Goal: Task Accomplishment & Management: Use online tool/utility

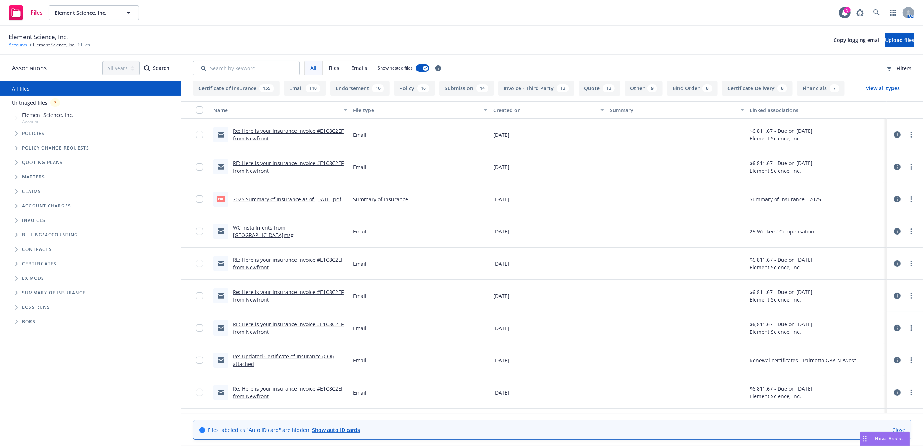
click at [17, 44] on link "Accounts" at bounding box center [18, 45] width 18 height 7
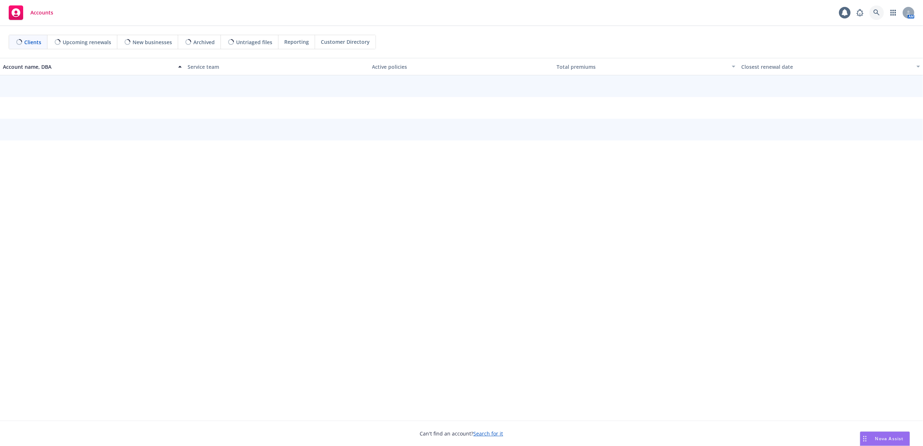
click at [876, 13] on icon at bounding box center [876, 12] width 6 height 6
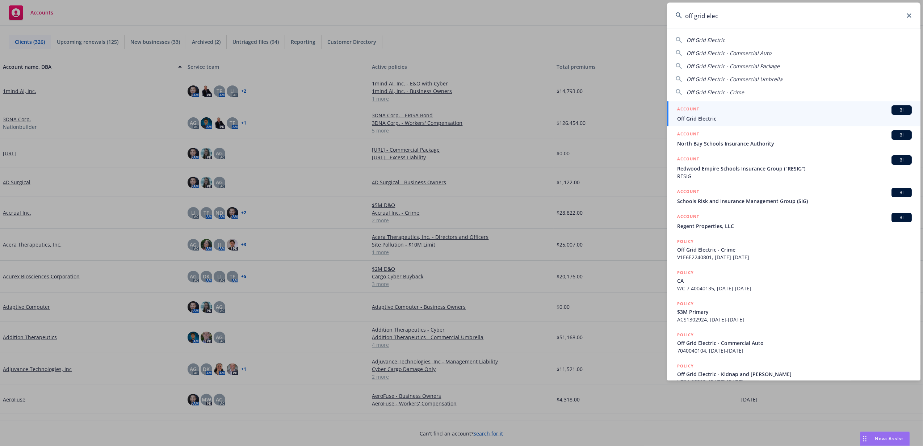
type input "off grid elec"
click at [726, 114] on div "ACCOUNT BI" at bounding box center [794, 109] width 235 height 9
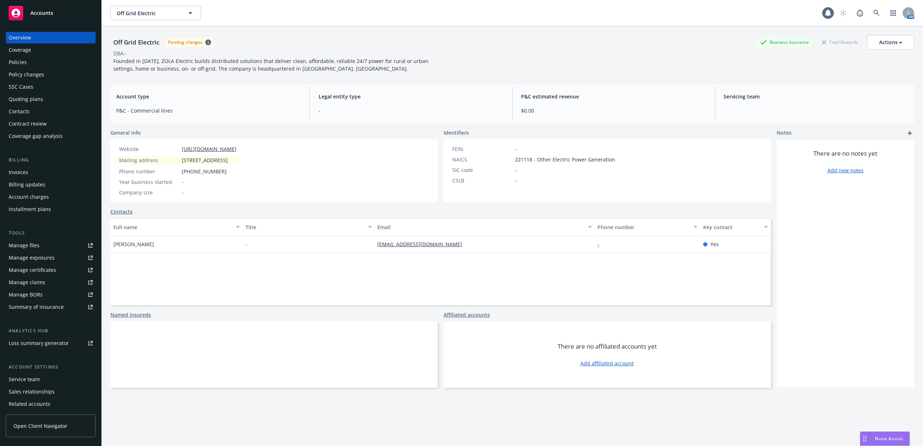
click at [32, 61] on div "Policies" at bounding box center [51, 62] width 84 height 12
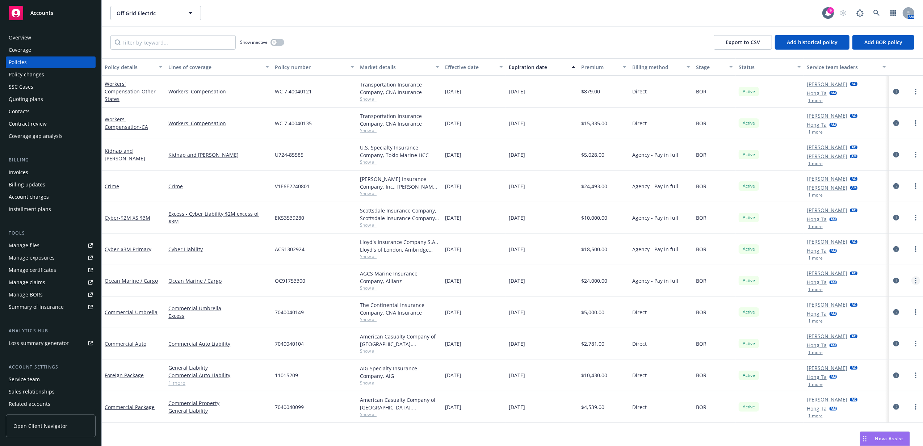
click at [916, 283] on circle "more" at bounding box center [915, 282] width 1 height 1
click at [885, 378] on link "Copy logging email" at bounding box center [876, 382] width 85 height 14
click at [897, 279] on icon "circleInformation" at bounding box center [896, 281] width 6 height 6
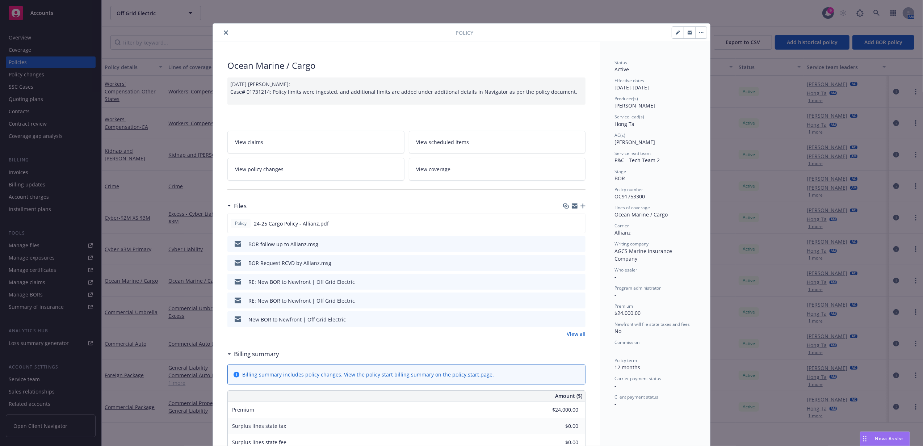
click at [580, 207] on icon "button" at bounding box center [582, 205] width 5 height 5
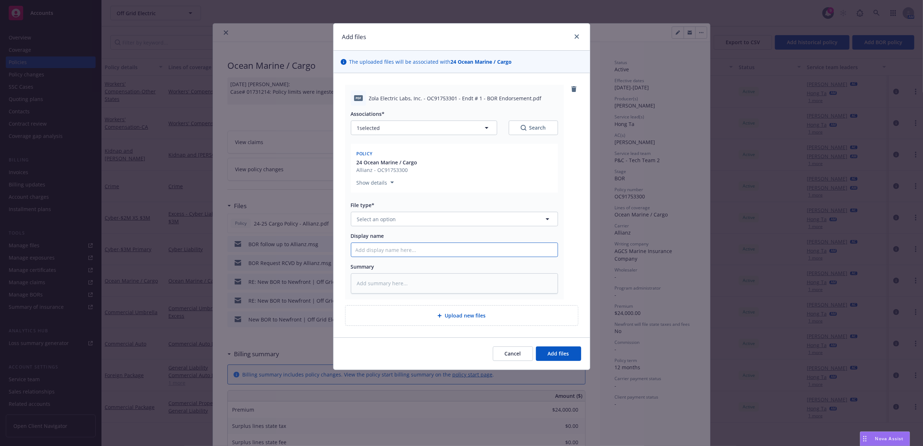
click at [393, 245] on input "Display name" at bounding box center [454, 250] width 206 height 14
type textarea "x"
type input "E"
type textarea "x"
type input "Ef"
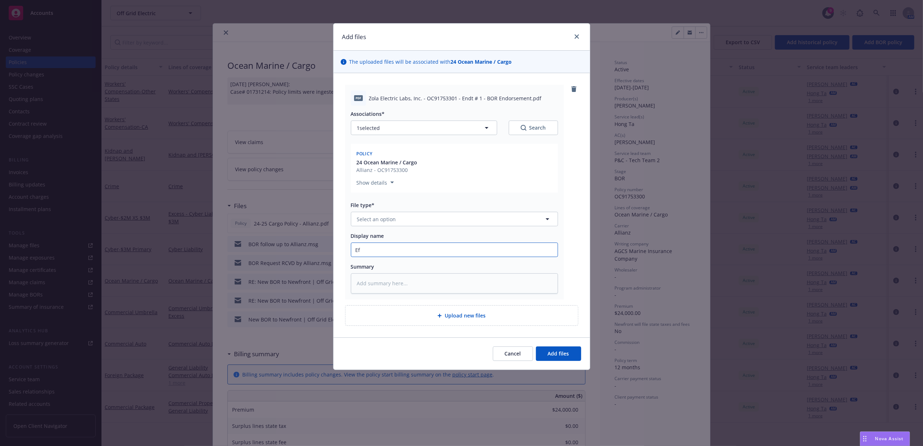
type textarea "x"
type input "Eff"
type textarea "x"
type input "Ef"
type textarea "x"
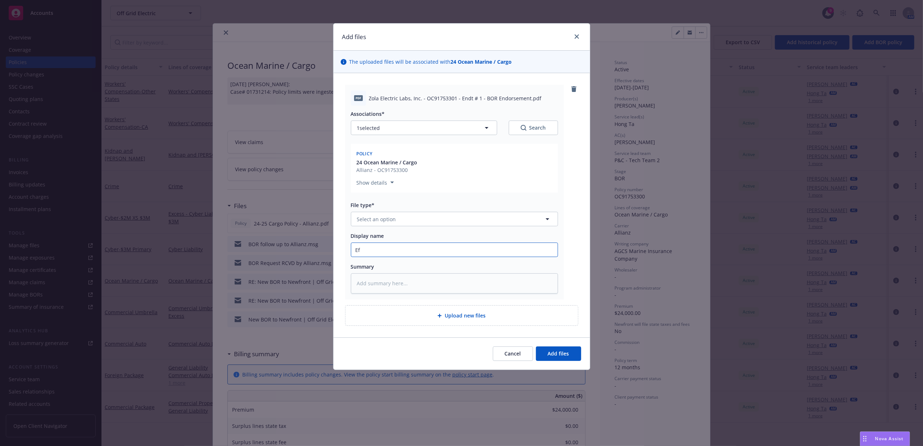
type input "E"
type textarea "x"
type input "2"
type textarea "x"
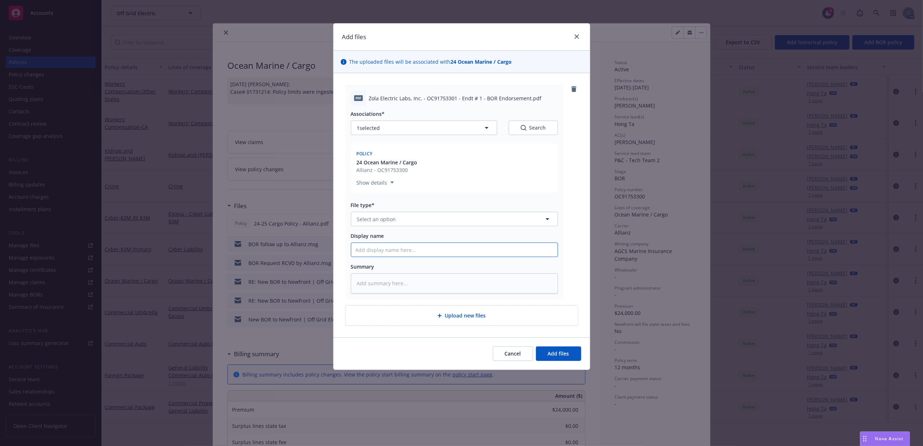
type textarea "x"
type input "24"
type textarea "x"
type input "24-"
type textarea "x"
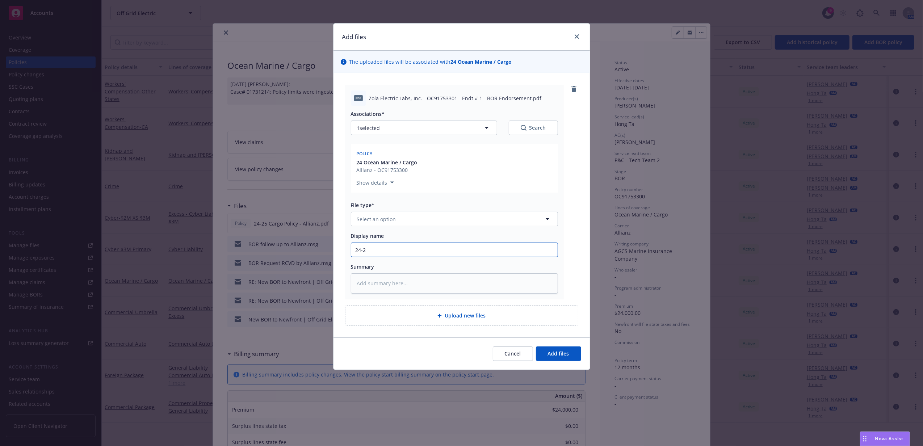
type input "24-25"
type textarea "x"
type input "24-25"
type textarea "x"
type input "24-25 C"
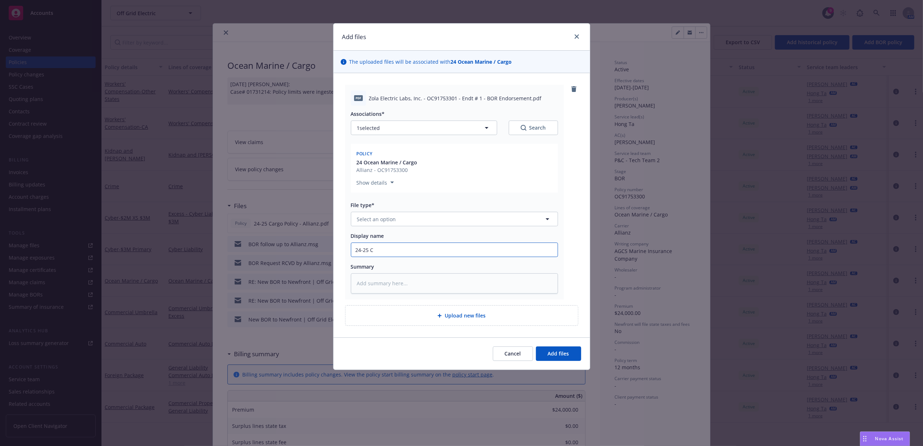
type textarea "x"
type input "24-25 Ca"
type textarea "x"
type input "24-25 Car"
type textarea "x"
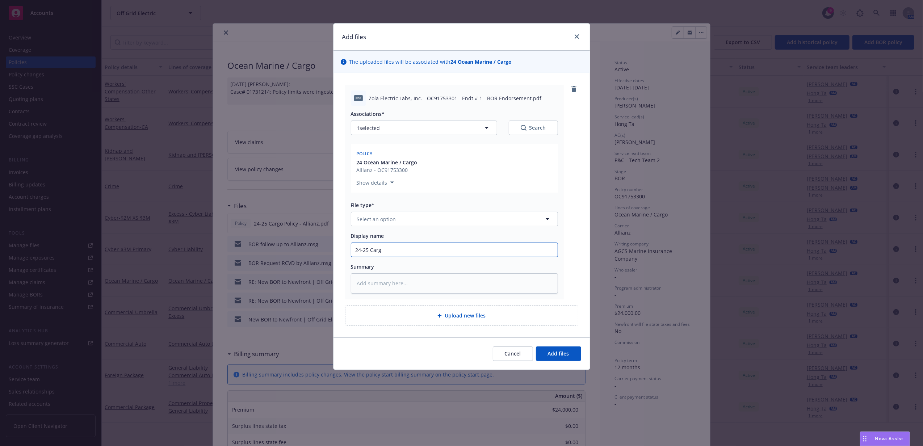
type input "24-25 Cargo"
type textarea "x"
type input "24-25 Cargo"
type textarea "x"
type input "24-25 Cargo P"
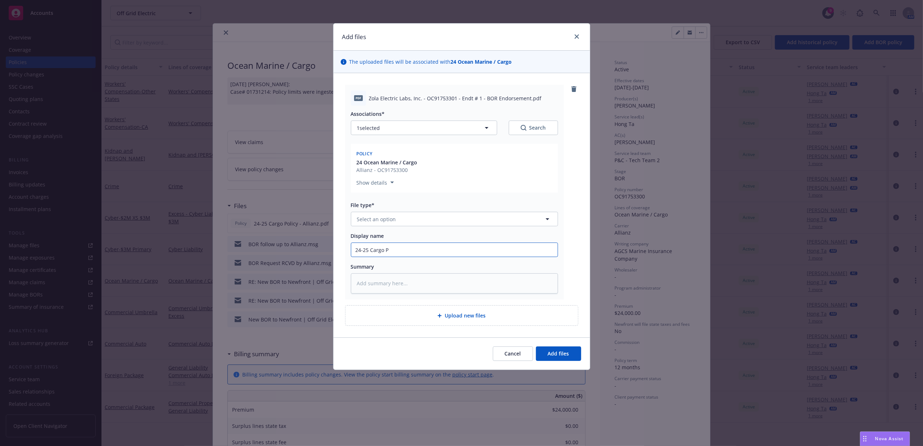
type textarea "x"
type input "24-25 Cargo Po"
type textarea "x"
type input "24-25 Cargo Pol"
type textarea "x"
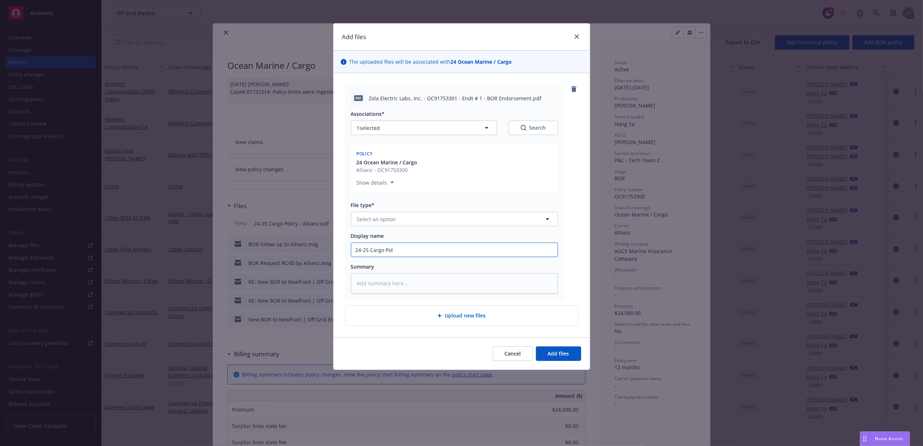
type input "24-25 Cargo Poli"
type textarea "x"
type input "24-25 Cargo Polic"
type textarea "x"
type input "24-25 Cargo Policy"
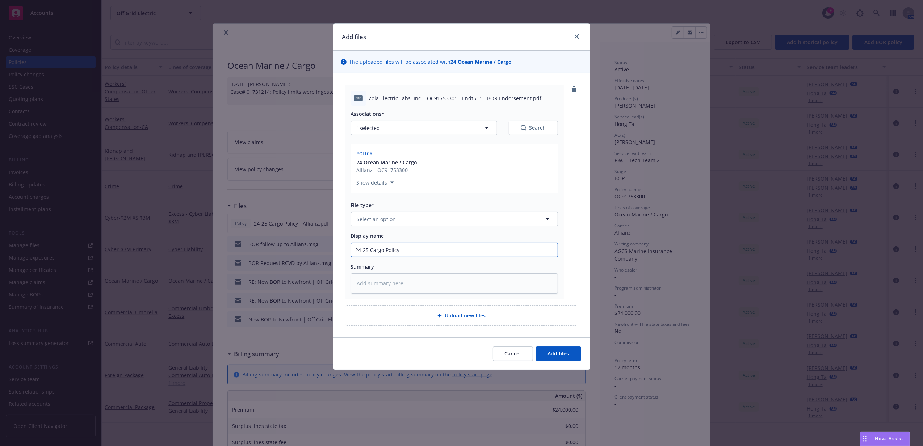
type textarea "x"
type input "24-25 Cargo Policy E"
type textarea "x"
type input "24-25 Cargo Policy EN"
type textarea "x"
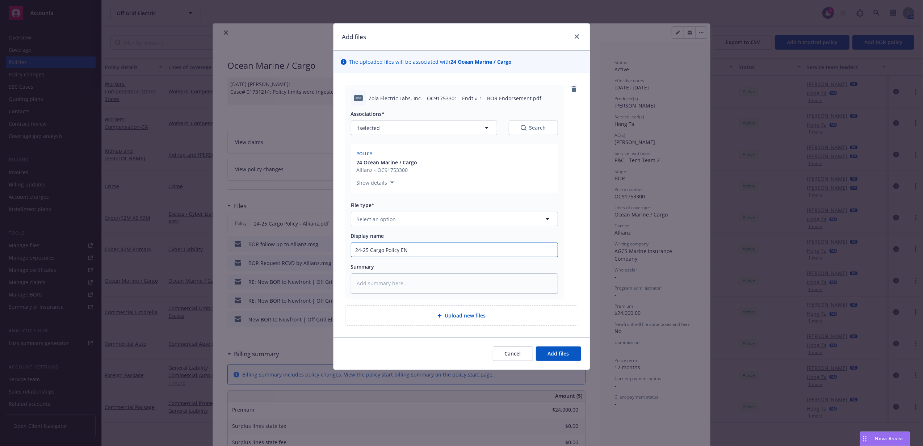
type input "24-25 Cargo Policy END"
type textarea "x"
type input "24-25 Cargo Policy ENDT"
type textarea "x"
type input "24-25 Cargo Policy ENDT."
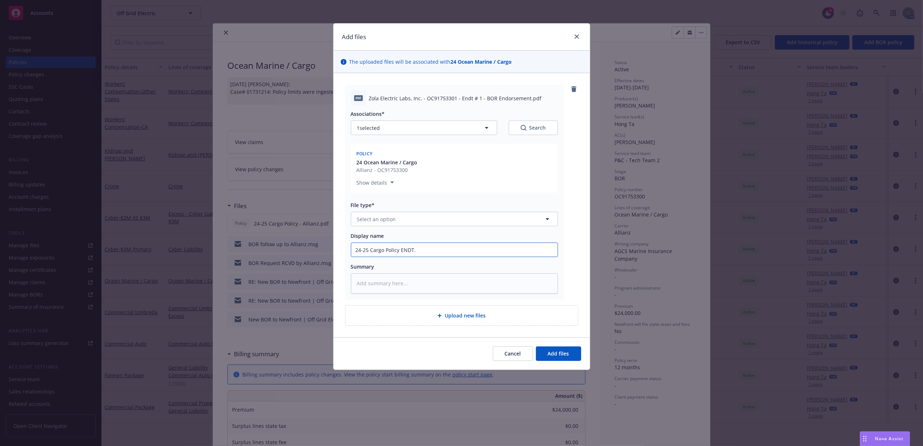
type textarea "x"
type input "24-25 Cargo Policy ENDT."
type textarea "x"
type input "24-25 Cargo Policy ENDT. e"
type textarea "x"
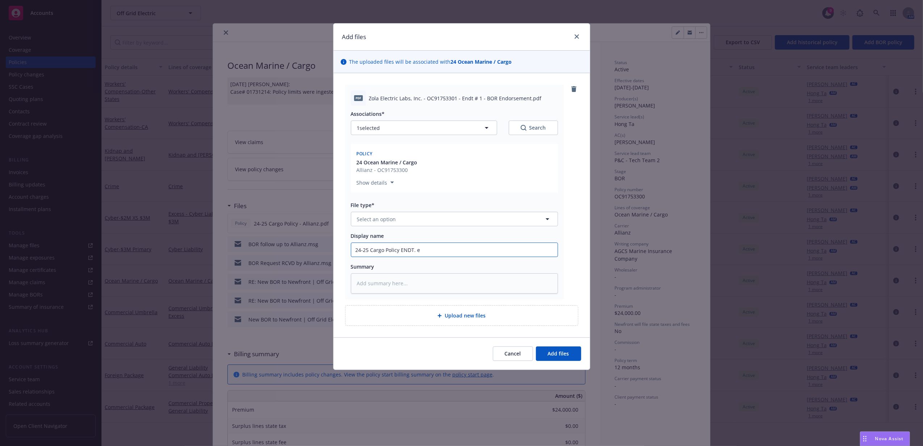
type input "24-25 Cargo Policy ENDT. ef"
type textarea "x"
type input "24-25 Cargo Policy ENDT. eff"
type textarea "x"
type input "24-25 Cargo Policy ENDT. eff"
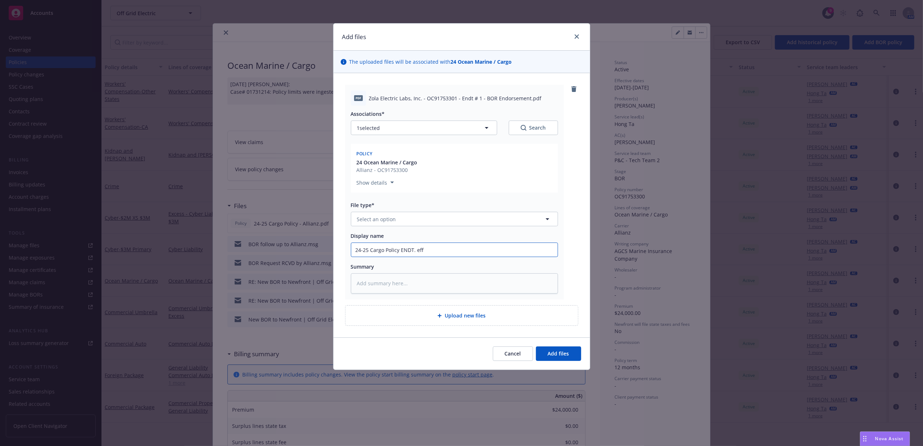
type textarea "x"
type input "24-25 Cargo Policy ENDT. eff 8"
type textarea "x"
type input "24-25 Cargo Policy ENDT. eff 8/"
type textarea "x"
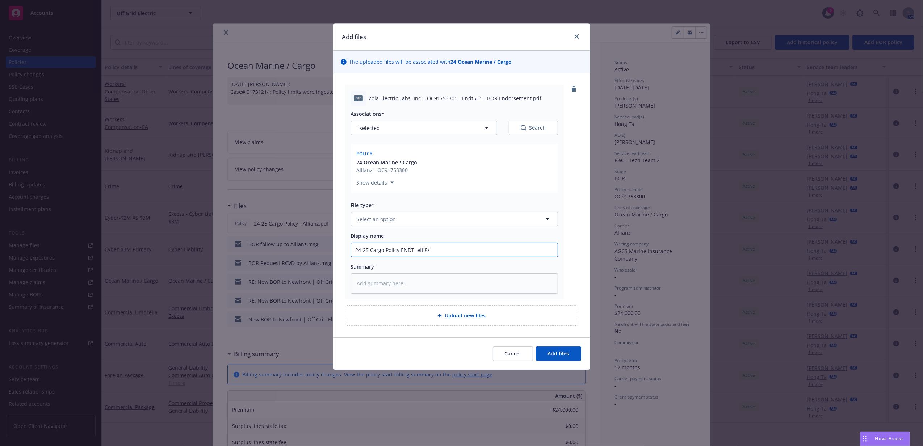
type input "24-25 Cargo Policy ENDT. eff 8/2"
type textarea "x"
type input "24-25 Cargo Policy ENDT. eff 8/22"
type textarea "x"
type input "24-25 Cargo Policy ENDT. eff 8/22/"
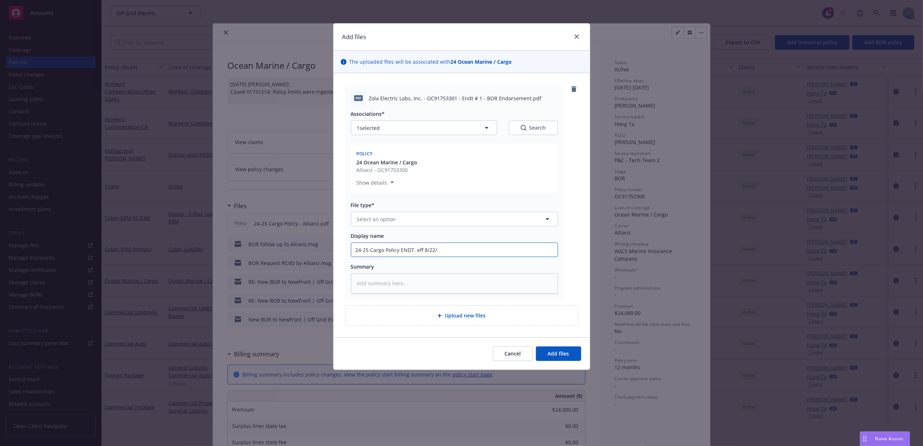
type textarea "x"
type input "24-25 Cargo Policy ENDT. eff 8/22/25"
type textarea "x"
type input "24-25 Cargo Policy ENDT. eff 8/22/25"
type textarea "x"
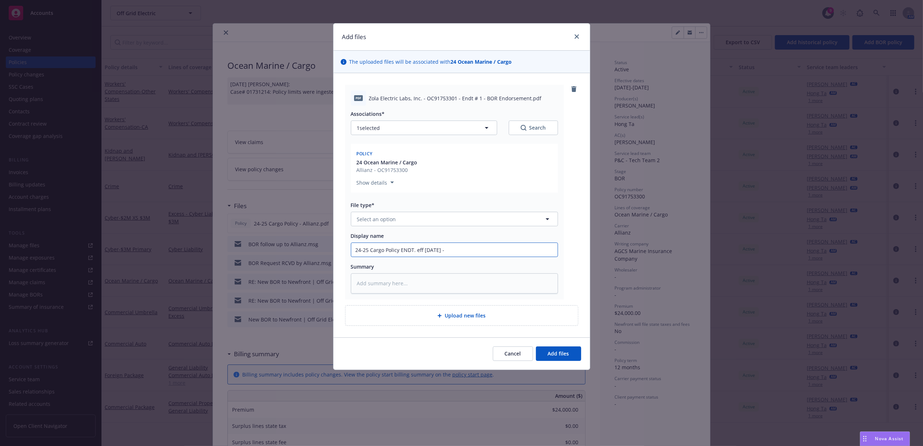
type input "24-25 Cargo Policy ENDT. eff 8/22/25 -"
type textarea "x"
type input "24-25 Cargo Policy ENDT. eff 8/22/25 - R"
type textarea "x"
type input "24-25 Cargo Policy ENDT. eff 8/22/25 - Re"
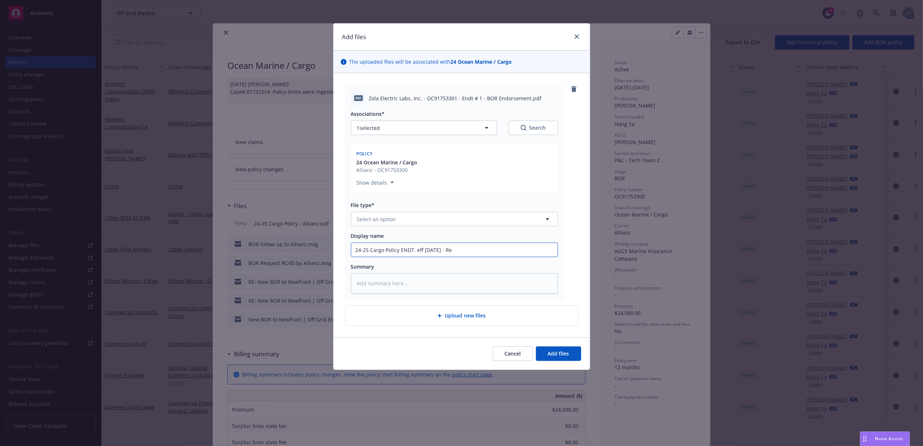
type textarea "x"
type input "24-25 Cargo Policy ENDT. eff 8/22/25 - Reco"
type textarea "x"
type input "24-25 Cargo Policy ENDT. eff 8/22/25 - Recon"
type textarea "x"
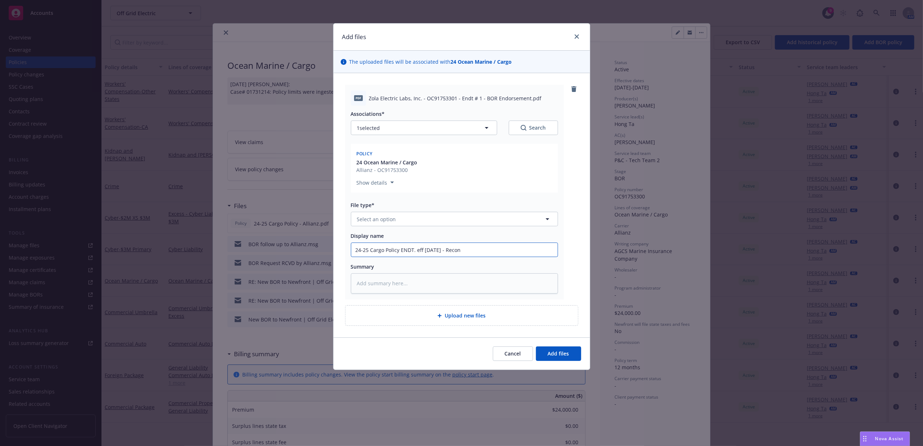
type input "24-25 Cargo Policy ENDT. eff 8/22/25 - Recong"
type textarea "x"
type input "24-25 Cargo Policy ENDT. eff 8/22/25 - Recongi"
type textarea "x"
type input "24-25 Cargo Policy ENDT. eff 8/22/25 - Recongiz"
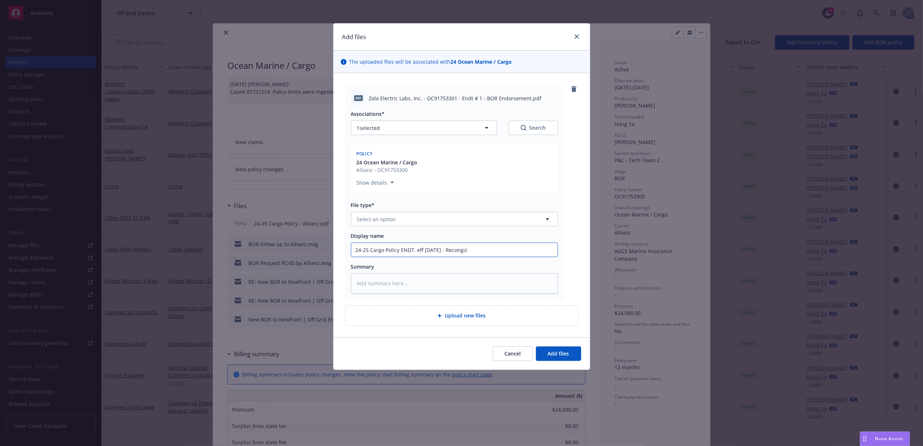
type textarea "x"
type input "24-25 Cargo Policy ENDT. eff 8/22/25 - Recongize"
type textarea "x"
type input "24-25 Cargo Policy ENDT. eff 8/22/25 - Recongized"
type textarea "x"
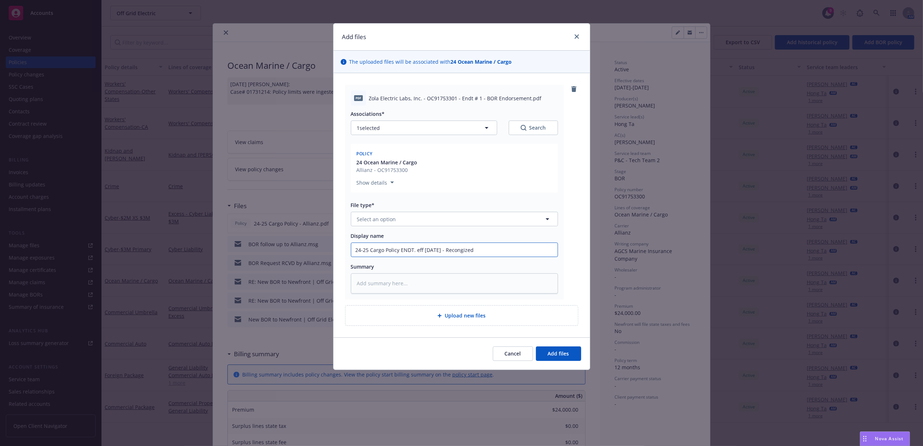
type input "24-25 Cargo Policy ENDT. eff 8/22/25 - Recongized N"
type textarea "x"
type input "24-25 Cargo Policy ENDT. eff 8/22/25 - Recongized NF"
type textarea "x"
type input "24-25 Cargo Policy ENDT. eff 8/22/25 - Recongized NF a"
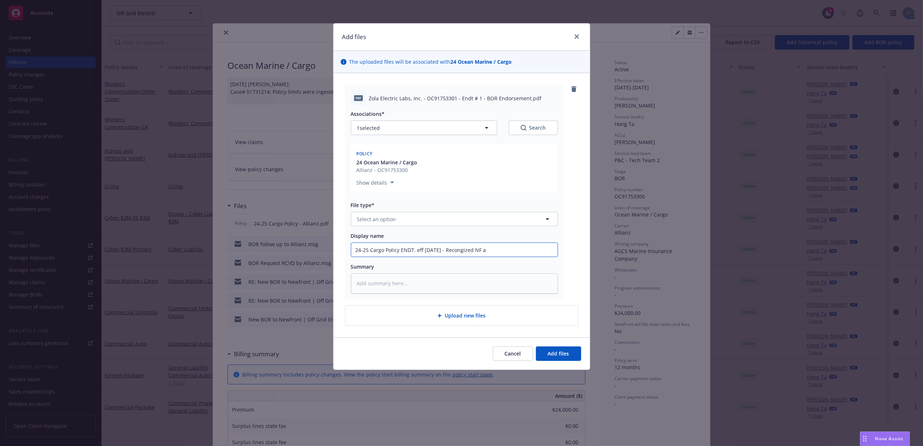
type textarea "x"
type input "24-25 Cargo Policy ENDT. eff 8/22/25 - Recongized NF as"
type textarea "x"
type input "24-25 Cargo Policy ENDT. eff 8/22/25 - Recongized NF as B"
type textarea "x"
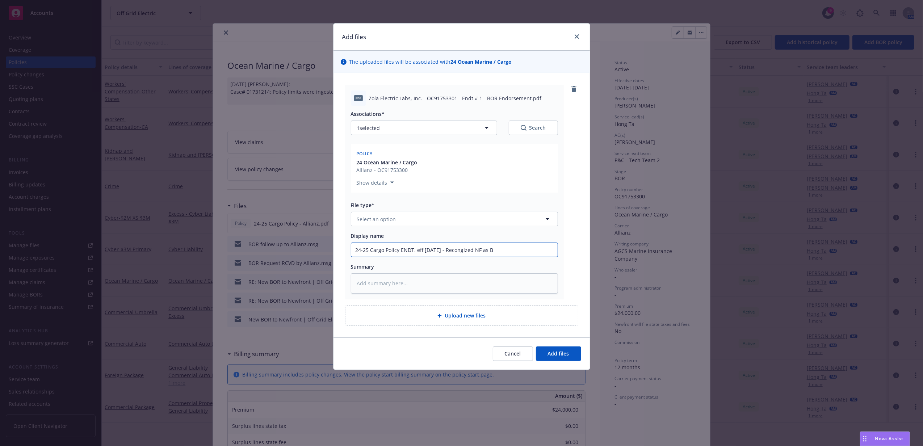
type input "24-25 Cargo Policy ENDT. eff 8/22/25 - Recongized NF as Br"
type textarea "x"
type input "24-25 Cargo Policy ENDT. eff 8/22/25 - Recongized NF as Bro"
type textarea "x"
type input "24-25 Cargo Policy ENDT. eff 8/22/25 - Recongized NF as Brok"
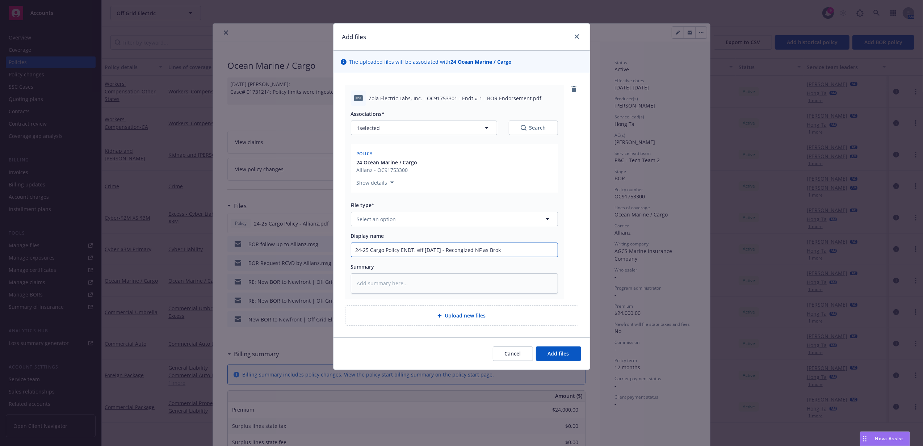
type textarea "x"
type input "24-25 Cargo Policy ENDT. eff 8/22/25 - Recongized NF as Broke"
type textarea "x"
type input "24-25 Cargo Policy ENDT. eff 8/22/25 - Recongized NF as Broker"
type textarea "x"
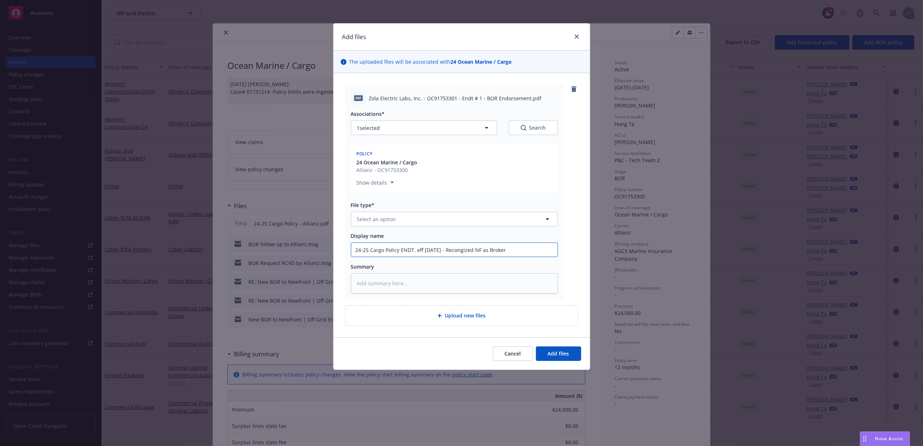
type input "24-25 Cargo Policy ENDT. eff 8/22/25 - Recongized NF as Broker o"
type textarea "x"
type input "24-25 Cargo Policy ENDT. eff 8/22/25 - Recongized NF as Broker of"
type textarea "x"
type input "24-25 Cargo Policy ENDT. eff 8/22/25 - Recongized NF as Broker o"
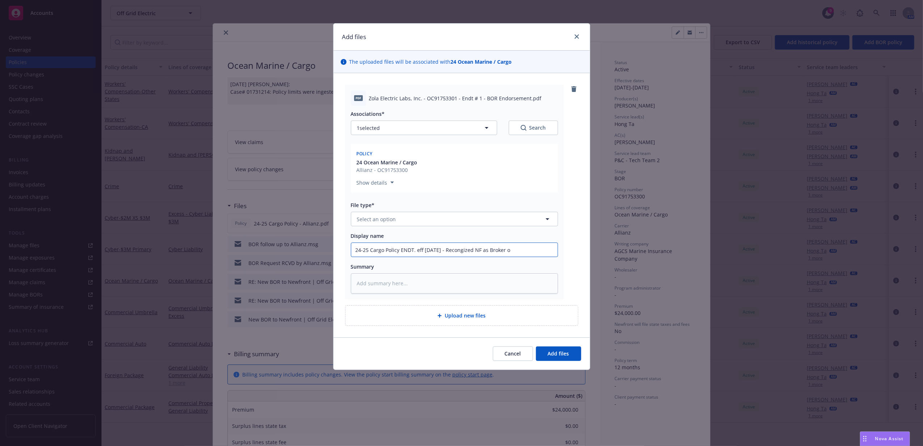
type textarea "x"
type input "24-25 Cargo Policy ENDT. eff 8/22/25 - Recongized NF as Broker"
type textarea "x"
type input "24-25 Cargo Policy ENDT. eff 8/22/25 - Recognized NF as Broker"
type textarea "x"
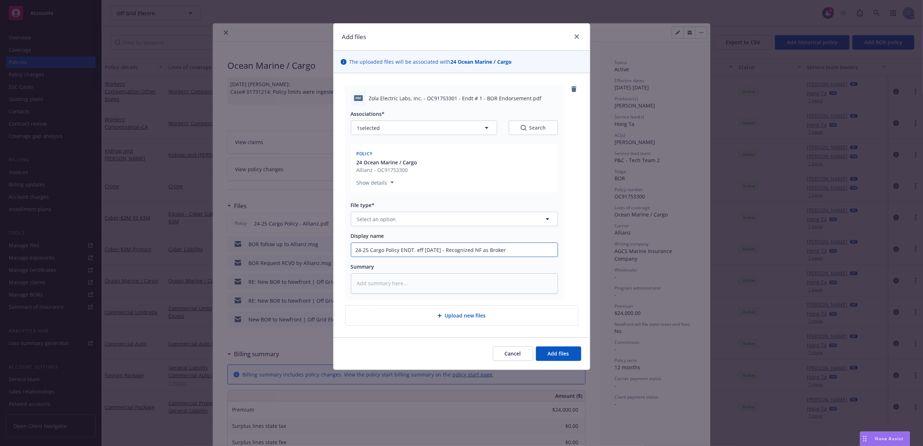
type input "24-25 Cargo Policy ENDT. eff 8/22/25 - Recognize NF as Broker"
type textarea "x"
type input "24-25 Cargo Policy ENDT. eff 8/22/25 - Recognizes NF as Broker"
click at [536, 346] on button "Add files" at bounding box center [558, 353] width 45 height 14
type textarea "x"
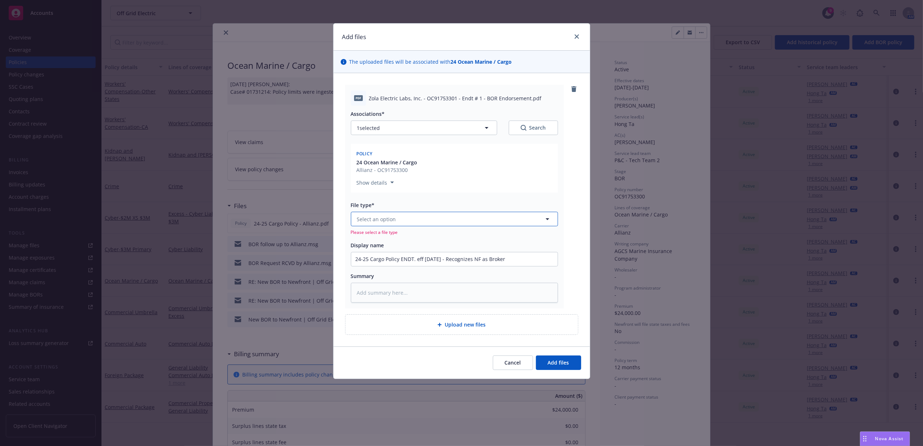
click at [451, 219] on button "Select an option" at bounding box center [454, 219] width 207 height 14
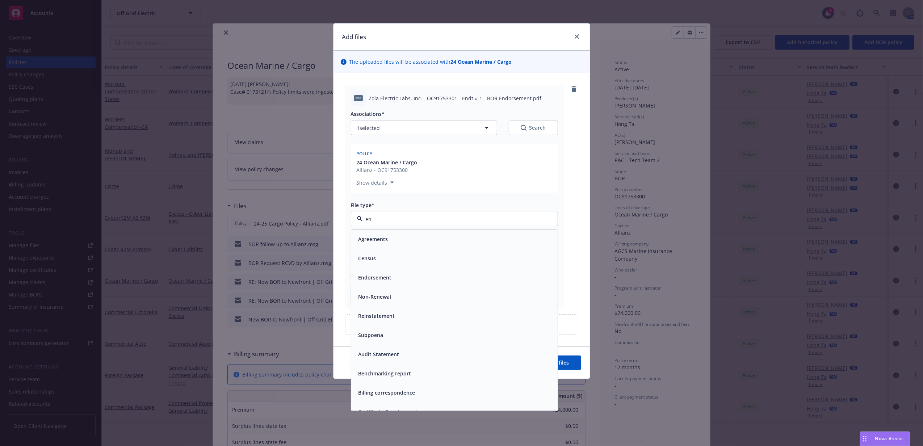
type input "end"
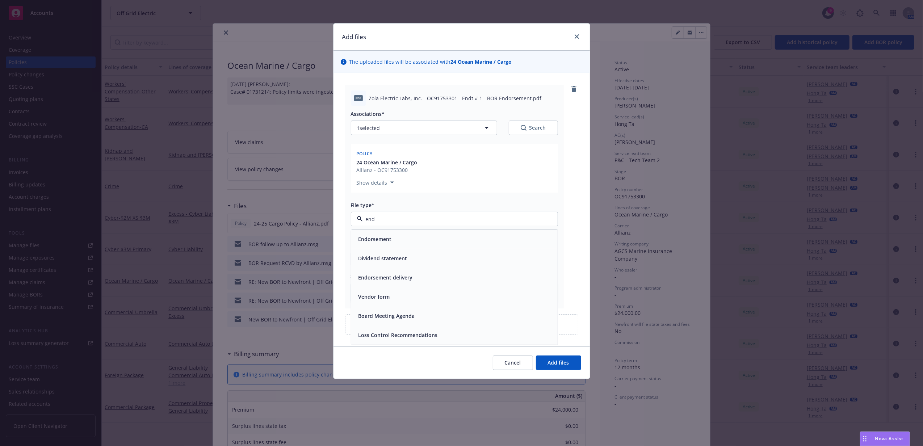
click at [433, 248] on div "Endorsement" at bounding box center [454, 238] width 206 height 19
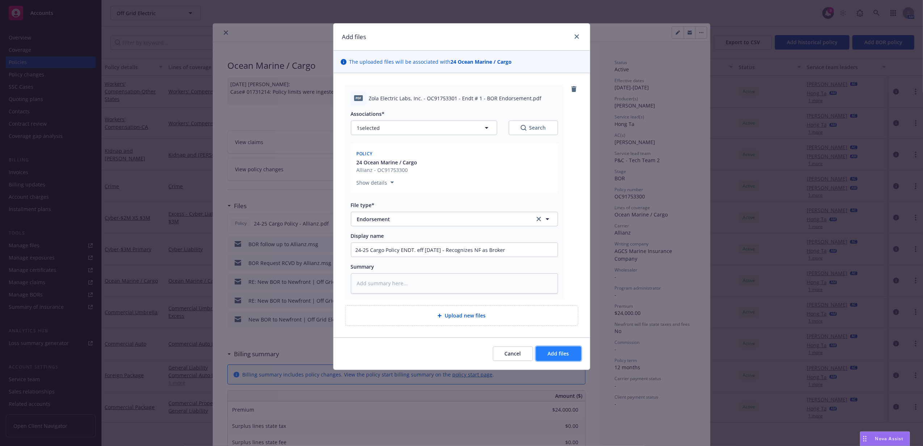
click at [568, 352] on span "Add files" at bounding box center [558, 353] width 21 height 7
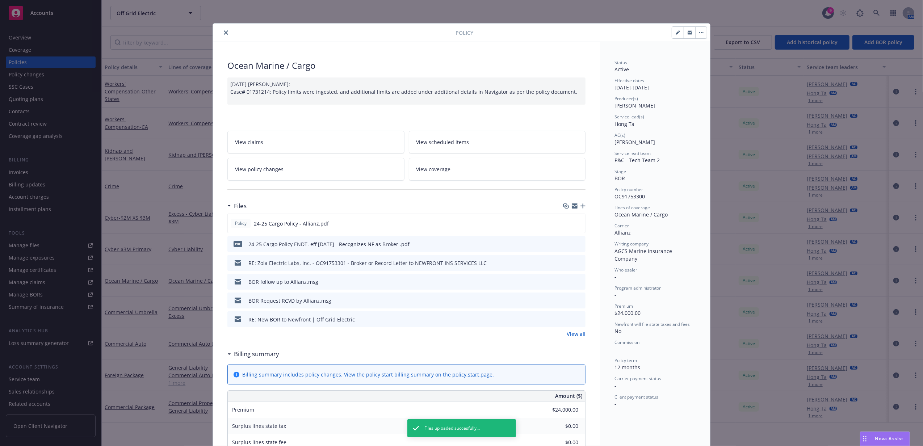
click at [576, 207] on div at bounding box center [574, 206] width 22 height 6
click at [580, 207] on icon "button" at bounding box center [582, 205] width 5 height 5
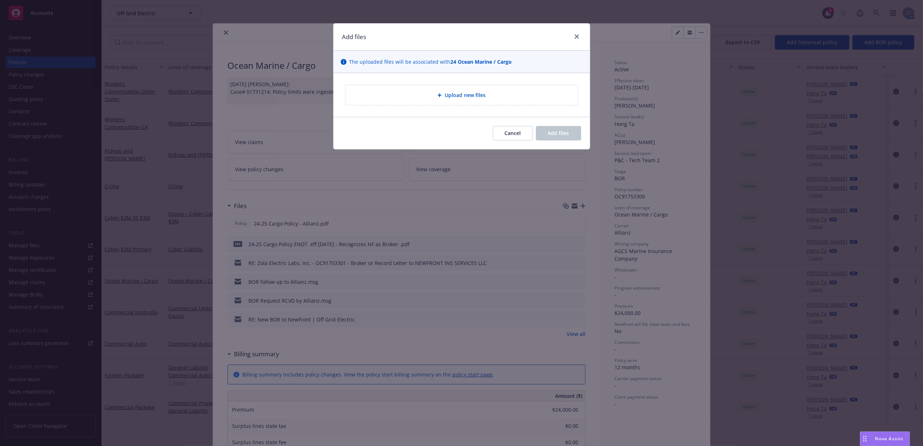
type textarea "x"
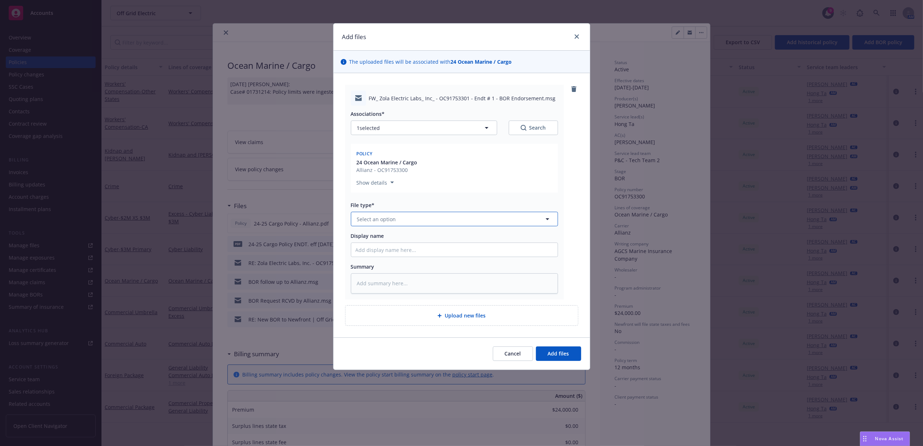
click at [435, 224] on button "Select an option" at bounding box center [454, 219] width 207 height 14
drag, startPoint x: 389, startPoint y: 218, endPoint x: 281, endPoint y: 222, distance: 108.7
click at [281, 222] on div "Add files The uploaded files will be associated with 24 Ocean Marine / Cargo FW…" at bounding box center [461, 223] width 923 height 446
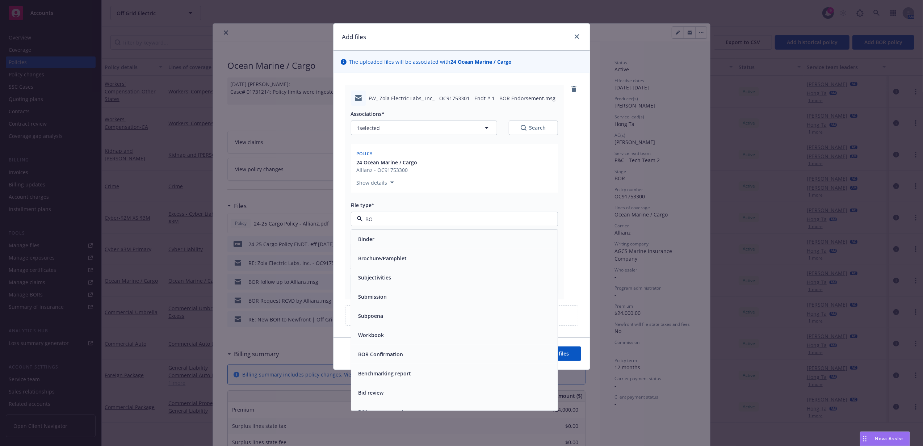
type input "BOR"
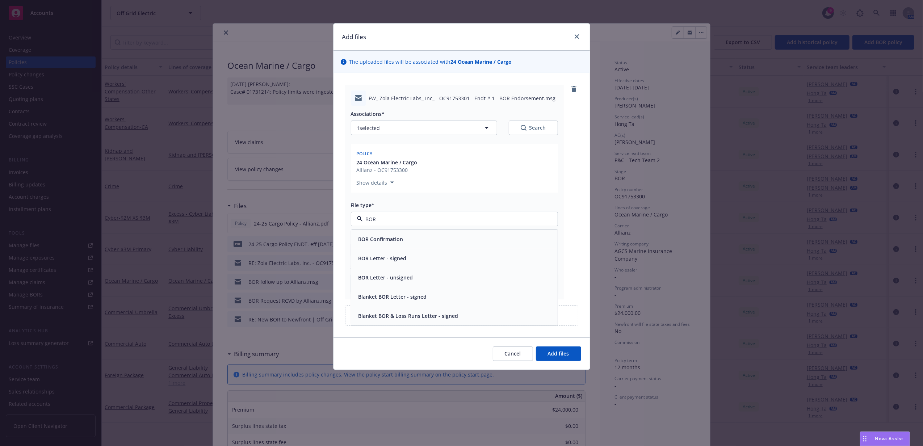
drag, startPoint x: 367, startPoint y: 239, endPoint x: 444, endPoint y: 245, distance: 77.7
click at [444, 245] on div "BOR Confirmation" at bounding box center [454, 238] width 206 height 19
click at [442, 251] on input "Display name" at bounding box center [454, 250] width 206 height 14
type textarea "x"
type input "B"
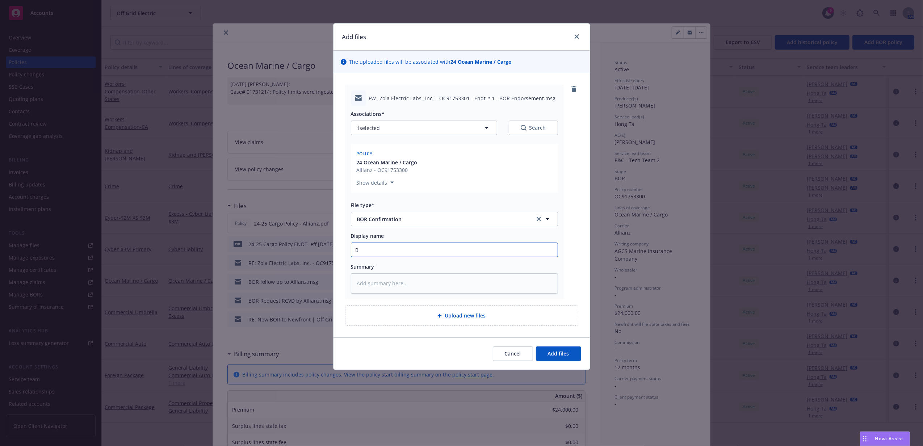
type textarea "x"
type input "BO"
type textarea "x"
type input "BOR"
type textarea "x"
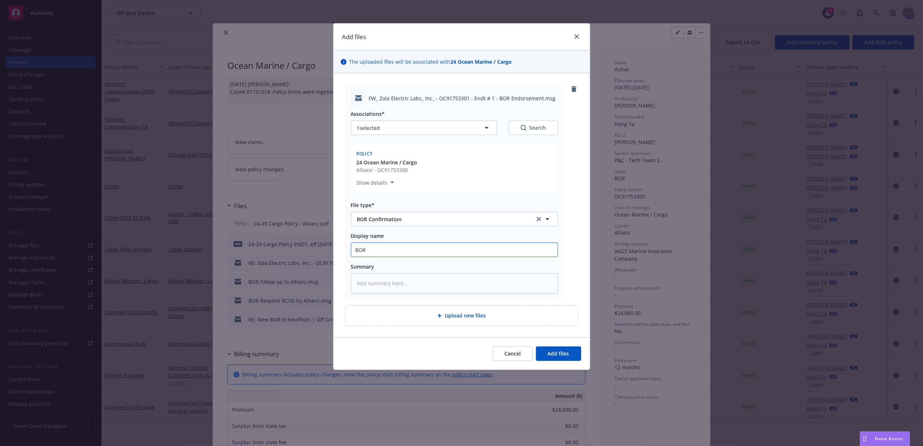
type input "BOR"
type textarea "x"
type input "BOR C"
type textarea "x"
type input "BOR CO"
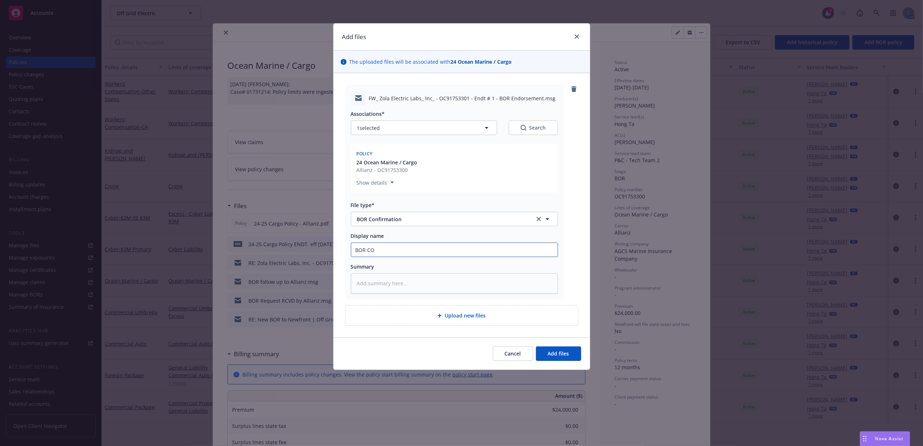
type textarea "x"
type input "BOR COn"
type textarea "x"
type input "BOR COnfi"
type textarea "x"
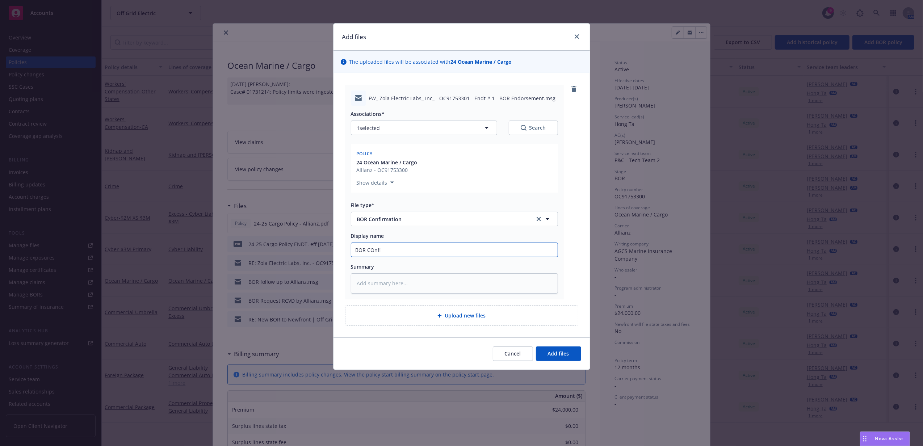
type input "BOR COnfir"
type textarea "x"
type input "BOR COnfi"
type textarea "x"
type input "BOR COnf"
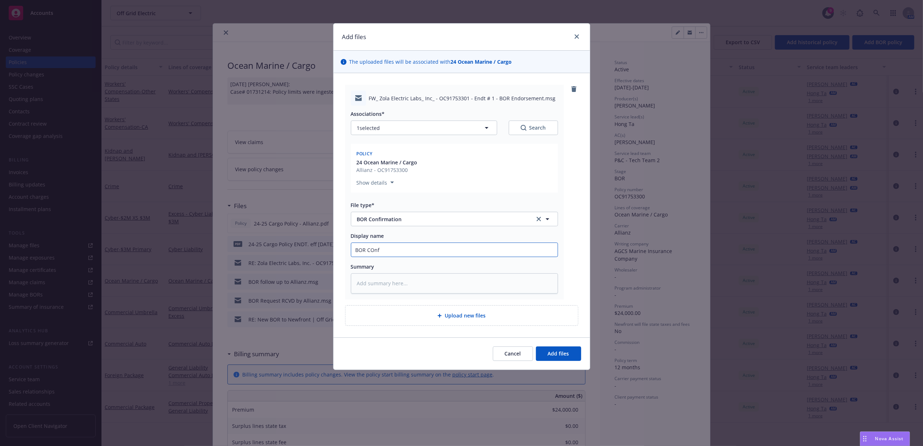
type textarea "x"
type input "BOR COn"
type textarea "x"
type input "BOR CO"
type textarea "x"
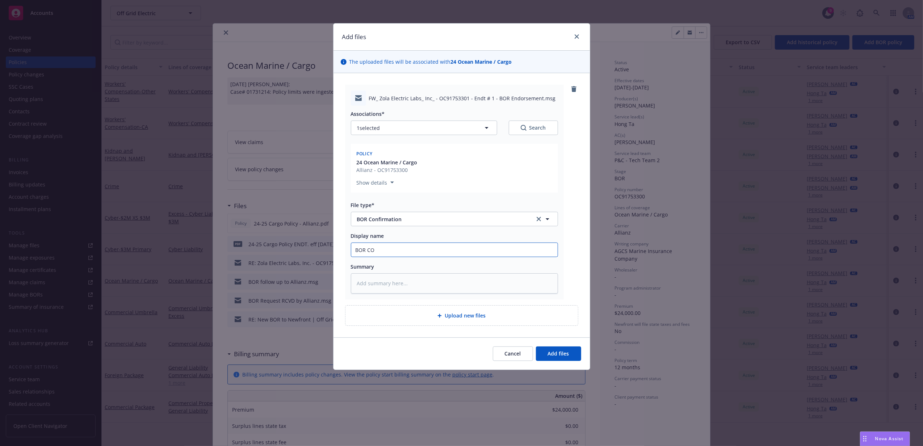
type input "BOR C"
type textarea "x"
type input "BOR Co"
type textarea "x"
type input "BOR Con"
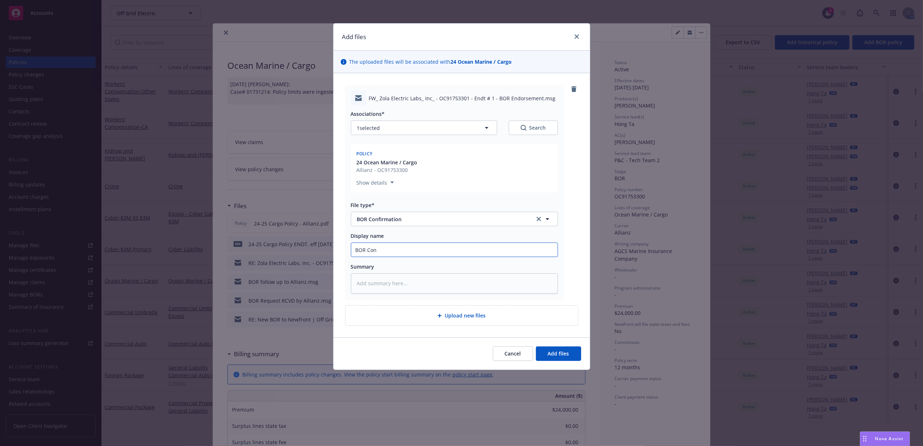
type textarea "x"
type input "BOR Conf"
type textarea "x"
type input "BOR Confi"
type textarea "x"
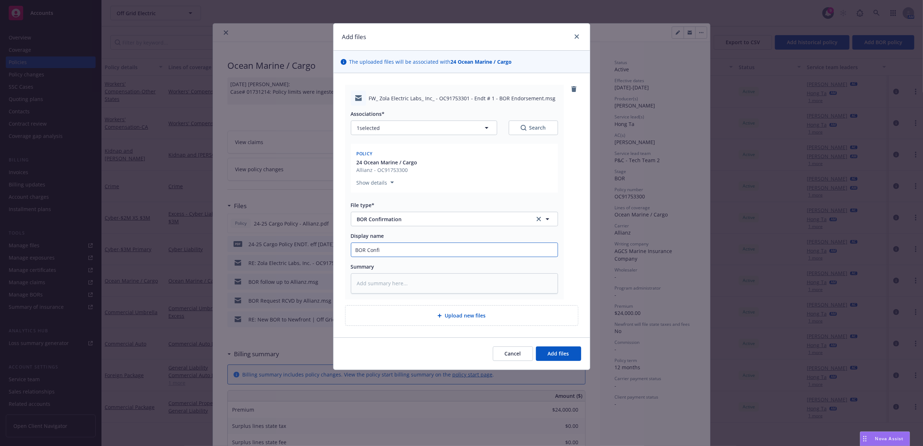
type input "BOR Confir"
type textarea "x"
type input "BOR Confirma"
type textarea "x"
type input "BOR Confirmat"
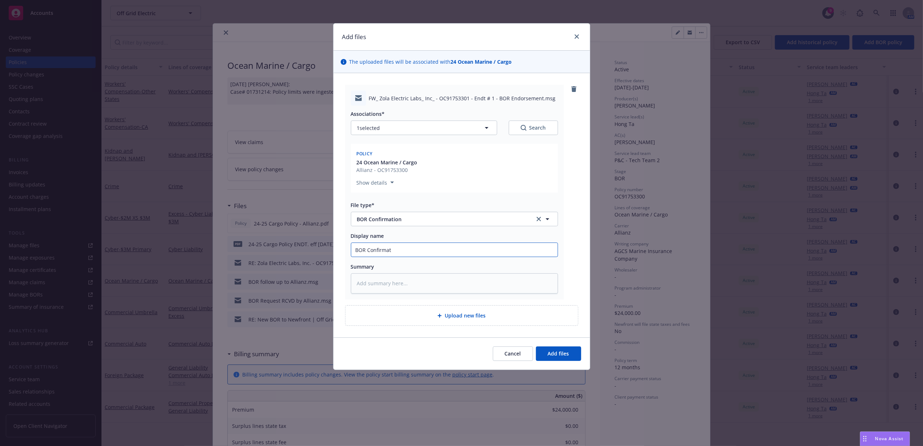
type textarea "x"
type input "BOR Confirmatio"
type textarea "x"
type input "BOR Confirmation"
type textarea "x"
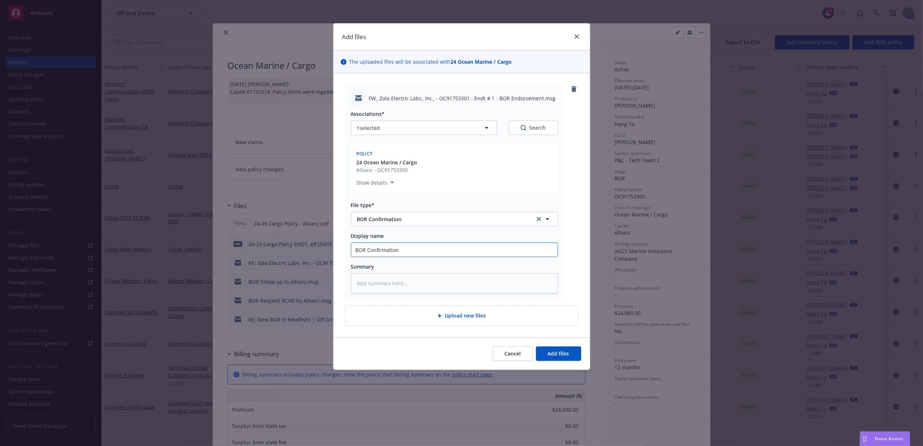
type input "BOR Confirmation"
type textarea "x"
type input "BOR Confirmation R"
type textarea "x"
type input "BOR Confirmation RC"
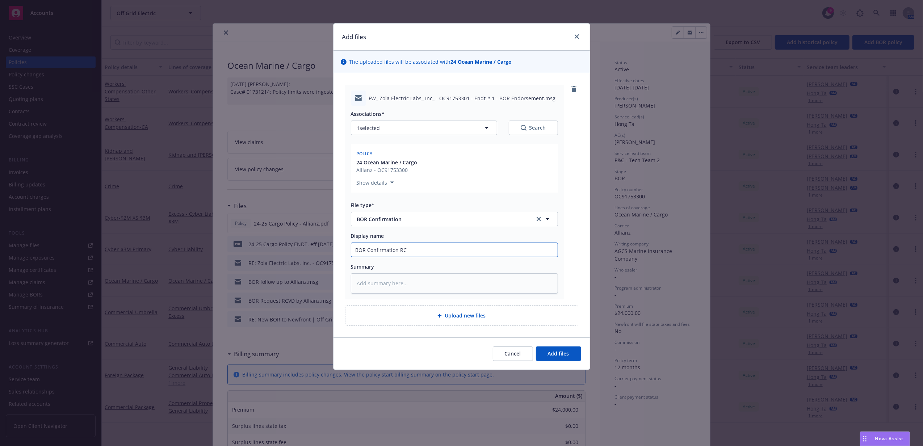
type textarea "x"
type input "BOR Confirmation RCV"
type textarea "x"
type input "BOR Confirmation RCVD"
type textarea "x"
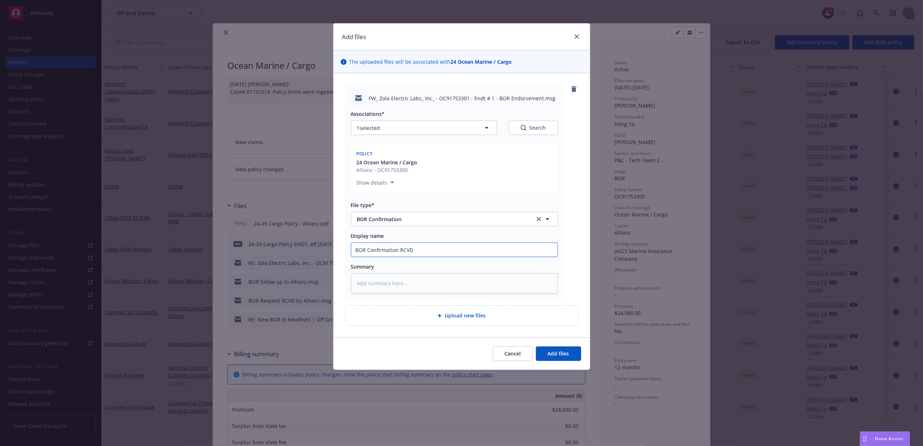
type input "BOR Confirmation RCVD"
type textarea "x"
type input "BOR Confirmation RCVD f"
type textarea "x"
click at [536, 346] on button "Add files" at bounding box center [558, 353] width 45 height 14
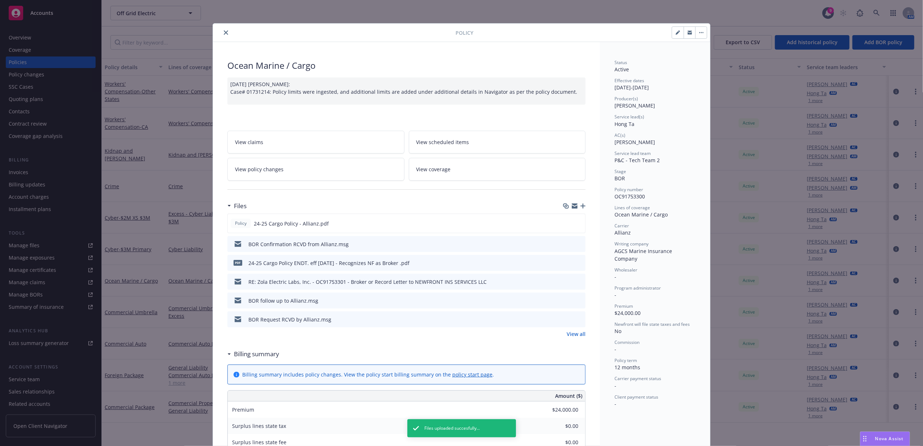
click at [224, 30] on button "close" at bounding box center [226, 32] width 9 height 9
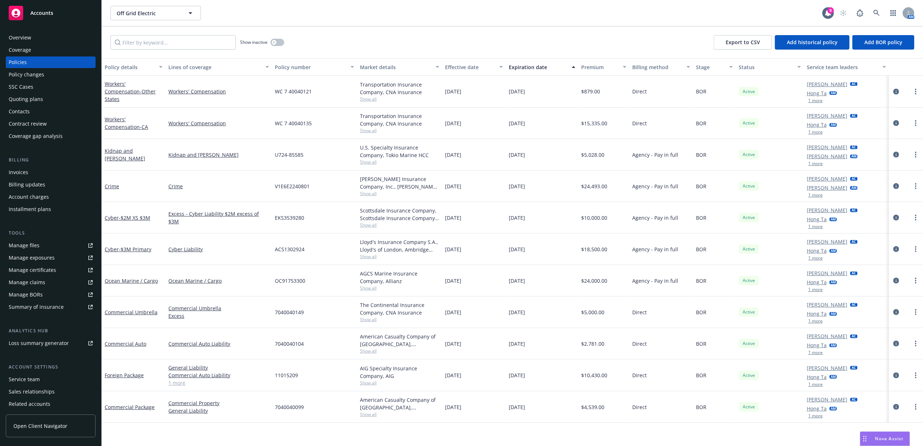
click at [44, 12] on span "Accounts" at bounding box center [41, 13] width 23 height 6
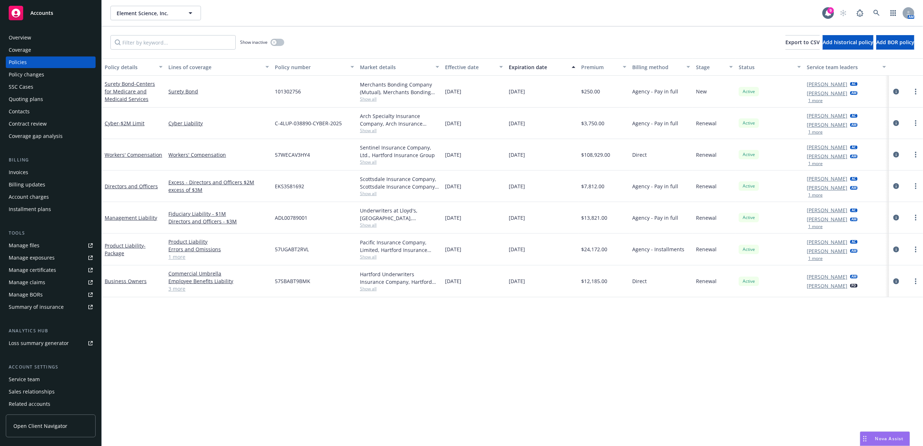
click at [46, 248] on link "Manage files" at bounding box center [51, 246] width 90 height 12
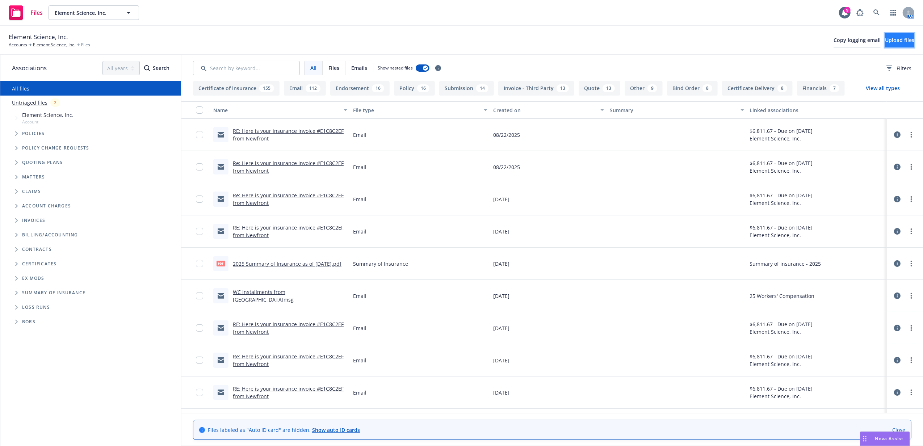
click at [888, 38] on span "Upload files" at bounding box center [899, 40] width 29 height 7
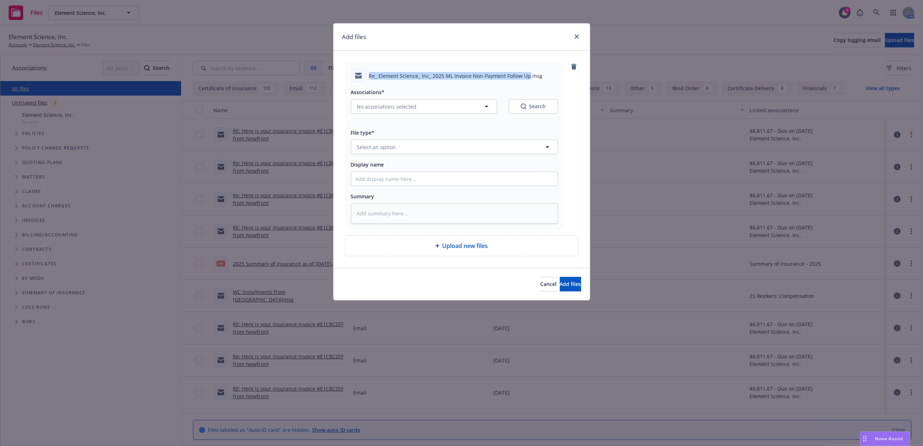
drag, startPoint x: 365, startPoint y: 77, endPoint x: 527, endPoint y: 80, distance: 162.2
click at [527, 80] on div "Re_ Element Science_ Inc_ 2025 ML Invoice Non-Payment Follow Up.msg" at bounding box center [454, 75] width 207 height 15
copy span "Re_ Element Science_ Inc_ 2025 ML Invoice Non-Payment Follow Up"
click at [403, 181] on input "Display name" at bounding box center [454, 179] width 206 height 14
paste input "Re_ Element Science_ Inc_ 2025 ML Invoice Non-Payment Follow Up"
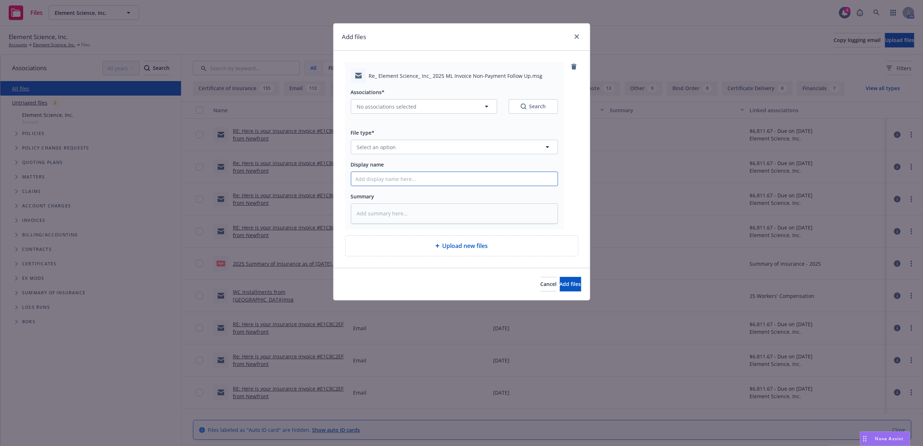
type textarea "x"
type input "Re_ Element Science_ Inc_ 2025 ML Invoice Non-Payment Follow Up"
click at [406, 151] on button "Select an option" at bounding box center [454, 147] width 207 height 14
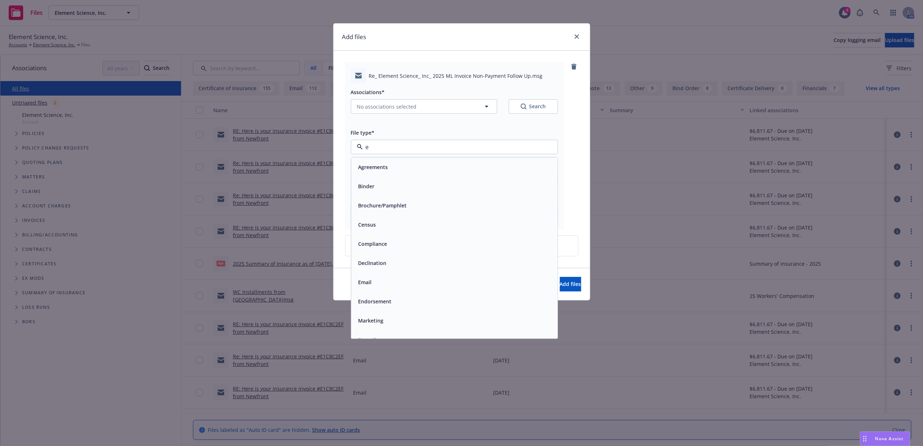
type input "em"
click at [405, 184] on div "Email" at bounding box center [454, 186] width 198 height 10
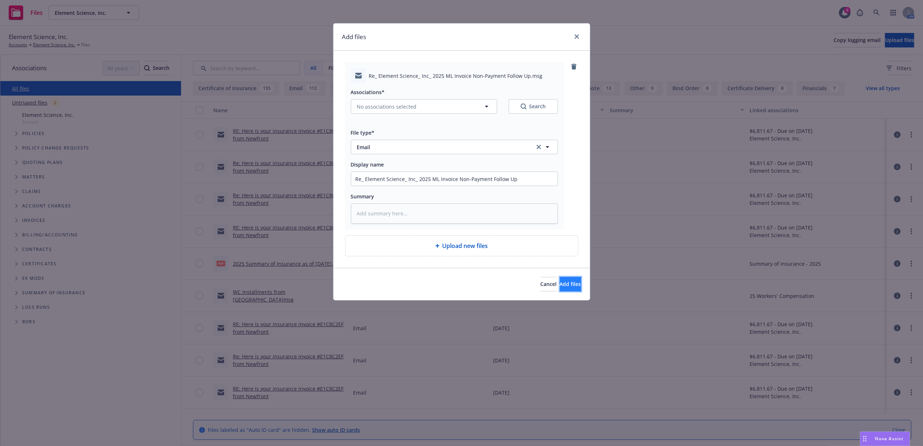
click at [560, 280] on button "Add files" at bounding box center [570, 284] width 21 height 14
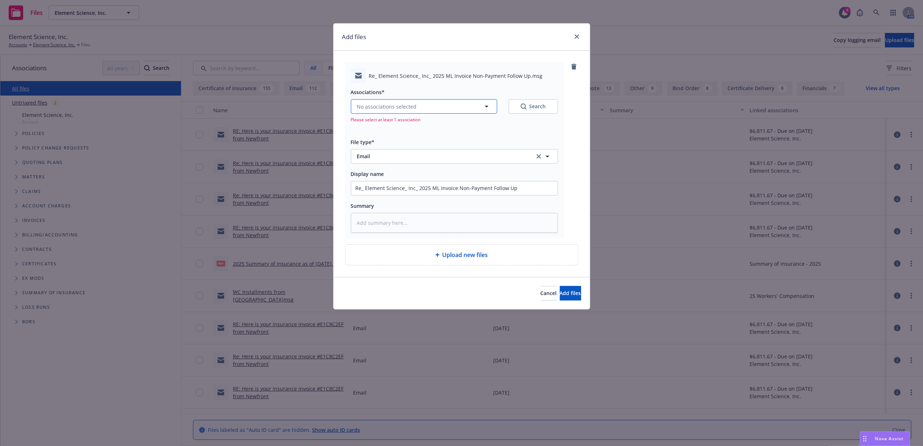
click at [415, 109] on button "No associations selected" at bounding box center [424, 106] width 146 height 14
type textarea "x"
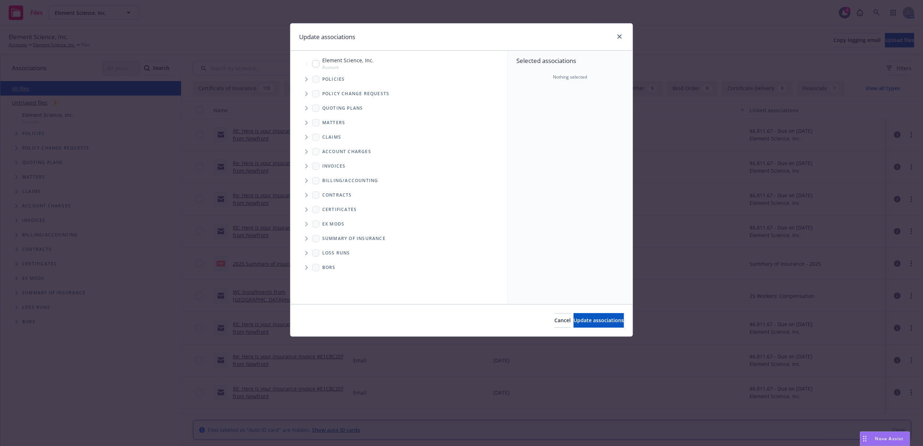
click at [303, 167] on span "Tree Example" at bounding box center [306, 166] width 12 height 12
click at [326, 185] on input "Tree Example" at bounding box center [325, 184] width 7 height 7
checkbox input "true"
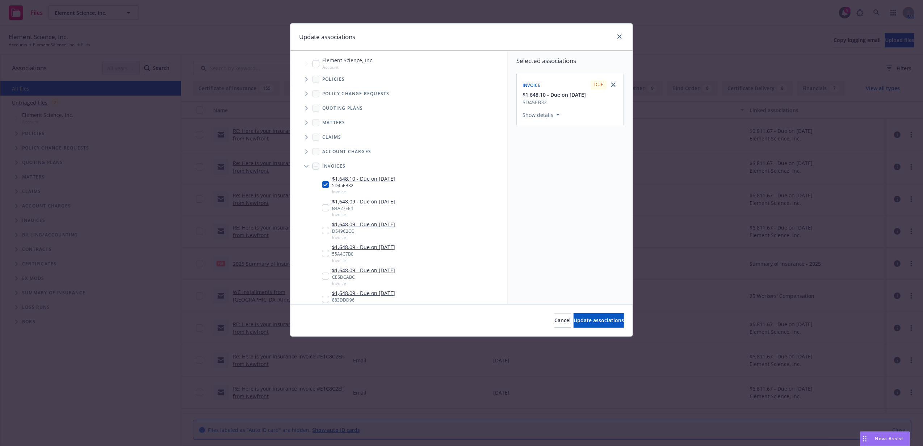
click at [326, 210] on input "Tree Example" at bounding box center [325, 207] width 7 height 7
checkbox input "true"
drag, startPoint x: 324, startPoint y: 233, endPoint x: 324, endPoint y: 251, distance: 18.1
click at [324, 233] on input "Tree Example" at bounding box center [325, 230] width 7 height 7
checkbox input "true"
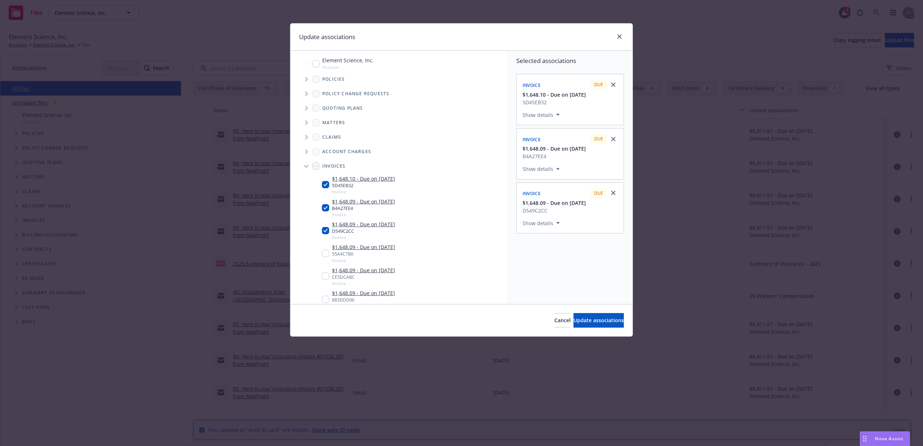
click at [325, 257] on div "$1,648.09 - Due on 4/15/2026 55A4C7B0 Invoice" at bounding box center [358, 253] width 73 height 20
checkbox input "true"
drag, startPoint x: 325, startPoint y: 183, endPoint x: 325, endPoint y: 189, distance: 5.8
click at [325, 185] on input "Tree Example" at bounding box center [325, 184] width 7 height 7
checkbox input "false"
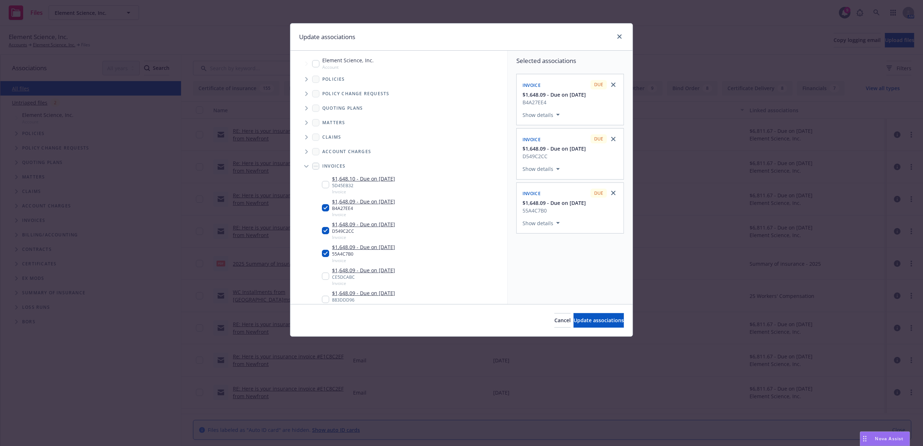
click at [326, 207] on input "Tree Example" at bounding box center [325, 207] width 7 height 7
checkbox input "false"
click at [326, 229] on input "Tree Example" at bounding box center [325, 230] width 7 height 7
checkbox input "false"
click at [326, 251] on input "Tree Example" at bounding box center [325, 253] width 7 height 7
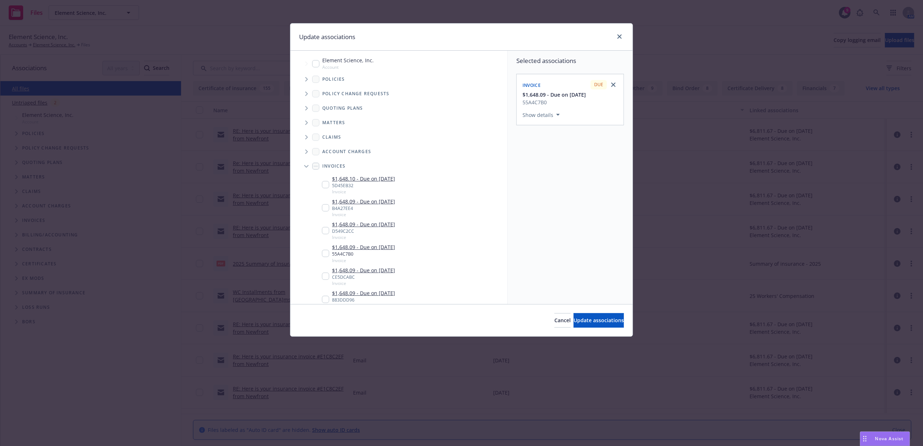
checkbox input "false"
click at [303, 163] on span "Tree Example" at bounding box center [306, 166] width 12 height 12
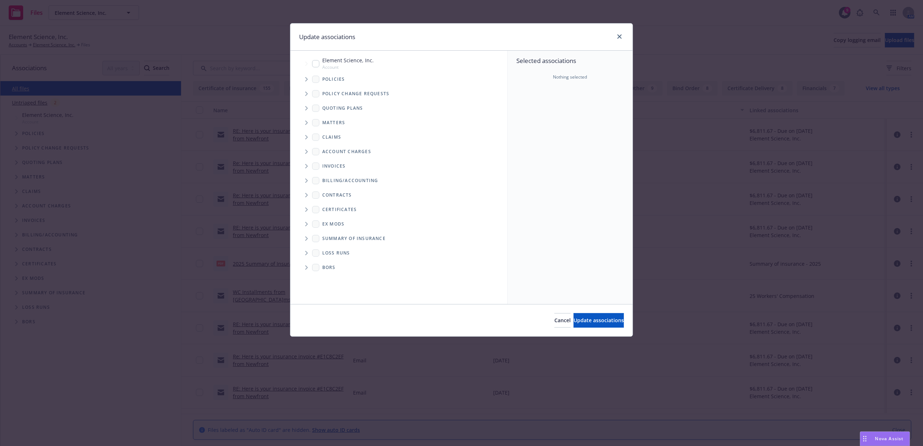
click at [307, 181] on icon "Folder Tree Example" at bounding box center [306, 180] width 3 height 4
click at [307, 78] on icon "Tree Example" at bounding box center [306, 79] width 3 height 4
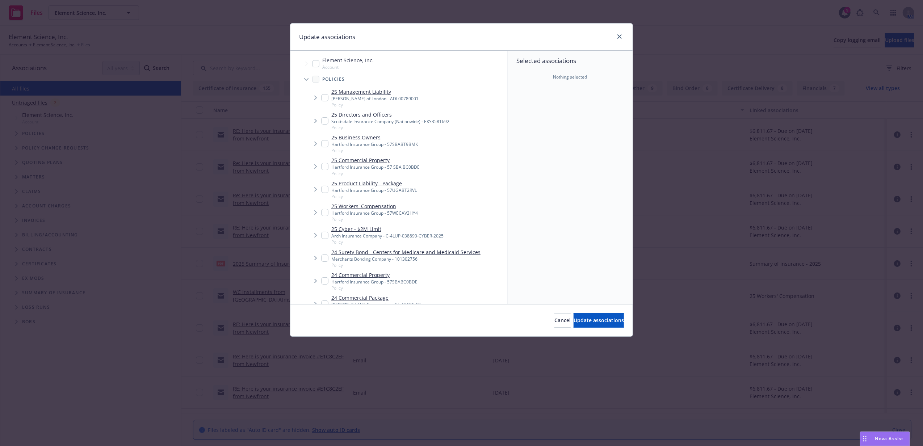
click at [323, 145] on input "Tree Example" at bounding box center [324, 143] width 7 height 7
checkbox input "true"
click at [325, 167] on input "Tree Example" at bounding box center [324, 166] width 7 height 7
checkbox input "true"
click input "Tree Example"
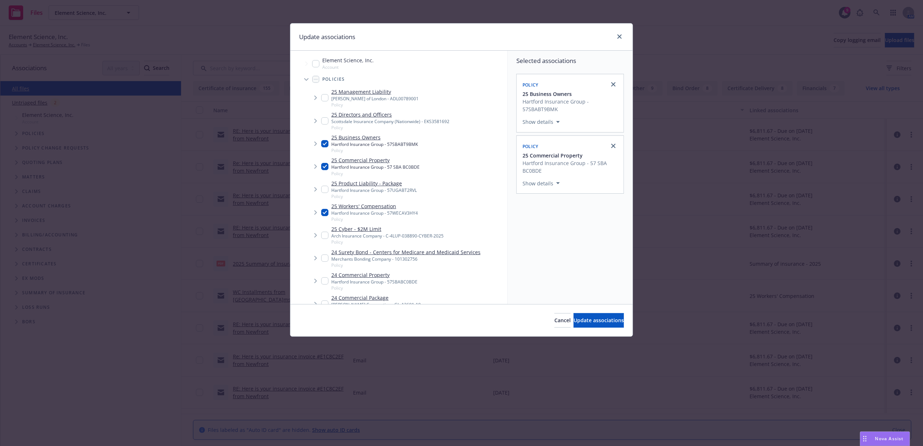
checkbox input "true"
click span "Update associations"
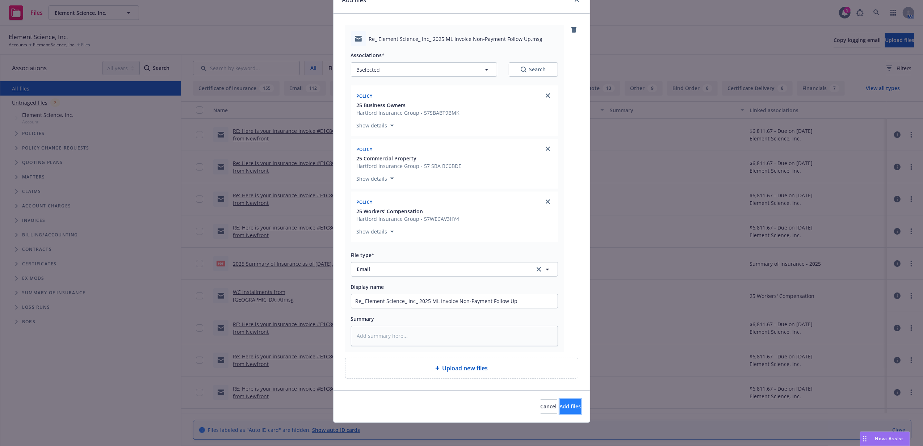
click span "Add files"
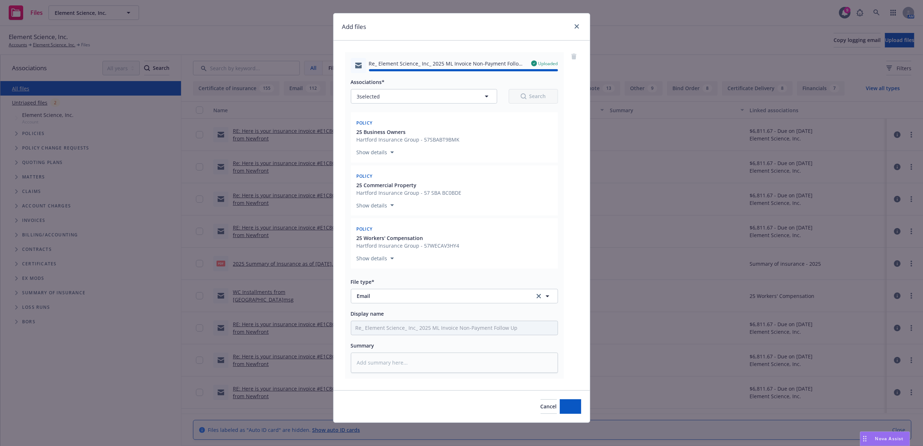
type textarea "x"
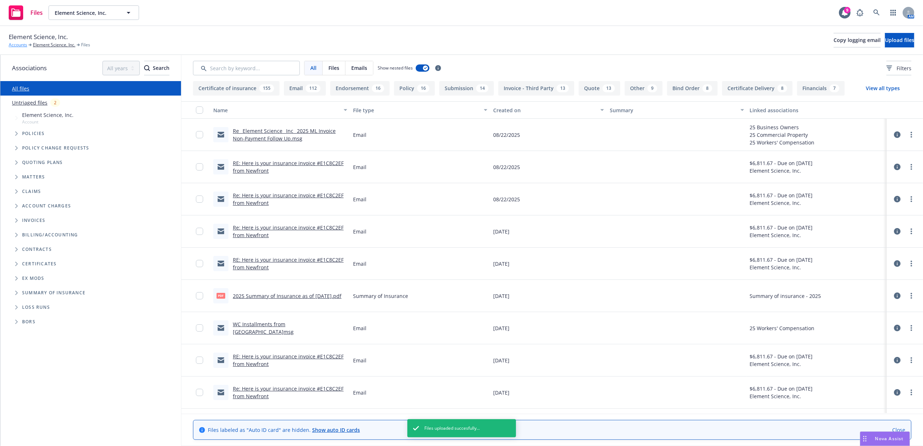
click link "Accounts"
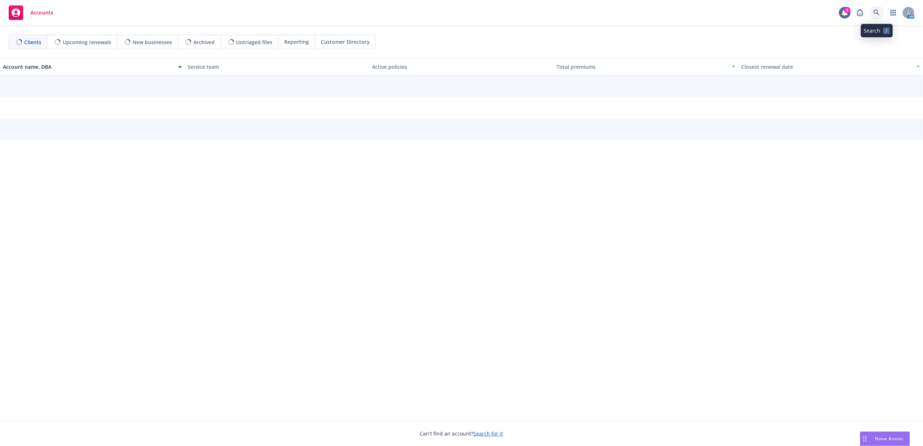
click at [881, 11] on link at bounding box center [876, 12] width 14 height 14
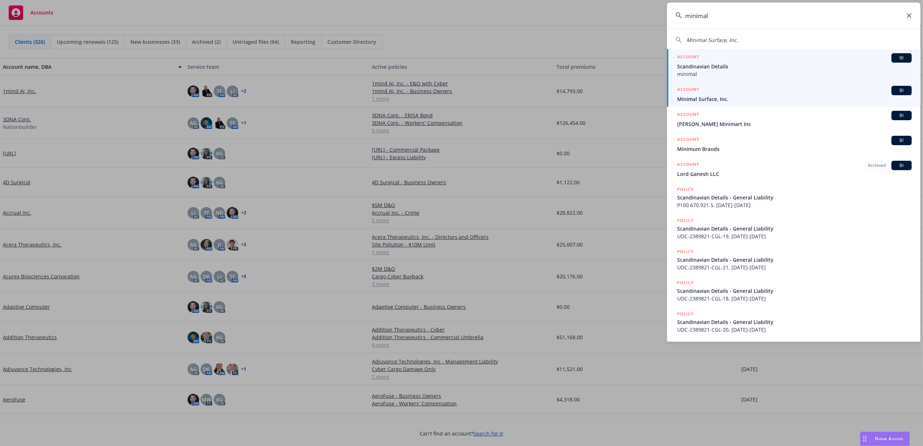
type input "minimal"
click at [759, 98] on span "Minimal Surface, Inc." at bounding box center [794, 99] width 235 height 8
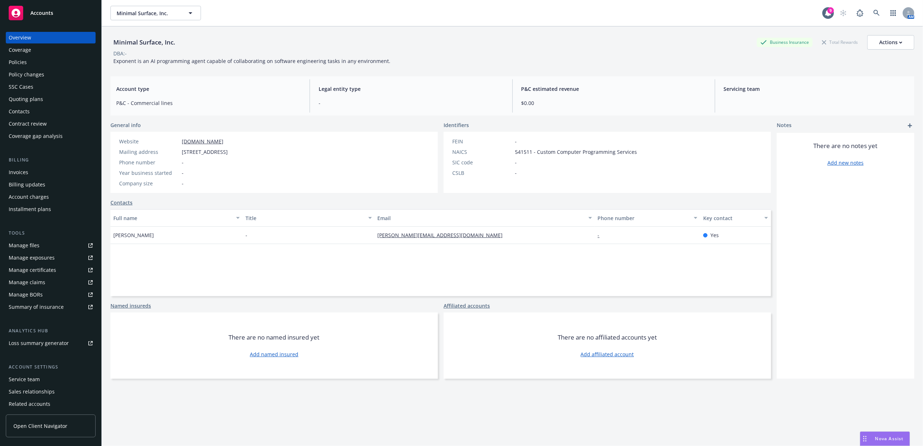
click at [56, 62] on div "Policies" at bounding box center [51, 62] width 84 height 12
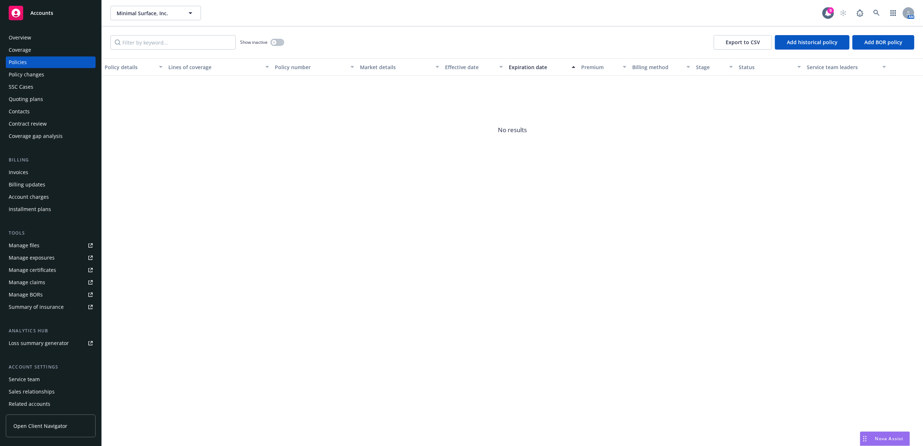
click at [57, 99] on div "Quoting plans" at bounding box center [51, 99] width 84 height 12
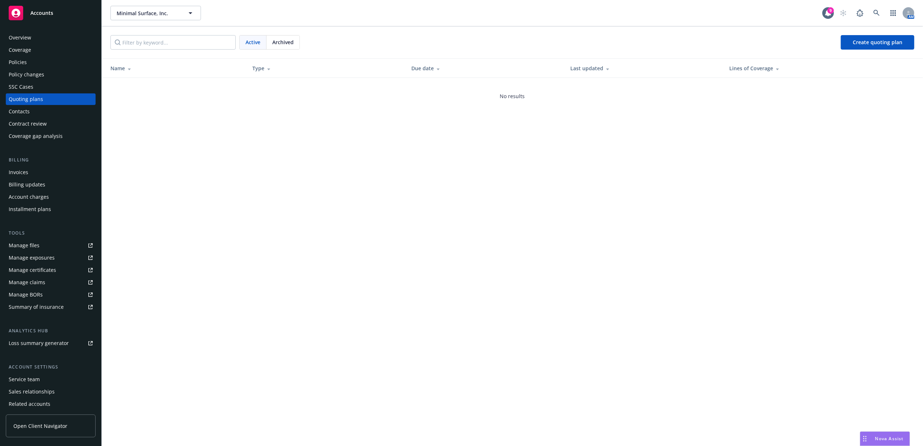
click at [35, 99] on div "Quoting plans" at bounding box center [26, 99] width 34 height 12
click at [884, 35] on link "Create quoting plan" at bounding box center [876, 42] width 73 height 14
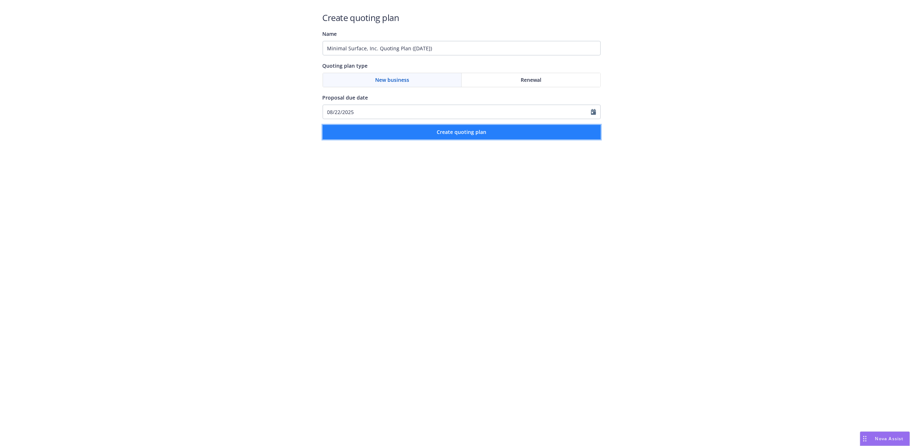
click at [474, 125] on button "Create quoting plan" at bounding box center [462, 132] width 278 height 14
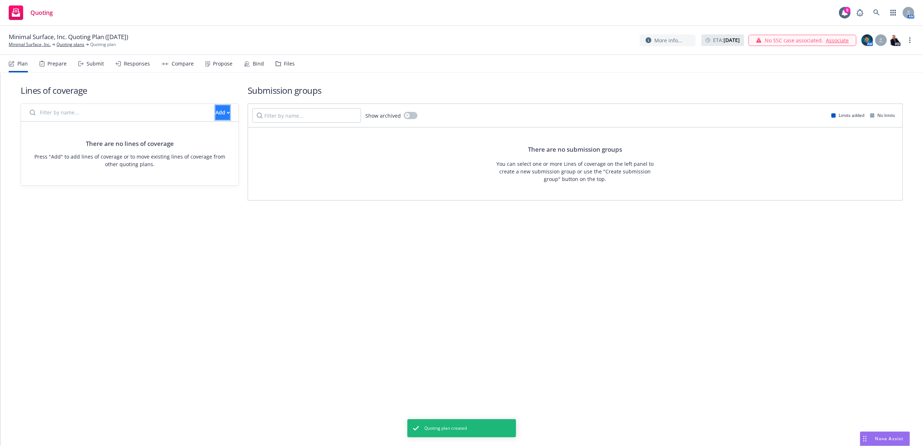
click at [215, 111] on div "Add" at bounding box center [222, 113] width 14 height 14
click at [212, 132] on span "Create new business lines of coverage" at bounding box center [247, 131] width 110 height 7
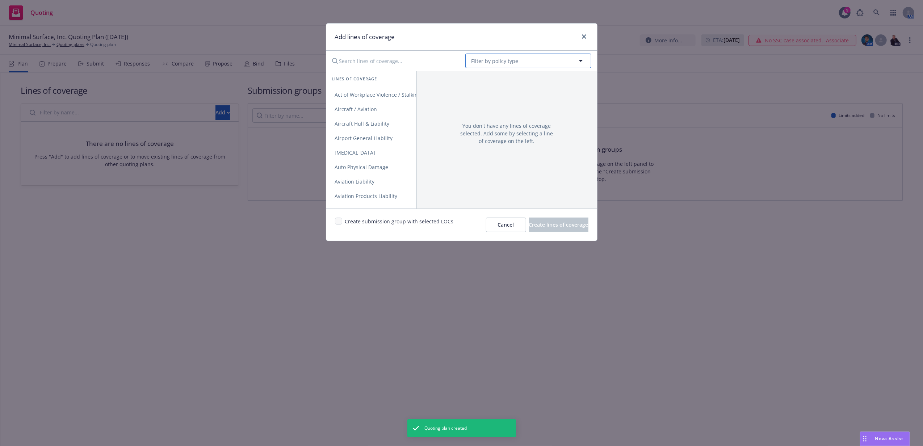
click at [497, 59] on span "Filter by policy type" at bounding box center [494, 61] width 47 height 8
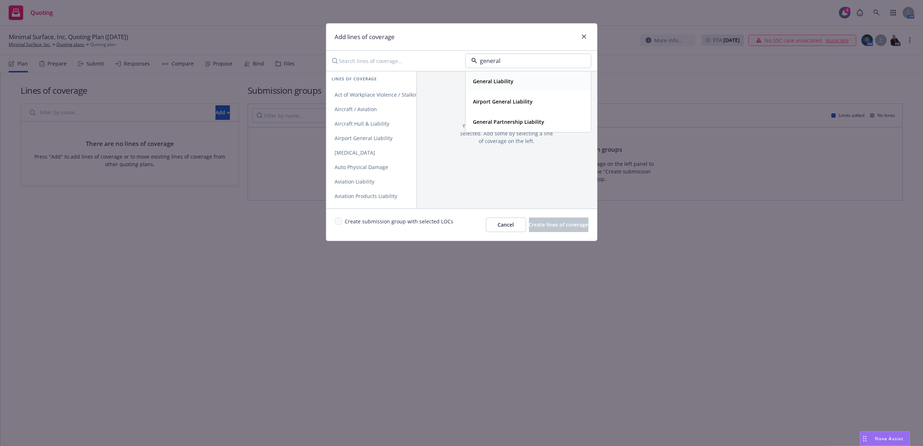
click at [507, 87] on div "General Liability" at bounding box center [528, 81] width 125 height 19
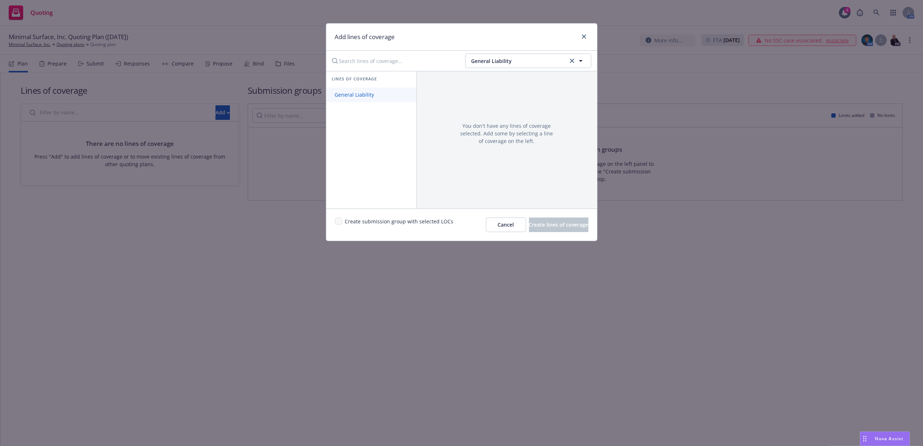
click at [379, 93] on span "General Liability" at bounding box center [354, 94] width 57 height 7
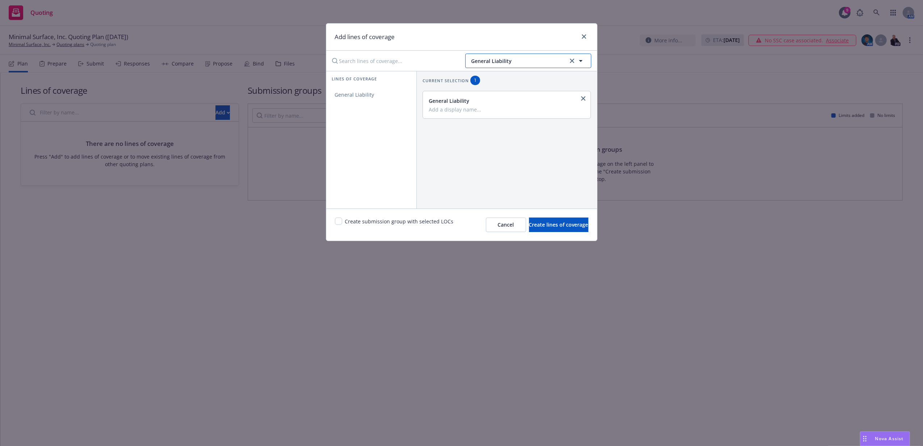
click at [511, 65] on button "General Liability" at bounding box center [528, 61] width 126 height 14
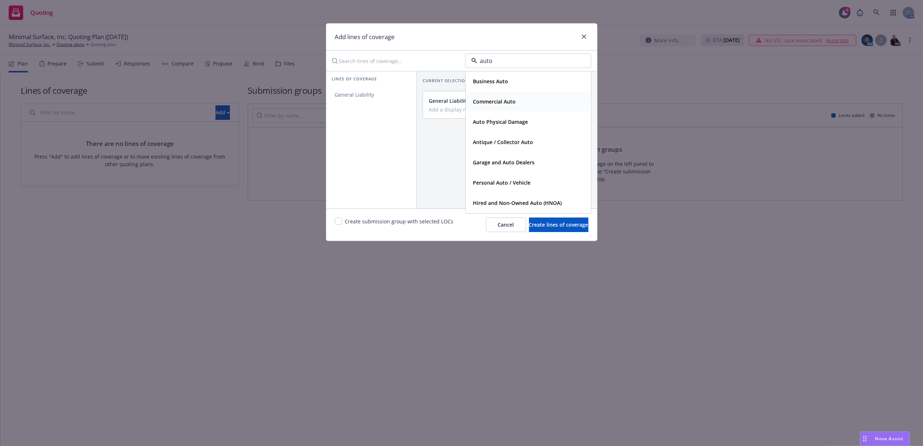
click at [514, 96] on div "Commercial Auto" at bounding box center [528, 101] width 125 height 19
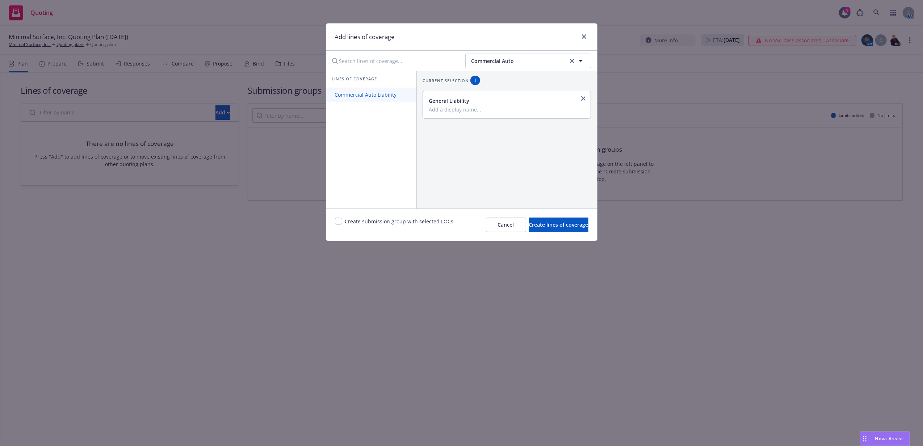
click at [378, 96] on span "Commercial Auto Liability" at bounding box center [365, 94] width 79 height 7
click at [523, 61] on span "Commercial Auto" at bounding box center [518, 61] width 94 height 8
click at [526, 83] on div "Commercial Property" at bounding box center [498, 81] width 57 height 10
click at [388, 92] on span "Commercial Property" at bounding box center [360, 94] width 68 height 7
click at [531, 61] on span "Commercial Property" at bounding box center [518, 61] width 94 height 8
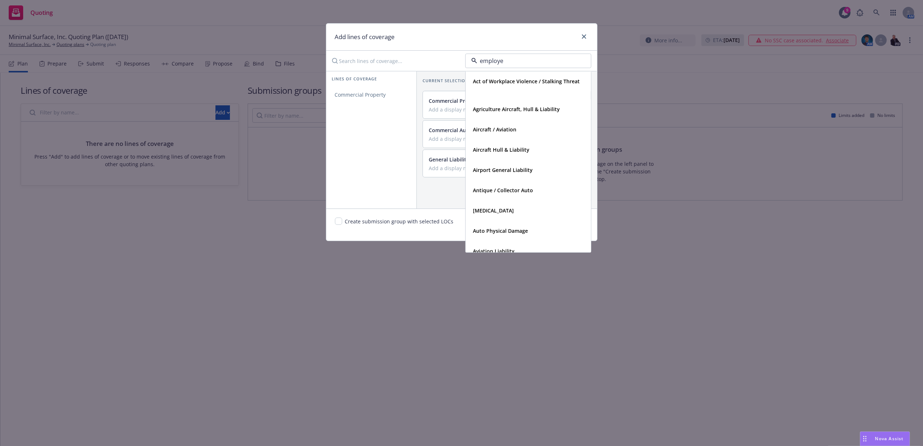
type input "employee"
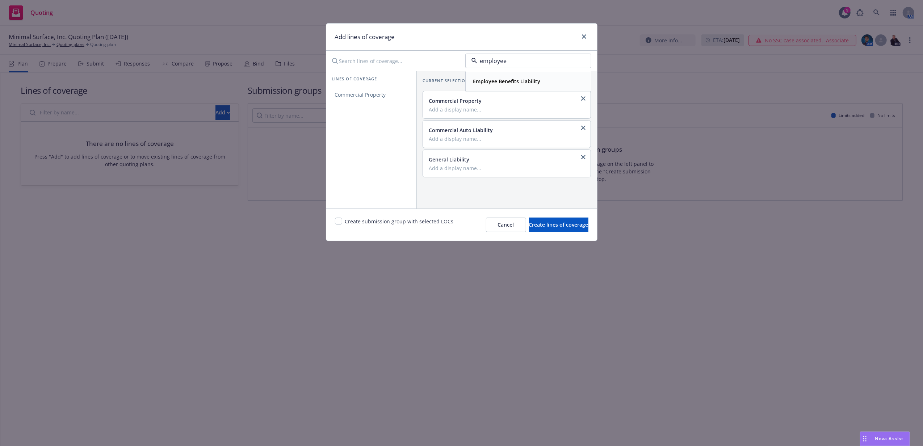
click at [493, 79] on strong "Employee Benefits Liability" at bounding box center [506, 81] width 67 height 7
click at [381, 98] on span "Employee Benefits Liability" at bounding box center [367, 94] width 82 height 7
click at [527, 64] on span "Employee Benefits Liability" at bounding box center [518, 61] width 94 height 8
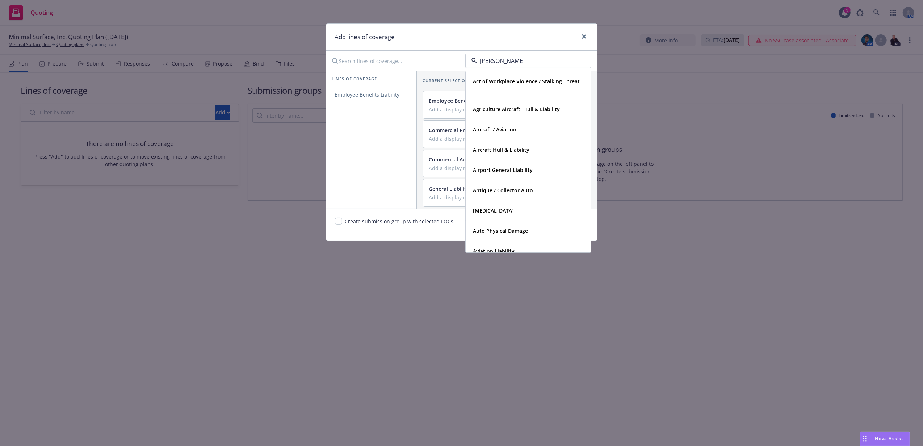
type input "umbrella"
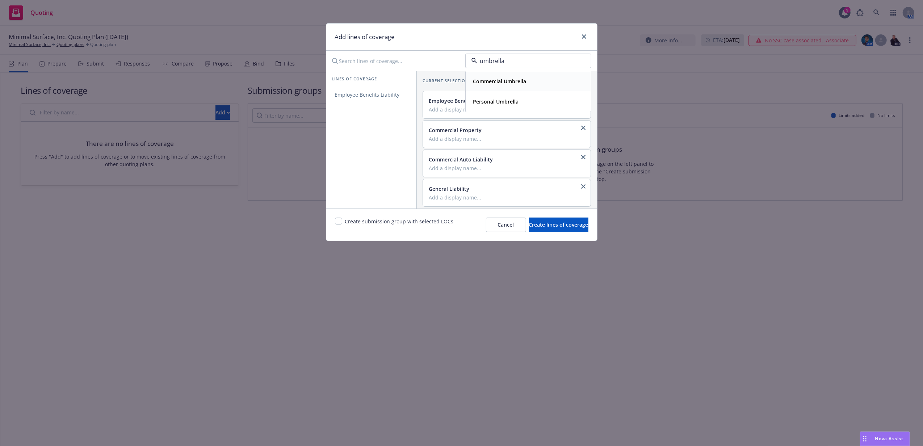
click at [531, 85] on div "Commercial Umbrella" at bounding box center [528, 81] width 116 height 10
click at [382, 92] on span "Commercial Umbrella" at bounding box center [361, 94] width 70 height 7
click at [519, 60] on span "Commercial Umbrella" at bounding box center [518, 61] width 94 height 8
click at [565, 226] on span "Create lines of coverage" at bounding box center [558, 224] width 59 height 7
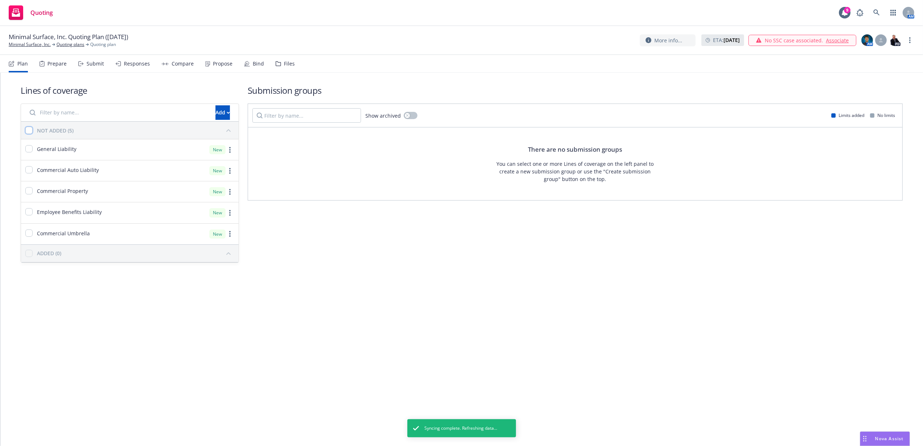
click at [30, 130] on input "checkbox" at bounding box center [28, 130] width 7 height 7
checkbox input "true"
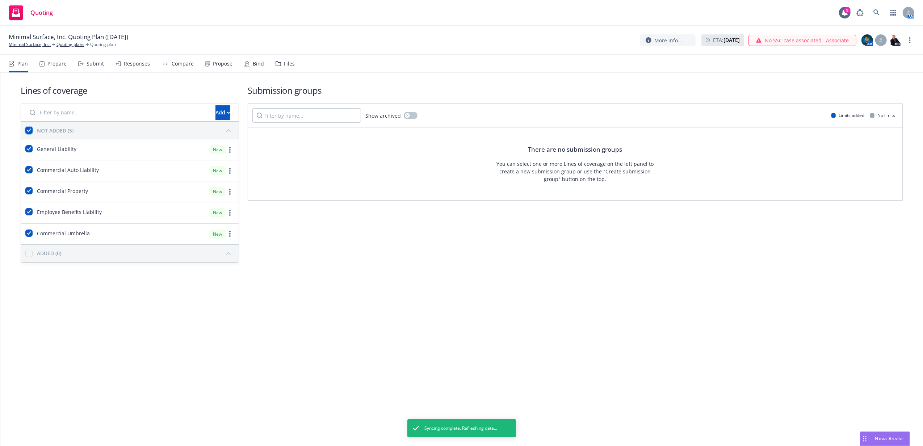
checkbox input "true"
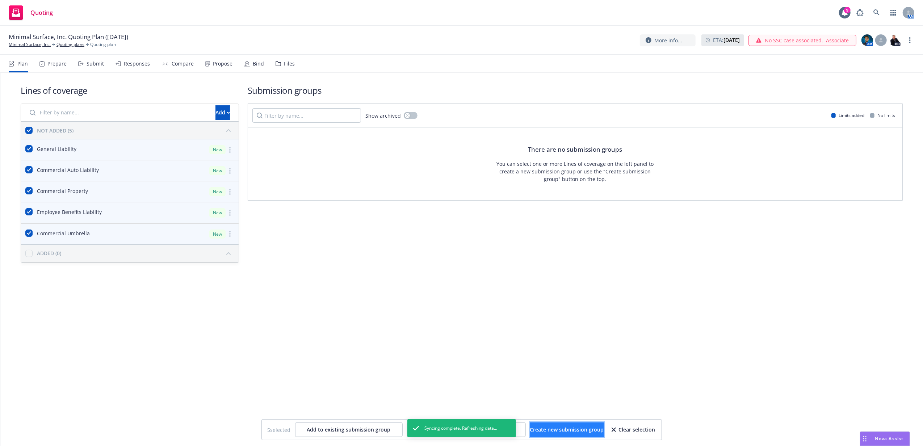
click at [581, 427] on span "Create new submission group" at bounding box center [567, 429] width 74 height 7
checkbox input "false"
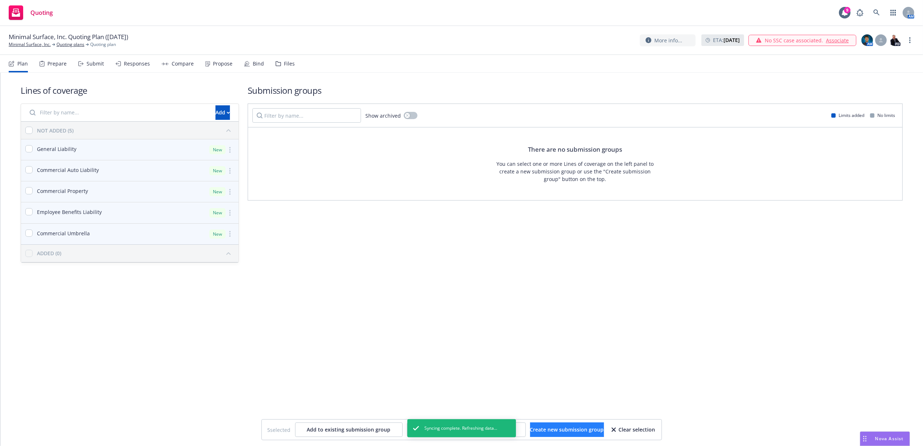
checkbox input "false"
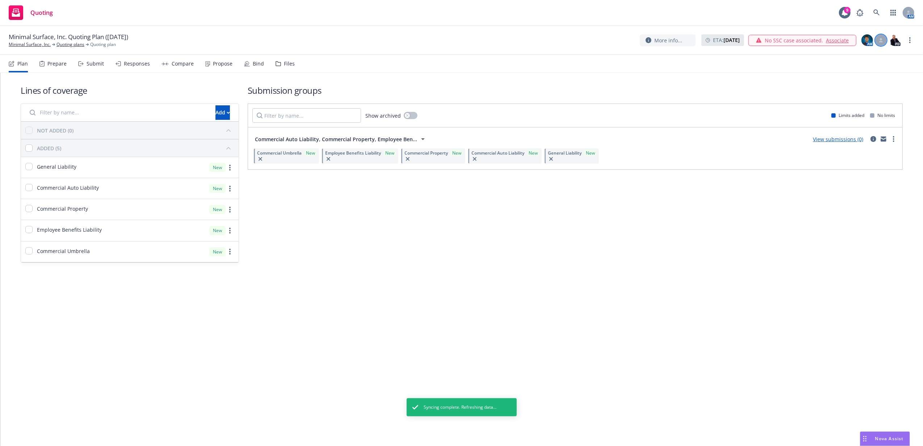
click at [882, 40] on icon at bounding box center [880, 40] width 4 height 4
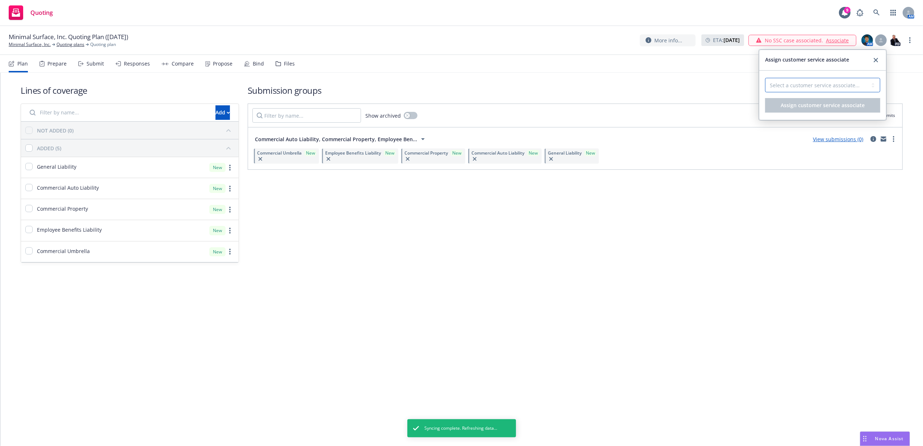
click at [842, 90] on select "Select a customer service associate... Anna Guard" at bounding box center [822, 85] width 115 height 14
select select "87e5f489-3206-41d4-96e8-38a7dd17d453"
click at [765, 78] on select "Select a customer service associate... Anna Guard" at bounding box center [822, 85] width 115 height 14
click at [827, 103] on span "Assign customer service associate" at bounding box center [822, 105] width 84 height 7
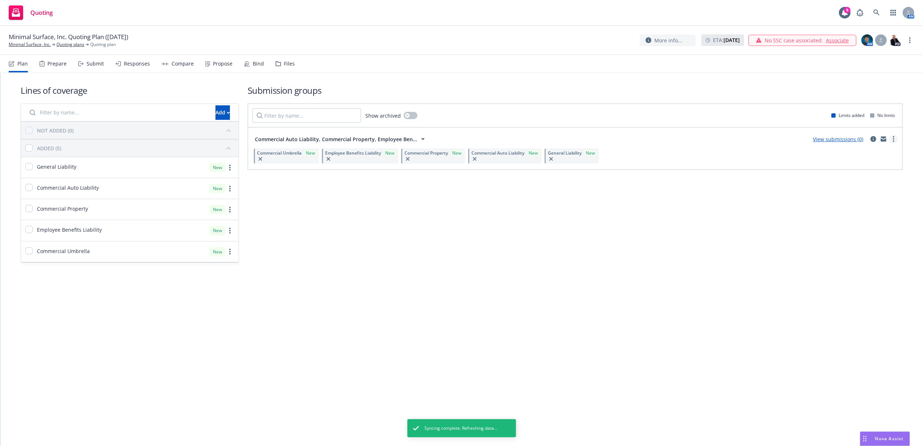
click at [893, 141] on circle "more" at bounding box center [893, 140] width 1 height 1
click at [872, 228] on span "Create policy (fast track)" at bounding box center [859, 229] width 76 height 7
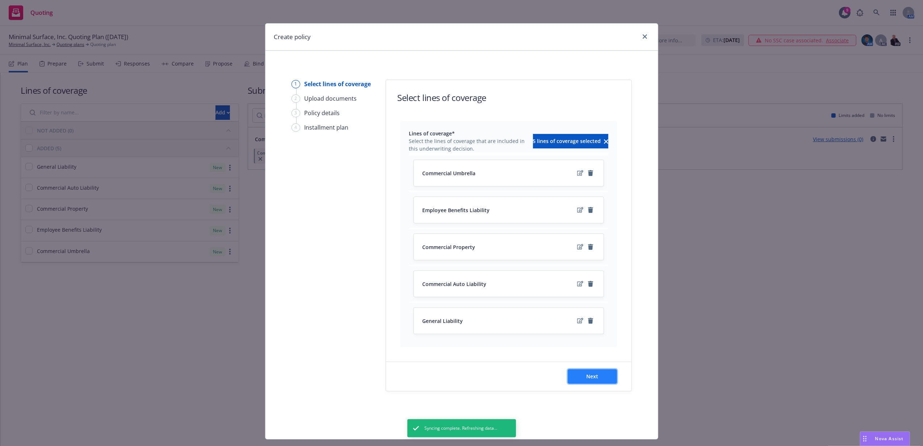
click at [573, 382] on button "Next" at bounding box center [592, 376] width 49 height 14
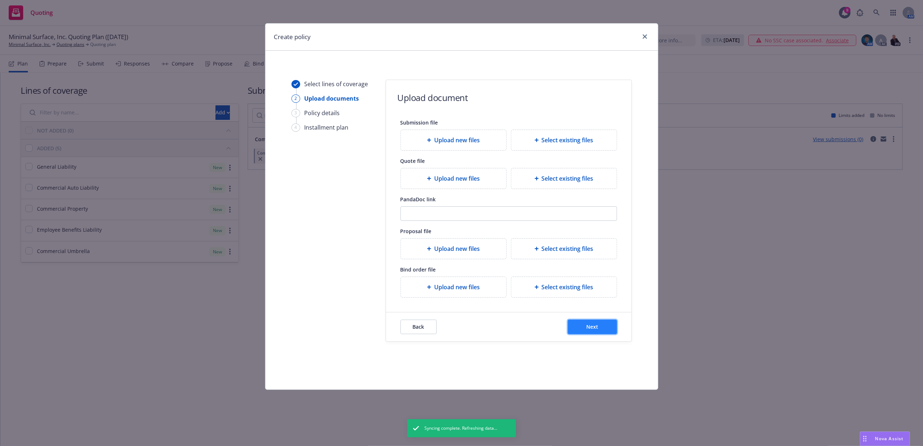
click at [596, 324] on button "Next" at bounding box center [592, 327] width 49 height 14
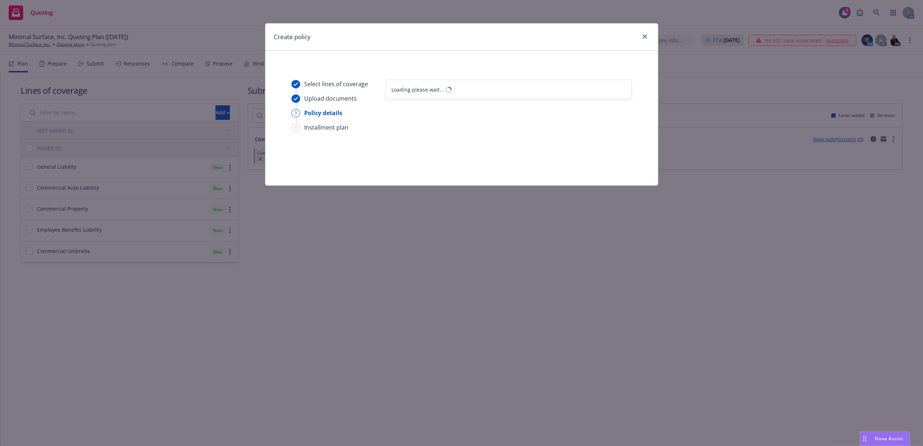
select select "12"
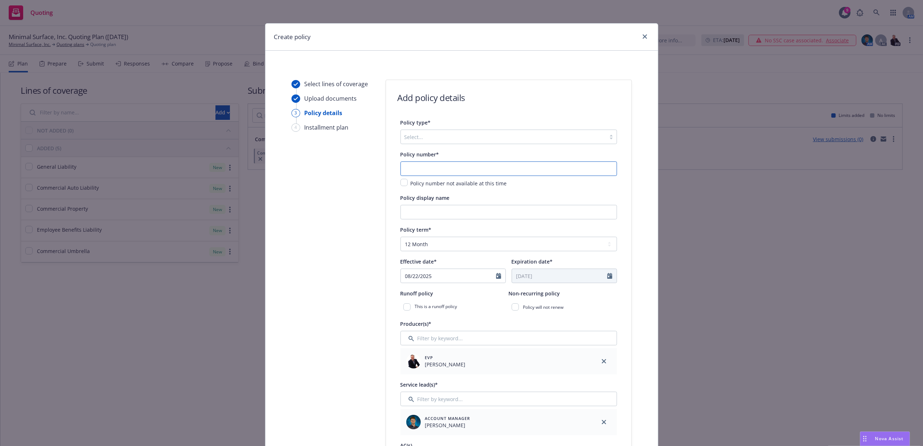
click at [450, 165] on input "text" at bounding box center [508, 168] width 216 height 14
paste input "57 SBA BV3J6C"
type input "57 SBA BV3J6C"
click at [443, 139] on div at bounding box center [503, 136] width 198 height 9
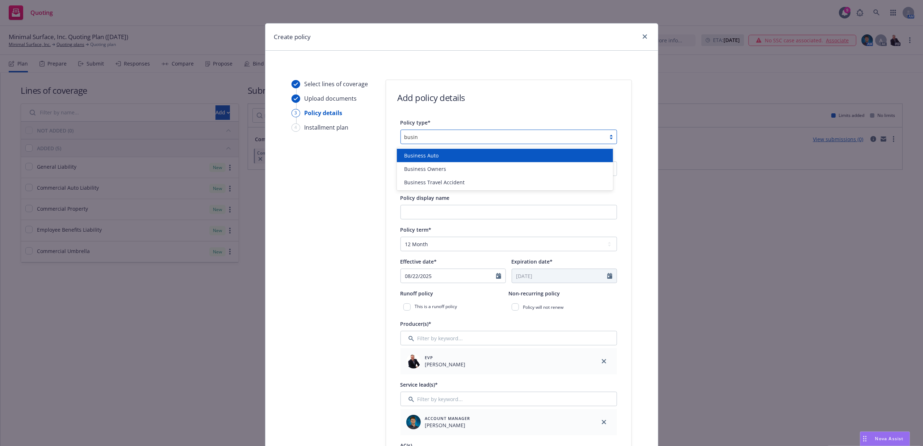
type input "busine"
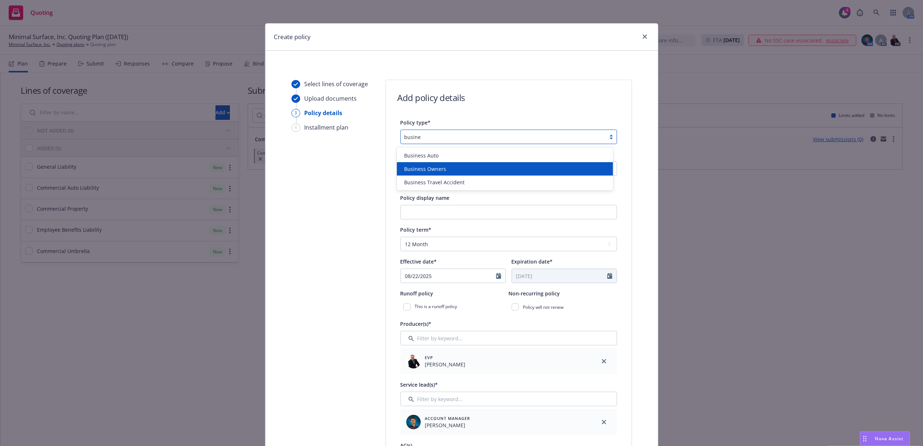
click at [449, 171] on div "Business Owners" at bounding box center [504, 169] width 207 height 8
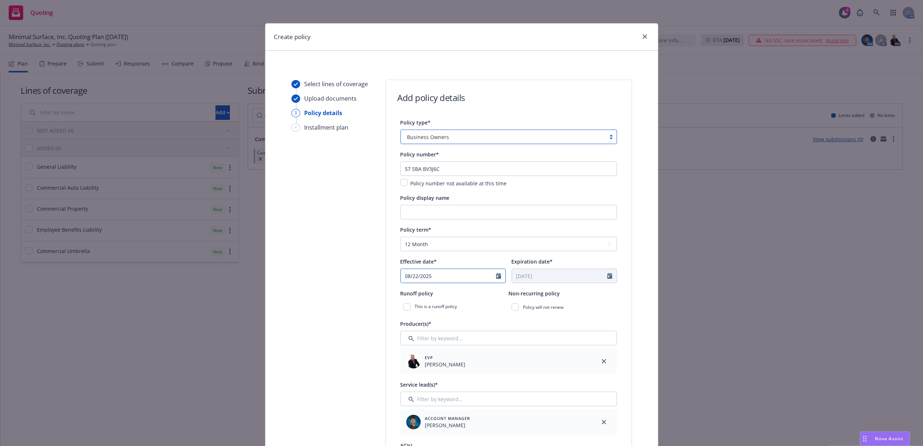
click at [471, 282] on div "08/22/2025" at bounding box center [452, 276] width 105 height 14
select select "8"
click at [441, 353] on span "20" at bounding box center [445, 350] width 10 height 9
type input "08/20/2025"
type input "08/20/2026"
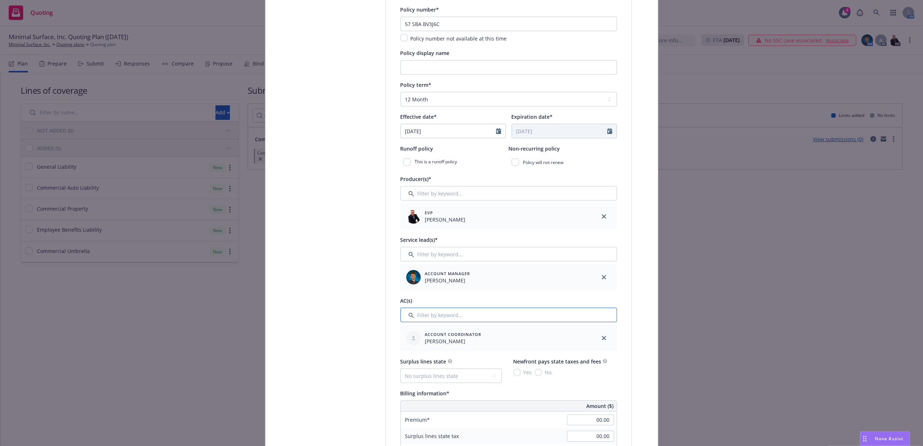
click at [442, 314] on input "Filter by keyword..." at bounding box center [508, 315] width 216 height 14
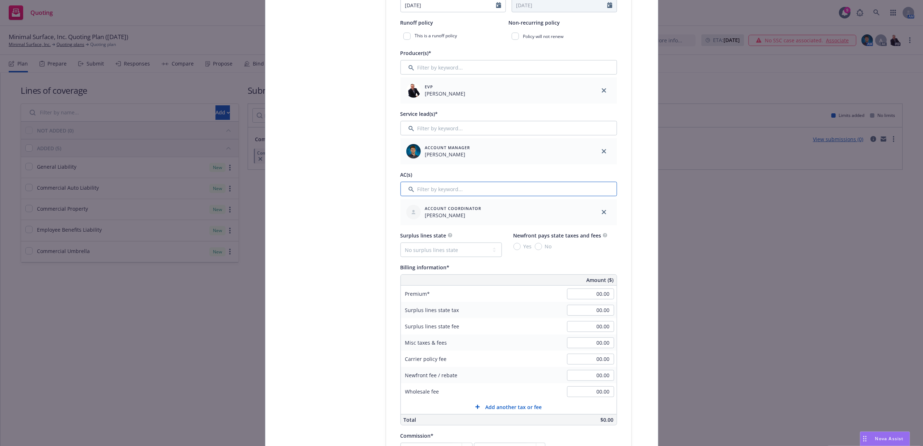
scroll to position [290, 0]
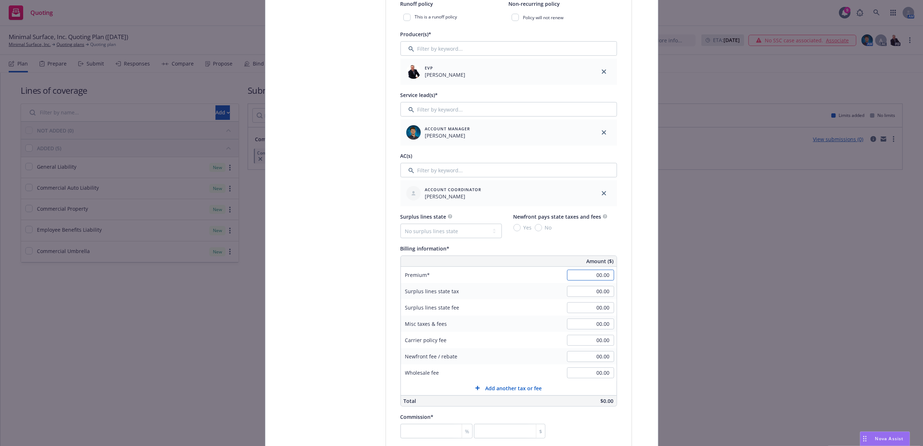
click at [588, 277] on input "00.00" at bounding box center [590, 275] width 47 height 11
type input "2,461.00"
click at [496, 280] on div "Premium" at bounding box center [455, 275] width 109 height 16
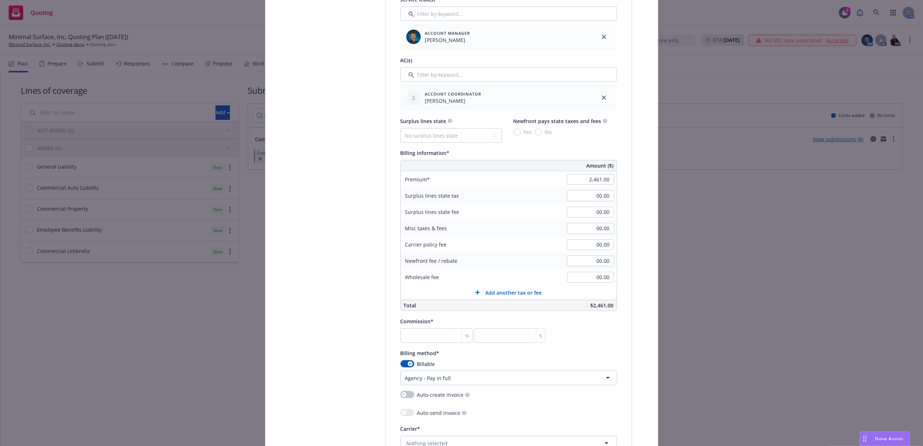
scroll to position [386, 0]
click at [445, 339] on input "number" at bounding box center [436, 335] width 72 height 14
type input "1"
type input "24.61"
type input "18"
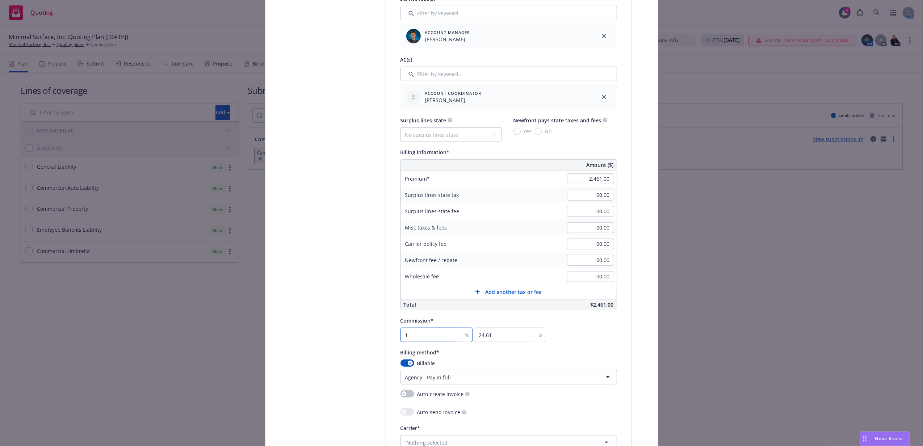
type input "442.98"
type input "18"
click at [469, 355] on div "Billing method*" at bounding box center [508, 352] width 216 height 9
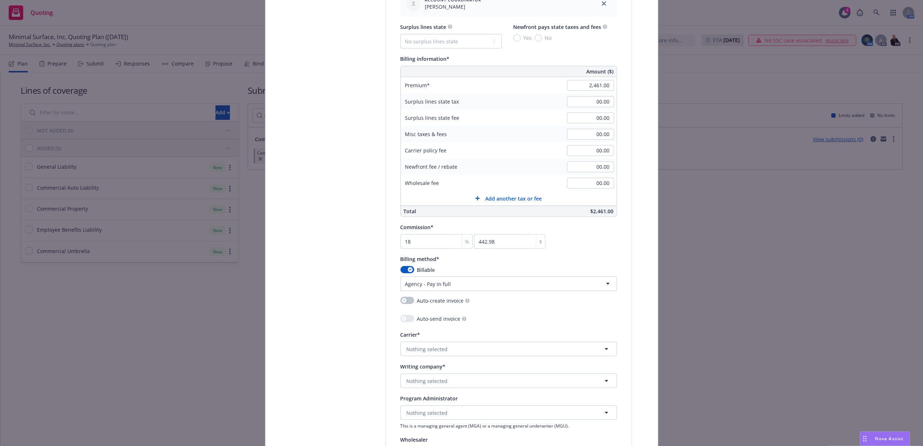
scroll to position [531, 0]
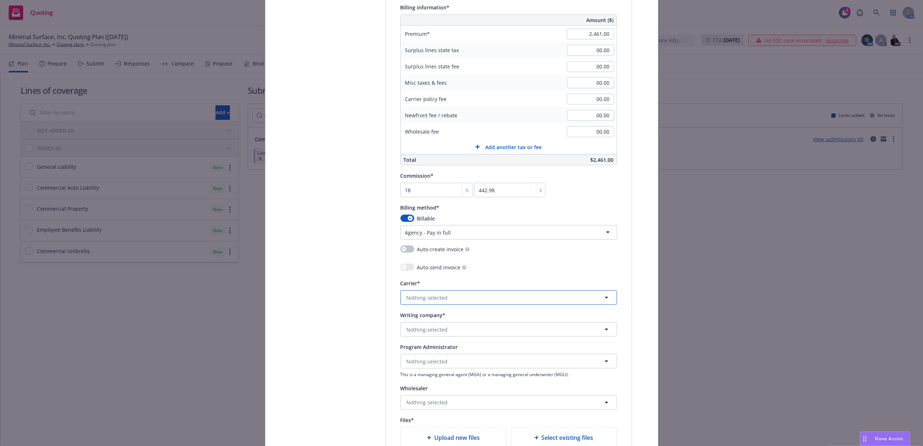
click at [455, 296] on button "Nothing selected" at bounding box center [508, 297] width 216 height 14
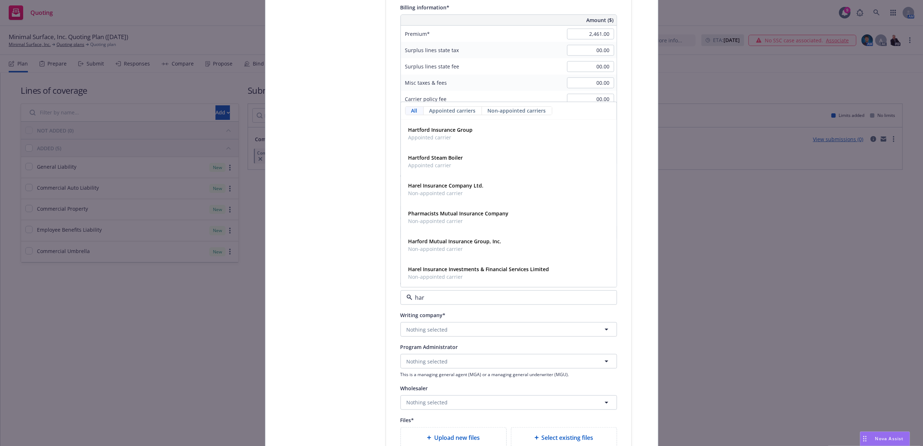
type input "hart"
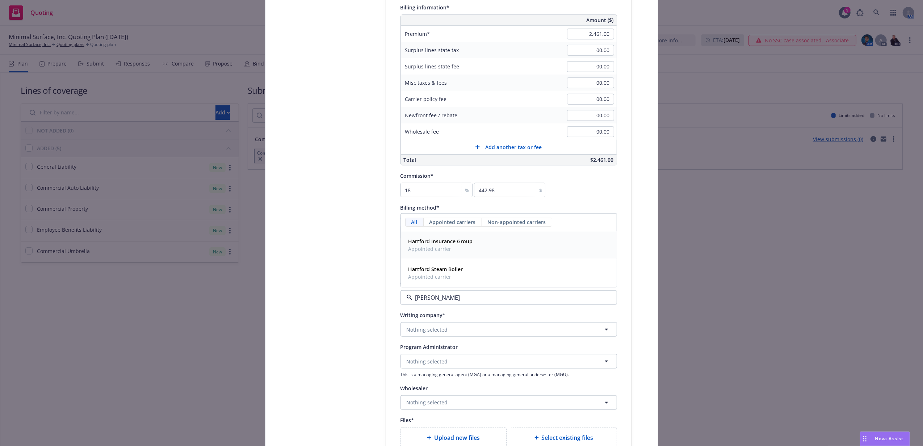
click at [463, 246] on span "Appointed carrier" at bounding box center [440, 249] width 64 height 8
click at [449, 329] on button "Nothing selected" at bounding box center [508, 329] width 216 height 14
type input "unde"
click at [455, 299] on strong "Hartford Underwriters Insurance Company" at bounding box center [461, 301] width 106 height 7
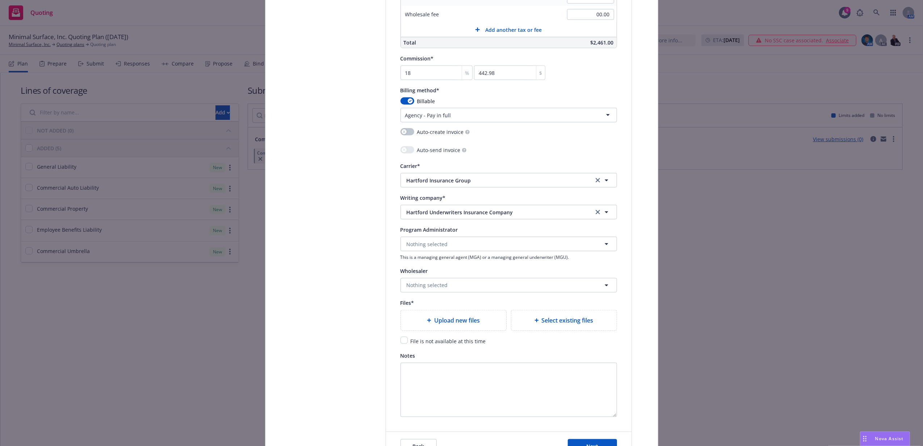
scroll to position [675, 0]
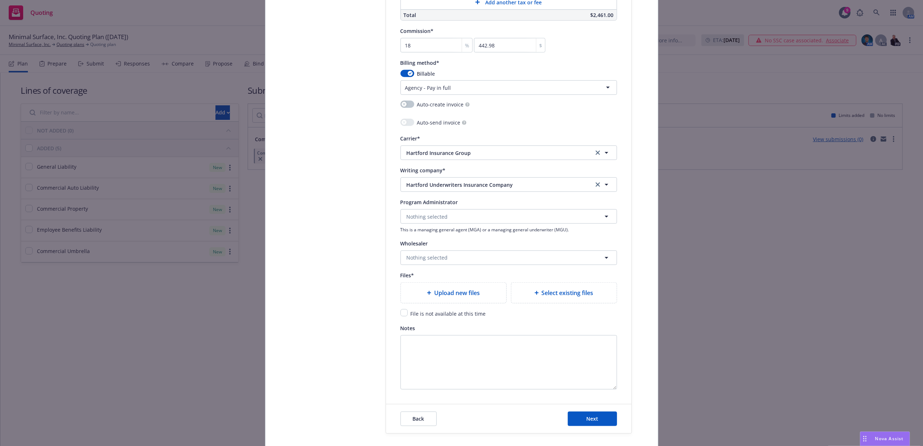
click at [455, 299] on div "Upload new files" at bounding box center [453, 293] width 105 height 20
click at [436, 293] on span "Upload new files" at bounding box center [457, 292] width 46 height 9
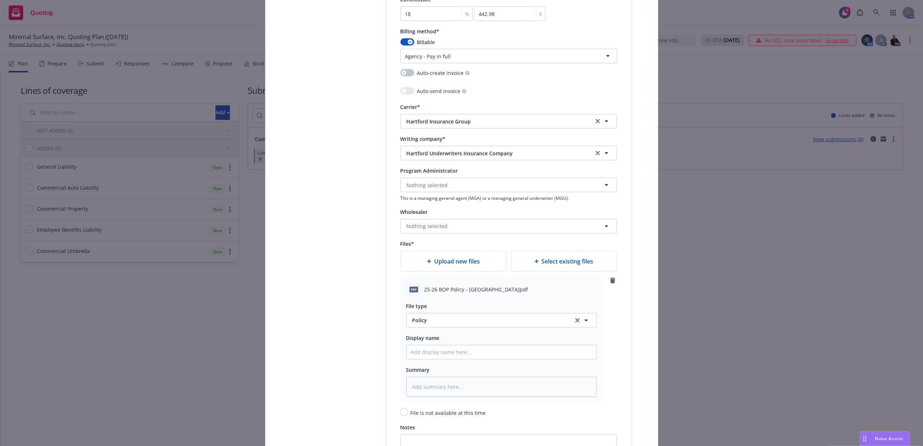
scroll to position [724, 0]
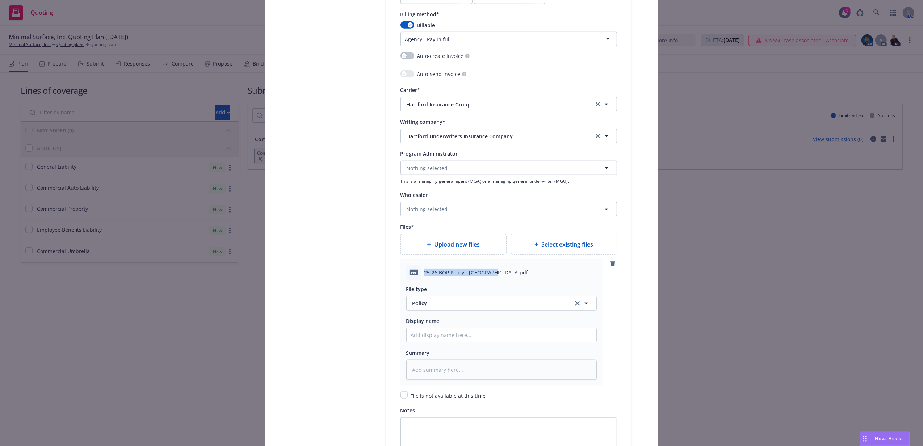
drag, startPoint x: 422, startPoint y: 276, endPoint x: 486, endPoint y: 277, distance: 64.8
click at [486, 276] on span "25-26 BOP Policy - Hartford.pdf" at bounding box center [476, 273] width 104 height 8
copy span "25-26 BOP Policy - Hartford."
click at [494, 335] on input "Policy display name" at bounding box center [501, 335] width 190 height 14
paste input "25-26 BOP Policy - Hartford."
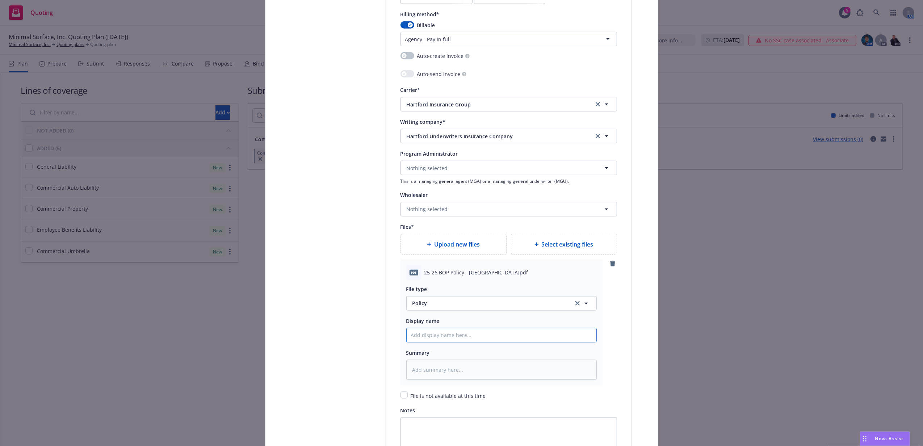
type input "25-26 BOP Policy - Hartford."
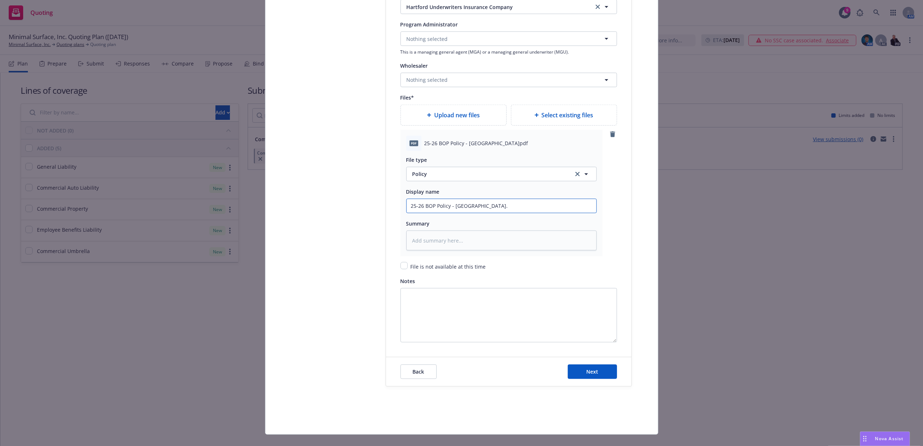
scroll to position [867, 0]
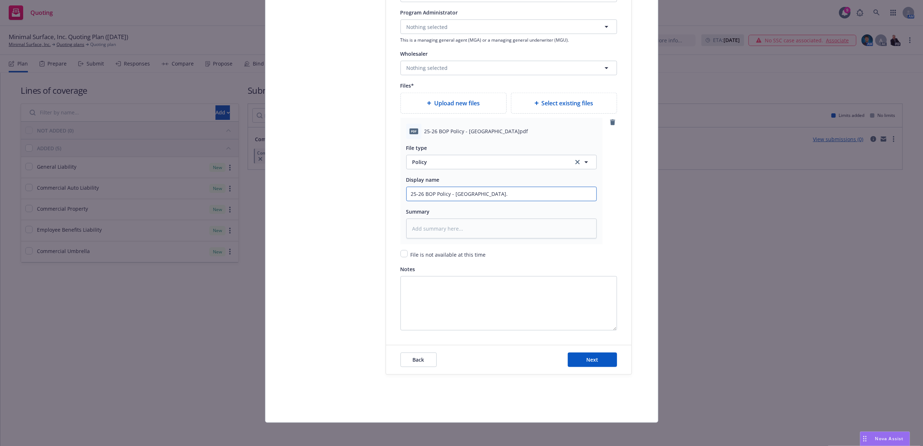
type textarea "x"
type input "25-26 BOP Policy - Hartford"
click at [593, 360] on span "Next" at bounding box center [592, 359] width 12 height 7
type textarea "x"
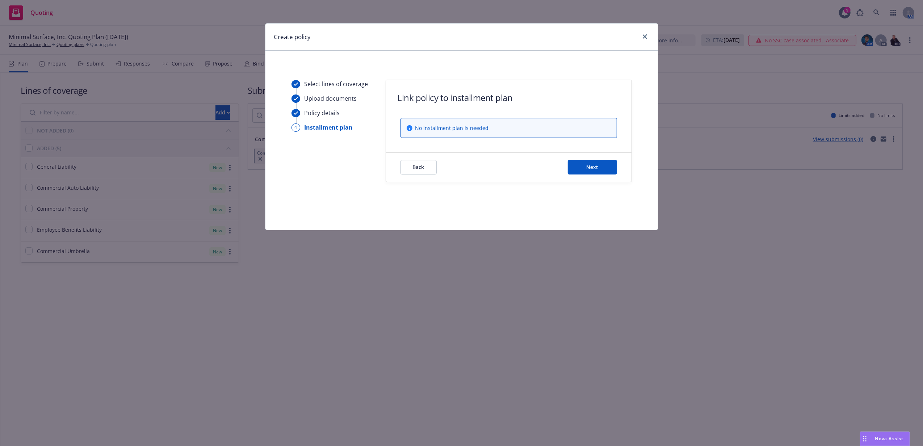
scroll to position [0, 0]
click at [589, 173] on button "Next" at bounding box center [592, 167] width 49 height 14
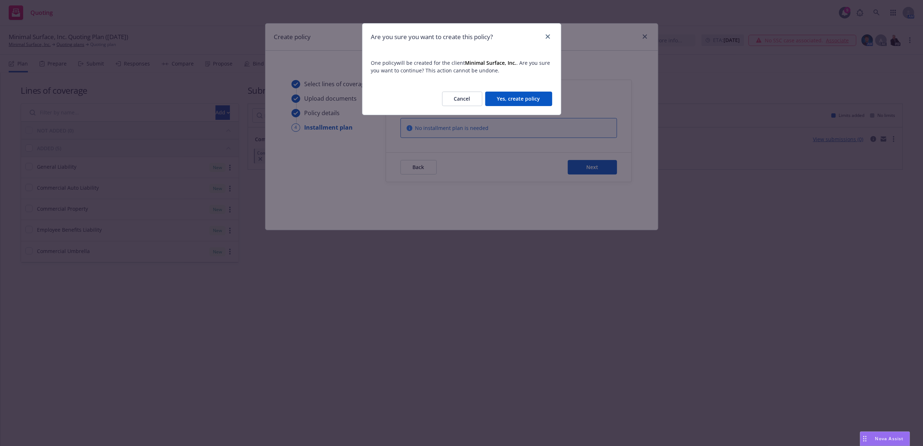
click at [526, 100] on button "Yes, create policy" at bounding box center [518, 99] width 67 height 14
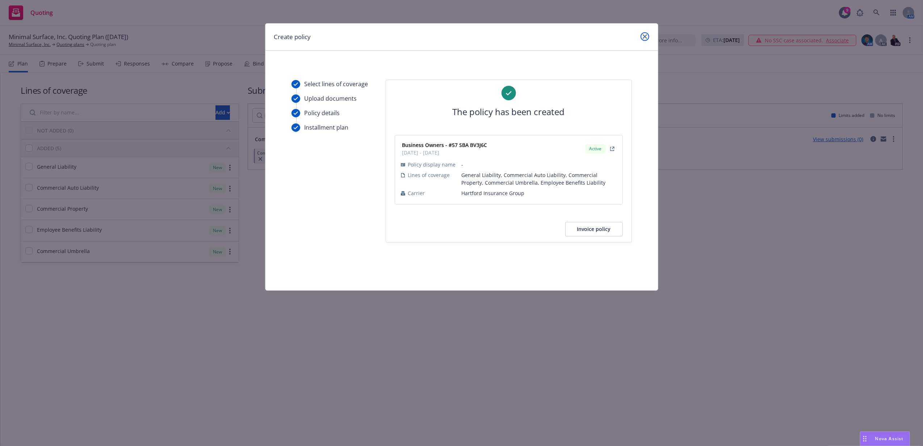
click at [643, 39] on link "close" at bounding box center [644, 36] width 9 height 9
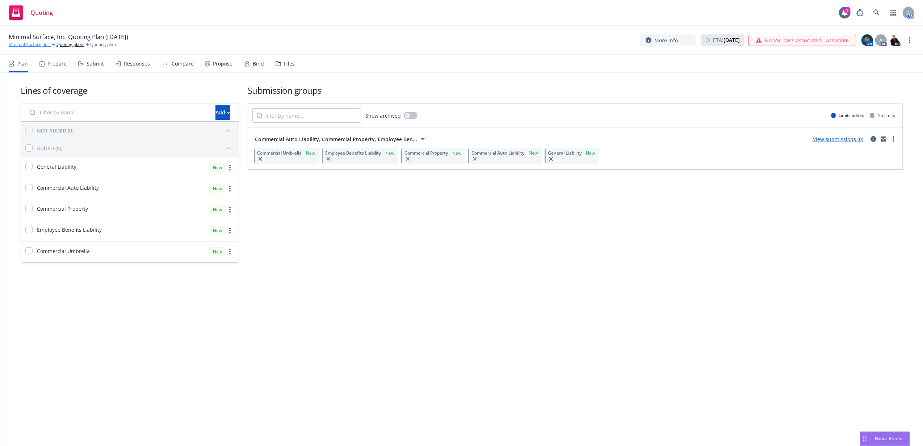
click at [30, 46] on link "Minimal Surface, Inc." at bounding box center [30, 44] width 42 height 7
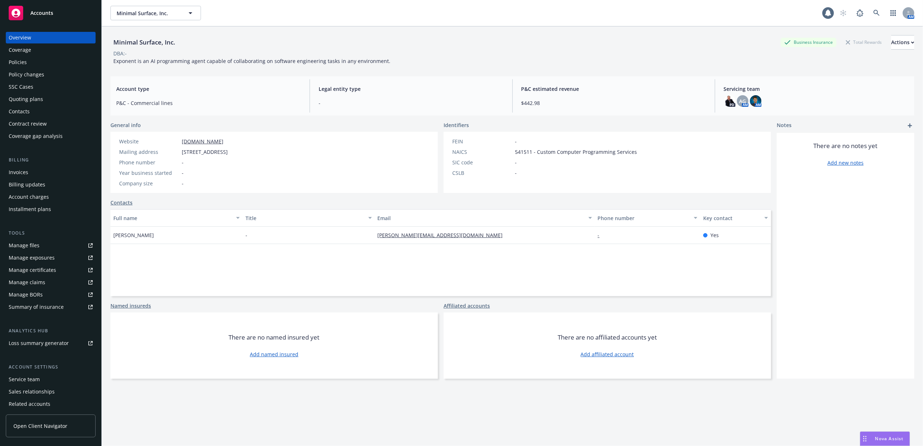
click at [28, 62] on div "Policies" at bounding box center [51, 62] width 84 height 12
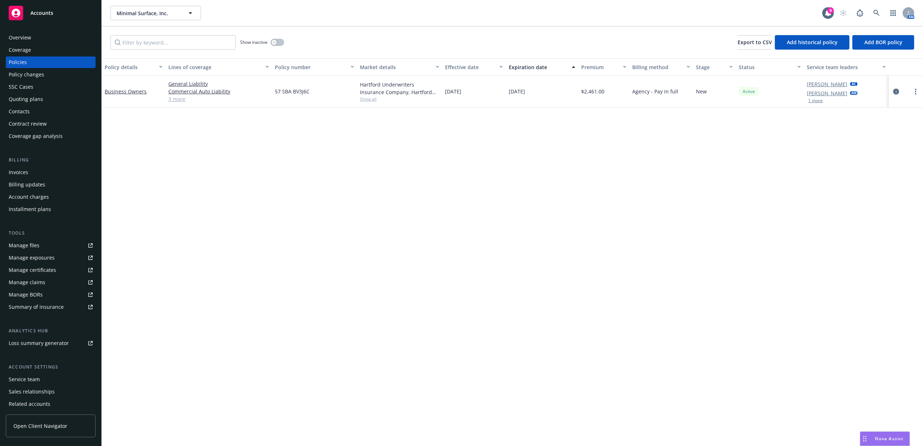
click at [895, 90] on icon "circleInformation" at bounding box center [896, 92] width 6 height 6
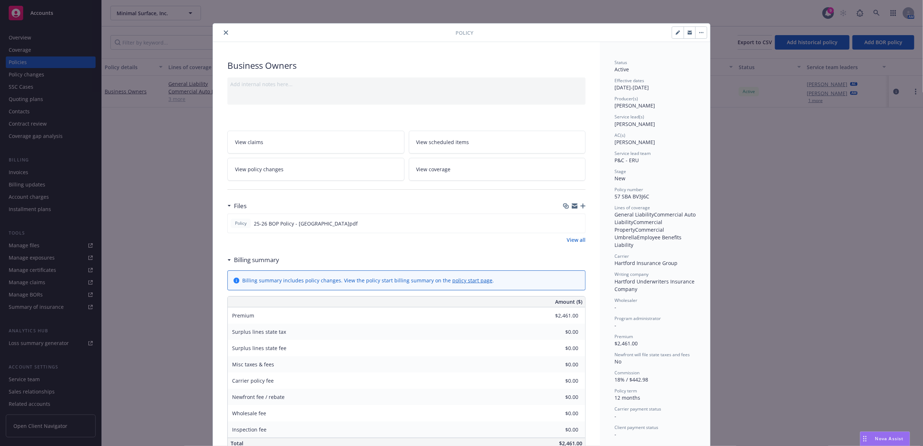
click at [478, 173] on link "View coverage" at bounding box center [497, 169] width 177 height 23
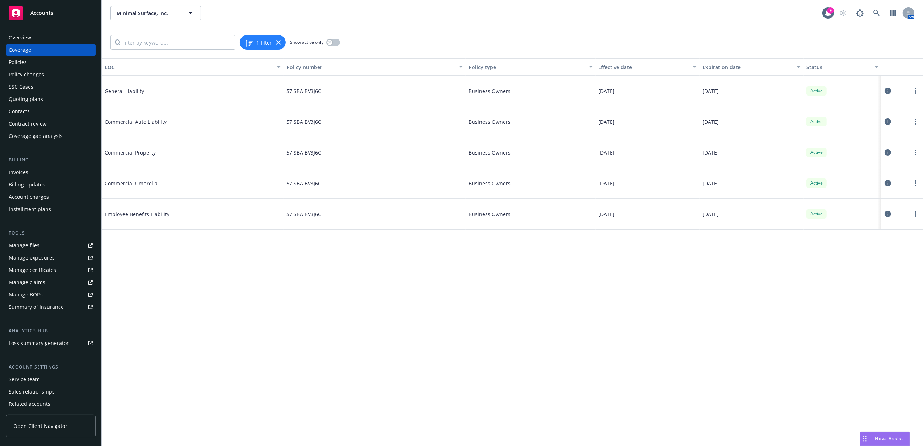
click at [886, 90] on icon at bounding box center [887, 91] width 7 height 7
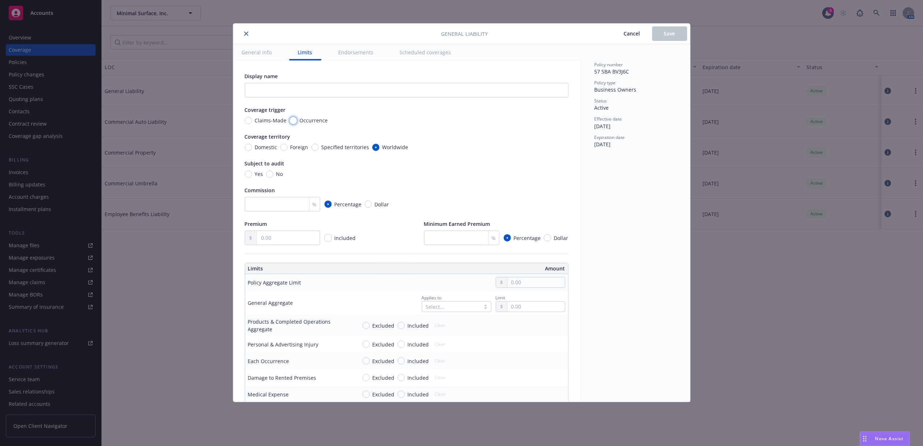
click at [291, 122] on input "Occurrence" at bounding box center [293, 120] width 7 height 7
radio input "true"
click at [246, 174] on input "Yes" at bounding box center [248, 173] width 7 height 7
radio input "true"
click at [509, 284] on input "text" at bounding box center [535, 282] width 57 height 10
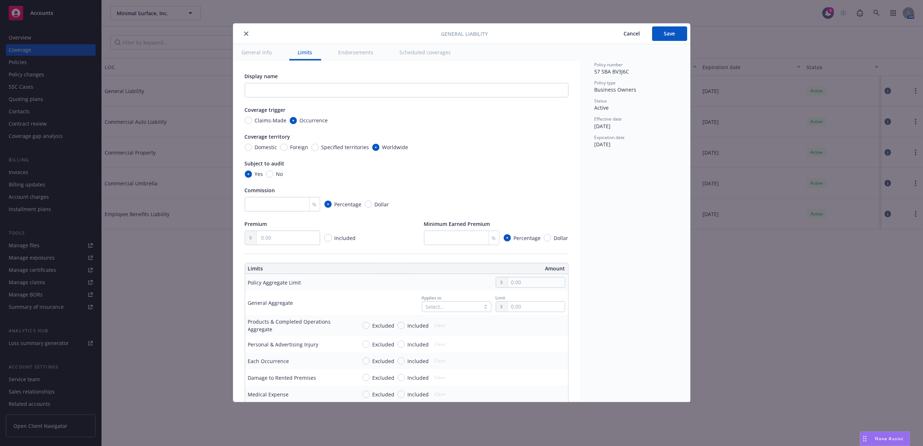
type input "2,000,000.00"
click at [507, 322] on button "$2,000,000.00" at bounding box center [526, 327] width 62 height 13
click at [459, 305] on div "Select... Select all" at bounding box center [456, 306] width 69 height 11
click at [453, 350] on div "Per policy" at bounding box center [448, 351] width 61 height 8
click at [527, 311] on input "text" at bounding box center [535, 307] width 57 height 10
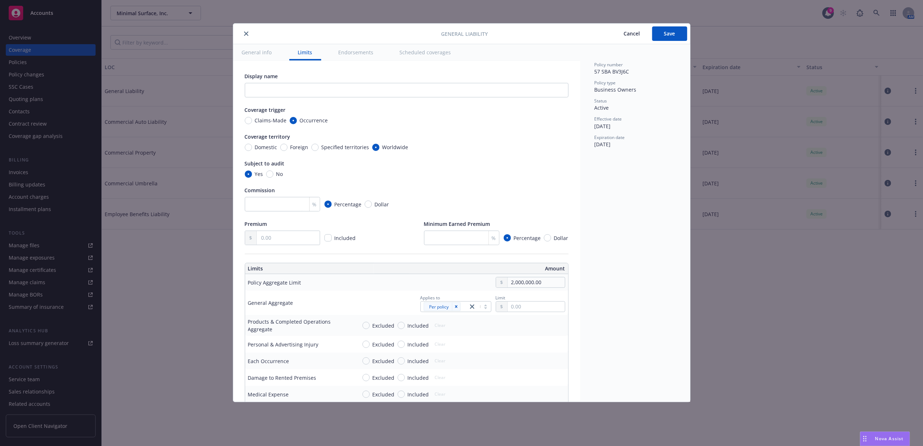
type input "2,000,000.00"
click at [525, 353] on button "$2,000,000.00" at bounding box center [526, 352] width 62 height 13
click at [405, 326] on span "Included" at bounding box center [417, 326] width 24 height 8
click at [404, 326] on input "Included" at bounding box center [400, 325] width 7 height 7
radio input "true"
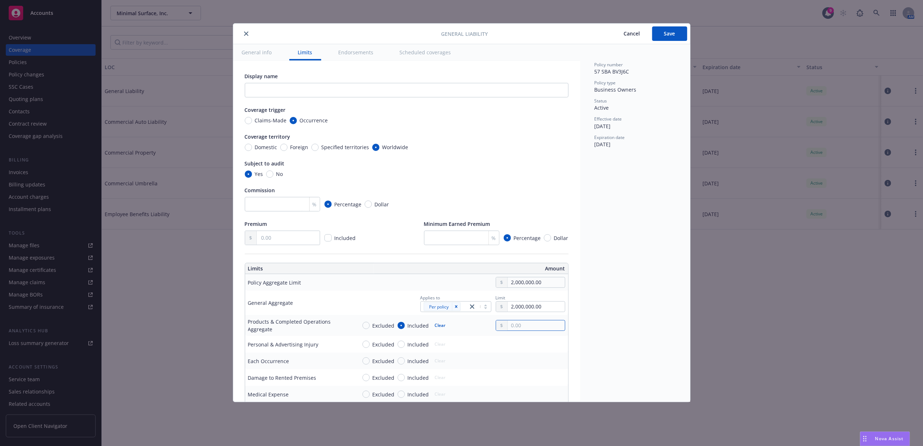
click at [507, 328] on input "text" at bounding box center [535, 325] width 57 height 10
type input "2,000,000.00"
click at [512, 368] on button "$2,000,000.00" at bounding box center [526, 372] width 62 height 13
click at [400, 345] on input "Included" at bounding box center [400, 344] width 7 height 7
radio input "true"
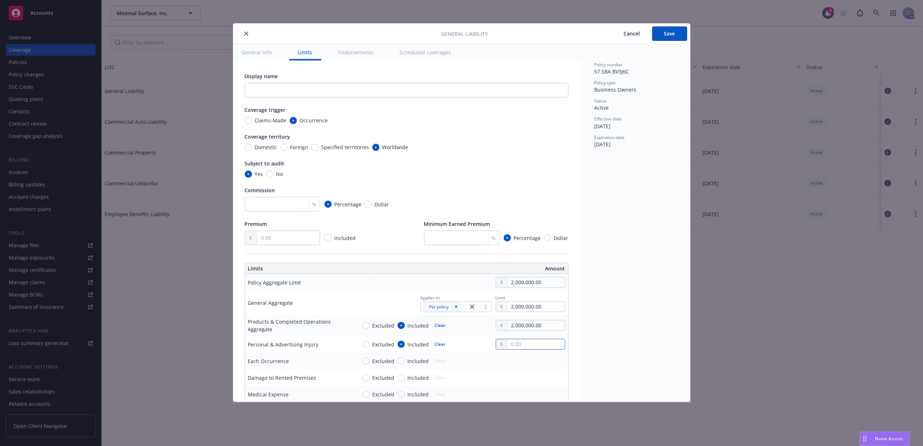
click at [515, 349] on input "text" at bounding box center [535, 344] width 57 height 10
type input "1,000,000.00"
click at [517, 376] on button "$1,000,000.00" at bounding box center [526, 376] width 62 height 13
click at [400, 363] on input "Included" at bounding box center [400, 360] width 7 height 7
radio input "true"
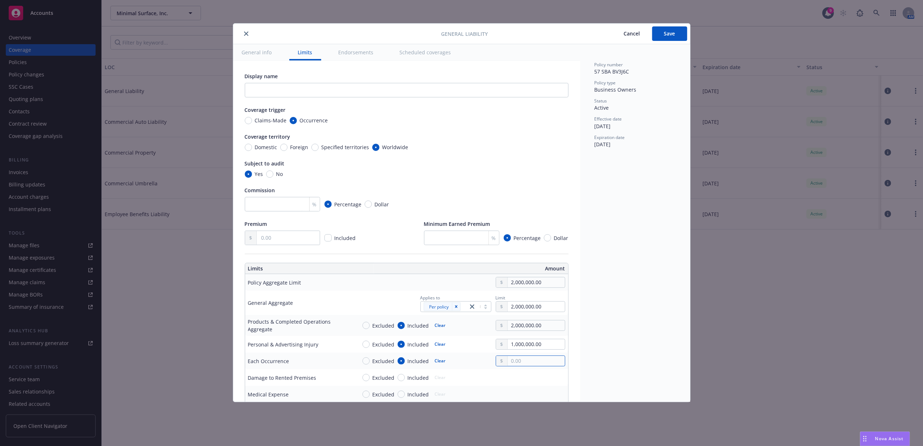
click at [534, 363] on input "text" at bounding box center [535, 361] width 57 height 10
type input "1,000,000.00"
click at [529, 392] on button "$1,000,000.00" at bounding box center [526, 394] width 62 height 13
click at [400, 376] on input "Included" at bounding box center [400, 377] width 7 height 7
radio input "true"
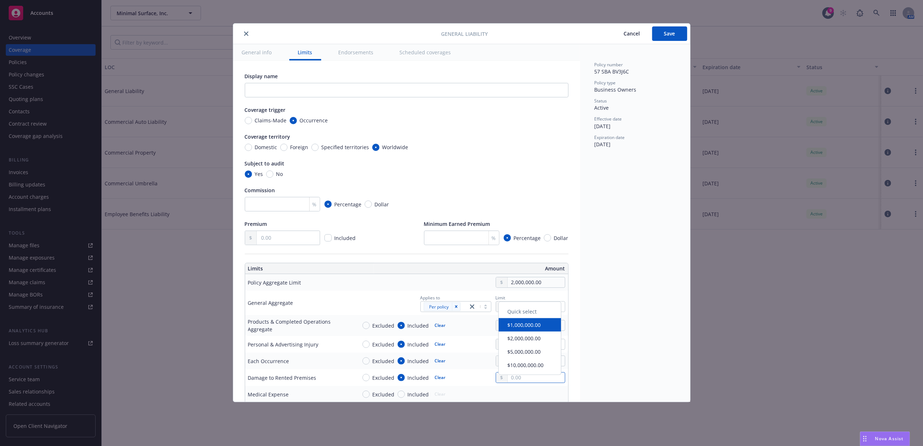
click at [514, 377] on body "Accounts Overview Coverage Policies Policy changes SSC Cases Quoting plans Cont…" at bounding box center [461, 223] width 923 height 446
type input "1,000,000.00"
click at [531, 330] on div "Quick select $1,000,000.00 $2,000,000.00 $5,000,000.00 $10,000,000.00" at bounding box center [525, 332] width 63 height 73
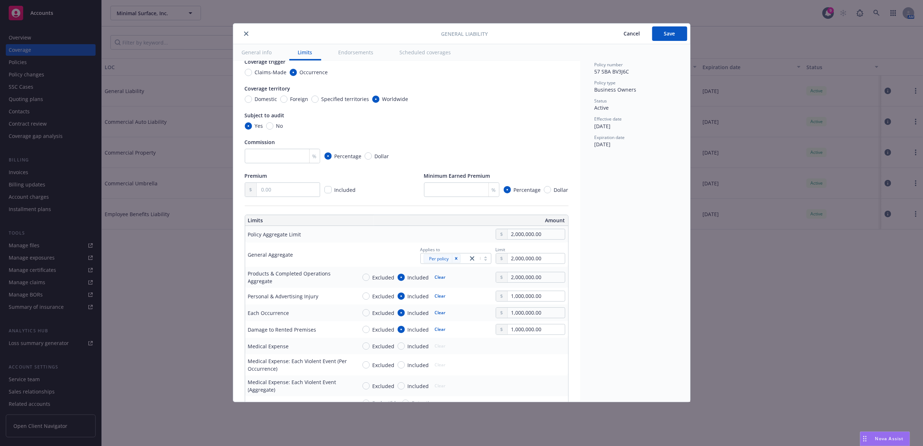
scroll to position [96, 0]
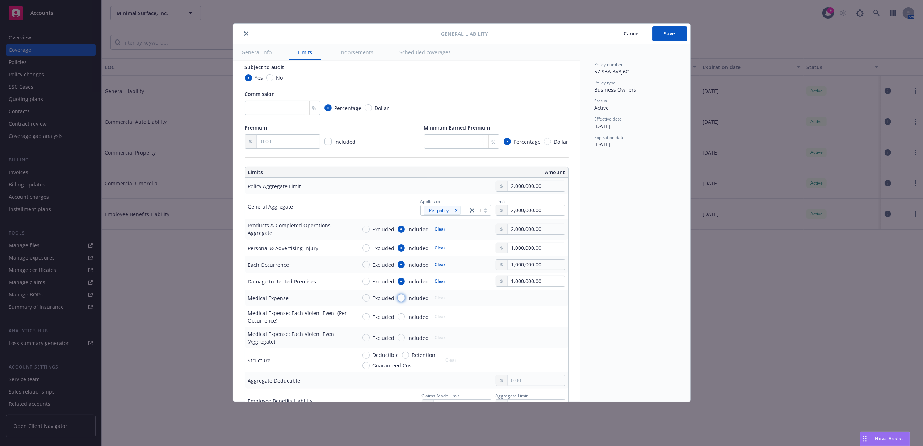
click at [401, 302] on input "Included" at bounding box center [400, 297] width 7 height 7
radio input "true"
click at [507, 300] on input "text" at bounding box center [535, 298] width 57 height 10
click at [589, 305] on div "Policy number 57 SBA BV3J6C Policy type Business Owners Status Active Effective…" at bounding box center [635, 223] width 110 height 358
click at [533, 302] on input "100,000.00" at bounding box center [535, 298] width 57 height 10
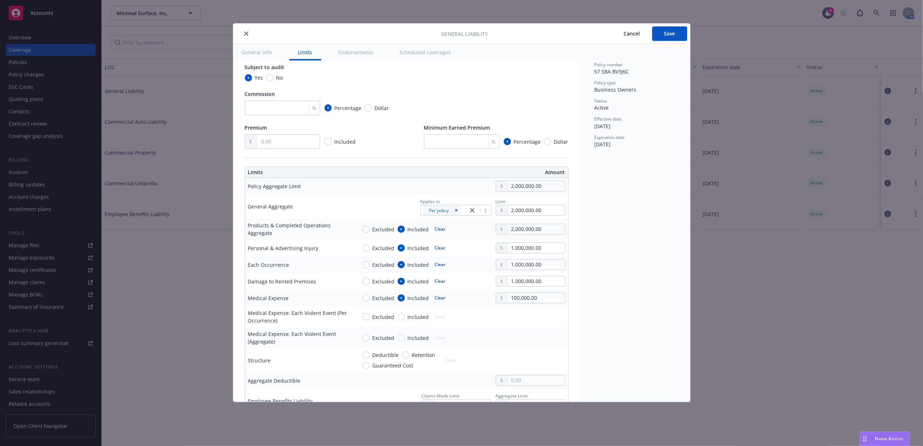
click at [614, 301] on div "Policy number 57 SBA BV3J6C Policy type Business Owners Status Active Effective…" at bounding box center [635, 223] width 110 height 358
click at [519, 302] on input "100,000.00" at bounding box center [535, 298] width 57 height 10
type input "10,000.00"
click at [598, 322] on div "Policy number 57 SBA BV3J6C Policy type Business Owners Status Active Effective…" at bounding box center [635, 223] width 110 height 358
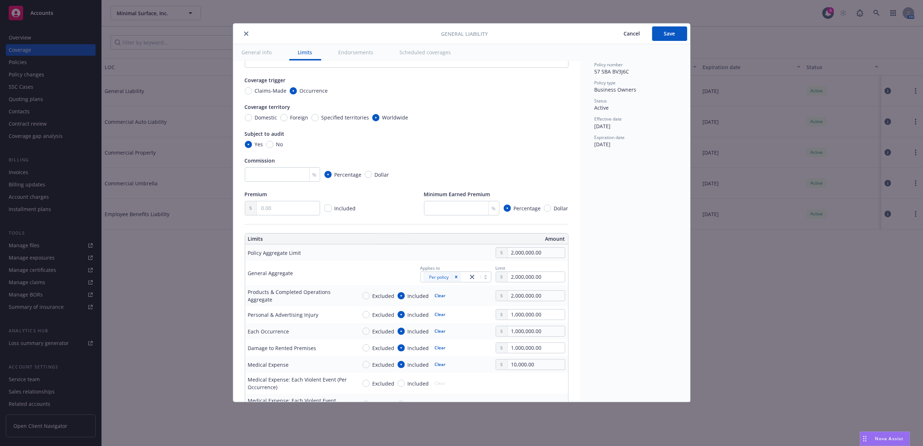
scroll to position [0, 0]
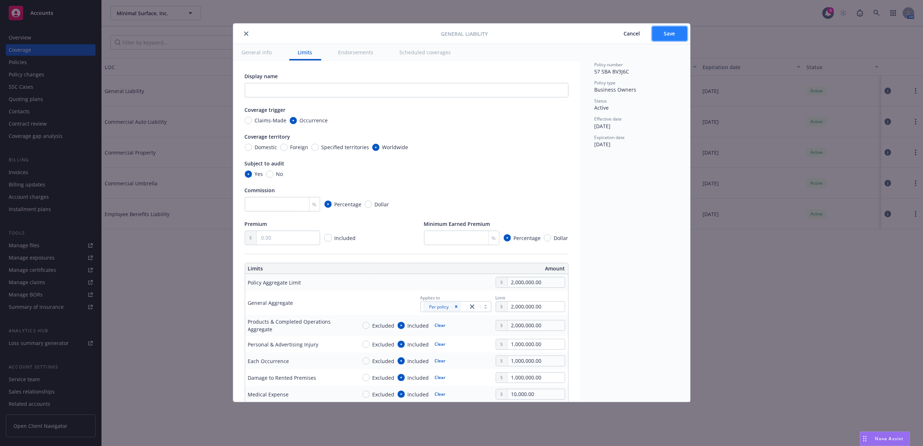
click at [662, 34] on button "Save" at bounding box center [669, 33] width 35 height 14
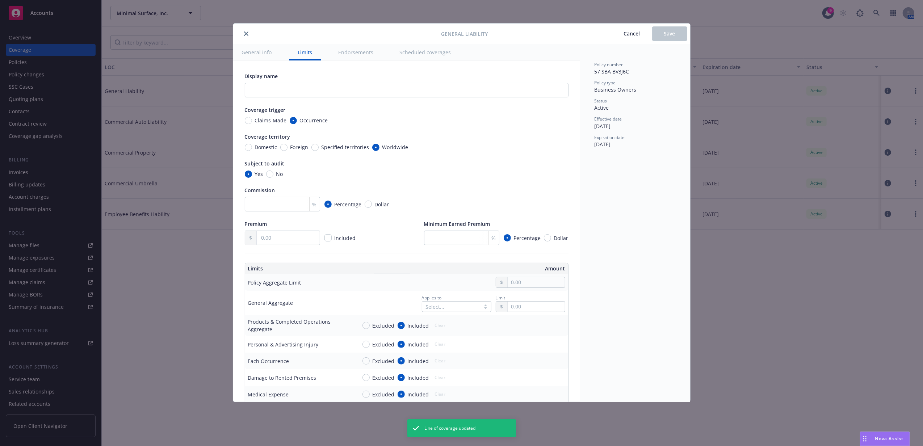
radio input "true"
type input "2,000,000.00"
radio input "true"
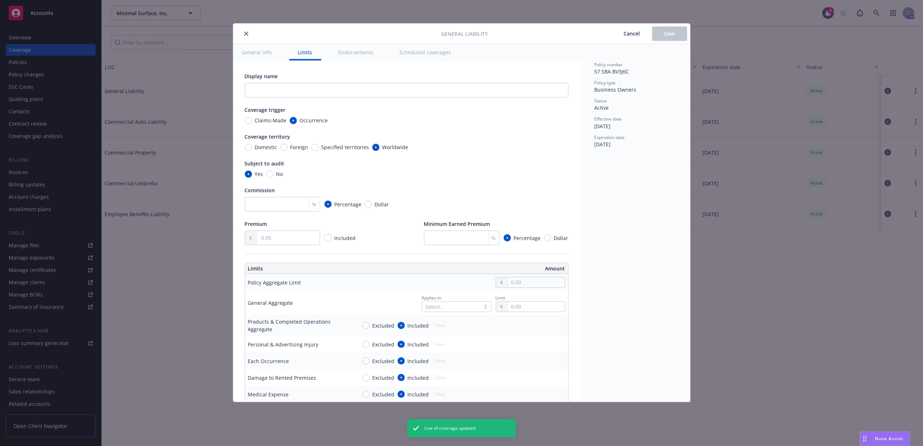
radio input "true"
click at [249, 33] on button "close" at bounding box center [246, 33] width 9 height 9
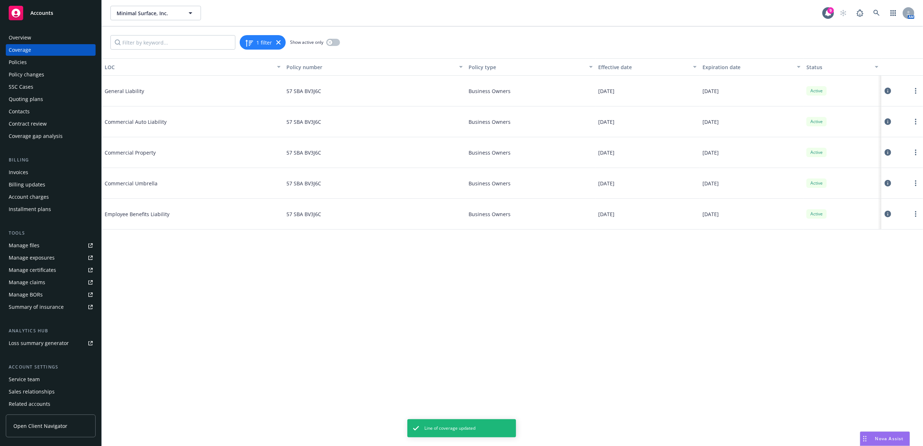
click at [886, 122] on icon at bounding box center [887, 121] width 7 height 7
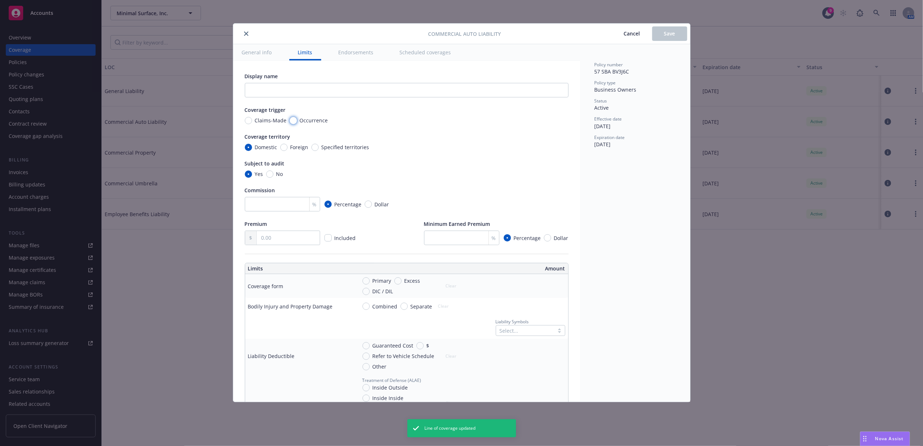
click at [291, 121] on input "Occurrence" at bounding box center [293, 120] width 7 height 7
radio input "true"
click at [363, 279] on input "Primary" at bounding box center [365, 280] width 7 height 7
radio input "true"
click at [366, 308] on input "Combined" at bounding box center [365, 306] width 7 height 7
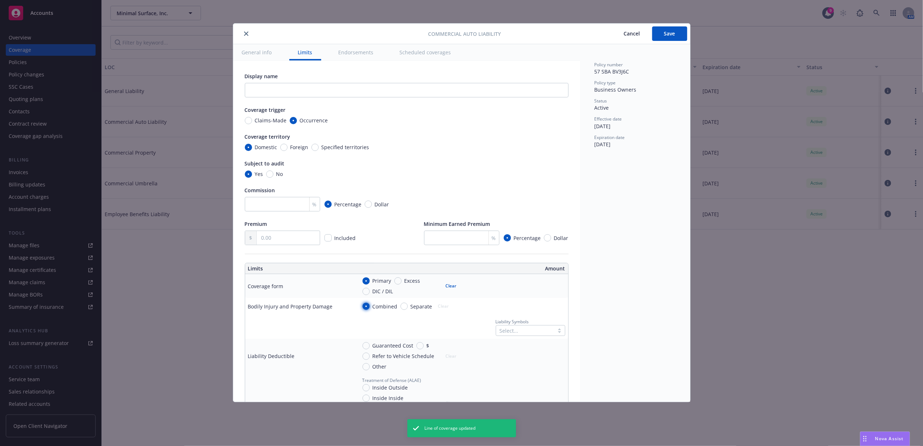
radio input "true"
click at [363, 332] on input "Yes" at bounding box center [365, 329] width 7 height 7
radio input "true"
click at [510, 358] on div at bounding box center [525, 354] width 51 height 9
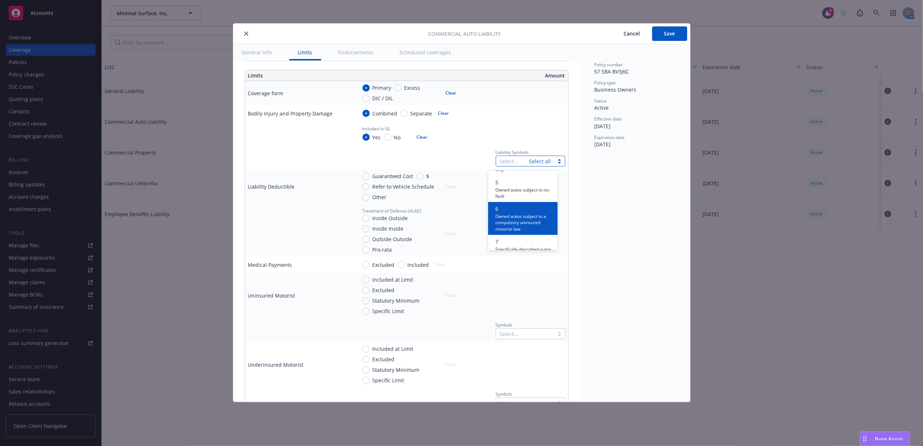
scroll to position [145, 0]
click at [511, 217] on span "8" at bounding box center [511, 214] width 33 height 8
click at [511, 217] on span "9" at bounding box center [517, 214] width 45 height 8
click at [668, 33] on span "Save" at bounding box center [669, 33] width 11 height 7
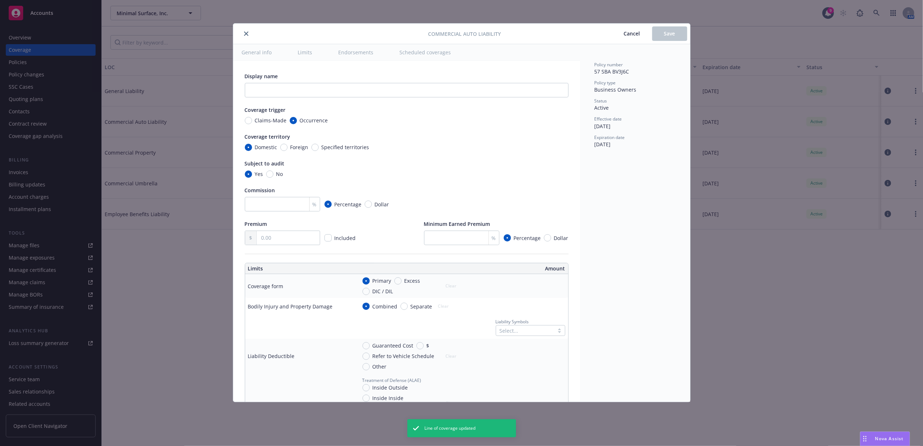
radio input "true"
click at [248, 32] on icon "close" at bounding box center [246, 33] width 4 height 4
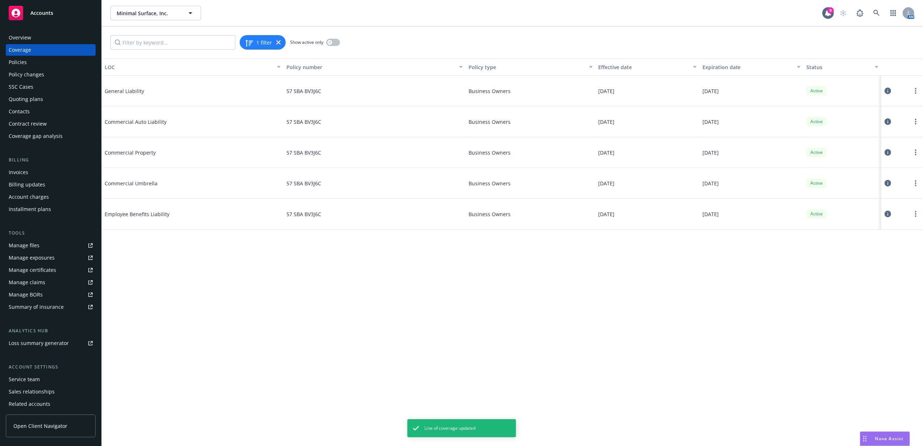
click at [888, 186] on icon at bounding box center [887, 183] width 7 height 7
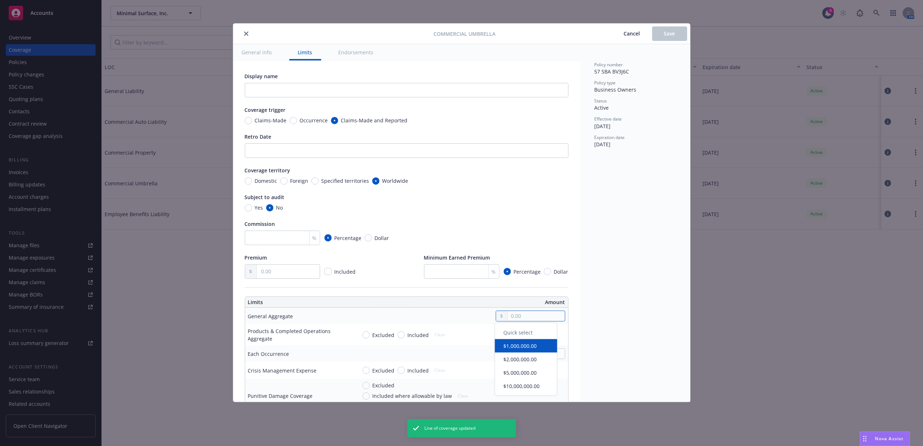
click at [511, 317] on input "text" at bounding box center [535, 316] width 57 height 10
click at [517, 397] on div "Quick select $1,000,000.00 $2,000,000.00 $5,000,000.00 $10,000,000.00" at bounding box center [525, 362] width 63 height 73
click at [511, 321] on input "text" at bounding box center [535, 316] width 57 height 10
type input "10,000,000.00"
click at [523, 385] on button "$10,000,000.00" at bounding box center [526, 388] width 62 height 13
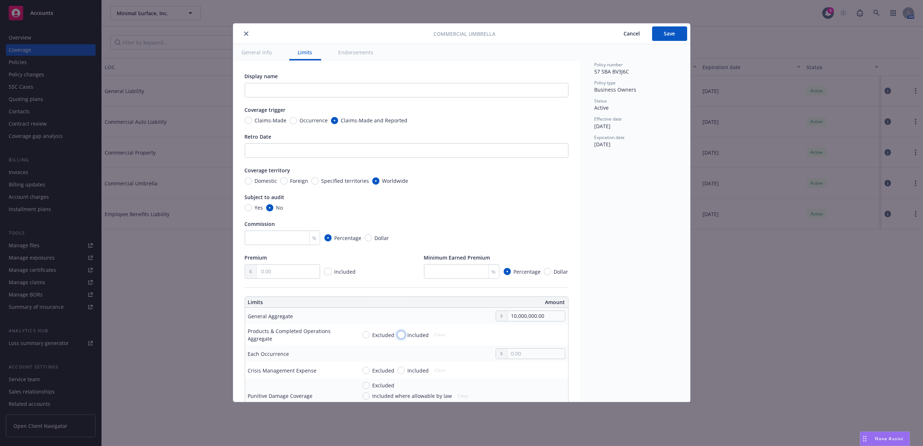
click at [399, 335] on input "Included" at bounding box center [400, 334] width 7 height 7
radio input "true"
click at [514, 340] on div at bounding box center [530, 334] width 69 height 11
click at [520, 338] on input "text" at bounding box center [535, 335] width 57 height 10
type input "10,000,000.00"
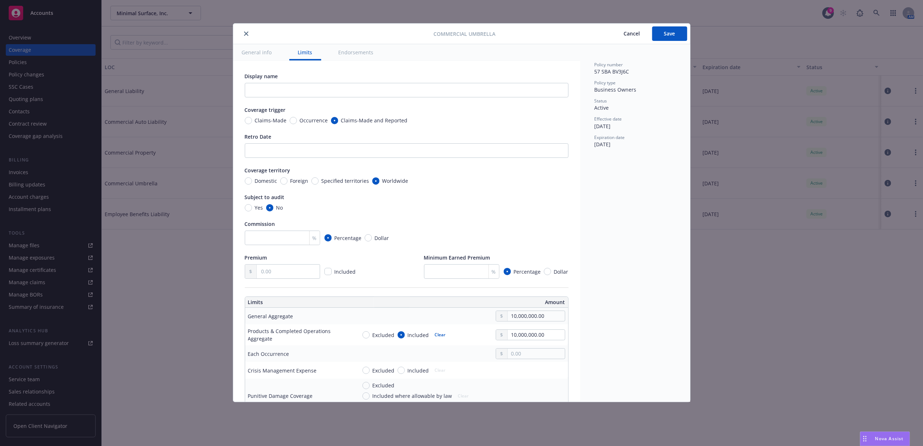
click at [537, 407] on button "$10,000,000.00" at bounding box center [526, 406] width 62 height 13
click at [524, 358] on input "text" at bounding box center [535, 354] width 57 height 10
type input "10,000,000.00"
click at [530, 421] on button "$10,000,000.00" at bounding box center [526, 426] width 62 height 13
click at [290, 121] on input "Occurrence" at bounding box center [293, 120] width 7 height 7
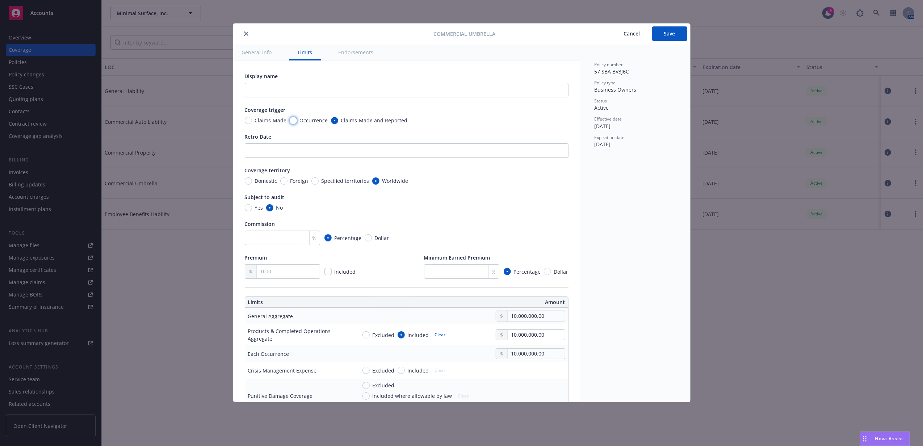
radio input "true"
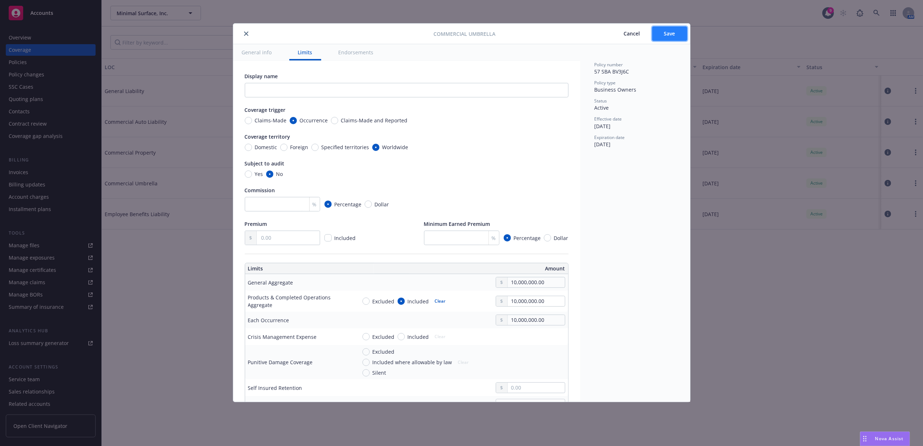
click at [668, 38] on button "Save" at bounding box center [669, 33] width 35 height 14
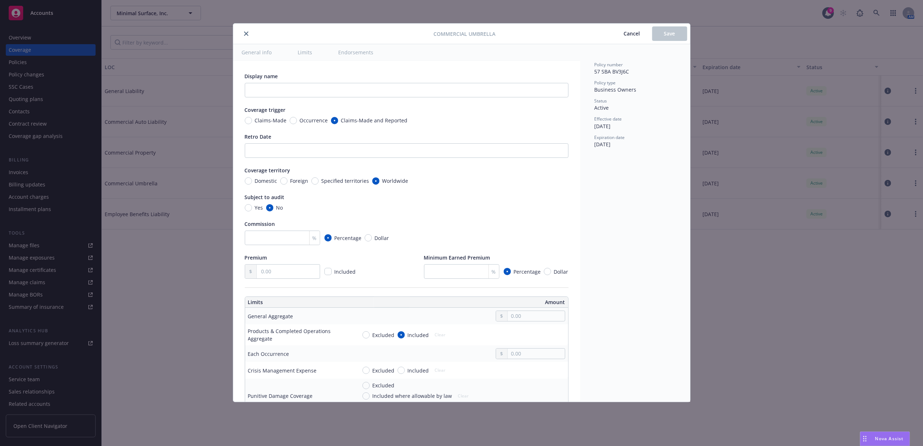
radio input "true"
type input "10,000,000.00"
radio input "true"
type input "10,000,000.00"
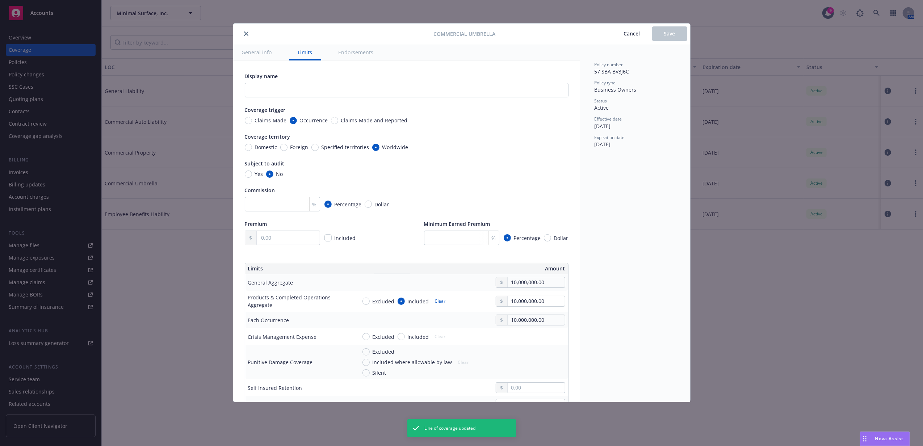
click at [243, 34] on button "close" at bounding box center [246, 33] width 9 height 9
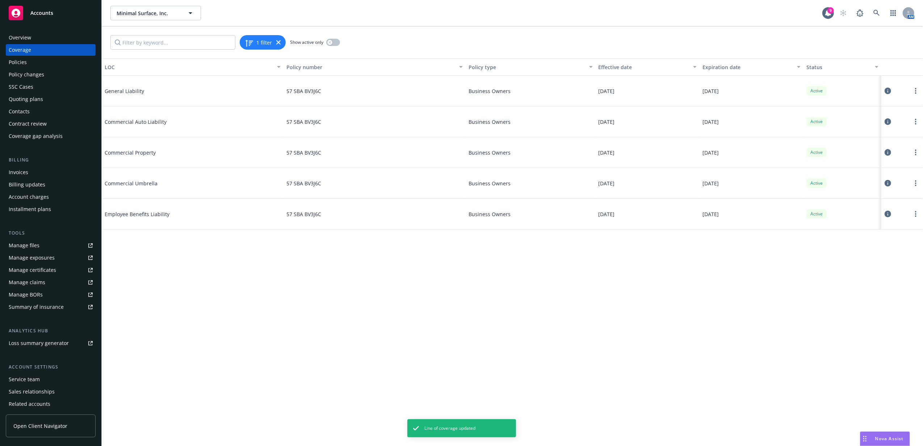
click at [888, 186] on icon at bounding box center [887, 183] width 7 height 7
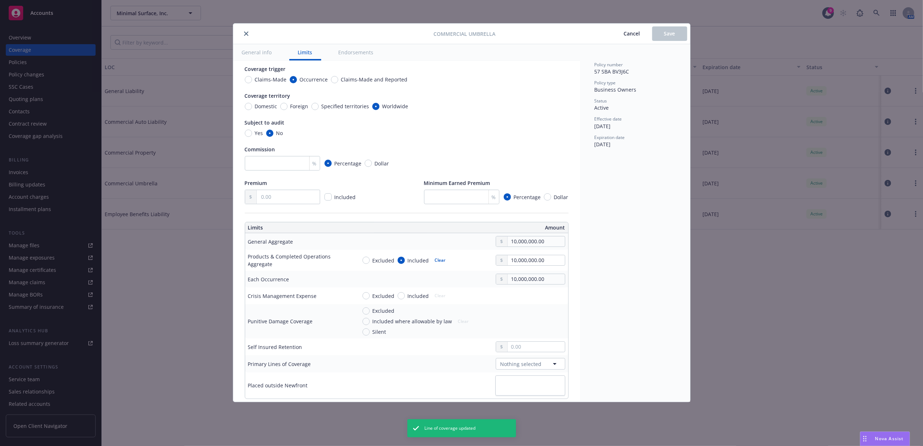
scroll to position [193, 0]
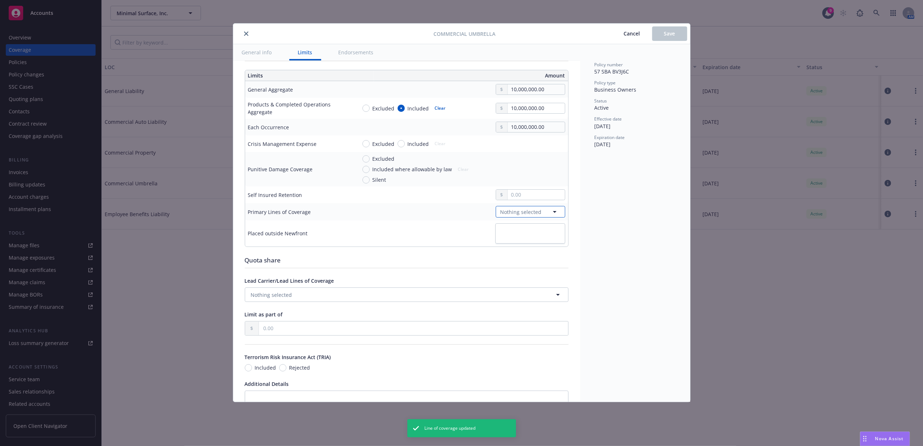
click at [522, 209] on span "Nothing selected" at bounding box center [520, 212] width 41 height 8
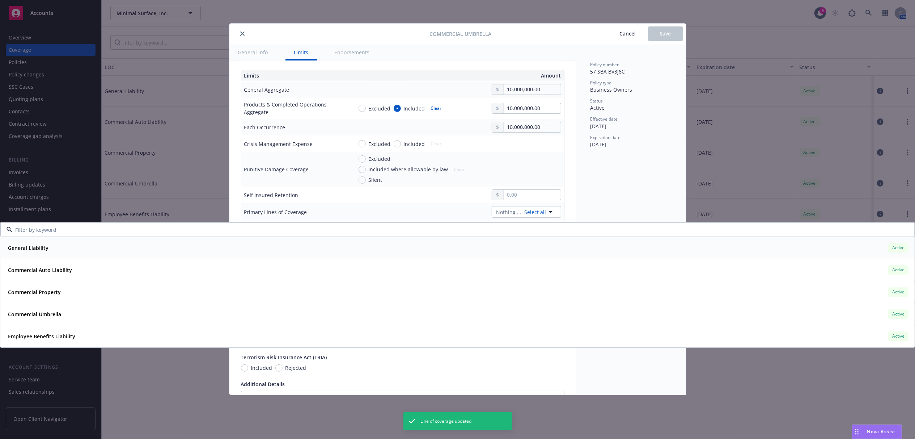
click at [43, 246] on strong "General Liability" at bounding box center [28, 247] width 41 height 7
click at [42, 271] on strong "Commercial Auto Liability" at bounding box center [40, 269] width 64 height 7
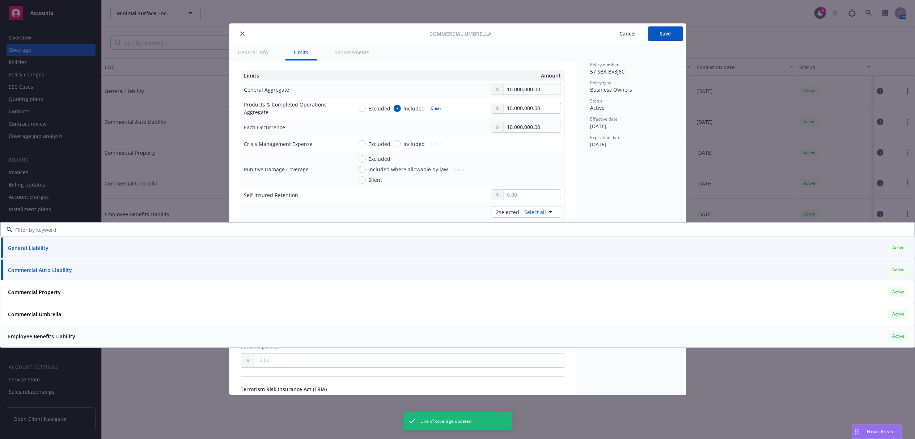
click at [38, 334] on strong "Employee Benefits Liability" at bounding box center [41, 336] width 67 height 7
click at [79, 339] on div "Employee Benefits Liability Active" at bounding box center [457, 336] width 905 height 12
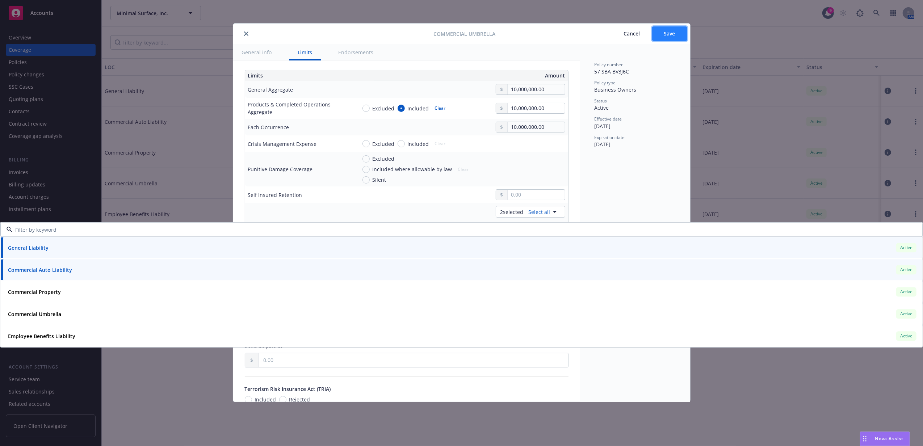
click at [676, 28] on button "Save" at bounding box center [669, 33] width 35 height 14
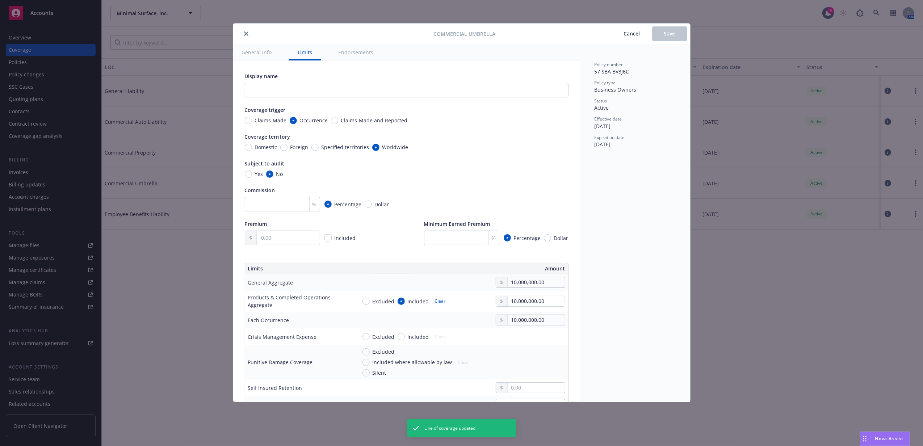
click at [245, 33] on icon "close" at bounding box center [246, 33] width 4 height 4
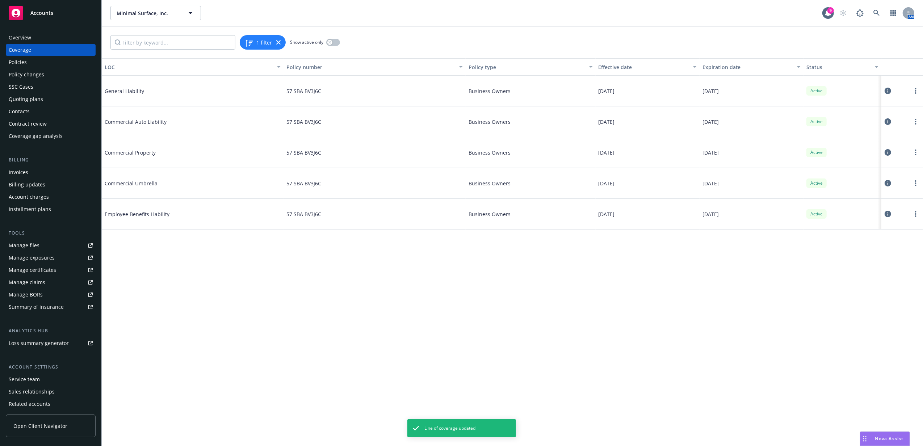
click at [885, 212] on icon at bounding box center [887, 214] width 7 height 7
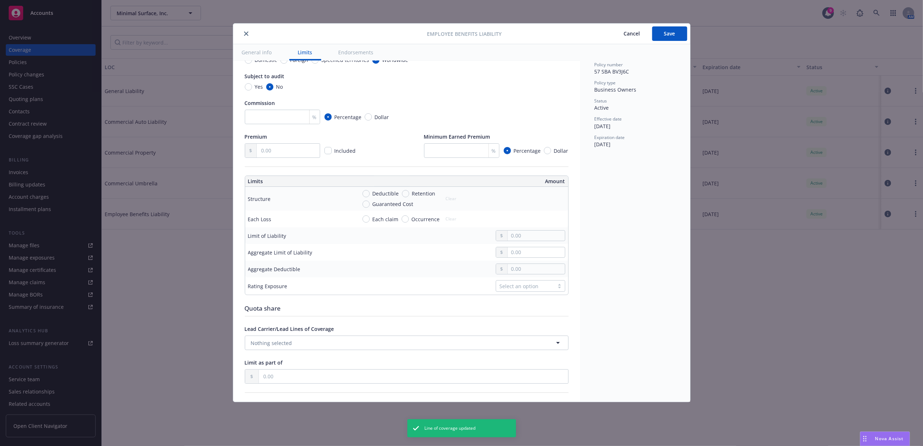
scroll to position [145, 0]
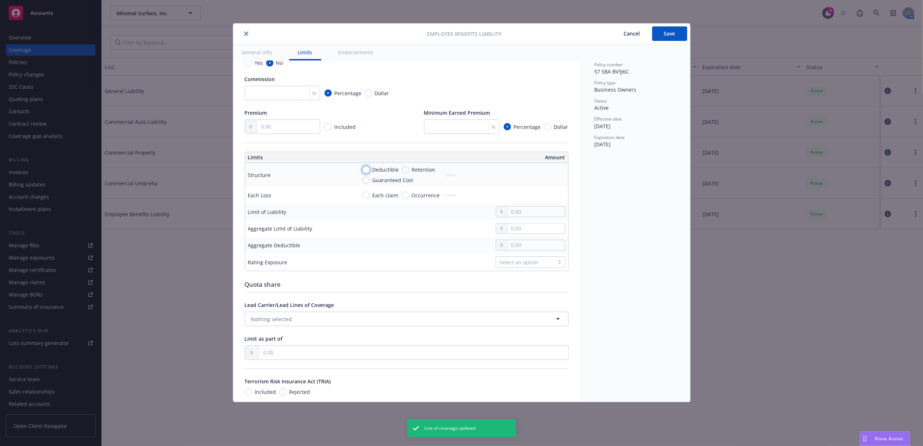
click at [364, 171] on input "Deductible" at bounding box center [365, 169] width 7 height 7
radio input "true"
click at [518, 217] on input "text" at bounding box center [535, 212] width 57 height 10
type input "1,000,000.00"
click at [518, 233] on input "text" at bounding box center [535, 228] width 57 height 10
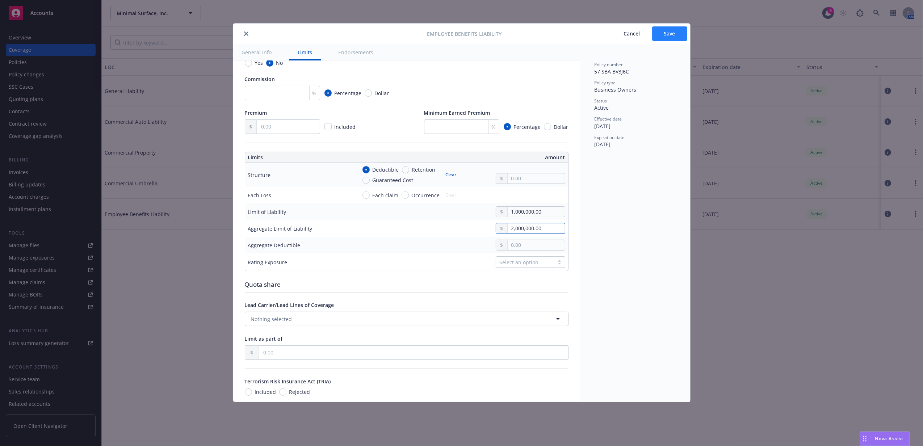
type input "2,000,000.00"
click at [677, 34] on button "Save" at bounding box center [669, 33] width 35 height 14
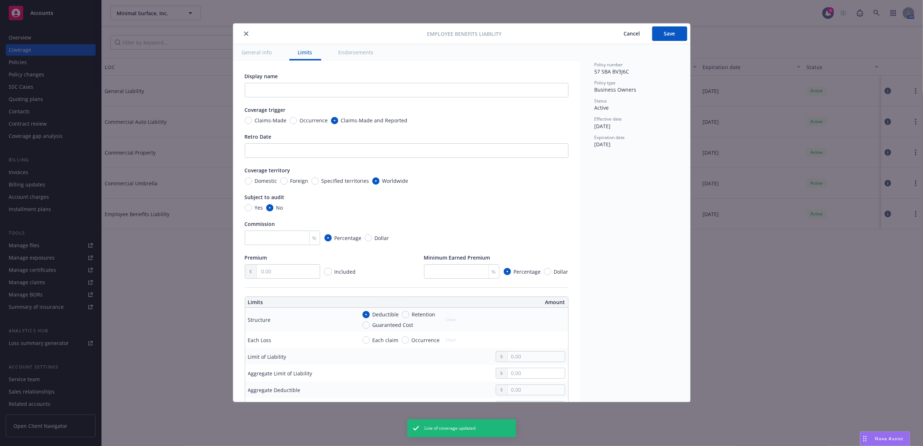
radio input "true"
type input "1,000,000.00"
type input "2,000,000.00"
click at [246, 33] on icon "close" at bounding box center [246, 33] width 4 height 4
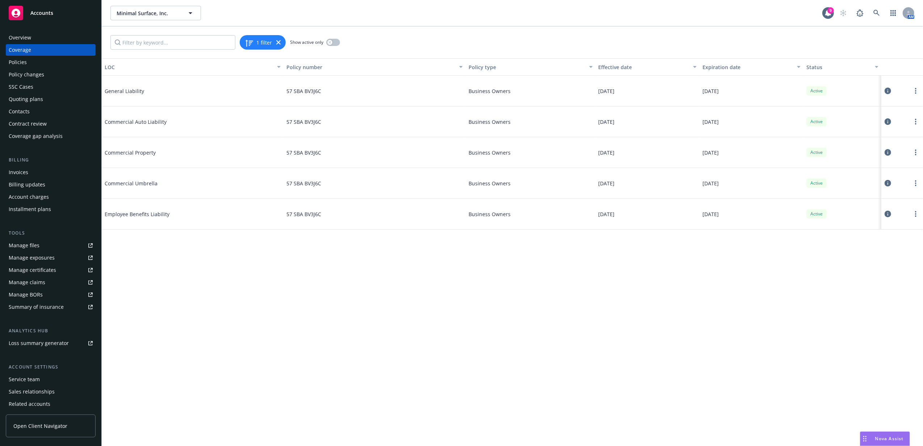
click at [43, 97] on div "Quoting plans" at bounding box center [51, 99] width 84 height 12
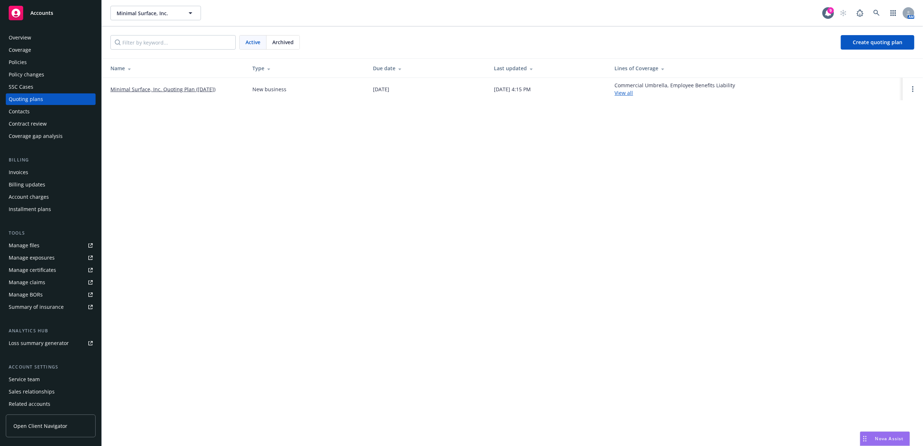
click at [153, 89] on link "Minimal Surface, Inc. Quoting Plan (2025-08-22)" at bounding box center [162, 89] width 105 height 8
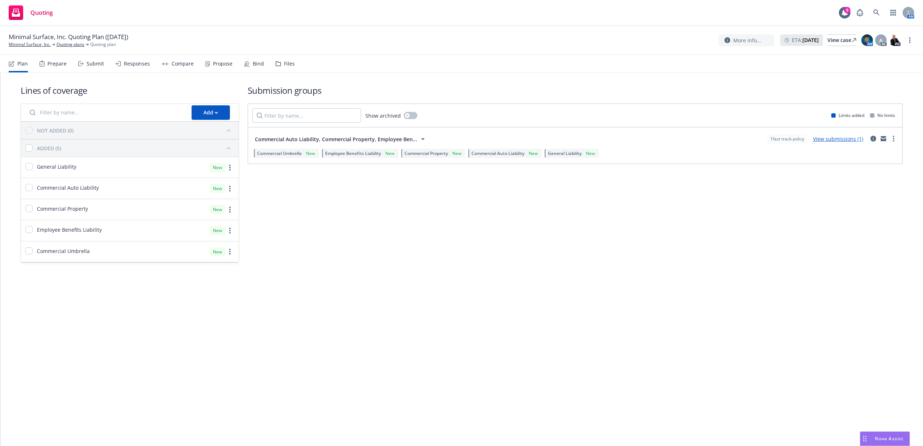
drag, startPoint x: 151, startPoint y: 111, endPoint x: 174, endPoint y: 112, distance: 23.2
click at [154, 110] on input "Filter by name..." at bounding box center [106, 112] width 162 height 14
click at [202, 114] on button "Add" at bounding box center [210, 112] width 38 height 14
click at [218, 133] on span "Create new business lines of coverage" at bounding box center [247, 131] width 110 height 7
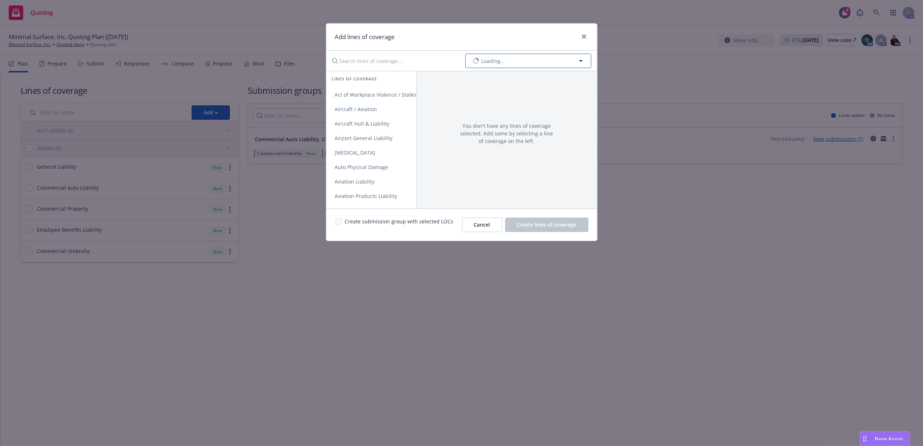
click at [497, 59] on span "Loading..." at bounding box center [493, 61] width 24 height 8
type input "workers compensation"
click at [492, 96] on div "Workers' Compensation" at bounding box center [502, 101] width 64 height 10
click at [375, 92] on span "Workers' Compensation" at bounding box center [363, 94] width 75 height 7
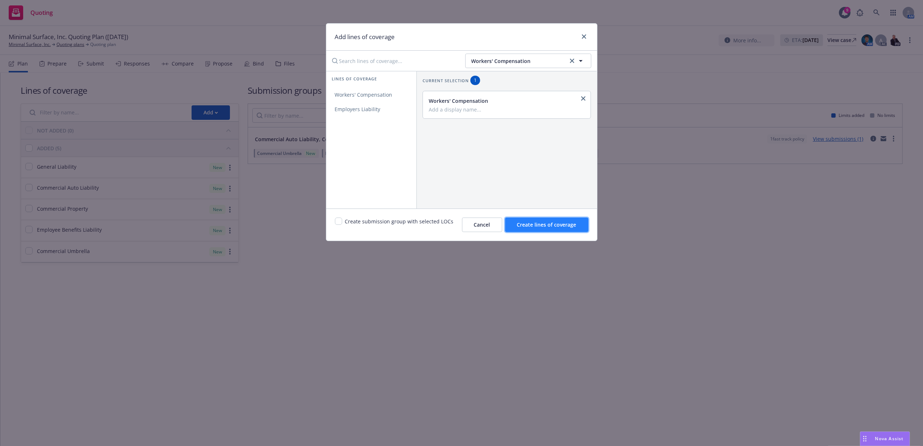
click at [529, 222] on span "Create lines of coverage" at bounding box center [546, 224] width 59 height 7
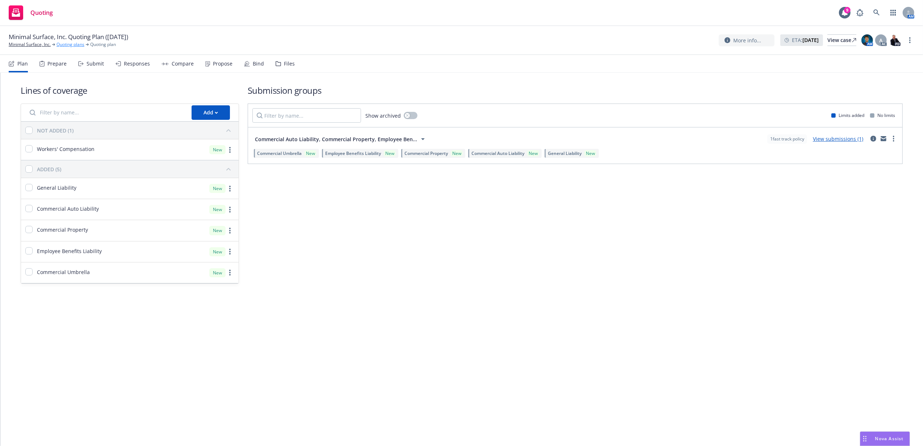
click at [63, 44] on link "Quoting plans" at bounding box center [70, 44] width 28 height 7
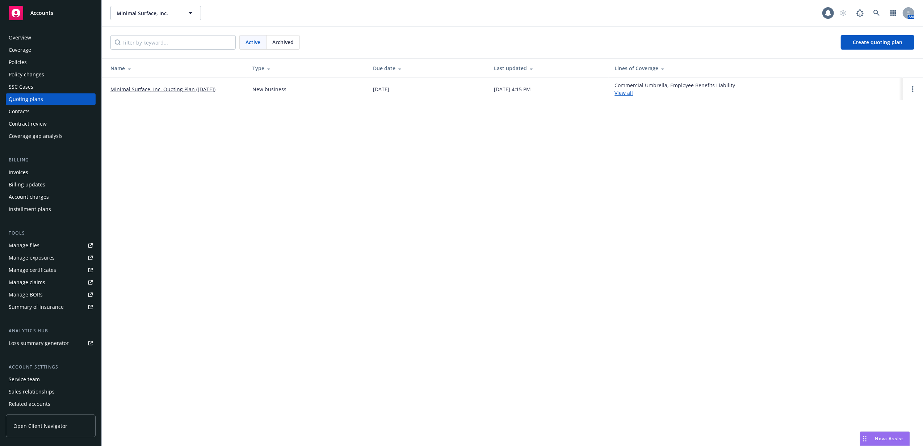
click at [22, 67] on div "Policies" at bounding box center [18, 62] width 18 height 12
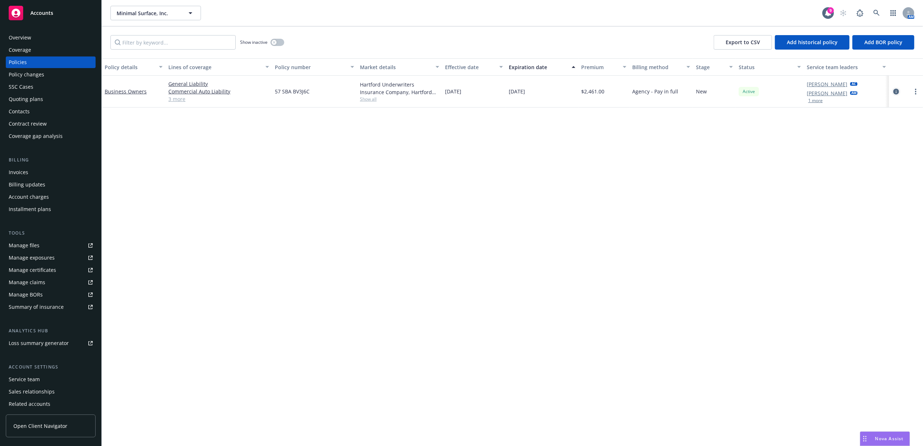
click at [897, 92] on icon "circleInformation" at bounding box center [896, 92] width 6 height 6
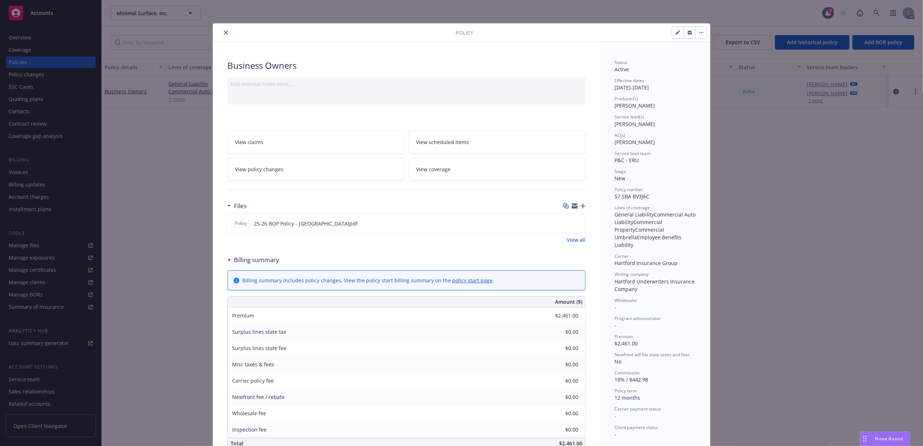
click at [454, 168] on link "View coverage" at bounding box center [497, 169] width 177 height 23
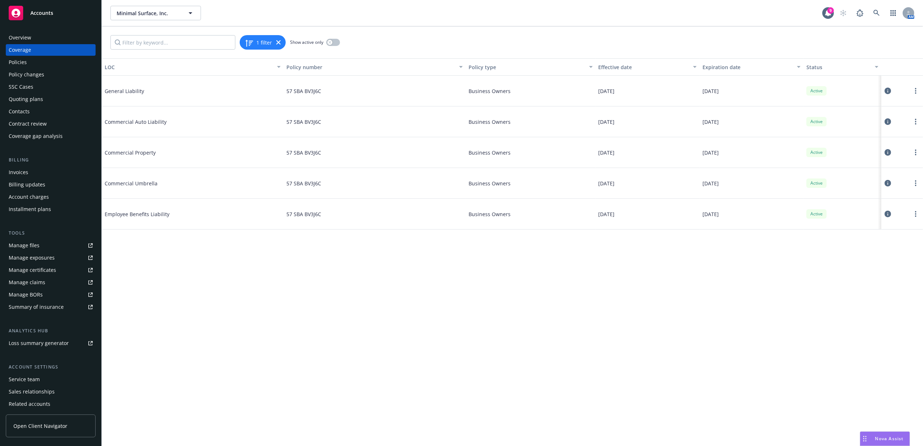
click at [892, 153] on div at bounding box center [902, 152] width 36 height 14
click at [890, 153] on icon at bounding box center [887, 152] width 7 height 7
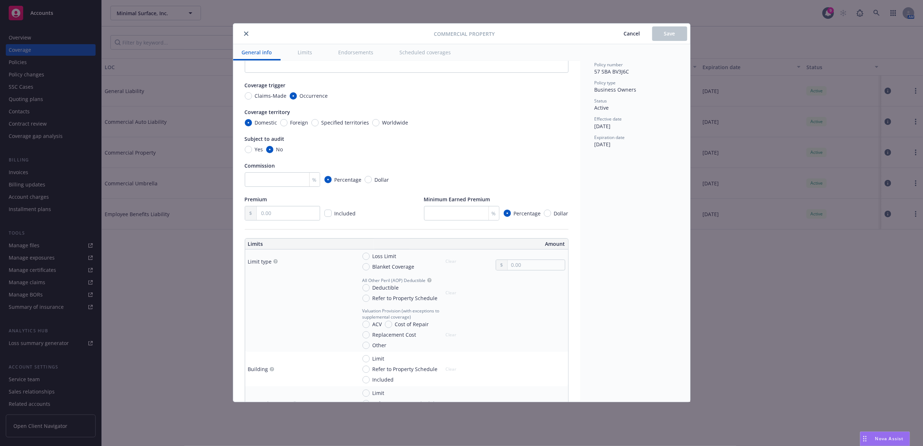
scroll to position [48, 0]
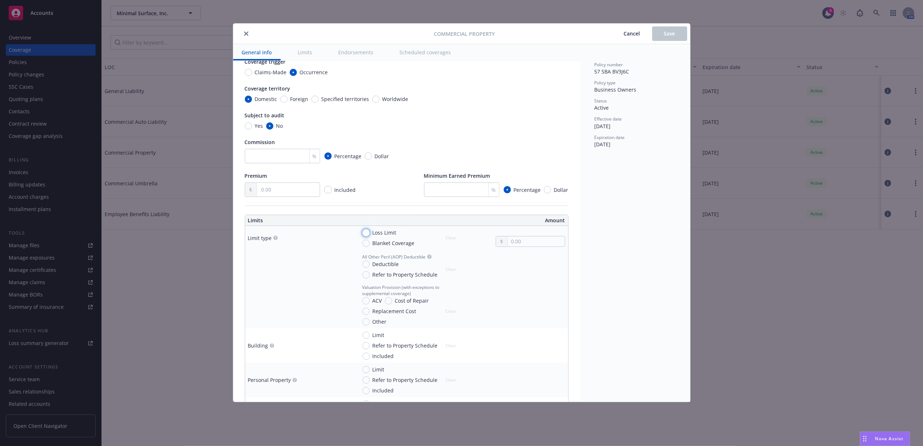
click at [366, 232] on input "Loss Limit" at bounding box center [365, 232] width 7 height 7
radio input "true"
click at [526, 244] on input "text" at bounding box center [535, 241] width 57 height 10
type input "150,000.00"
click at [667, 32] on span "Save" at bounding box center [669, 33] width 11 height 7
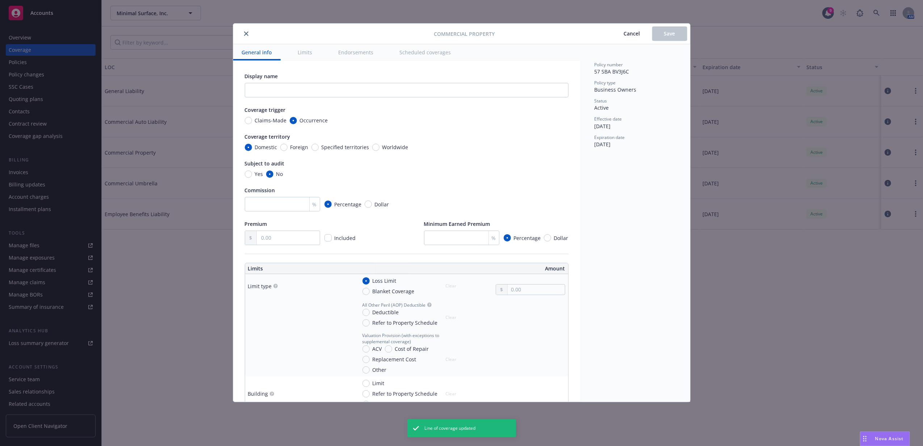
radio input "true"
type input "150,000.00"
click at [248, 34] on icon "close" at bounding box center [246, 33] width 4 height 4
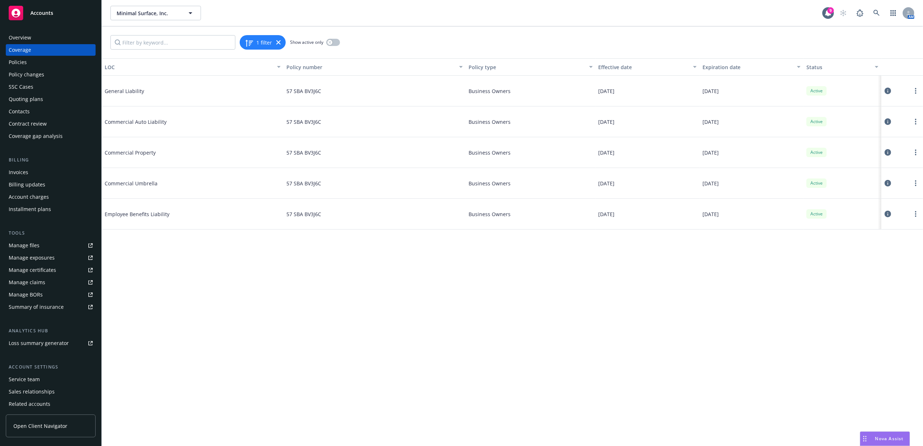
click at [50, 98] on div "Quoting plans" at bounding box center [51, 99] width 84 height 12
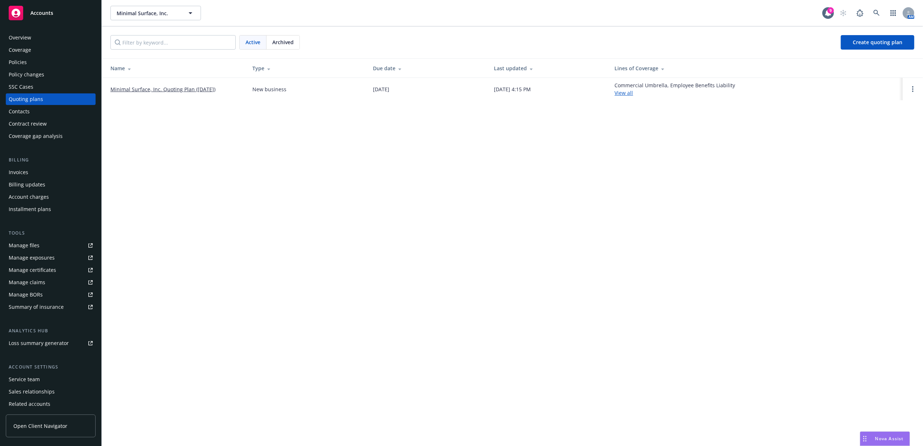
click at [157, 91] on link "Minimal Surface, Inc. Quoting Plan ([DATE])" at bounding box center [162, 89] width 105 height 8
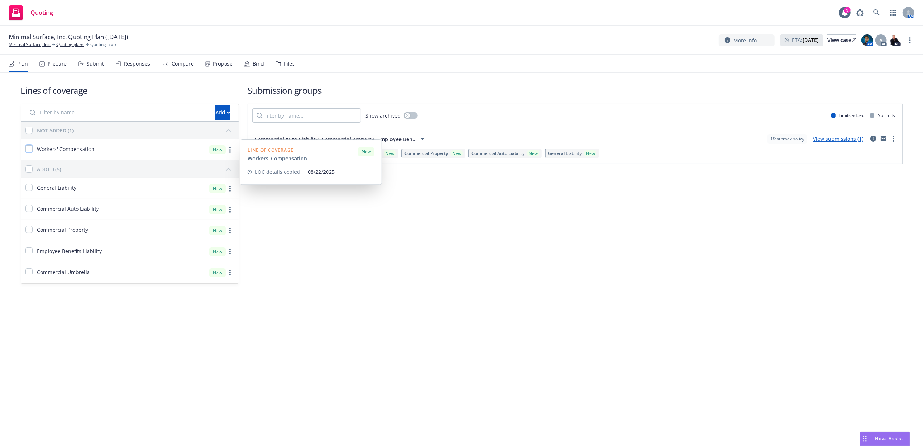
click at [28, 148] on input "checkbox" at bounding box center [28, 148] width 7 height 7
checkbox input "true"
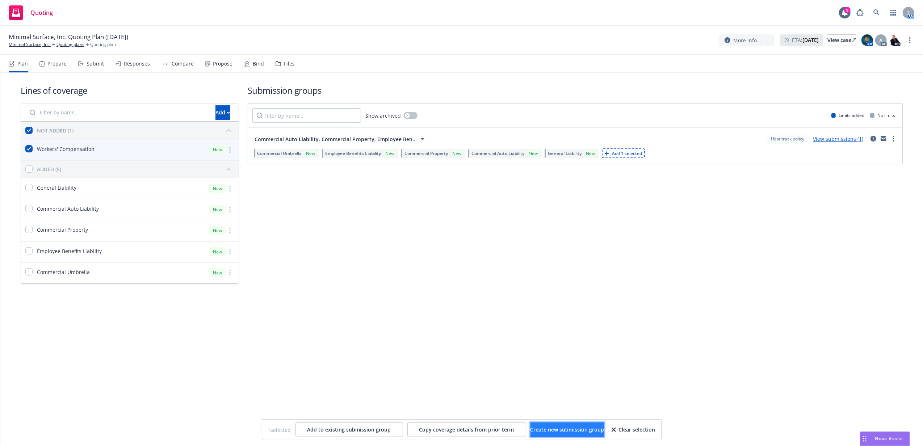
click at [546, 424] on button "Create new submission group" at bounding box center [567, 429] width 74 height 14
checkbox input "false"
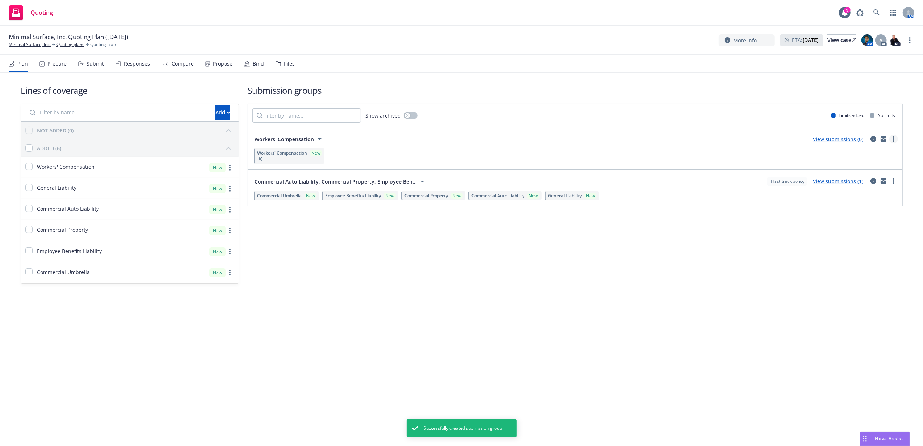
click at [892, 136] on link "more" at bounding box center [893, 139] width 9 height 9
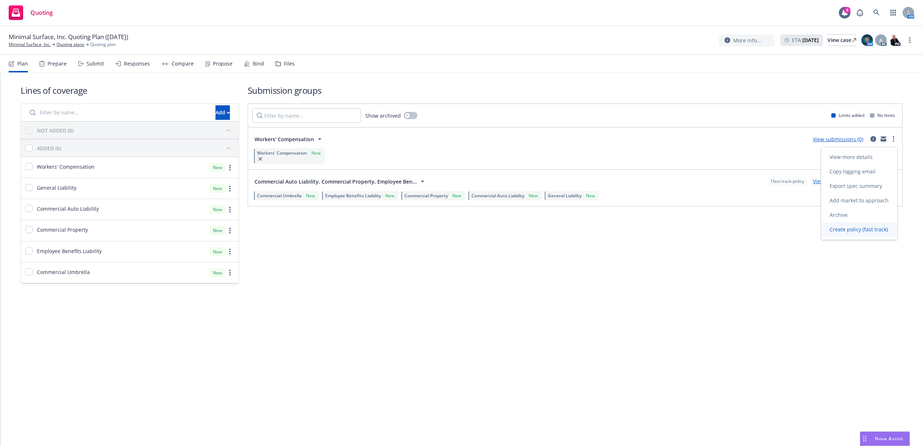
click at [854, 229] on span "Create policy (fast track)" at bounding box center [859, 229] width 76 height 7
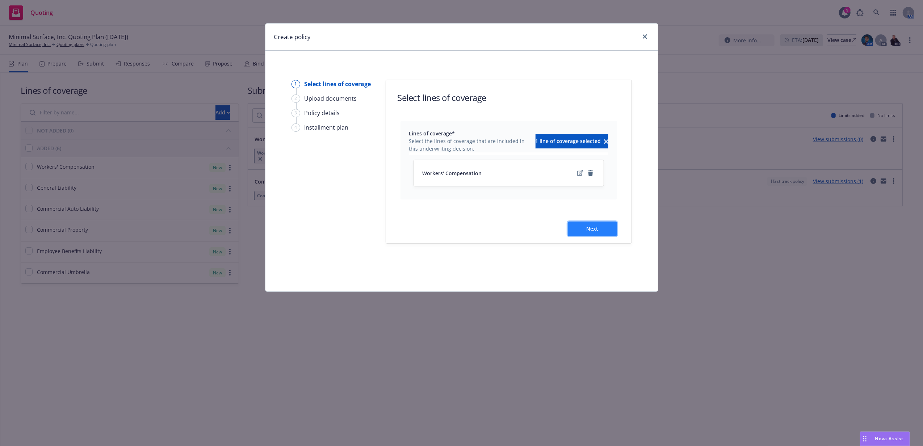
click at [613, 227] on button "Next" at bounding box center [592, 229] width 49 height 14
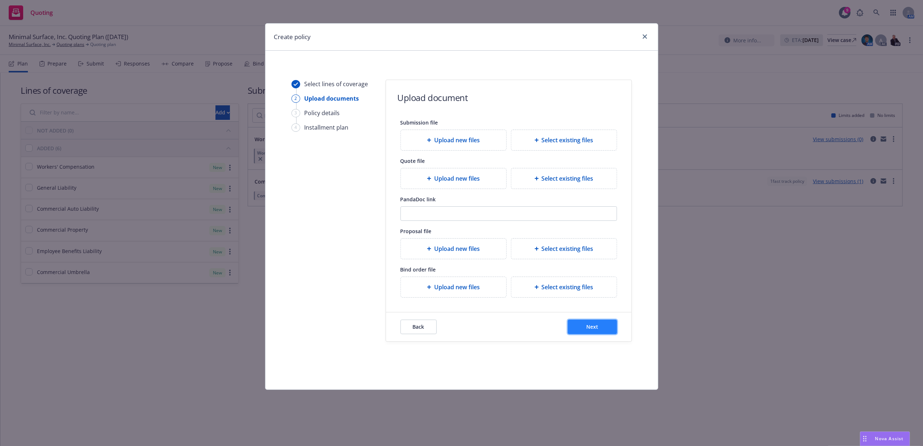
click at [578, 329] on button "Next" at bounding box center [592, 327] width 49 height 14
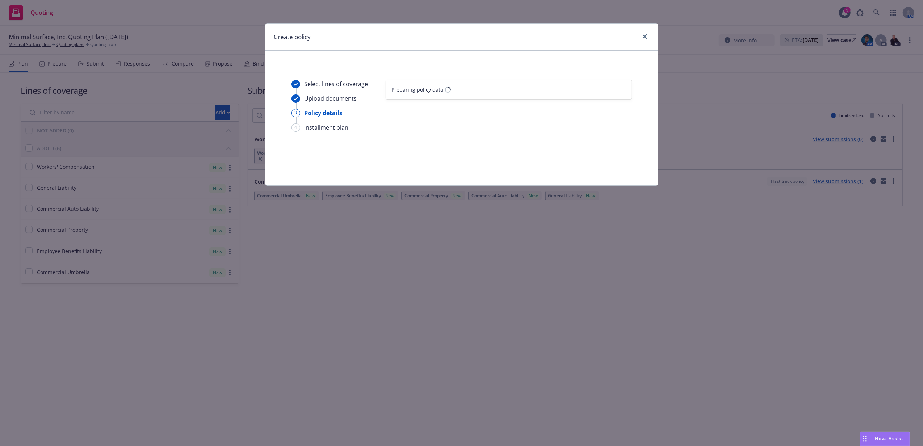
select select "12"
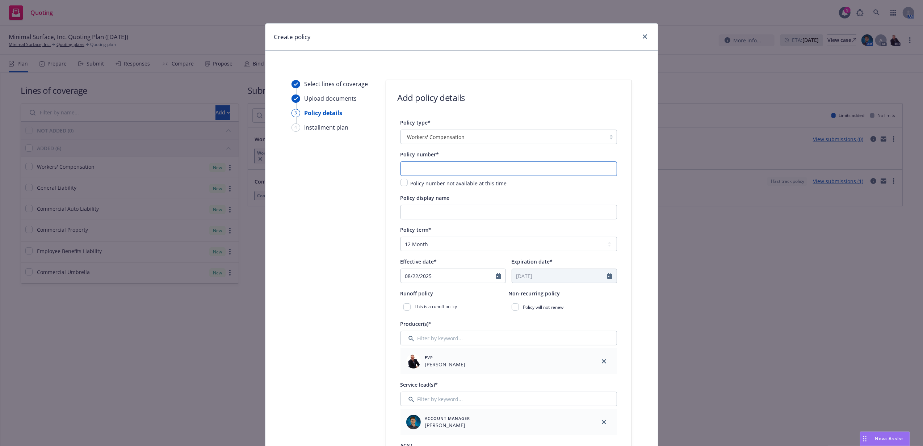
paste input "57WECBV3JCS"
type input "57WECBV3JCS"
click at [474, 270] on input "08/22/2025" at bounding box center [448, 276] width 95 height 14
select select "8"
click at [443, 349] on span "20" at bounding box center [445, 350] width 10 height 9
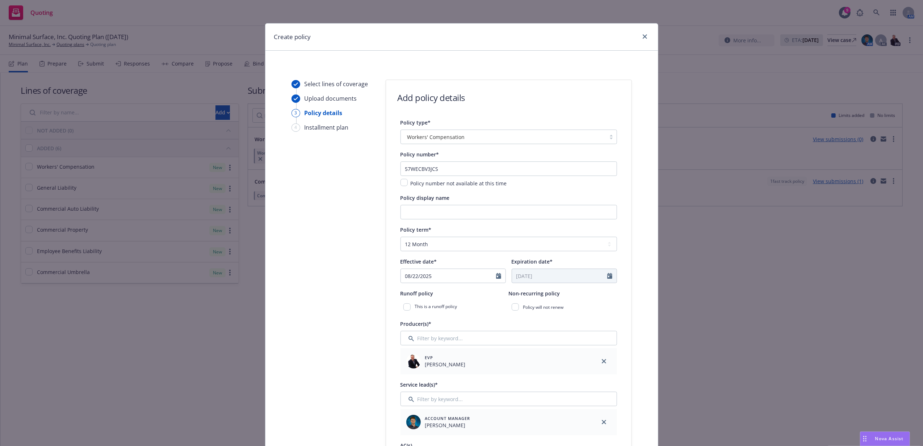
type input "[DATE]"
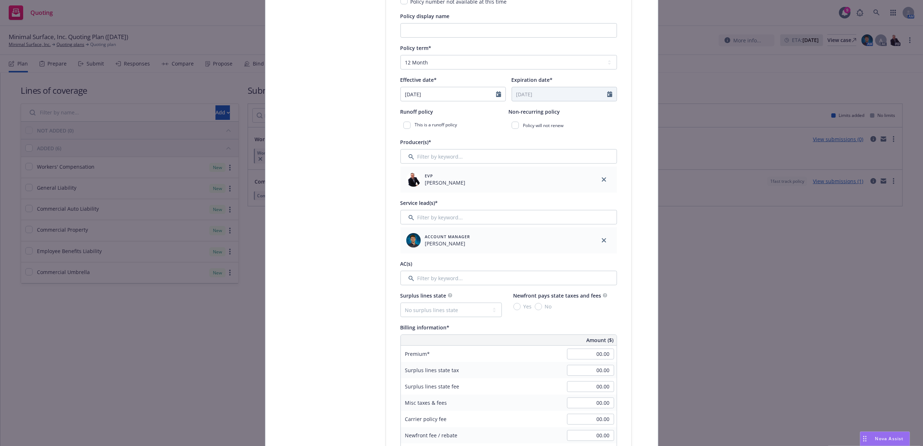
scroll to position [193, 0]
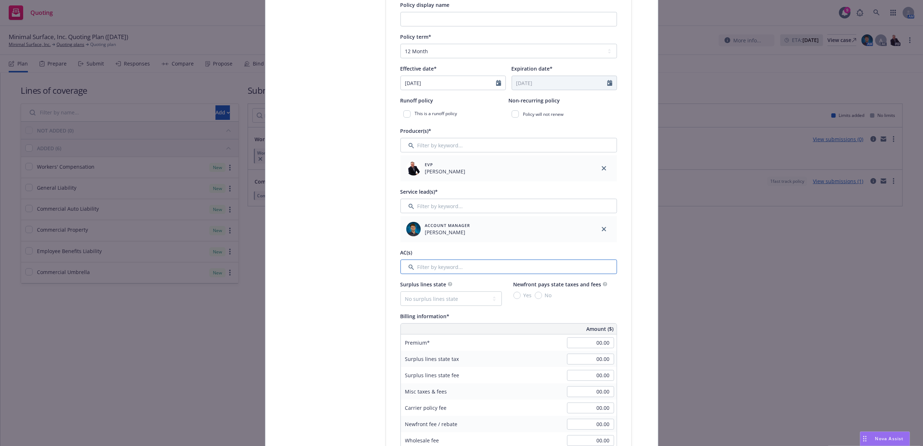
click at [458, 266] on input "Filter by keyword..." at bounding box center [508, 267] width 216 height 14
type input "a"
click at [406, 303] on input "checkbox" at bounding box center [409, 303] width 7 height 7
checkbox input "true"
click at [569, 324] on span "Confirm selection" at bounding box center [589, 327] width 44 height 7
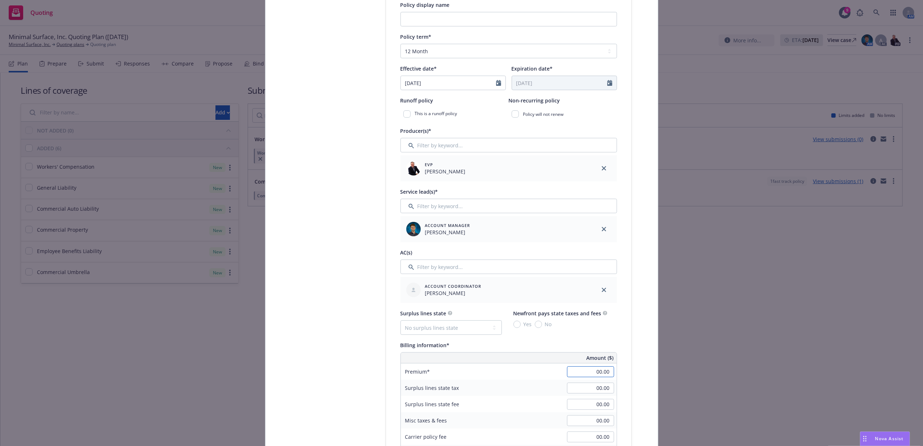
click at [586, 371] on input "00.00" at bounding box center [590, 371] width 47 height 11
type input "1,037.00"
click at [538, 372] on div "Premium 1,037.00" at bounding box center [509, 371] width 216 height 16
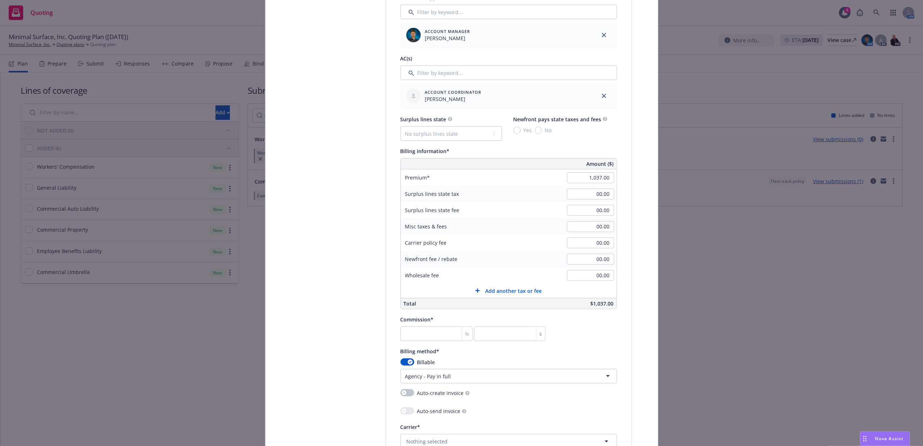
scroll to position [434, 0]
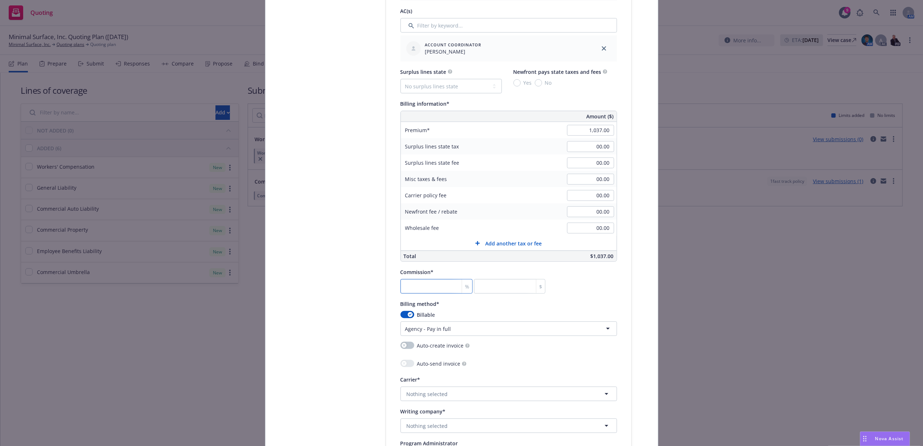
click at [428, 286] on input "number" at bounding box center [436, 286] width 72 height 14
type input "1"
type input "10.37"
type input "11"
type input "114.07"
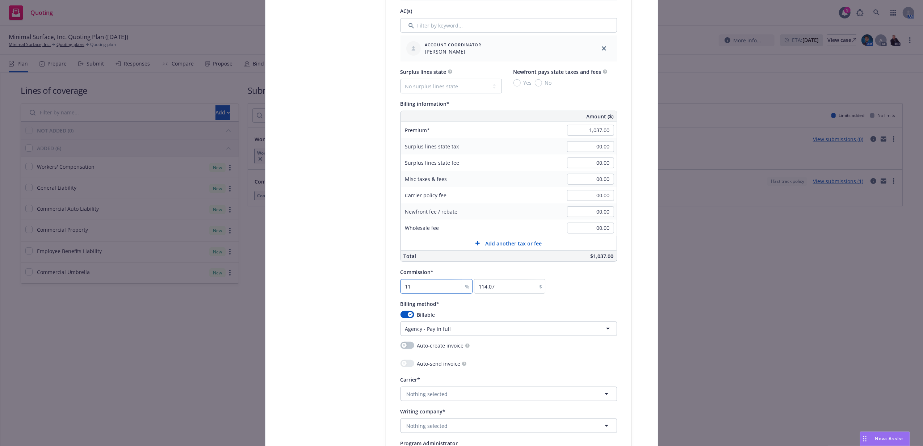
type input "1"
type input "10.37"
type input "12"
type input "124.44"
type input "12"
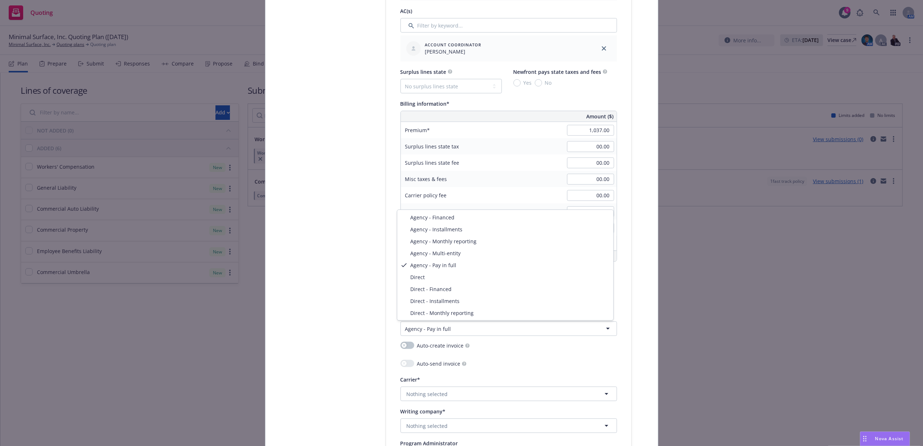
click at [470, 326] on html "Quoting 9 AM Minimal Surface, Inc. Quoting Plan (2025-08-22) Minimal Surface, I…" at bounding box center [461, 223] width 923 height 446
select select "DIRECT"
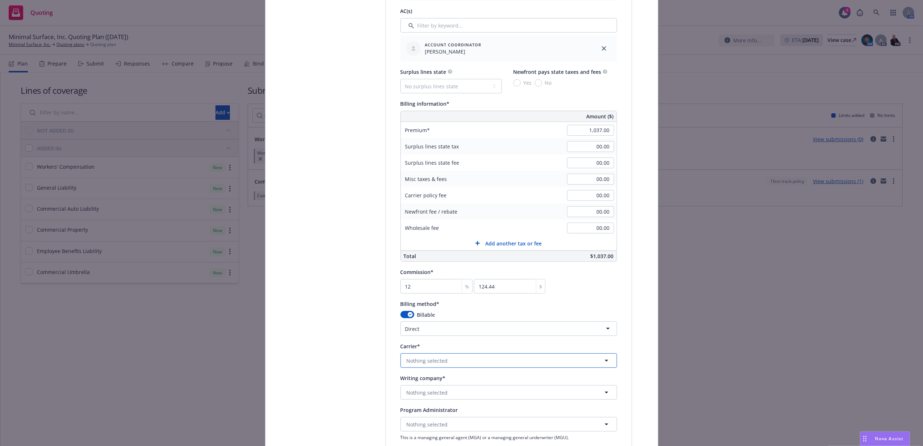
click at [441, 361] on span "Nothing selected" at bounding box center [426, 361] width 41 height 8
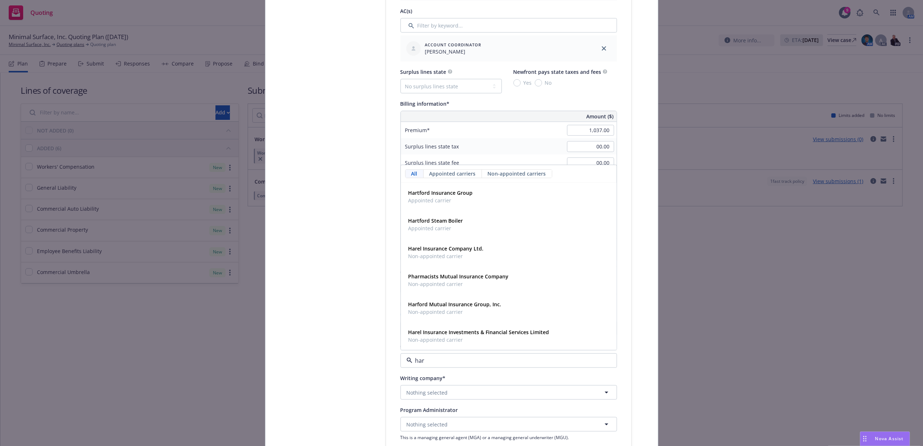
type input "hart"
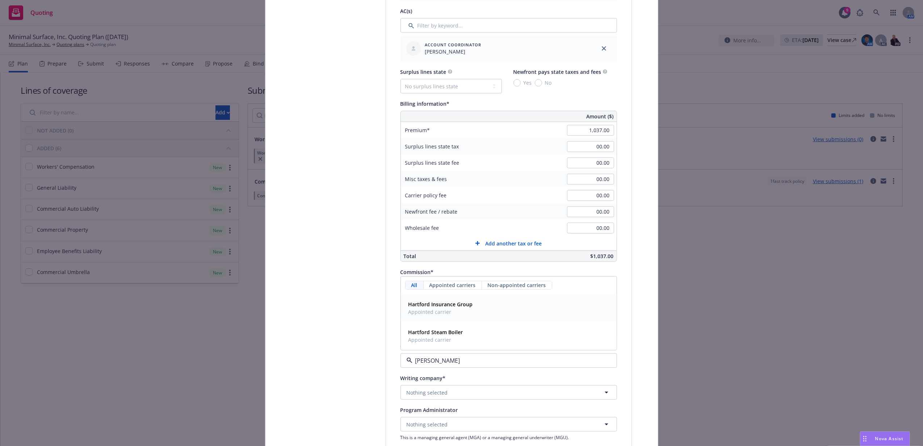
click at [477, 303] on div "Hartford Insurance Group Appointed carrier" at bounding box center [508, 308] width 206 height 18
click at [478, 395] on button "Nothing selected" at bounding box center [508, 392] width 216 height 14
type input "under"
click at [468, 366] on strong "Hartford Underwriters Insurance Company" at bounding box center [461, 364] width 106 height 7
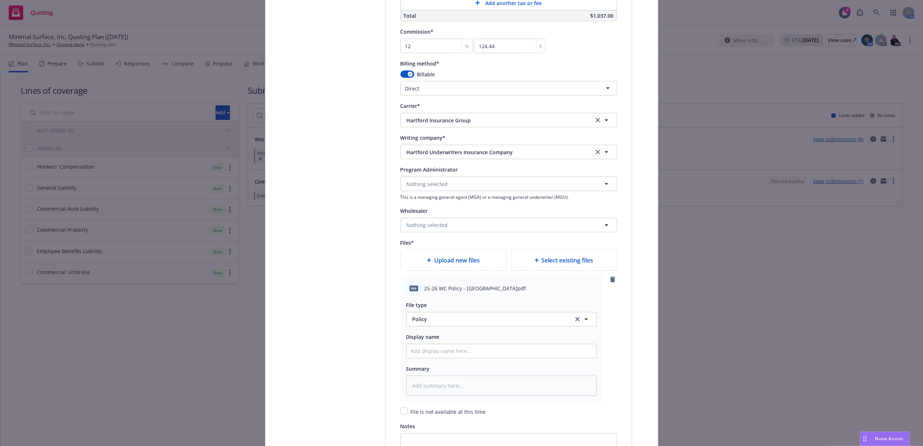
scroll to position [675, 0]
drag, startPoint x: 419, startPoint y: 287, endPoint x: 482, endPoint y: 287, distance: 63.3
click at [482, 287] on div "pdf 25-26 WC Policy - Hartford.pdf" at bounding box center [501, 287] width 190 height 15
copy span "25-26 WC Policy - Hartford"
click at [473, 345] on input "Policy display name" at bounding box center [501, 351] width 190 height 14
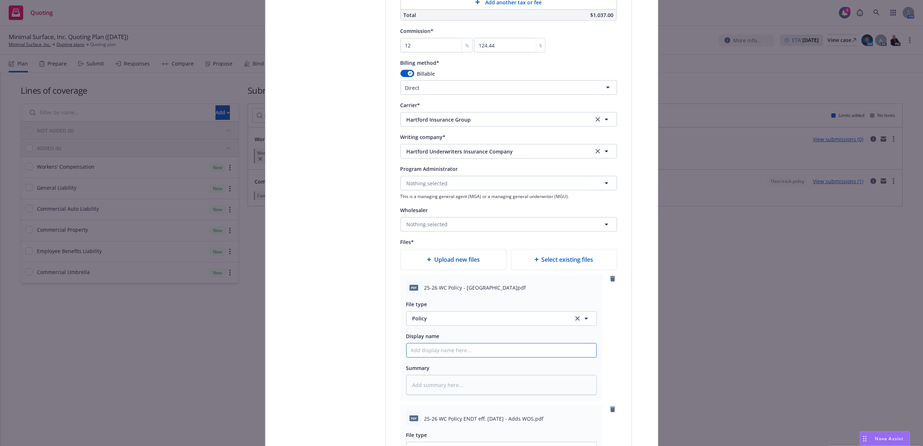
paste input "25-26 WC Policy - Hartford"
type textarea "x"
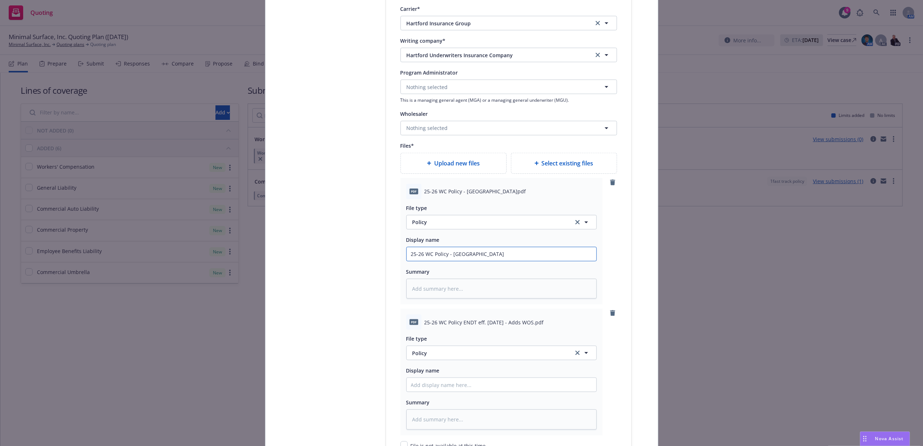
scroll to position [772, 0]
type input "25-26 WC Policy - Hartford"
drag, startPoint x: 417, startPoint y: 321, endPoint x: 529, endPoint y: 325, distance: 111.9
click at [529, 325] on div "pdf 25-26 WC Policy ENDT eff. 8.20.25 - Adds WOS.pdf" at bounding box center [501, 321] width 190 height 15
copy div "25-26 WC Policy ENDT eff. 8.20.25 - Adds WOS"
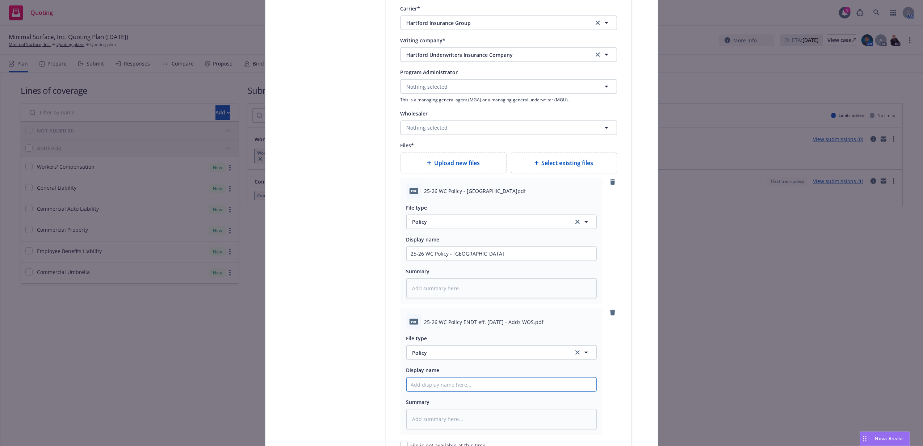
click at [507, 261] on input "Policy display name" at bounding box center [501, 254] width 190 height 14
paste input "25-26 WC Policy ENDT eff. 8.20.25 - Adds WOS"
type textarea "x"
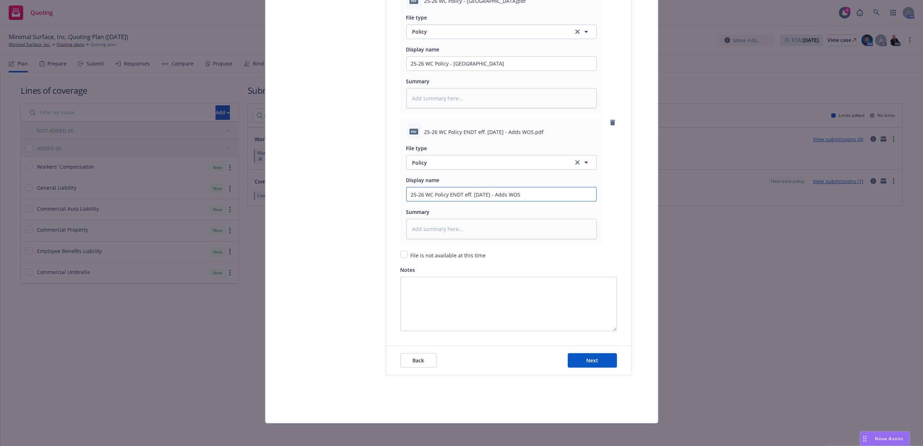
scroll to position [964, 0]
type input "25-26 WC Policy ENDT eff. 8.20.25 - Adds WOS"
click at [578, 359] on button "Next" at bounding box center [592, 360] width 49 height 14
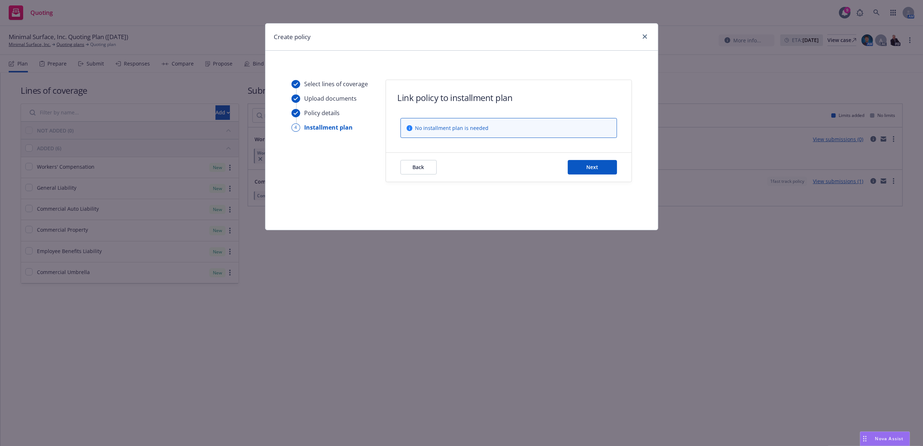
scroll to position [0, 0]
click at [593, 167] on span "Next" at bounding box center [592, 167] width 12 height 7
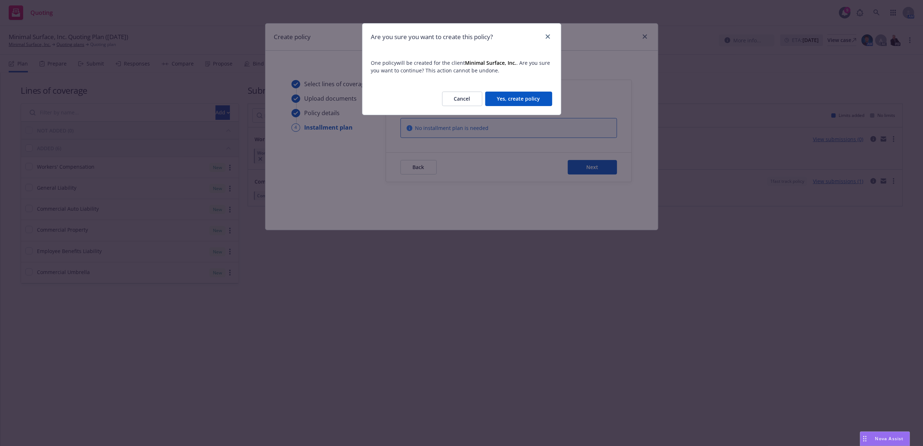
click at [527, 104] on button "Yes, create policy" at bounding box center [518, 99] width 67 height 14
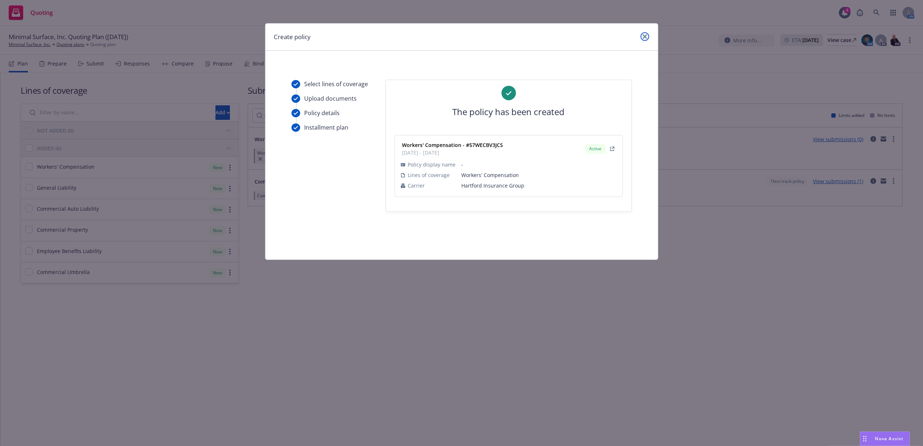
click at [646, 38] on icon "close" at bounding box center [644, 36] width 4 height 4
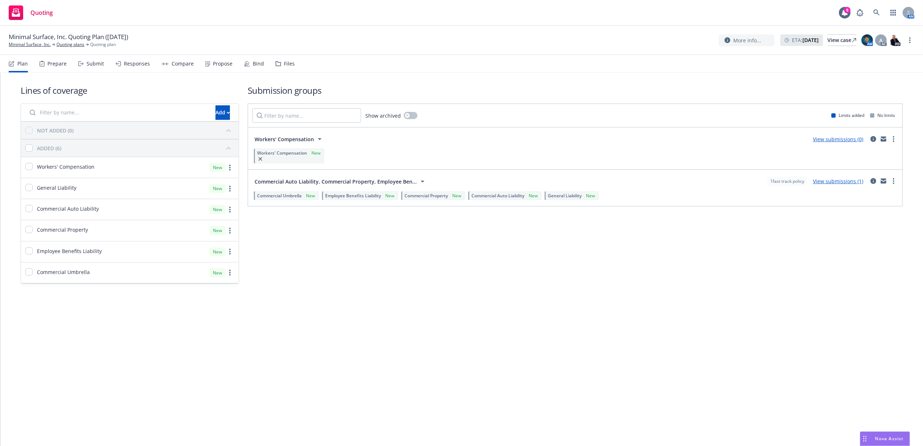
click at [277, 62] on icon at bounding box center [278, 64] width 5 height 4
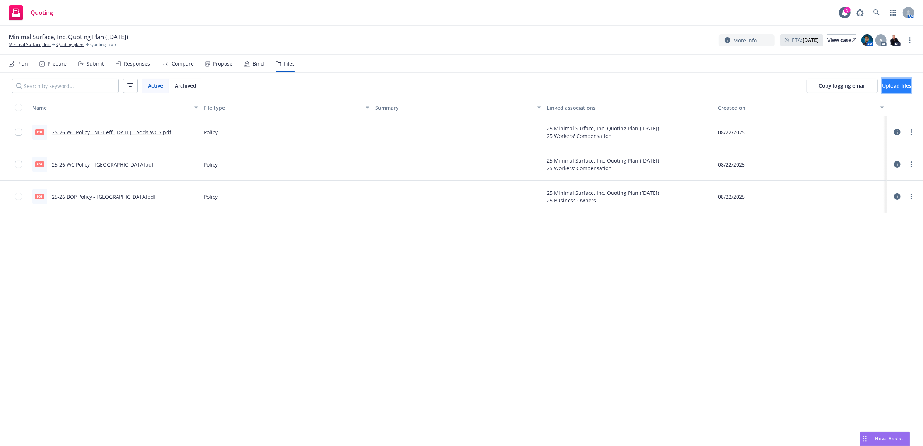
click at [882, 88] on span "Upload files" at bounding box center [896, 85] width 29 height 7
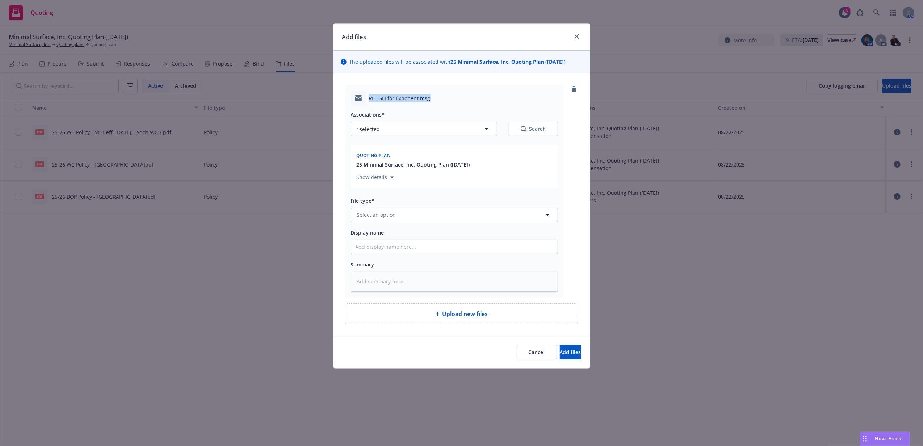
drag, startPoint x: 372, startPoint y: 97, endPoint x: 439, endPoint y: 99, distance: 67.4
click at [439, 99] on div "RE_ GLI for Exponent.msg" at bounding box center [454, 97] width 207 height 15
copy span "RE_ GLI for Exponent.msg"
click at [406, 245] on input "Display name" at bounding box center [454, 247] width 206 height 14
paste input "RE_ GLI for Exponent.msg"
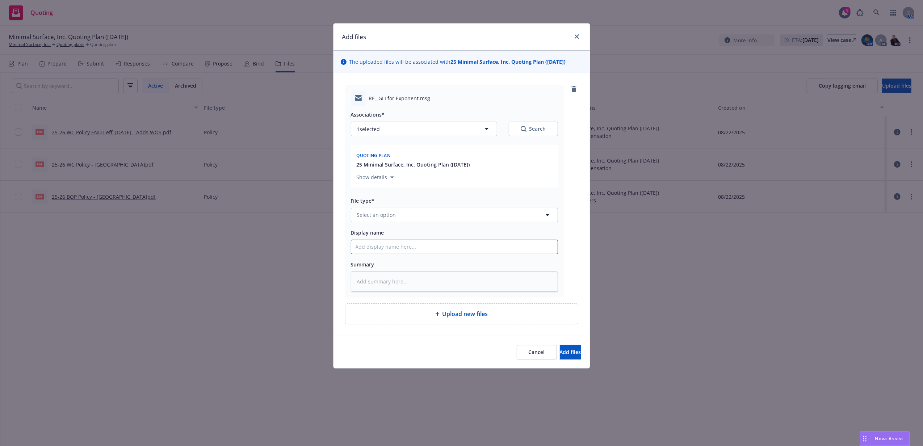
type textarea "x"
type input "RE_ GLI for Exponent.msg"
click at [410, 216] on button "Select an option" at bounding box center [454, 215] width 207 height 14
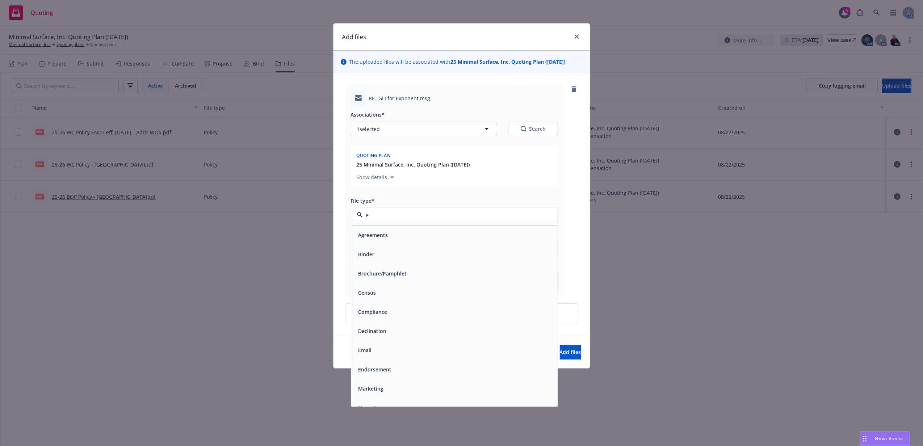
type input "em"
click at [407, 251] on div "Email" at bounding box center [454, 254] width 198 height 10
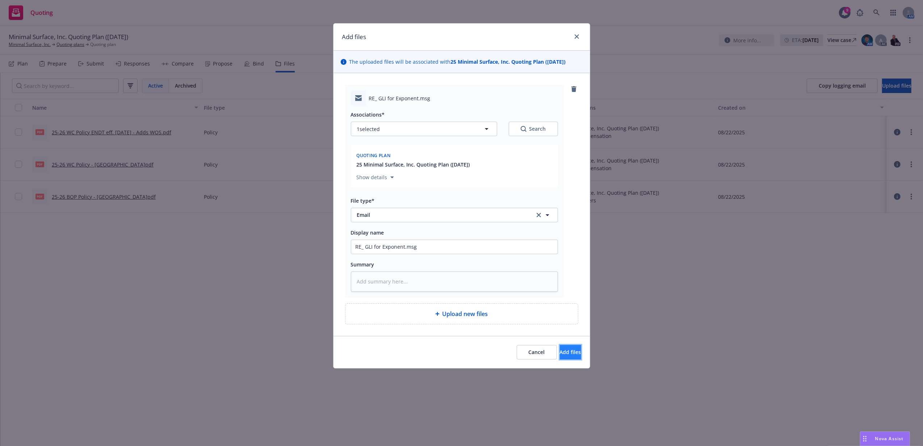
click at [560, 355] on span "Add files" at bounding box center [570, 352] width 21 height 7
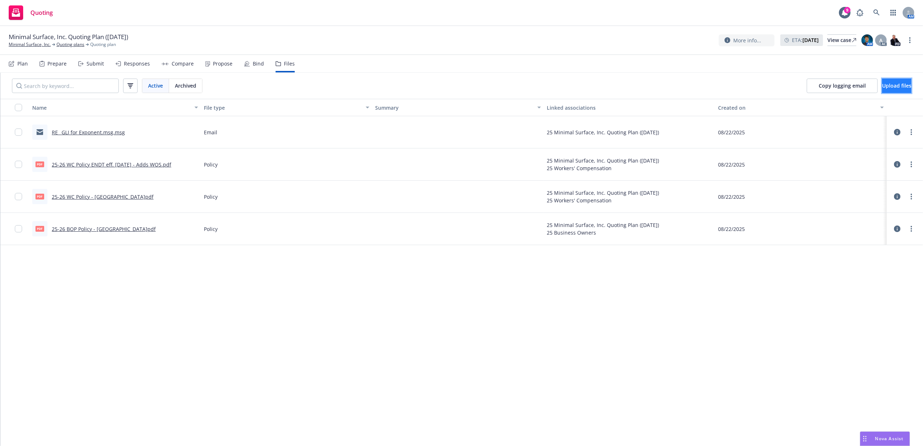
click at [882, 88] on span "Upload files" at bounding box center [896, 85] width 29 height 7
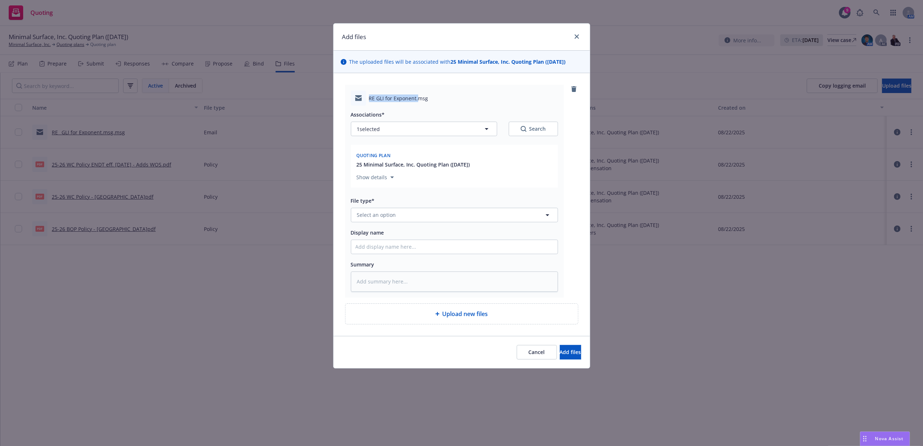
drag, startPoint x: 367, startPoint y: 99, endPoint x: 416, endPoint y: 99, distance: 49.2
click at [416, 99] on div "RE GLI for Exponent.msg" at bounding box center [454, 97] width 207 height 15
copy span "RE GLI for Exponent."
click at [420, 254] on input "Display name" at bounding box center [454, 247] width 206 height 14
paste input "RE GLI for Exponent."
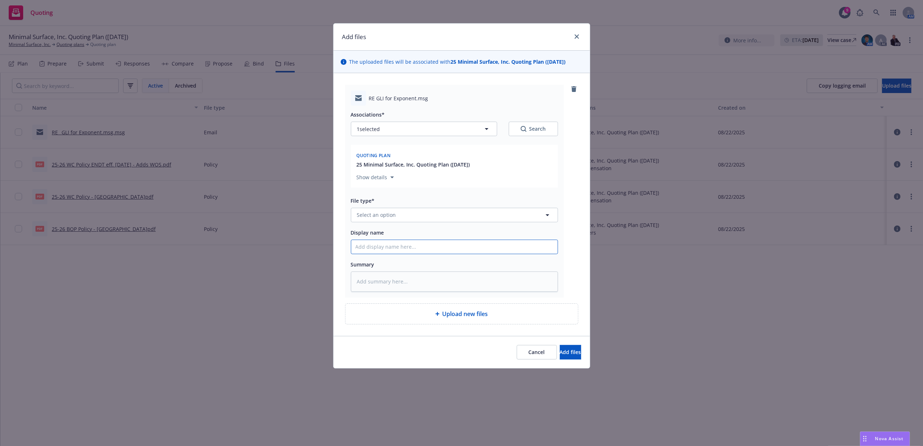
type textarea "x"
type input "RE GLI for Exponent."
type textarea "x"
type input "RE GLI for Exponent"
click at [421, 219] on button "Select an option" at bounding box center [454, 215] width 207 height 14
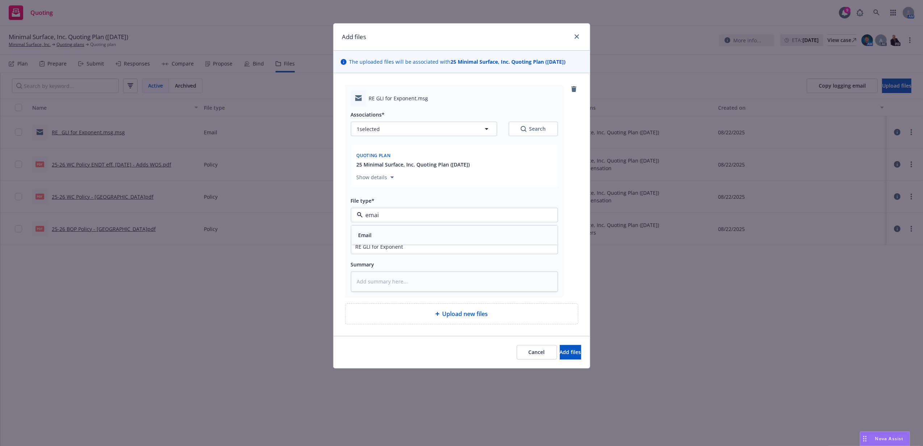
type input "email"
click at [425, 234] on div "Email" at bounding box center [454, 235] width 198 height 10
click at [562, 347] on button "Add files" at bounding box center [570, 352] width 21 height 14
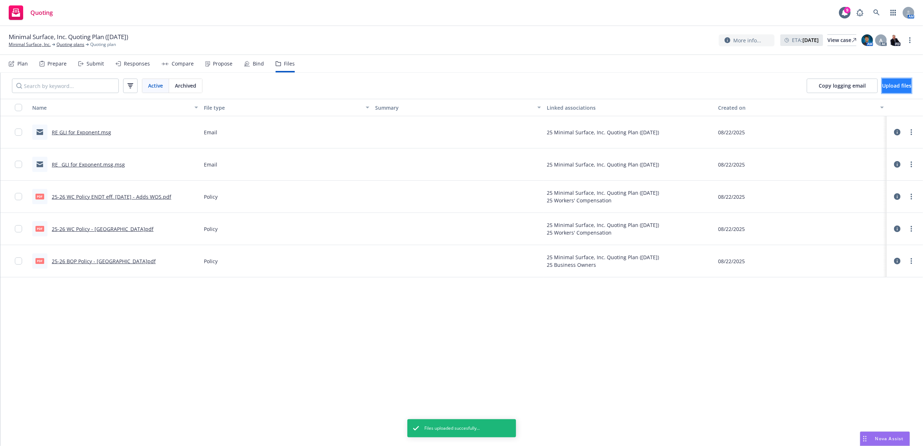
click at [888, 87] on span "Upload files" at bounding box center [896, 85] width 29 height 7
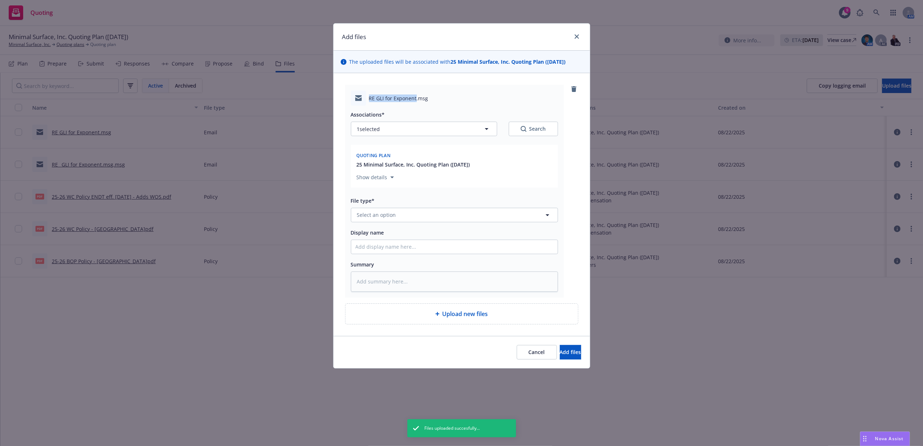
drag, startPoint x: 367, startPoint y: 100, endPoint x: 415, endPoint y: 101, distance: 48.2
click at [415, 101] on div "RE GLI for Exponent.msg" at bounding box center [454, 97] width 207 height 15
copy span "RE GLI for Exponent"
click at [432, 242] on input "Display name" at bounding box center [454, 247] width 206 height 14
paste input "RE GLI for Exponent"
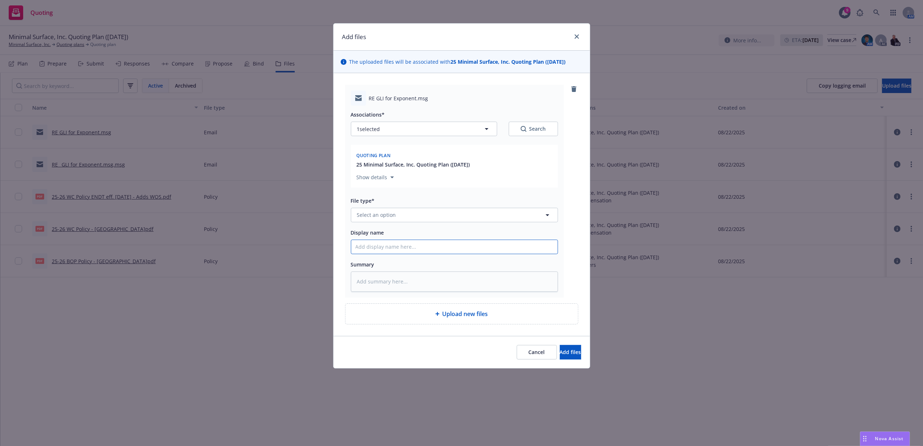
type textarea "x"
type input "RE GLI for Exponent"
click at [433, 218] on button "Select an option" at bounding box center [454, 215] width 207 height 14
type input "email"
click at [416, 238] on div "Email" at bounding box center [454, 235] width 198 height 10
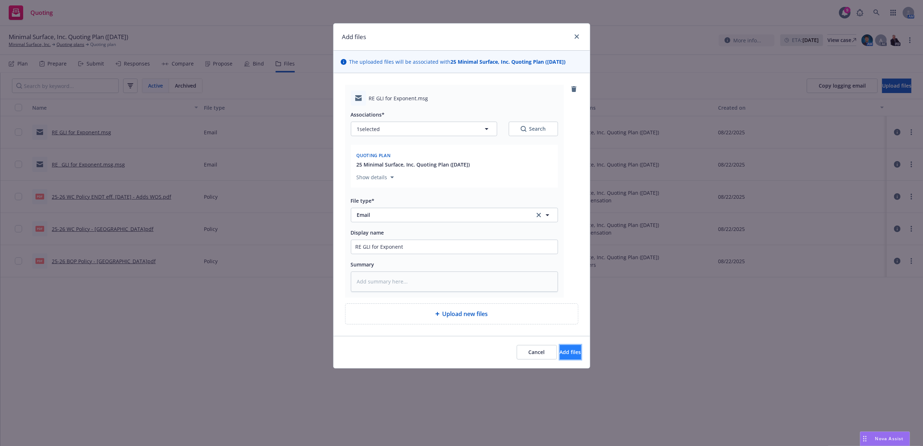
click at [574, 358] on button "Add files" at bounding box center [570, 352] width 21 height 14
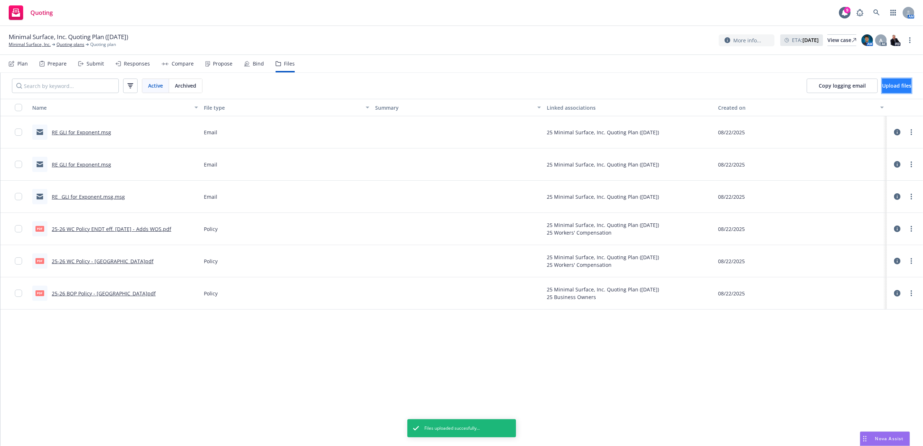
click at [897, 90] on button "Upload files" at bounding box center [896, 86] width 29 height 14
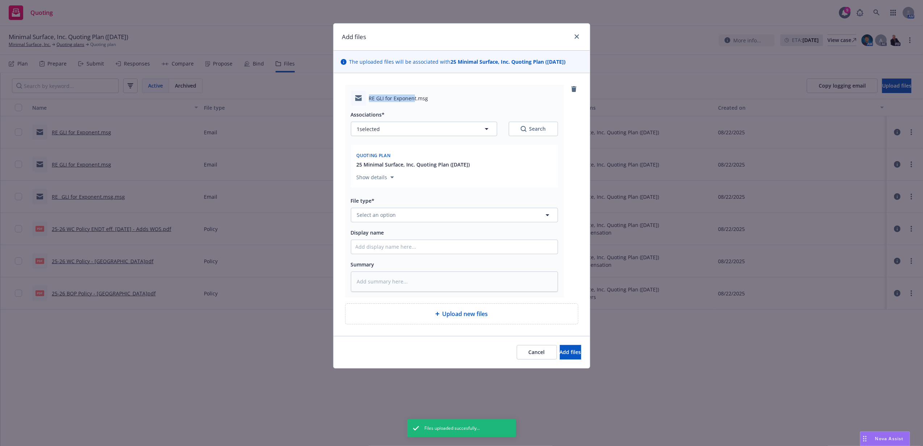
drag, startPoint x: 369, startPoint y: 98, endPoint x: 414, endPoint y: 98, distance: 45.2
click at [414, 98] on span "RE GLI for Exponent.msg" at bounding box center [398, 98] width 59 height 8
copy span "RE GLI for Exponen"
click at [426, 246] on input "Display name" at bounding box center [454, 247] width 206 height 14
paste input "RE GLI for Exponen"
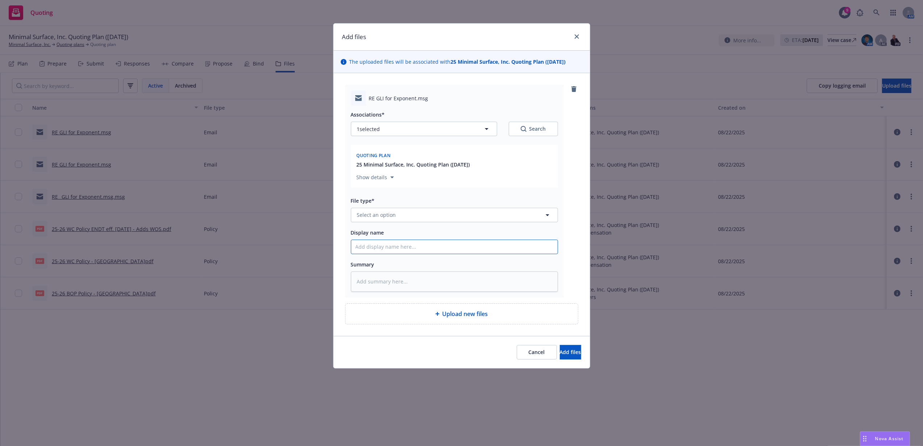
type textarea "x"
type input "RE GLI for Exponen"
type textarea "x"
type input "RE GLI for Exponent"
click at [418, 216] on button "Select an option" at bounding box center [454, 215] width 207 height 14
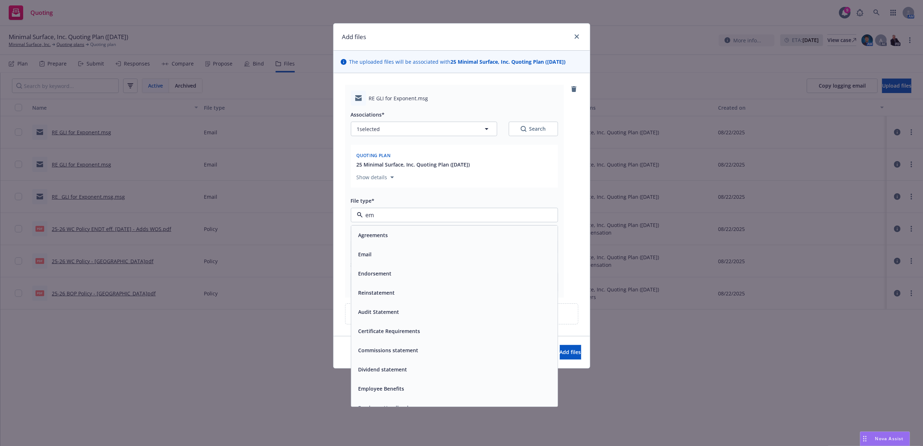
type input "ema"
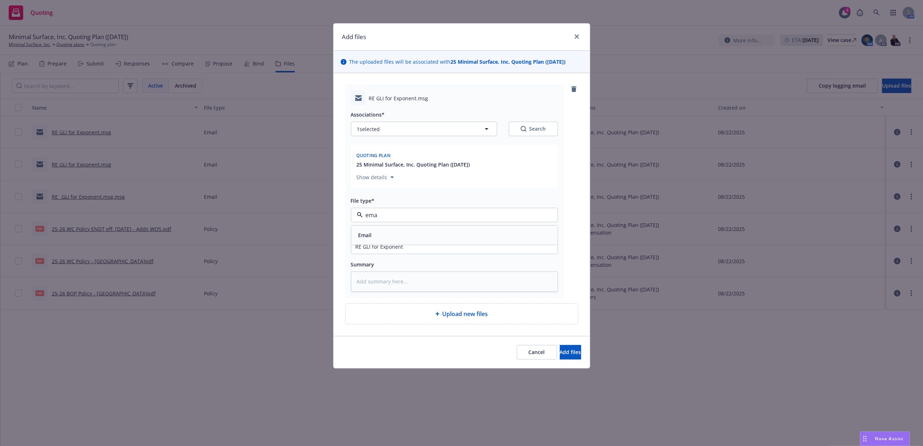
click at [399, 228] on div "Email" at bounding box center [454, 235] width 206 height 19
click at [560, 351] on span "Add files" at bounding box center [570, 352] width 21 height 7
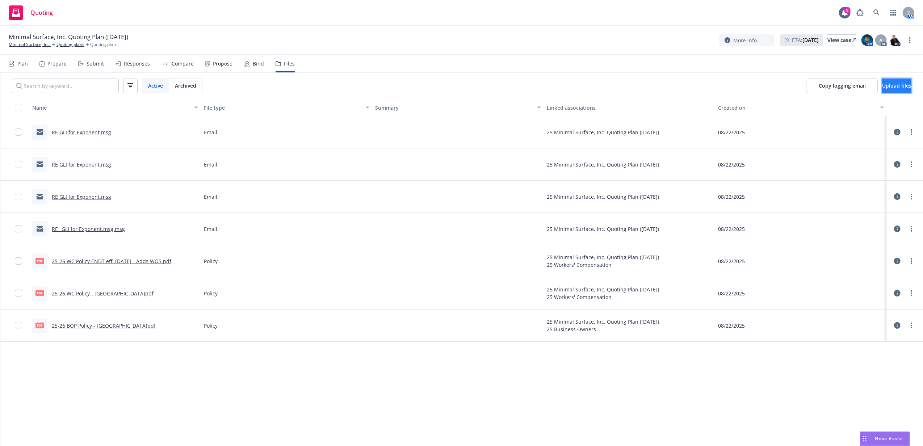
click at [882, 83] on span "Upload files" at bounding box center [896, 85] width 29 height 7
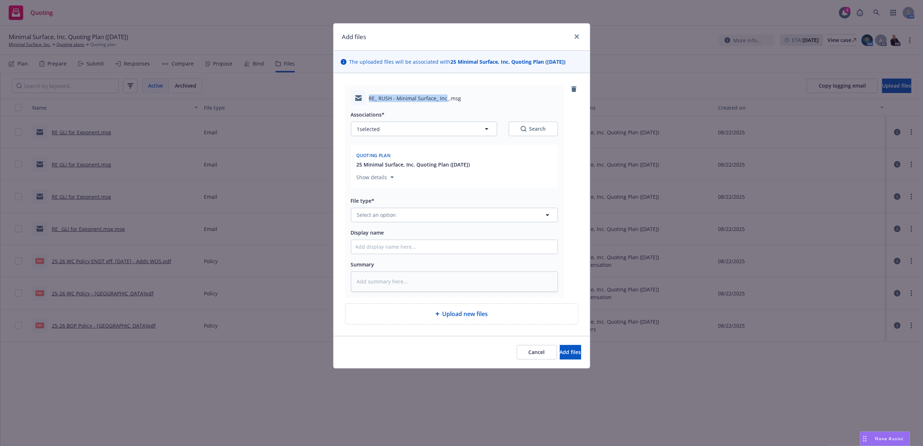
drag, startPoint x: 369, startPoint y: 98, endPoint x: 443, endPoint y: 99, distance: 74.2
click at [443, 99] on span "RE_ RUSH - Minimal Surface_ Inc_.msg" at bounding box center [415, 98] width 92 height 8
copy span "RE_ RUSH - Minimal Surface_ Inc"
click at [443, 243] on input "Display name" at bounding box center [454, 247] width 206 height 14
paste input "RE_ RUSH - Minimal Surface_ Inc"
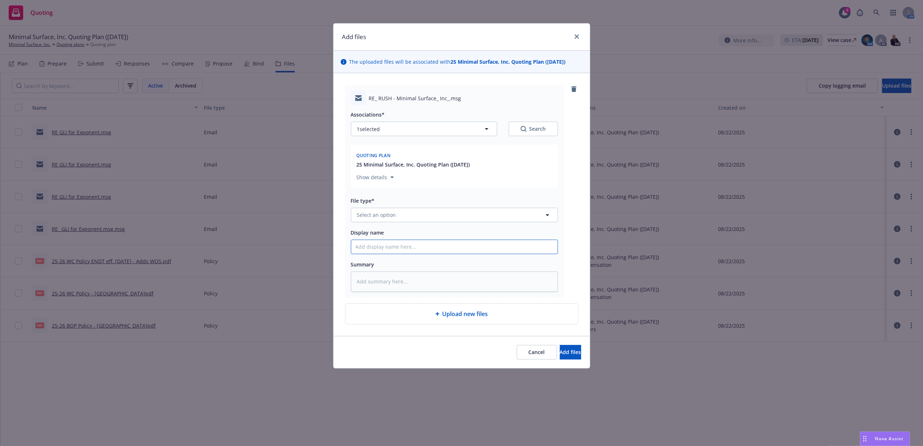
type textarea "x"
type input "RE_ RUSH - Minimal Surface_ Inc"
click at [419, 214] on button "Select an option" at bounding box center [454, 215] width 207 height 14
type input "ema"
click at [422, 237] on div "Email" at bounding box center [454, 235] width 198 height 10
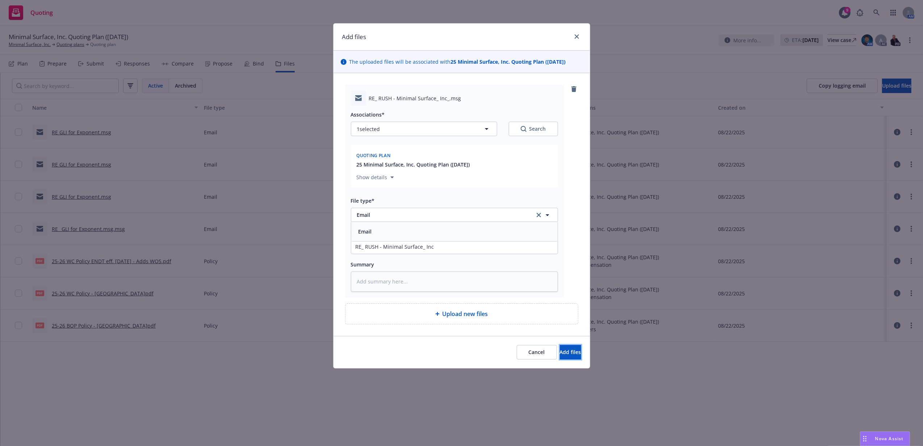
click at [571, 353] on button "Add files" at bounding box center [570, 352] width 21 height 14
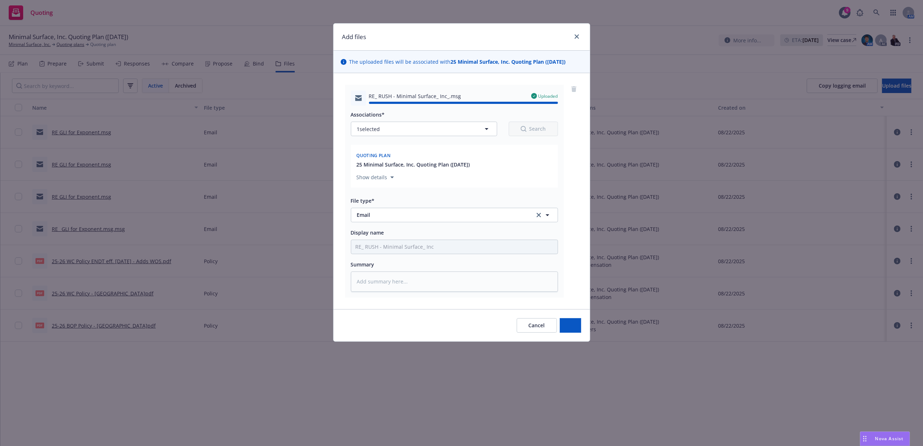
type textarea "x"
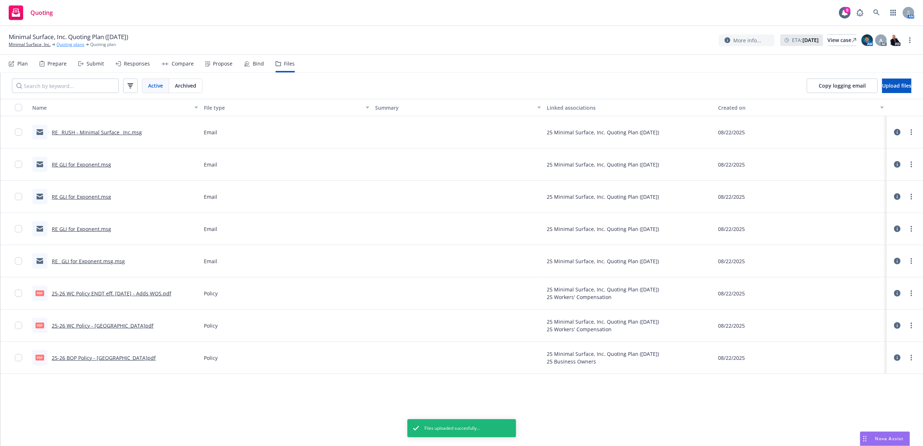
click at [79, 41] on link "Quoting plans" at bounding box center [70, 44] width 28 height 7
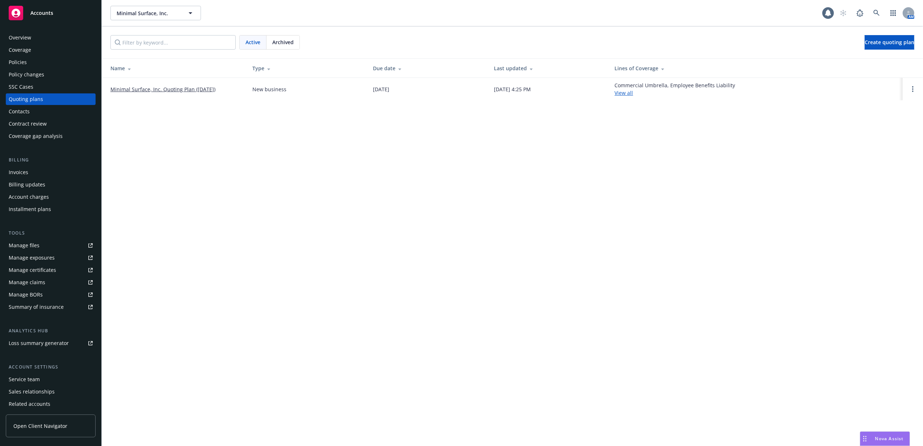
click at [145, 90] on link "Minimal Surface, Inc. Quoting Plan ([DATE])" at bounding box center [162, 89] width 105 height 8
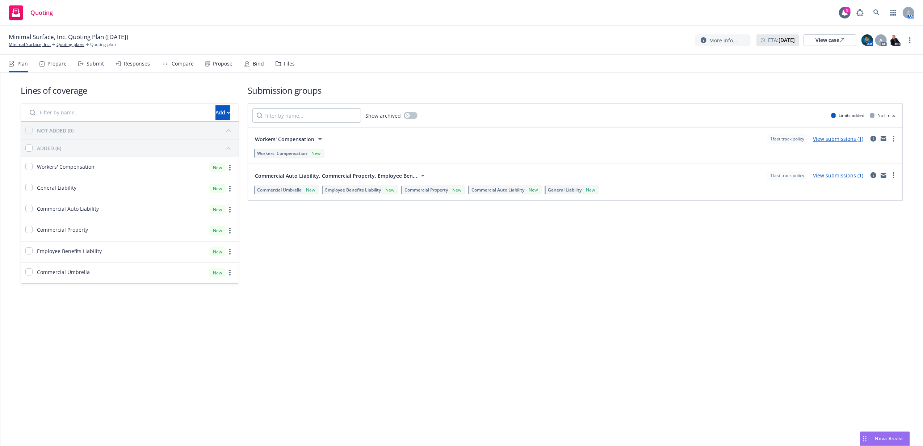
click at [908, 45] on div "More info... ETA : [DATE] View case AM A AC PD" at bounding box center [804, 40] width 219 height 13
click at [906, 42] on link "more" at bounding box center [909, 40] width 9 height 9
click at [892, 100] on link "Archive quoting plan" at bounding box center [873, 99] width 81 height 14
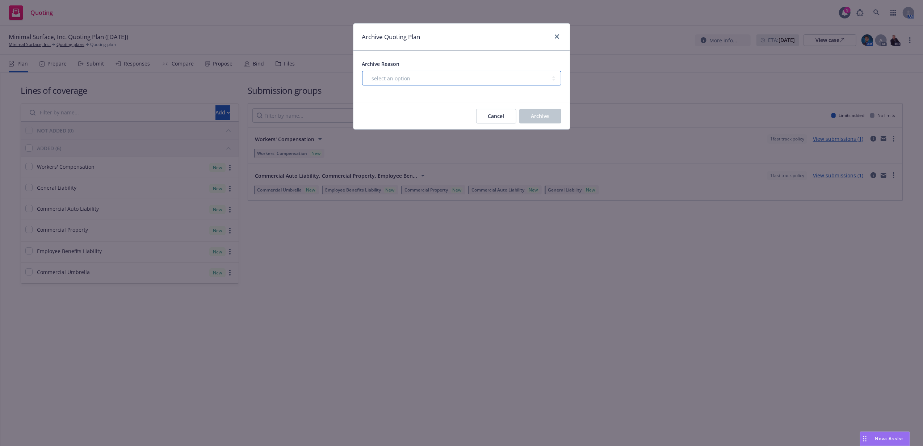
click at [472, 82] on select "-- select an option -- Created by error Duplicate New business opportunity lost…" at bounding box center [461, 78] width 199 height 14
select select "ARCHIVED_NEW_BUSINESS_COMPLETED"
click at [362, 71] on select "-- select an option -- Created by error Duplicate New business opportunity lost…" at bounding box center [461, 78] width 199 height 14
click at [548, 121] on button "Archive" at bounding box center [540, 116] width 42 height 14
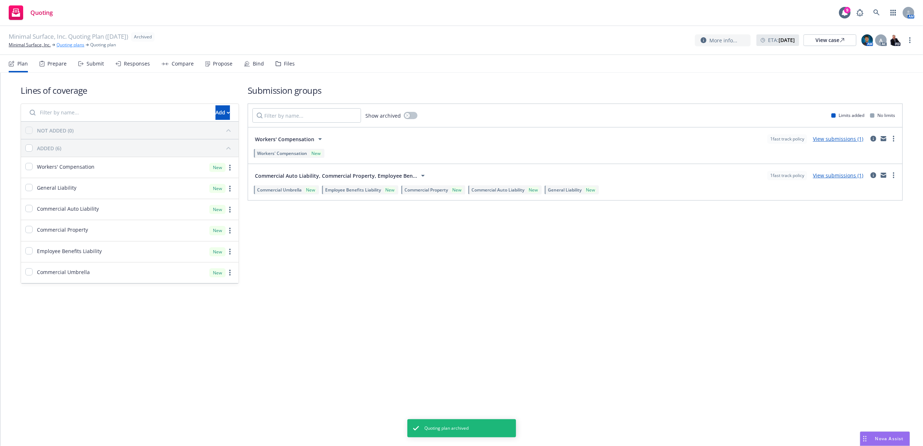
click at [72, 46] on link "Quoting plans" at bounding box center [70, 45] width 28 height 7
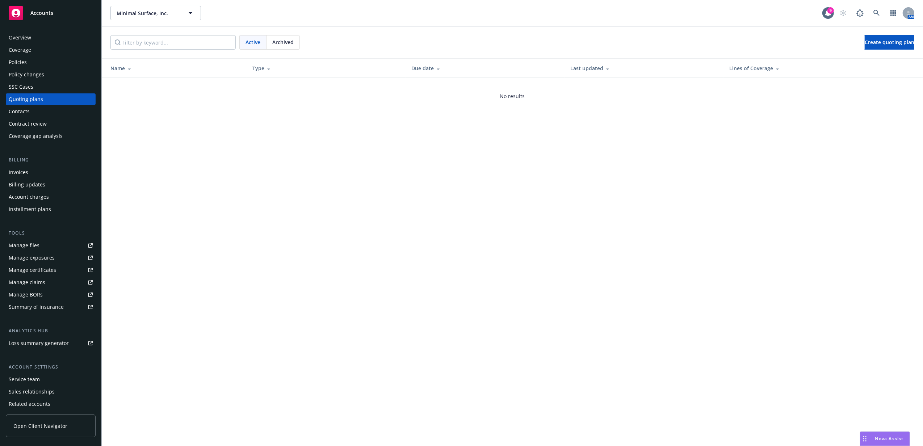
click at [61, 44] on div "Coverage" at bounding box center [51, 50] width 84 height 12
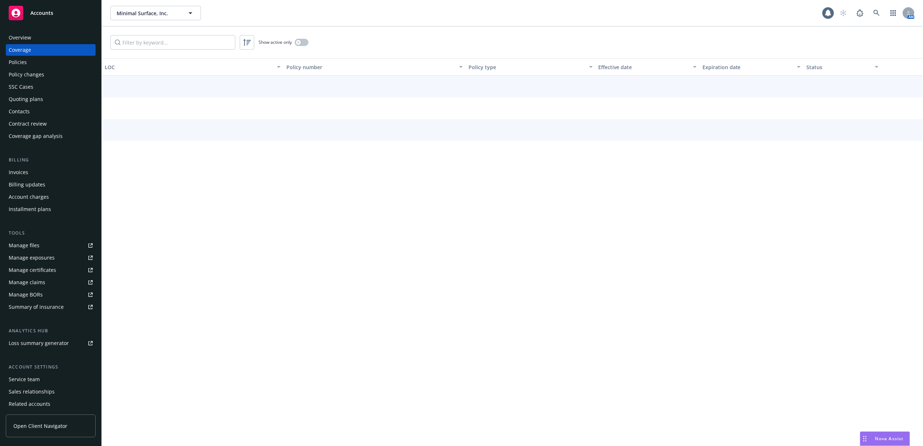
click at [61, 35] on div "Overview" at bounding box center [51, 38] width 84 height 12
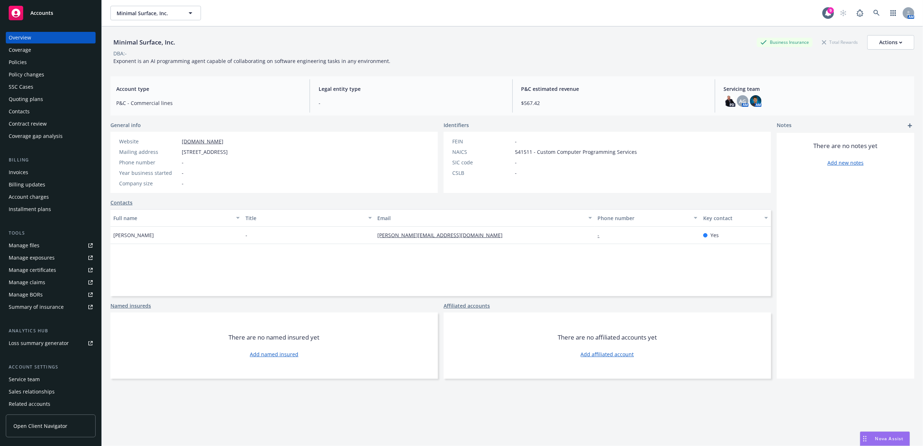
click at [52, 4] on link "Accounts" at bounding box center [51, 13] width 90 height 20
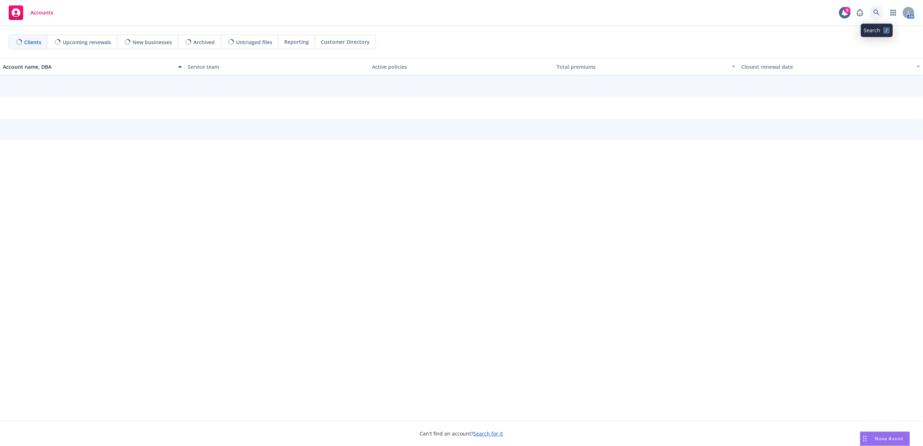
click at [877, 15] on icon at bounding box center [876, 12] width 7 height 7
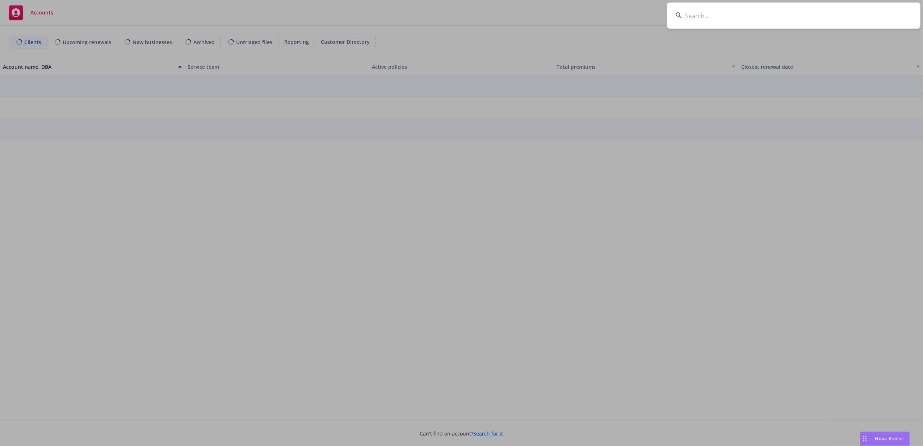
click at [832, 11] on input at bounding box center [793, 16] width 253 height 26
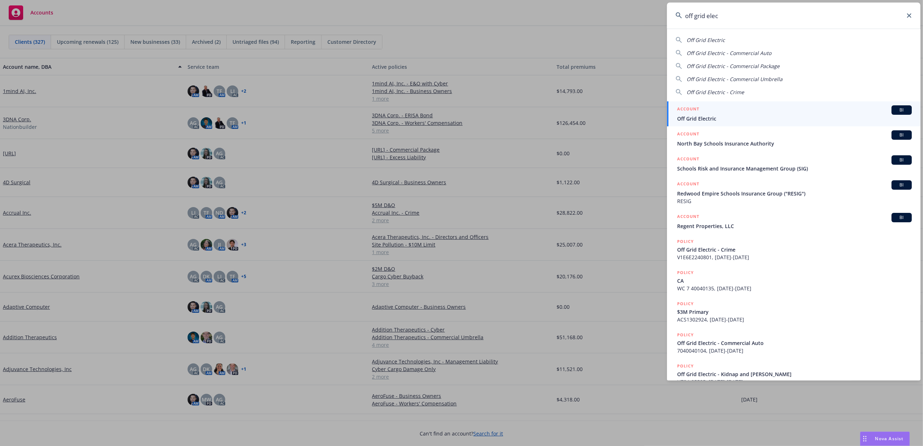
type input "off grid elec"
click at [698, 110] on h5 "ACCOUNT" at bounding box center [688, 109] width 22 height 9
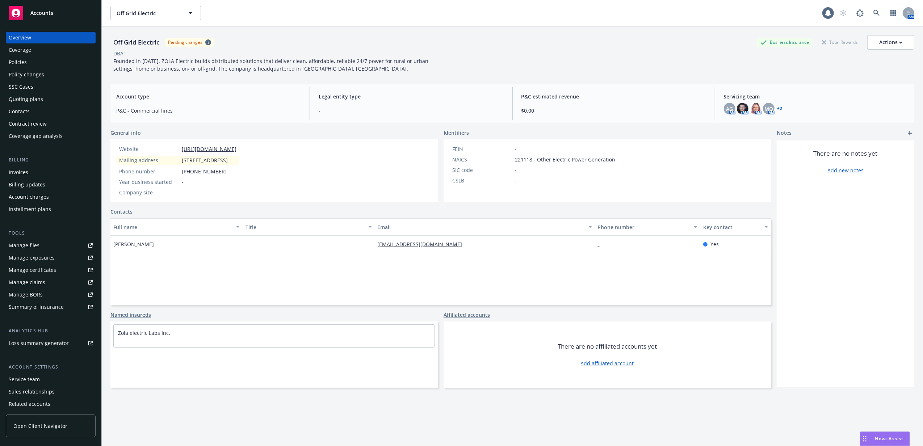
click at [42, 60] on div "Policies" at bounding box center [51, 62] width 84 height 12
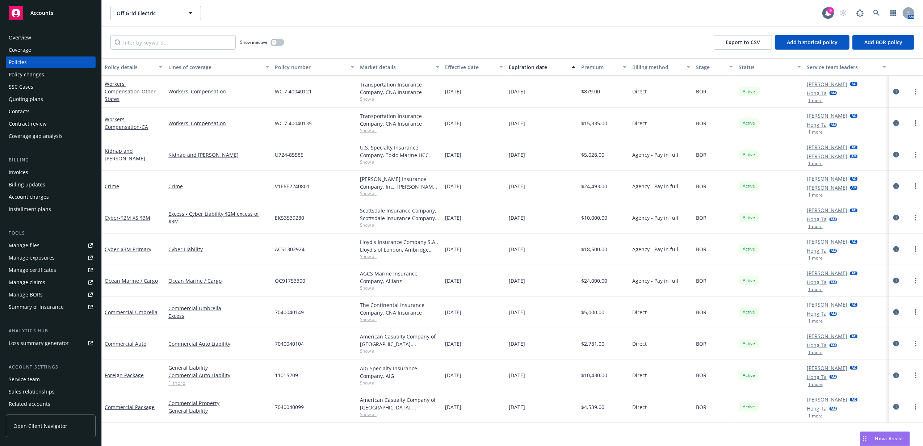
click at [893, 282] on link "circleInformation" at bounding box center [896, 280] width 9 height 9
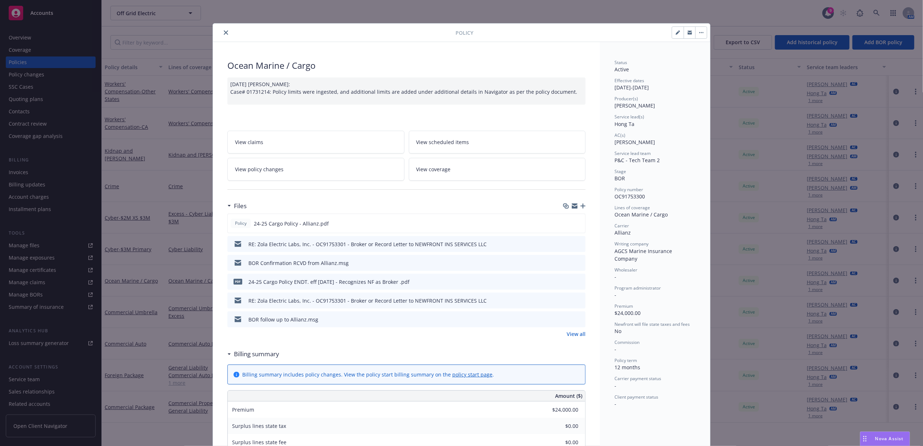
click at [580, 208] on icon "button" at bounding box center [582, 205] width 5 height 5
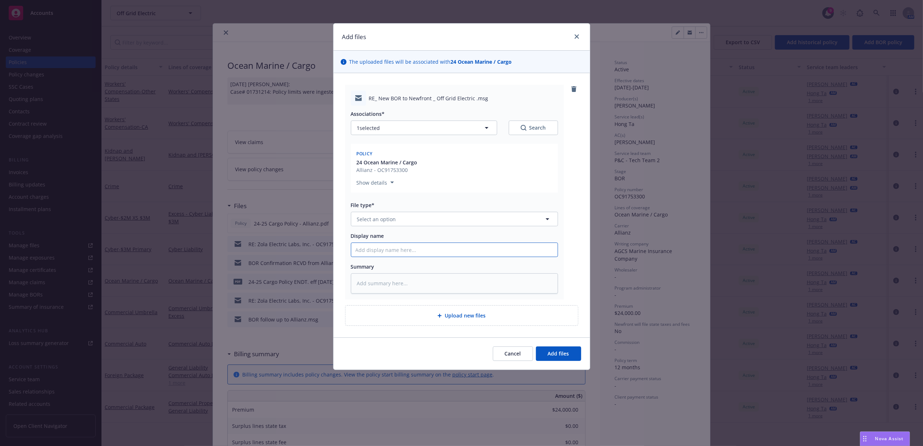
click at [406, 249] on input "Display name" at bounding box center [454, 250] width 206 height 14
type textarea "x"
type input "E"
type textarea "x"
type input "Ex"
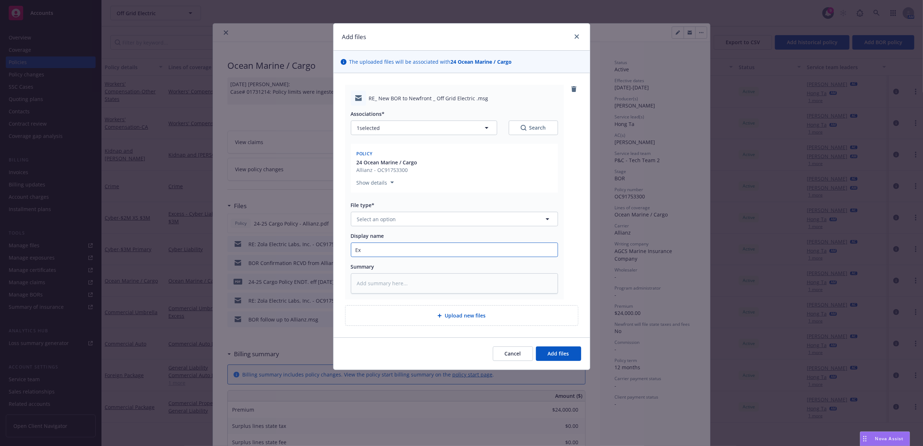
type textarea "x"
type input "Ext"
type textarea "x"
type input "Exte"
type textarea "x"
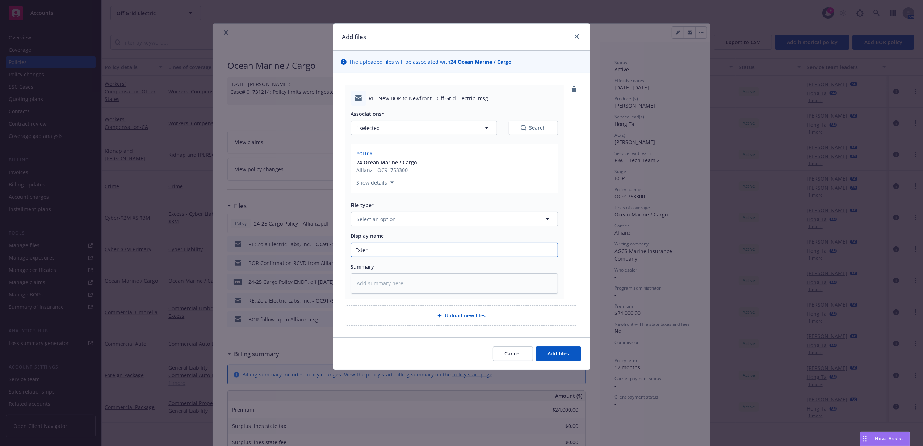
type input "Extens"
type textarea "x"
type input "Extensi"
type textarea "x"
type input "Extensio"
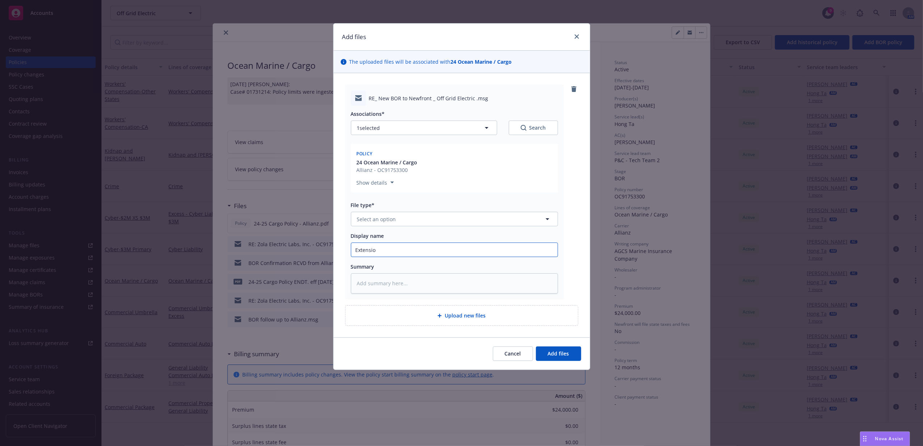
type textarea "x"
type input "Extension"
type textarea "x"
type input "Extension"
type textarea "x"
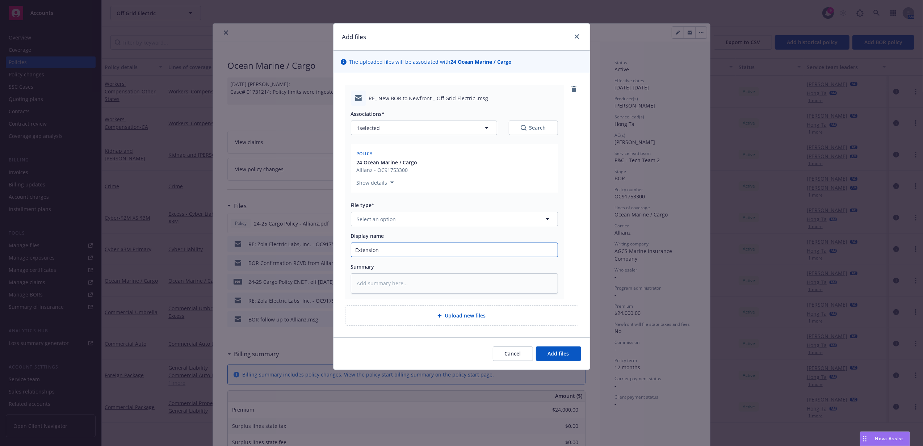
type input "Extension R"
type textarea "x"
type input "Extension RE"
type textarea "x"
type input "Extension REq"
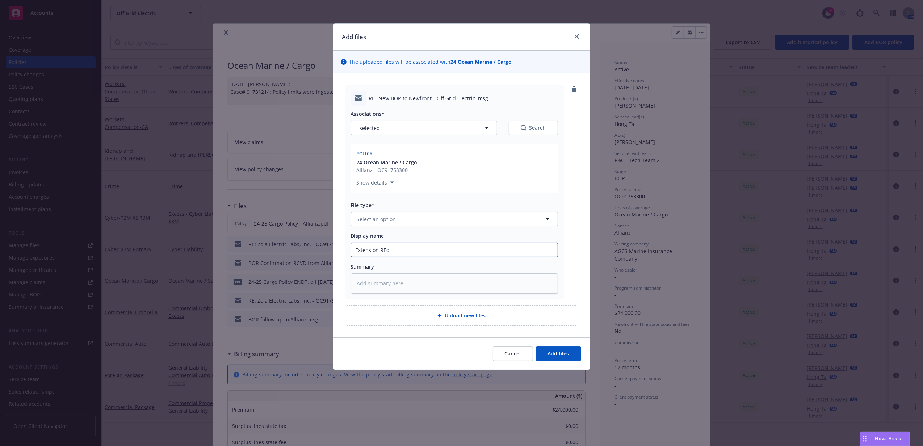
type textarea "x"
type input "Extension RE"
type textarea "x"
type input "Extension R"
type textarea "x"
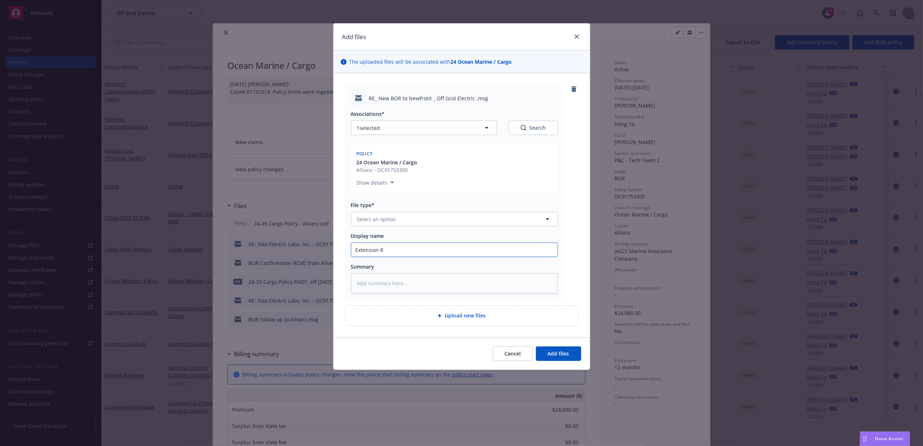
type input "Extension Re"
type textarea "x"
type input "Extension Requ"
type textarea "x"
type input "Extension Reque"
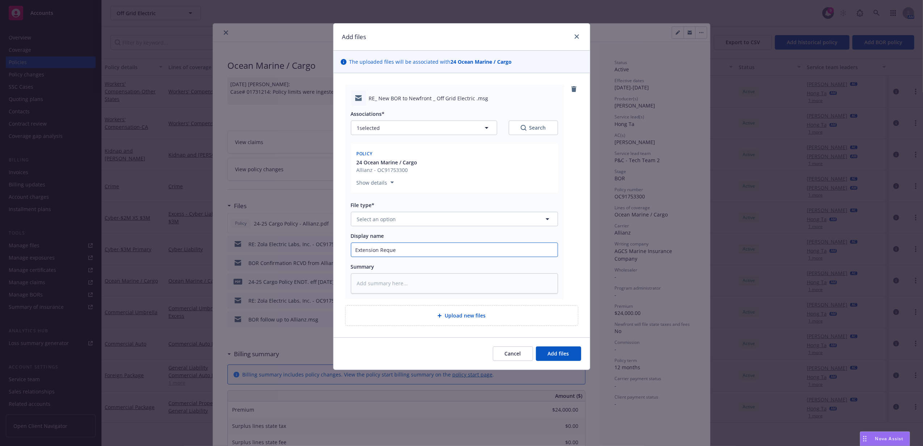
type textarea "x"
type input "Extension Request"
type textarea "x"
type input "Extension Request"
type textarea "x"
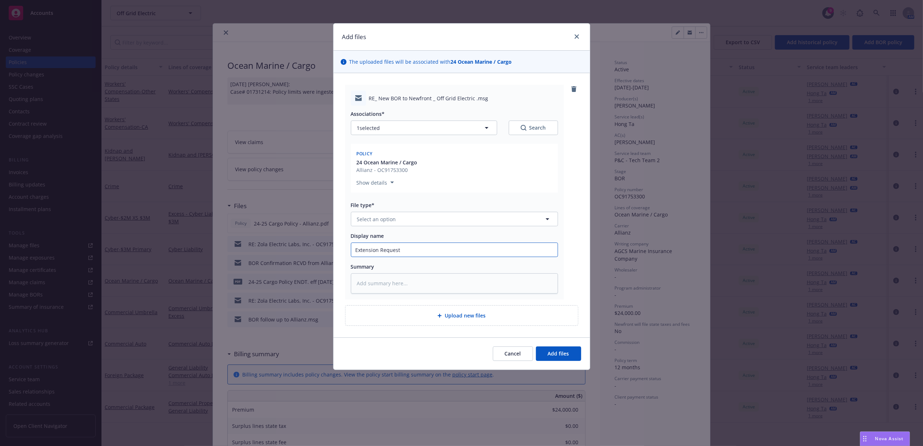
type input "Extension Request R"
type textarea "x"
type input "Extension Request RC"
type textarea "x"
type input "Extension Request RCV"
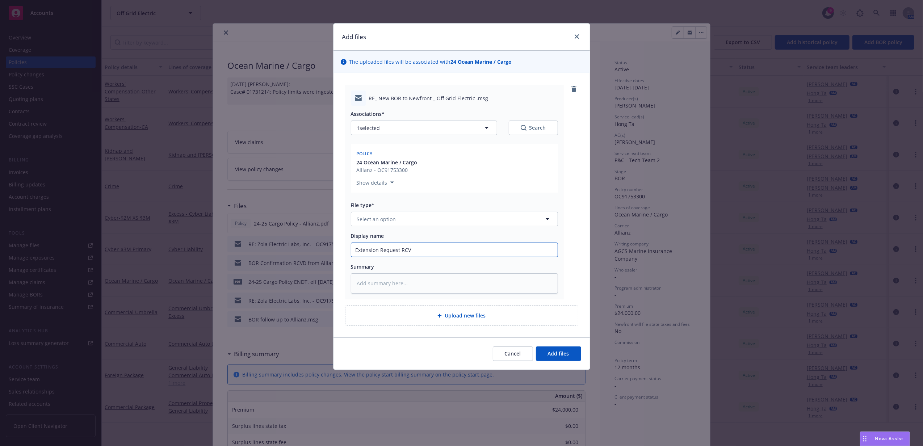
type textarea "x"
type input "Extension Request RCVD"
type textarea "x"
type input "Extension Request RCVD"
type textarea "x"
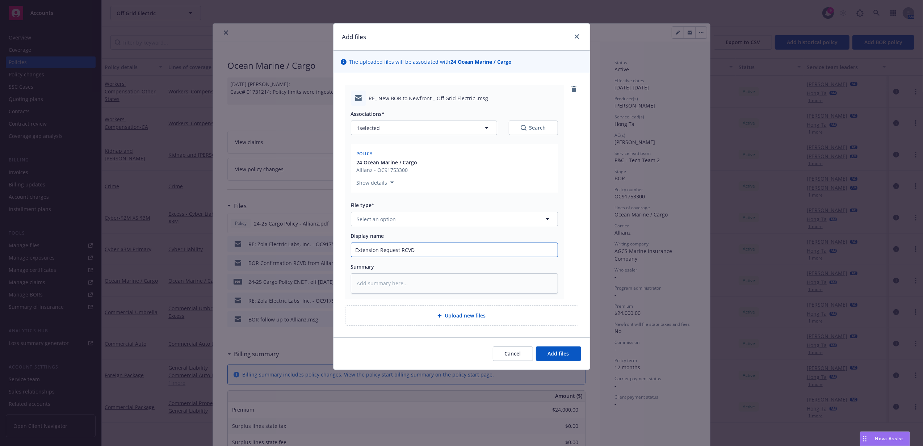
type input "Extension Request RCVD b"
type textarea "x"
type input "Extension Request RCVD by"
type textarea "x"
type input "Extension Request RCVD by"
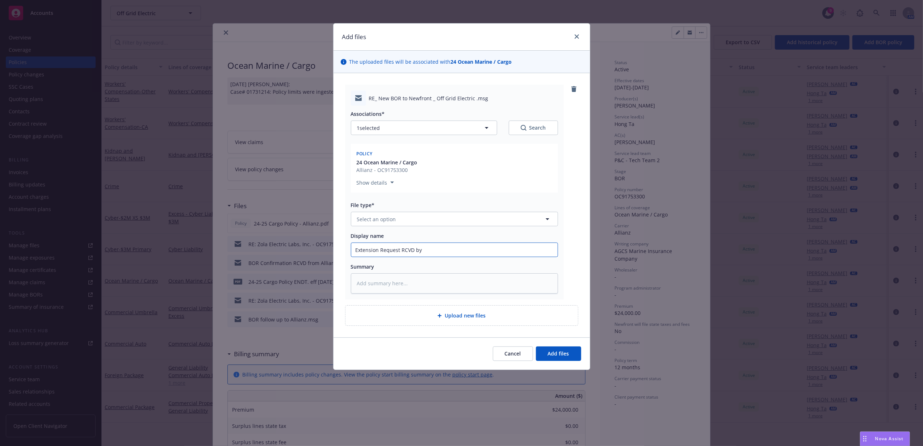
type textarea "x"
type input "Extension Request RCVD by A"
type textarea "x"
type input "Extension Request RCVD by [PERSON_NAME]"
type textarea "x"
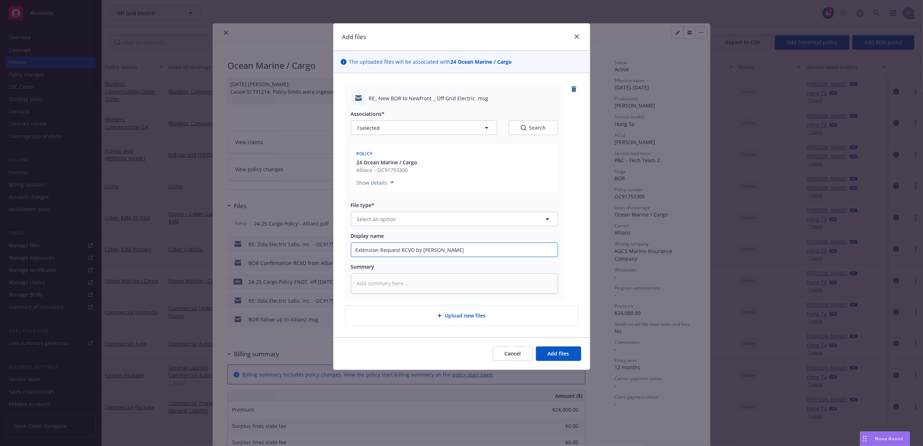
type input "Extension Request RCVD by All"
type textarea "x"
type input "Extension Request RCVD by [PERSON_NAME]"
type textarea "x"
type input "Extension Request RCVD by [PERSON_NAME]"
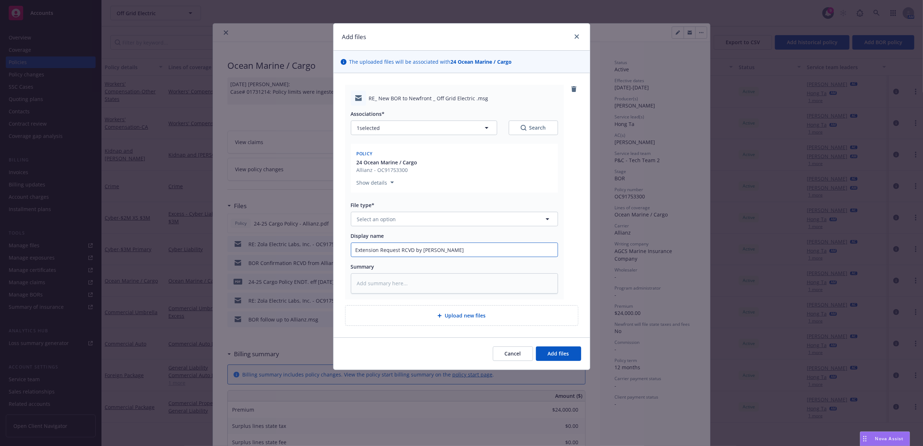
type textarea "x"
type input "Extension Request RCVD by [PERSON_NAME]"
type textarea "x"
type input "Extension Request RCVD by Allianz"
click at [411, 210] on div "File type* Select an option" at bounding box center [454, 213] width 207 height 25
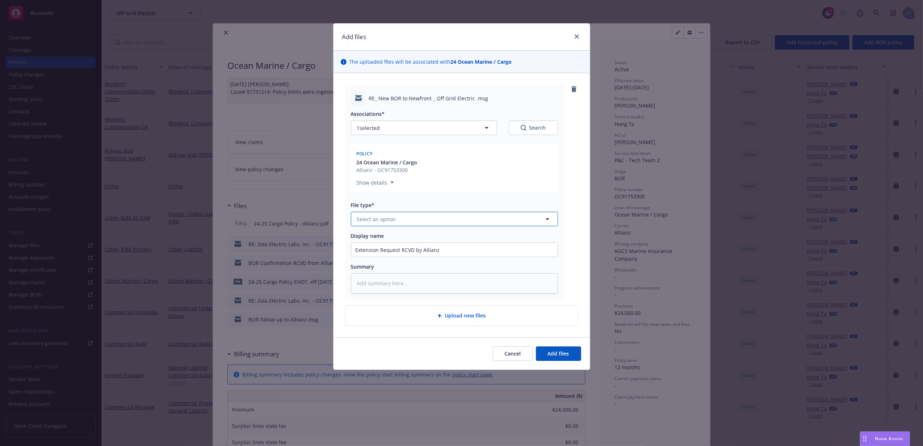
click at [411, 217] on button "Select an option" at bounding box center [454, 219] width 207 height 14
type input "email"
click at [418, 244] on div "Email" at bounding box center [454, 239] width 198 height 10
click at [570, 354] on button "Add files" at bounding box center [558, 353] width 45 height 14
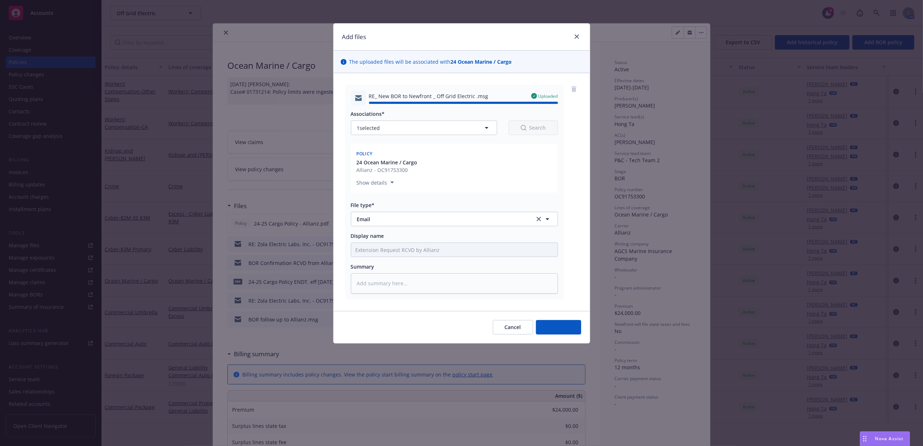
type textarea "x"
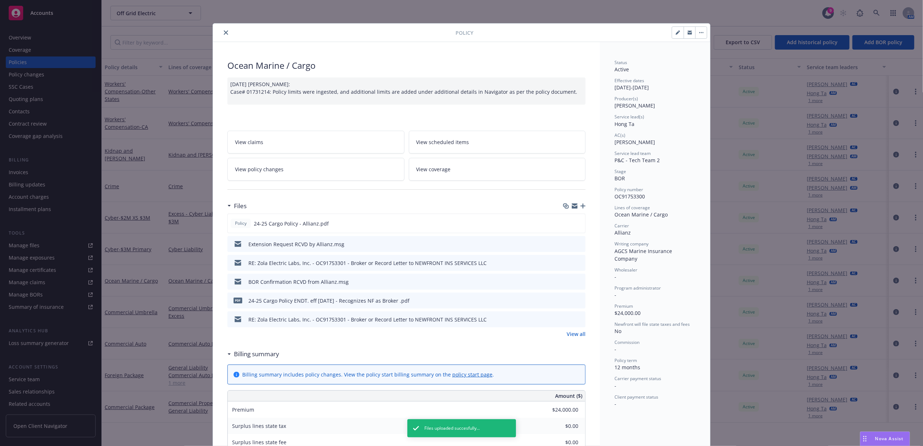
click at [222, 31] on button "close" at bounding box center [226, 32] width 9 height 9
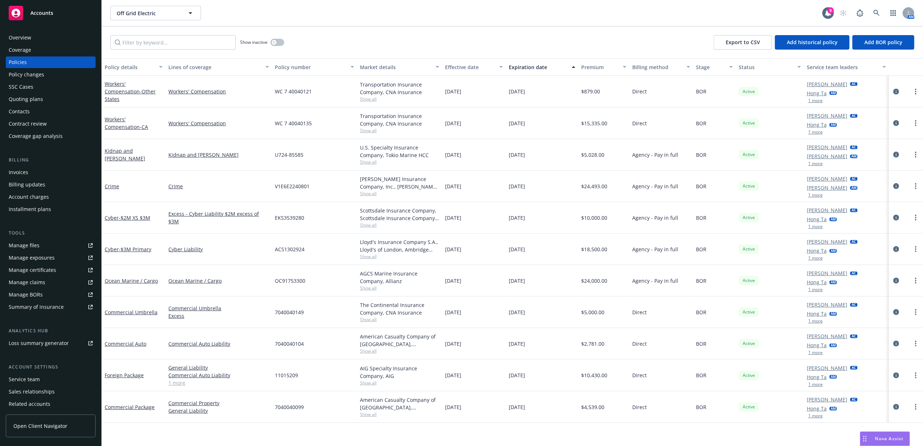
click at [39, 14] on span "Accounts" at bounding box center [41, 13] width 23 height 6
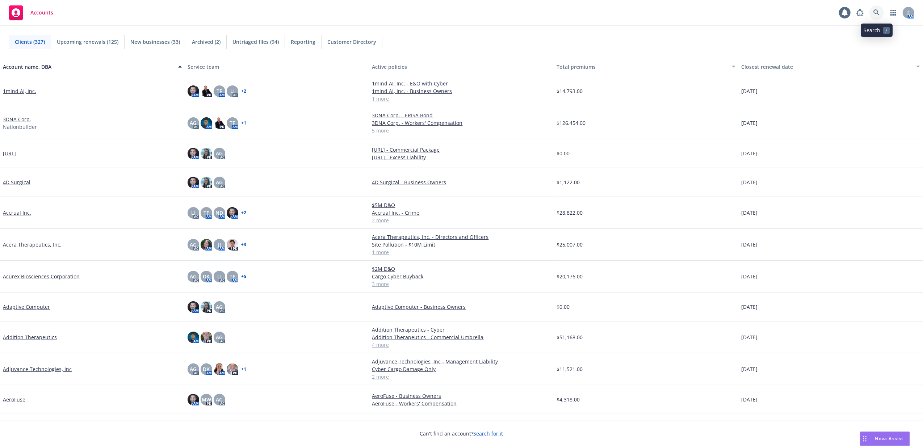
click at [875, 16] on link at bounding box center [876, 12] width 14 height 14
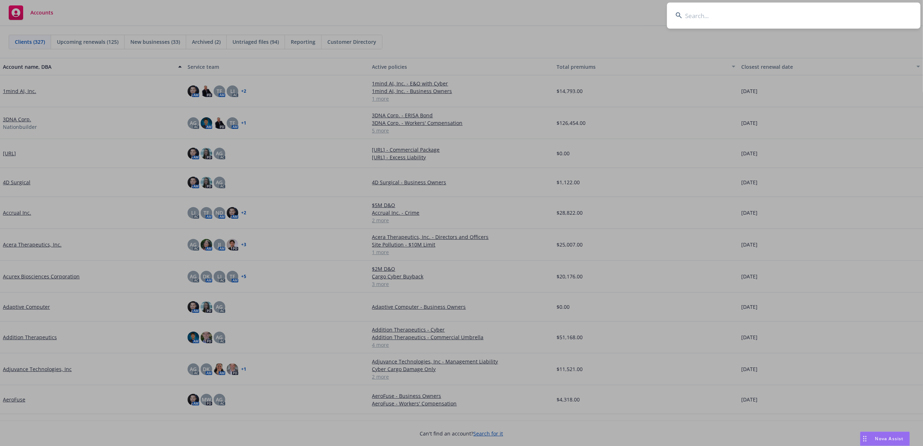
click at [808, 13] on input at bounding box center [793, 16] width 253 height 26
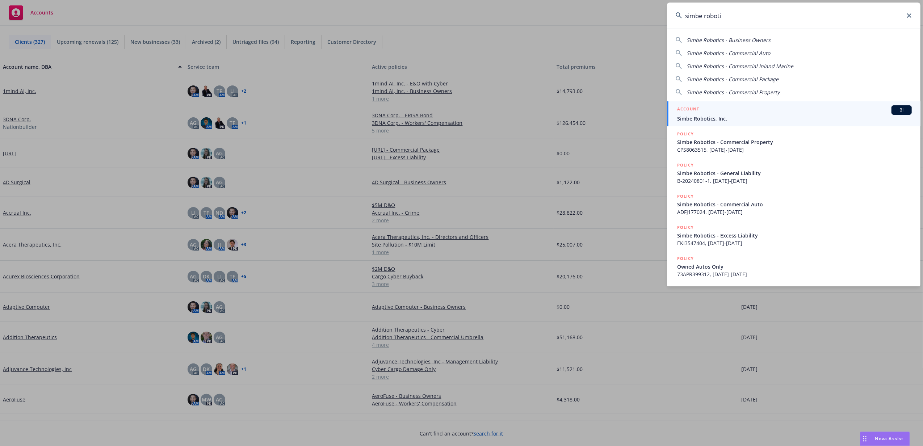
type input "simbe roboti"
click at [733, 116] on span "Simbe Robotics, Inc." at bounding box center [794, 119] width 235 height 8
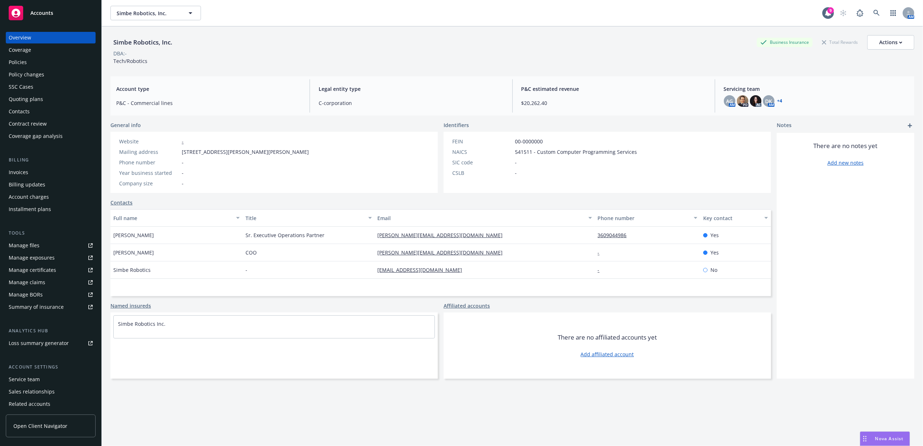
click at [16, 63] on div "Policies" at bounding box center [18, 62] width 18 height 12
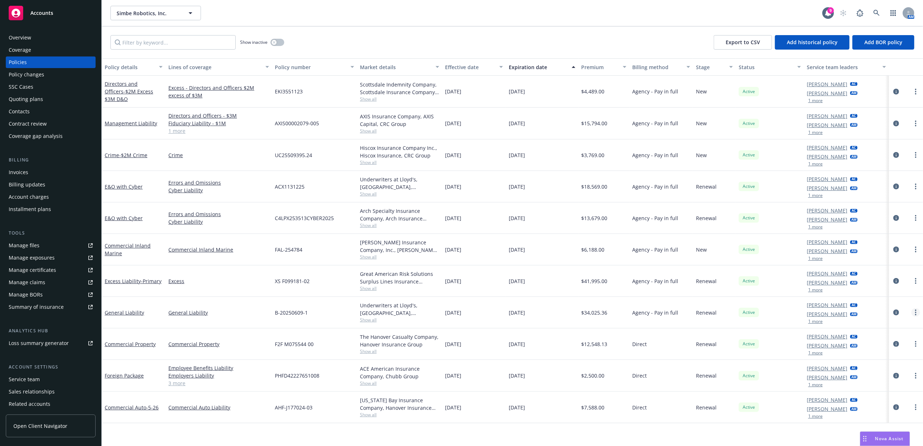
click at [915, 312] on icon "more" at bounding box center [915, 312] width 1 height 6
click at [899, 412] on link "Copy logging email" at bounding box center [876, 415] width 85 height 14
drag, startPoint x: 62, startPoint y: 28, endPoint x: 60, endPoint y: 23, distance: 5.0
click at [62, 28] on div "Overview Coverage Policies Policy changes SSC Cases Quoting plans Contacts Cont…" at bounding box center [50, 234] width 101 height 423
click at [47, 5] on link "Accounts" at bounding box center [51, 13] width 90 height 20
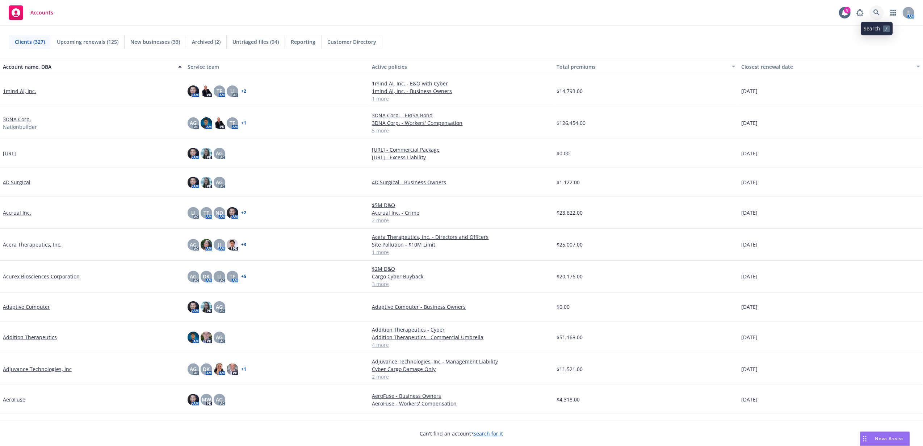
click at [882, 9] on link at bounding box center [876, 12] width 14 height 14
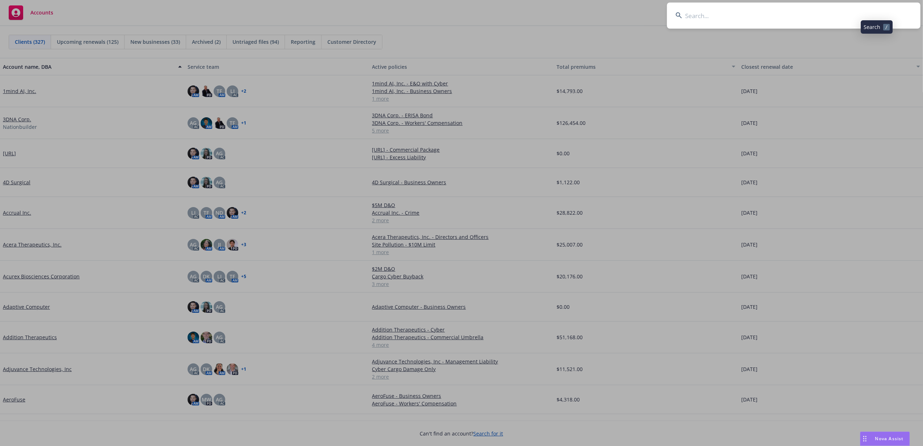
drag, startPoint x: 869, startPoint y: 9, endPoint x: 856, endPoint y: 3, distance: 14.6
click at [868, 8] on input at bounding box center [793, 16] width 253 height 26
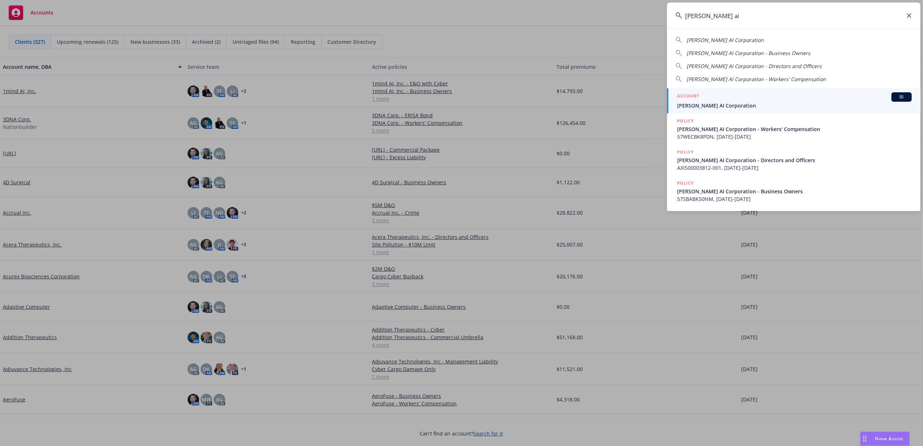
type input "rhoda ai"
click at [803, 101] on div "ACCOUNT BI Rhoda AI Corporation" at bounding box center [794, 100] width 235 height 17
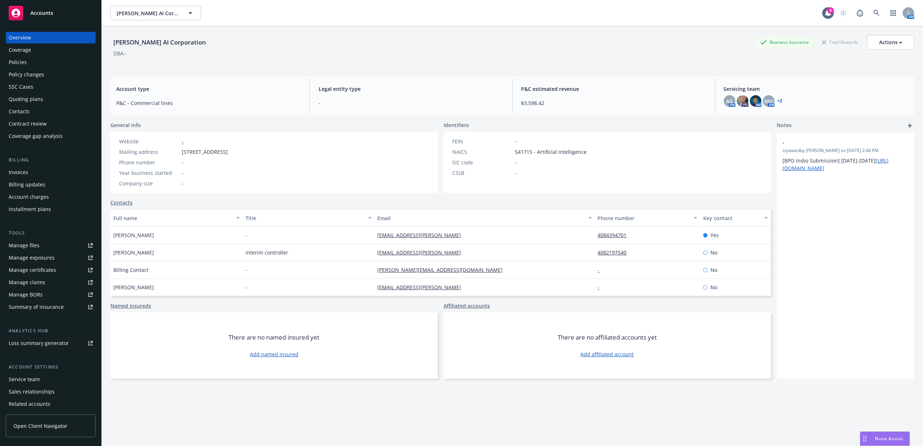
click at [48, 66] on div "Policies" at bounding box center [51, 62] width 84 height 12
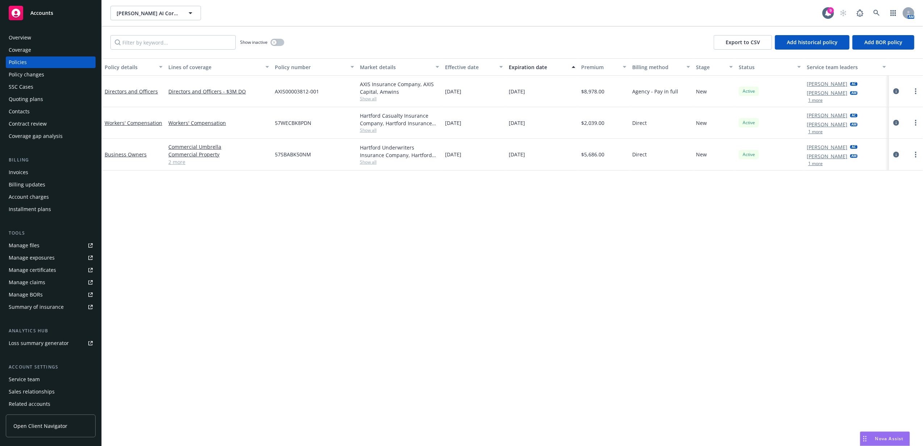
click at [57, 96] on div "Quoting plans" at bounding box center [51, 99] width 84 height 12
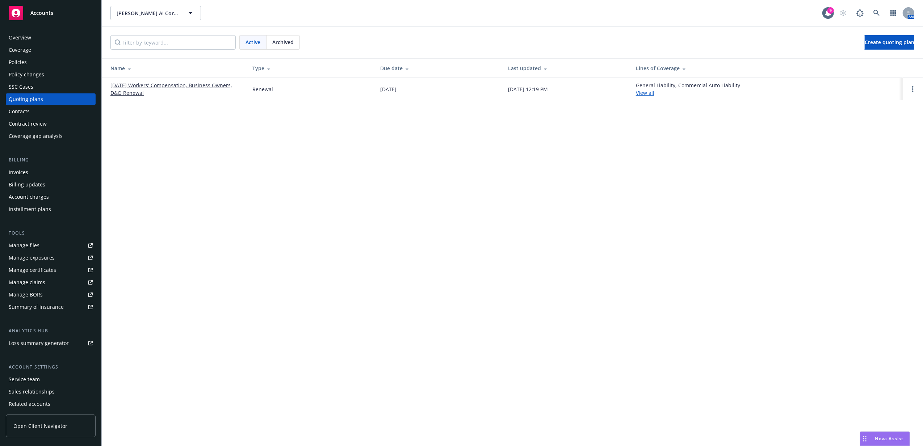
click at [182, 84] on link "10/01/25 Workers' Compensation, Business Owners, D&O Renewal" at bounding box center [175, 88] width 130 height 15
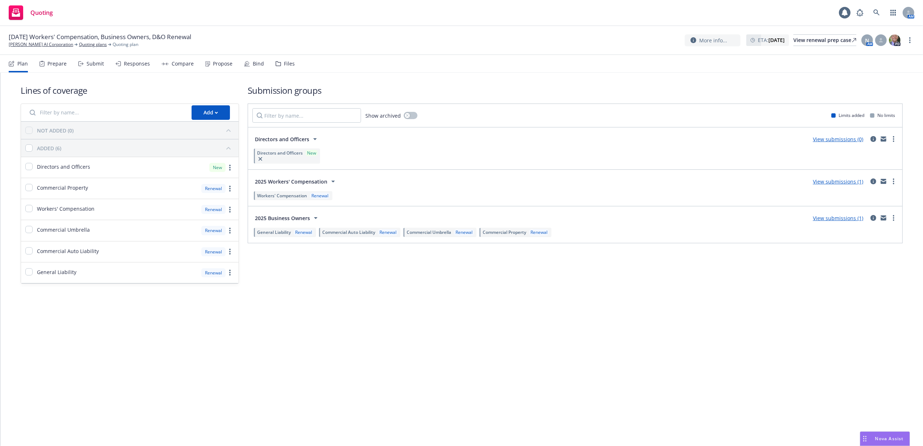
click at [287, 66] on div "Files" at bounding box center [289, 64] width 11 height 6
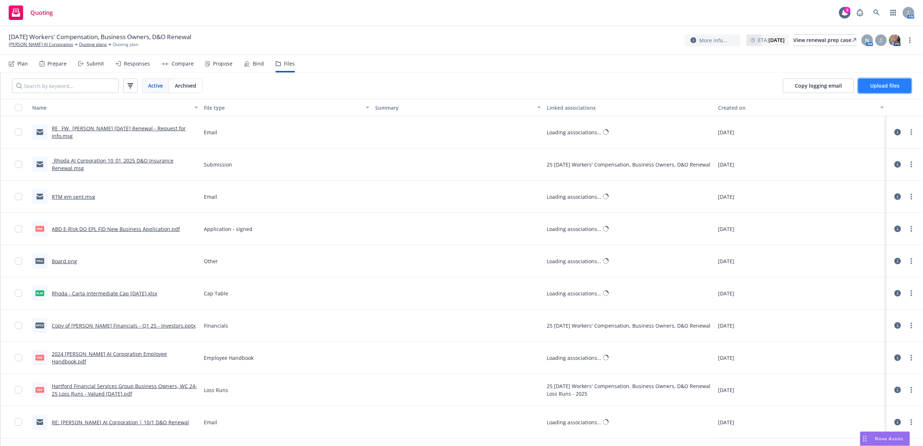
click at [893, 83] on span "Upload files" at bounding box center [884, 85] width 29 height 7
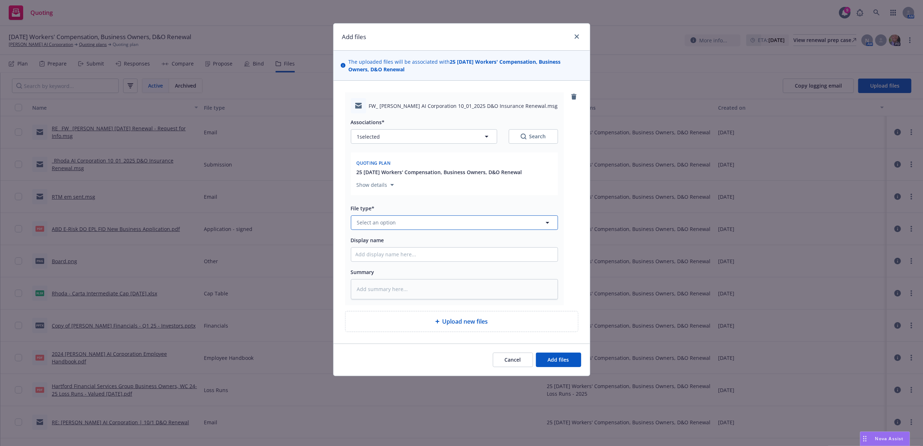
click at [447, 220] on button "Select an option" at bounding box center [454, 222] width 207 height 14
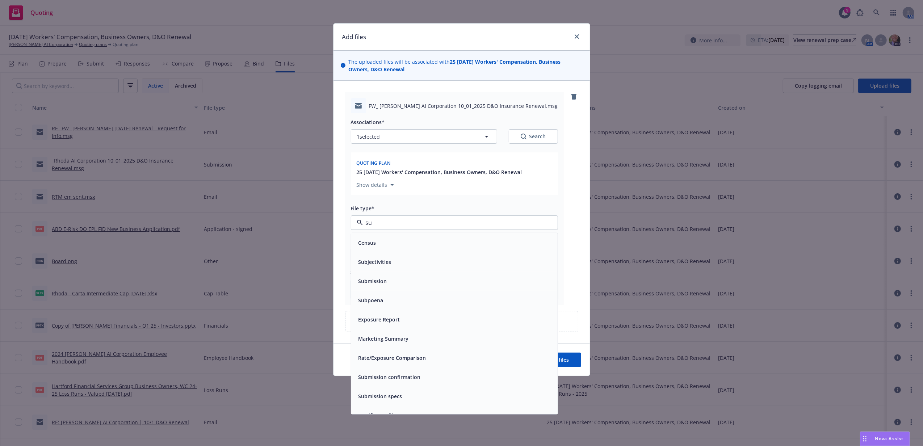
drag, startPoint x: 336, startPoint y: 216, endPoint x: 298, endPoint y: 216, distance: 38.0
click at [298, 216] on div "Add files The uploaded files will be associated with 25 [DATE] Workers' Compens…" at bounding box center [461, 223] width 923 height 446
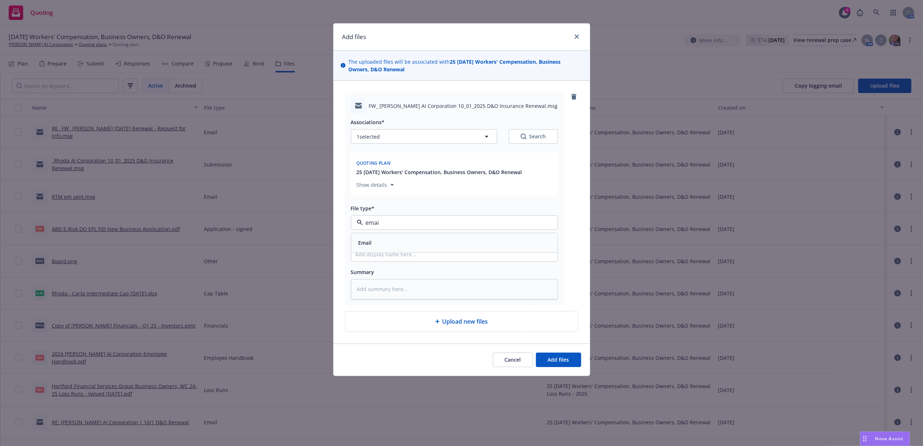
type input "email"
click at [418, 240] on div "Email" at bounding box center [454, 242] width 198 height 10
drag, startPoint x: 474, startPoint y: 246, endPoint x: 495, endPoint y: 254, distance: 22.3
click at [474, 246] on div "Display name" at bounding box center [454, 249] width 207 height 26
click at [500, 255] on input "Display name" at bounding box center [454, 255] width 206 height 14
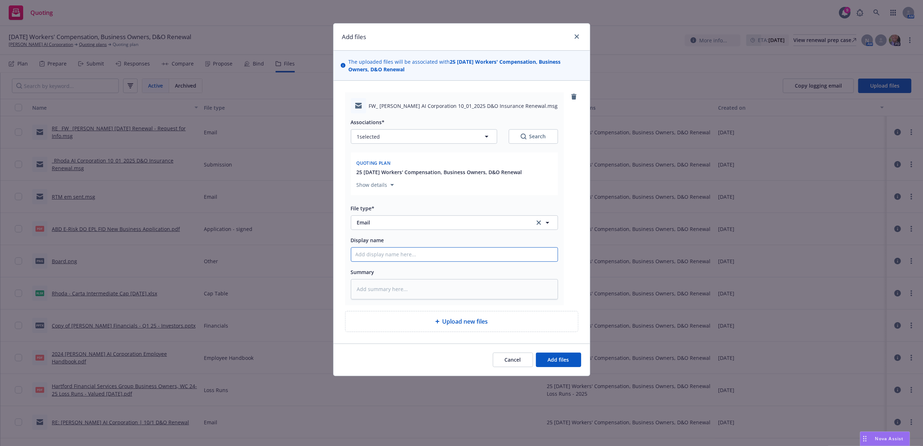
paste input "FW: [PERSON_NAME] AI Corporation [DATE] D&O Insurance Renewal"
type textarea "x"
type input "FW: [PERSON_NAME] AI Corporation [DATE] D&O Insurance Renewal"
click at [557, 358] on span "Add files" at bounding box center [558, 359] width 21 height 7
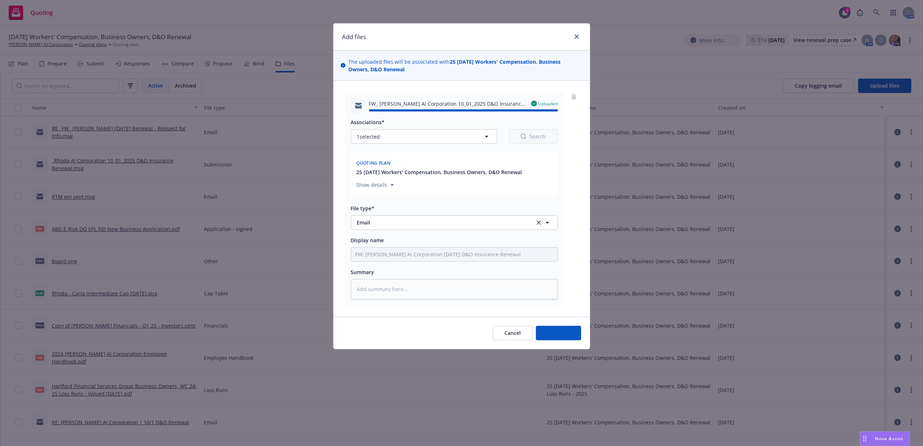
type textarea "x"
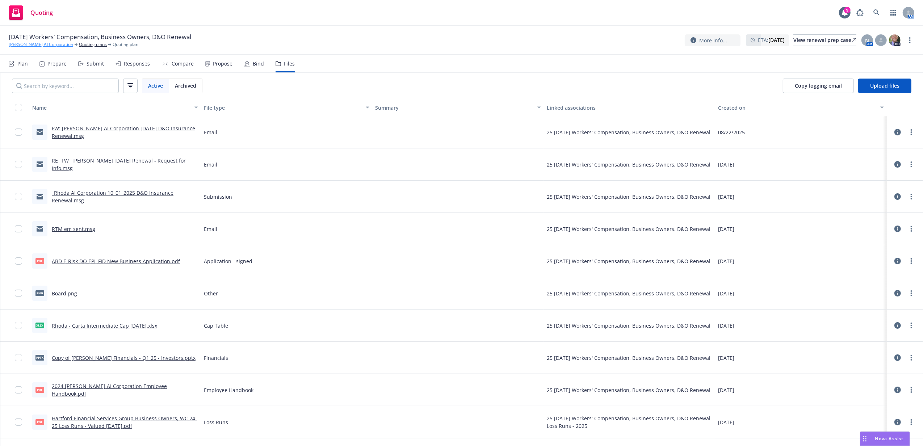
click at [41, 45] on link "[PERSON_NAME] AI Corporation" at bounding box center [41, 44] width 64 height 7
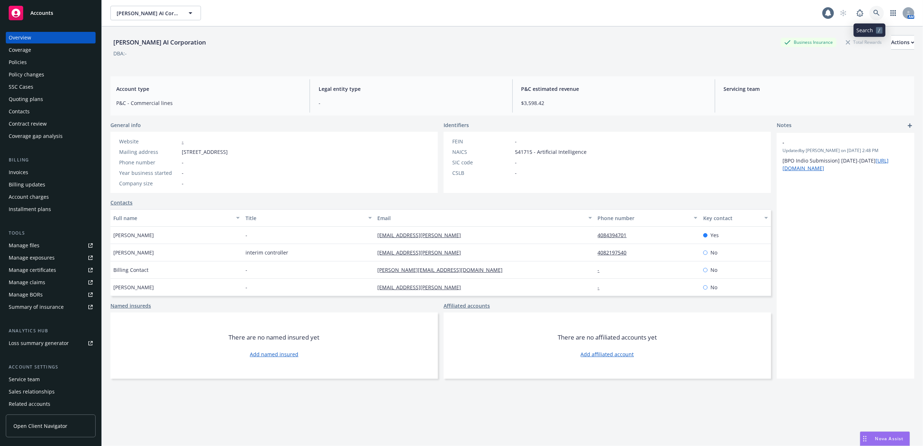
click at [873, 12] on icon at bounding box center [876, 13] width 7 height 7
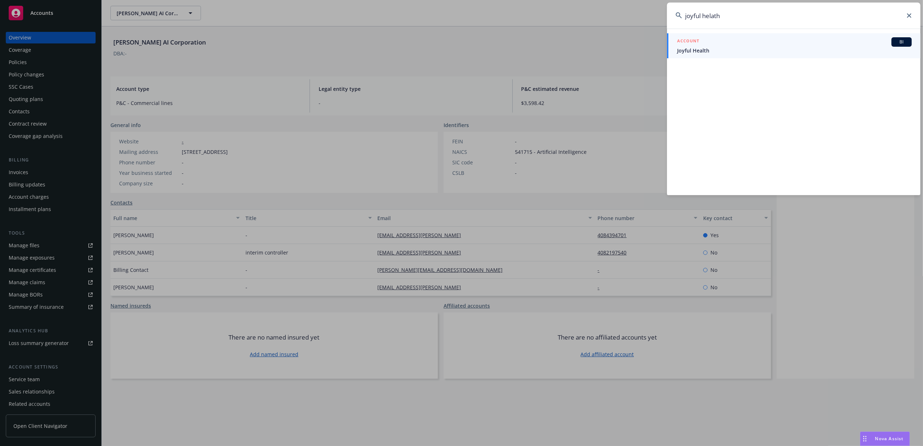
type input "joyful helath"
click at [733, 51] on span "Joyful Health" at bounding box center [794, 51] width 235 height 8
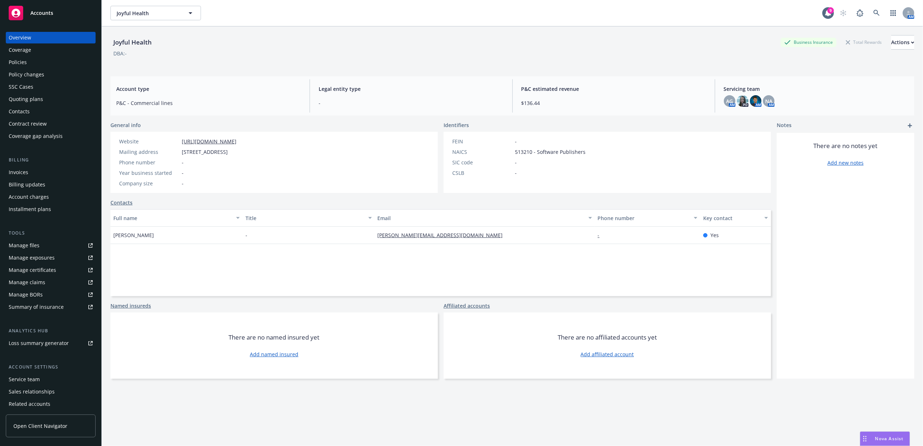
click at [24, 104] on div "Quoting plans" at bounding box center [26, 99] width 34 height 12
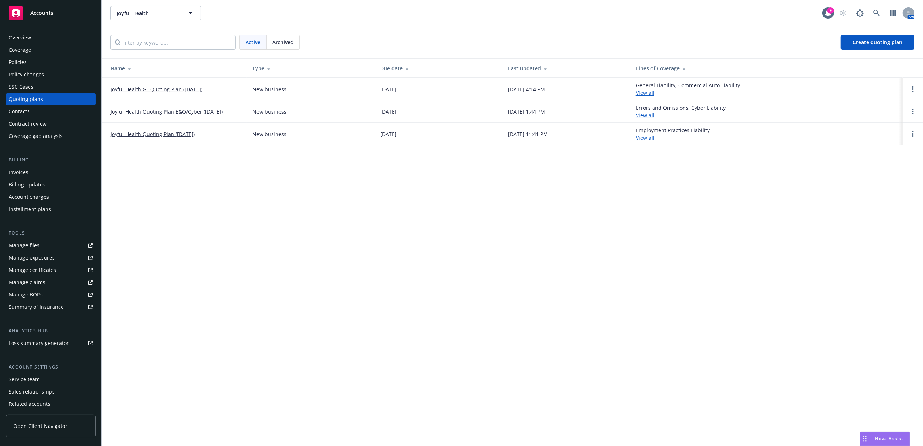
click at [190, 112] on link "Joyful Health Quoting Plan E&O/Cyber ([DATE])" at bounding box center [166, 112] width 112 height 8
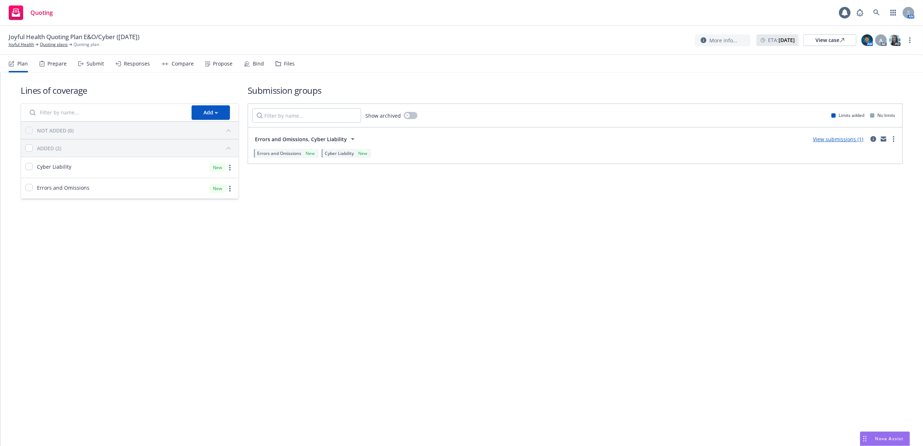
click at [284, 64] on div "Files" at bounding box center [289, 64] width 11 height 6
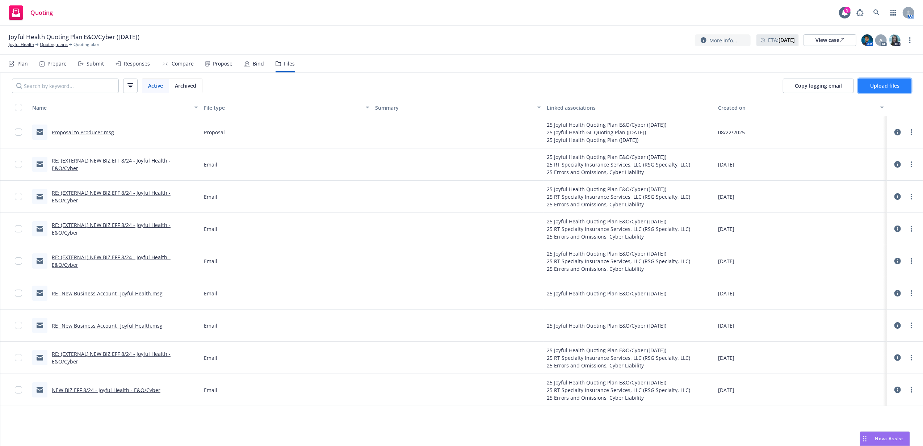
click at [895, 81] on button "Upload files" at bounding box center [884, 86] width 53 height 14
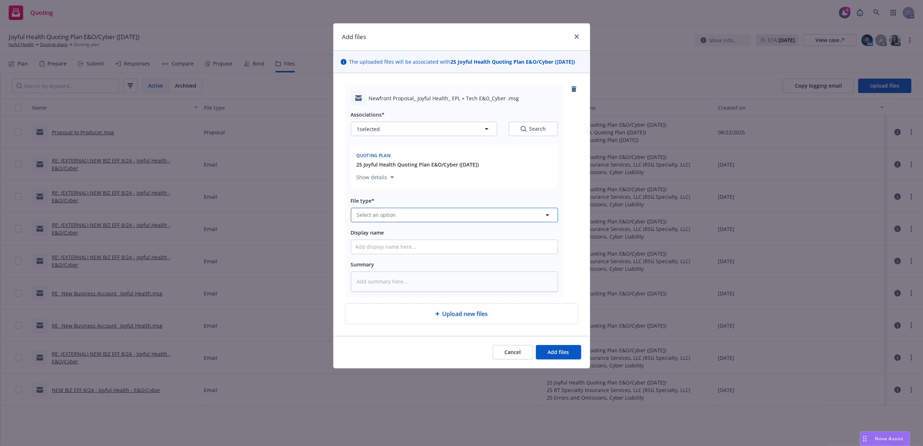
click at [408, 217] on button "Select an option" at bounding box center [454, 215] width 207 height 14
type input "propo"
click at [400, 236] on div "Proposal" at bounding box center [454, 235] width 198 height 10
click at [397, 243] on input "Display name" at bounding box center [454, 247] width 206 height 14
type textarea "x"
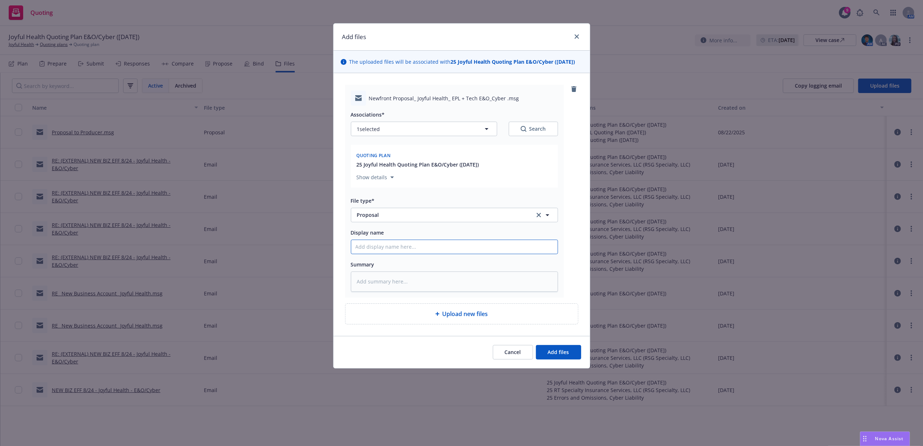
type input "P"
type textarea "x"
type input "Pr"
type textarea "x"
type input "Pro"
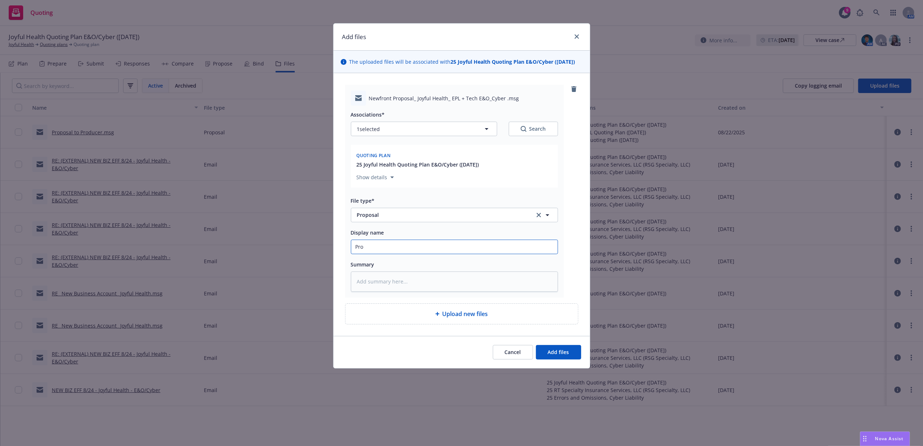
type textarea "x"
type input "Prop"
type textarea "x"
type input "Propo"
type textarea "x"
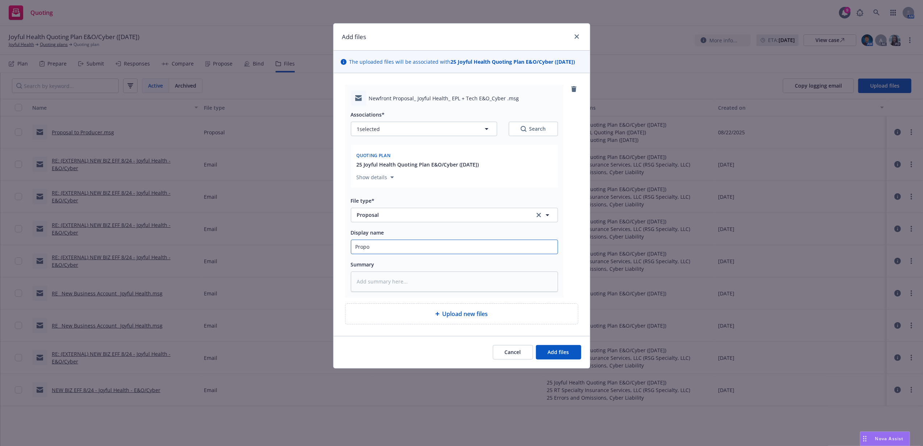
type input "Propos"
type textarea "x"
type input "Proposa"
type textarea "x"
type input "Proposal"
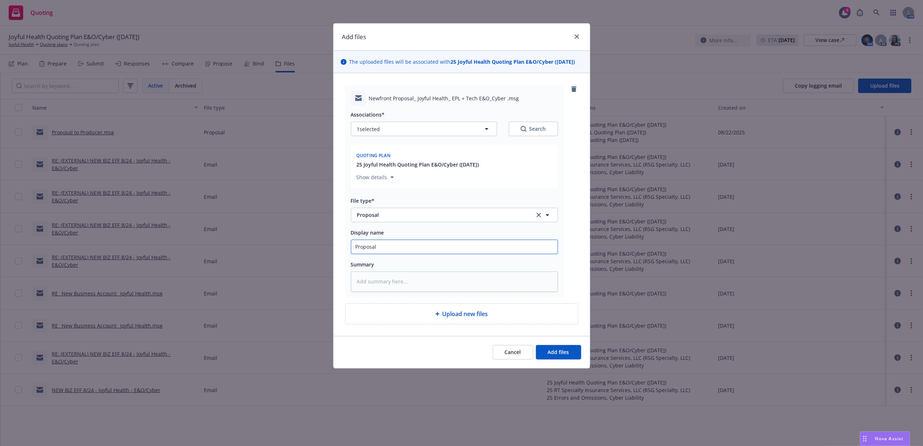
type textarea "x"
type input "Proposal"
type textarea "x"
type input "Proposal to"
type textarea "x"
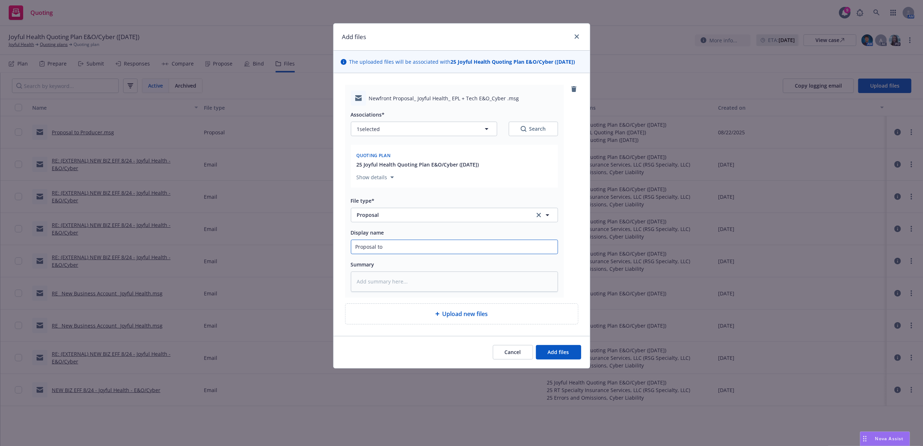
type input "Proposal to"
type textarea "x"
type input "Proposal to I"
type textarea "x"
type input "Proposal to IN"
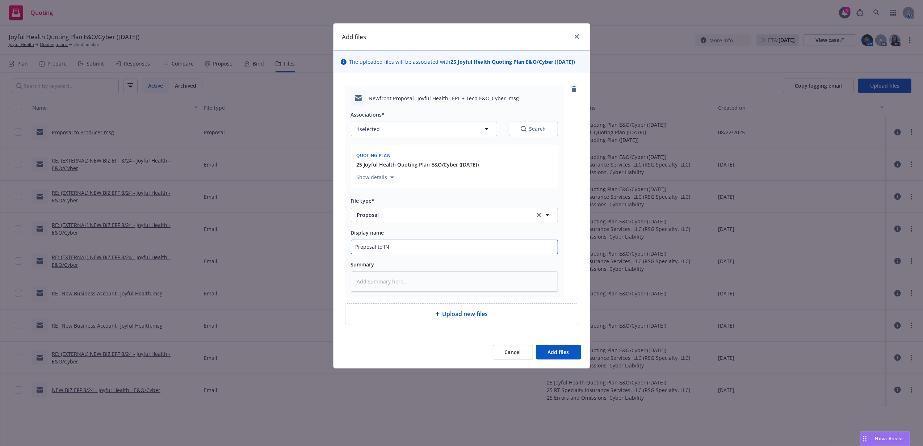
type textarea "x"
type input "Proposal to INS"
type textarea "x"
type input "Proposal to INSD"
click at [429, 131] on button "1 selected" at bounding box center [424, 129] width 146 height 14
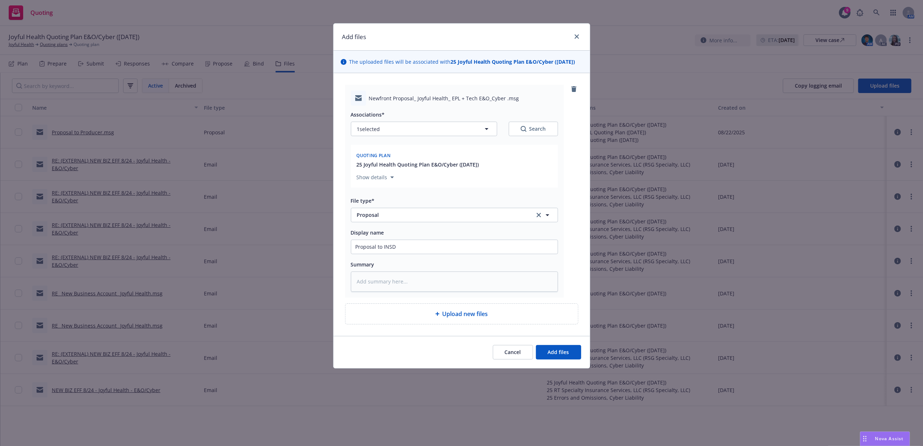
type textarea "x"
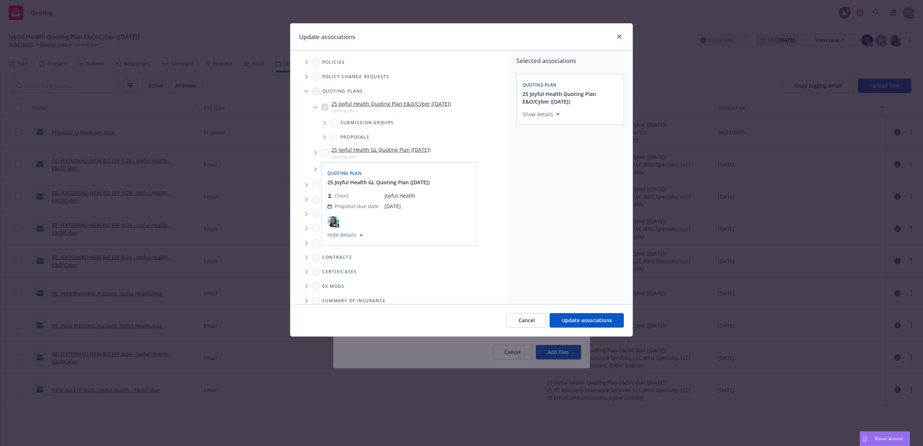
click at [326, 154] on input "Tree Example" at bounding box center [324, 152] width 7 height 7
checkbox input "true"
click at [324, 171] on input "Tree Example" at bounding box center [324, 169] width 7 height 7
checkbox input "true"
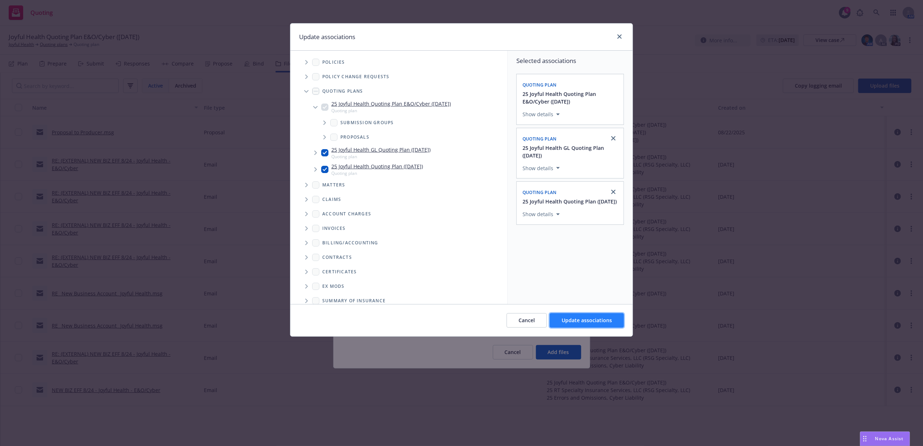
click at [608, 326] on button "Update associations" at bounding box center [586, 320] width 74 height 14
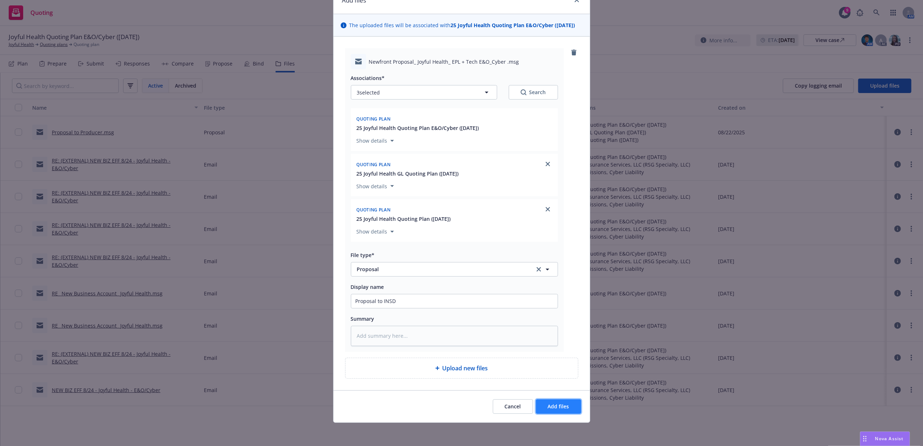
click at [555, 404] on span "Add files" at bounding box center [558, 406] width 21 height 7
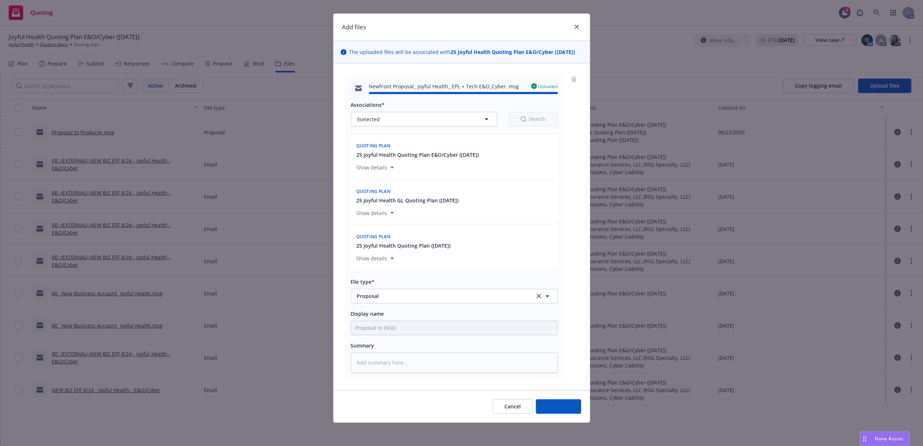
type textarea "x"
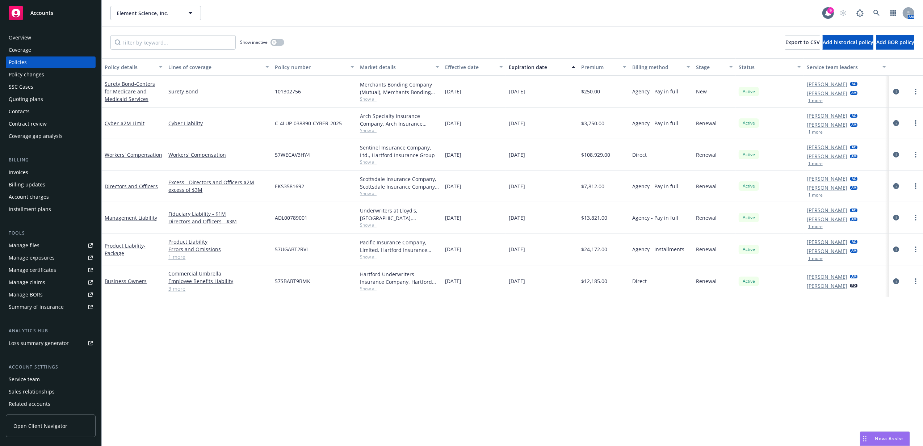
click at [42, 14] on span "Accounts" at bounding box center [41, 13] width 23 height 6
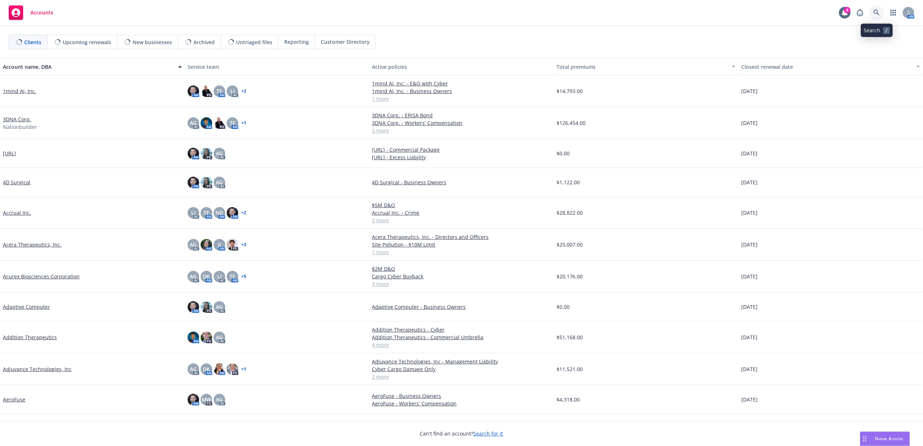
click at [879, 10] on icon at bounding box center [876, 12] width 7 height 7
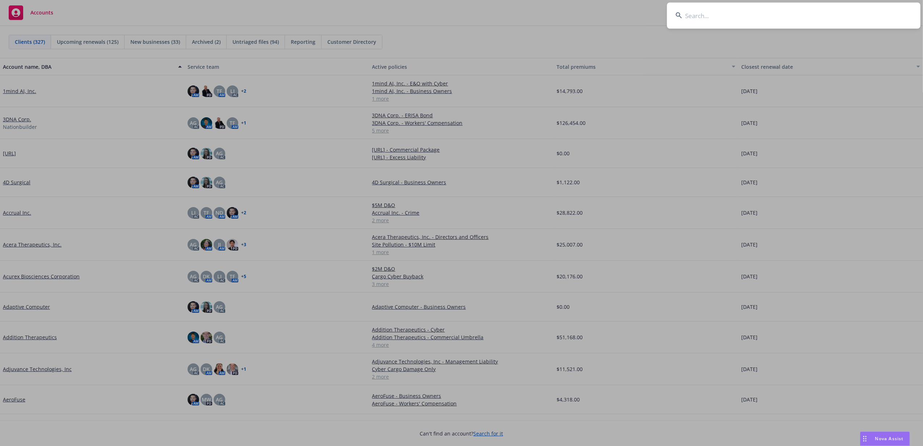
click at [864, 10] on input at bounding box center [793, 16] width 253 height 26
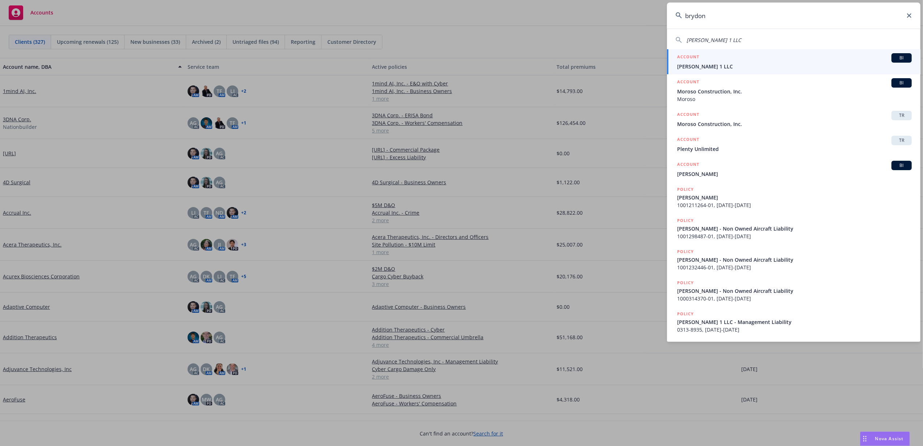
type input "brydon"
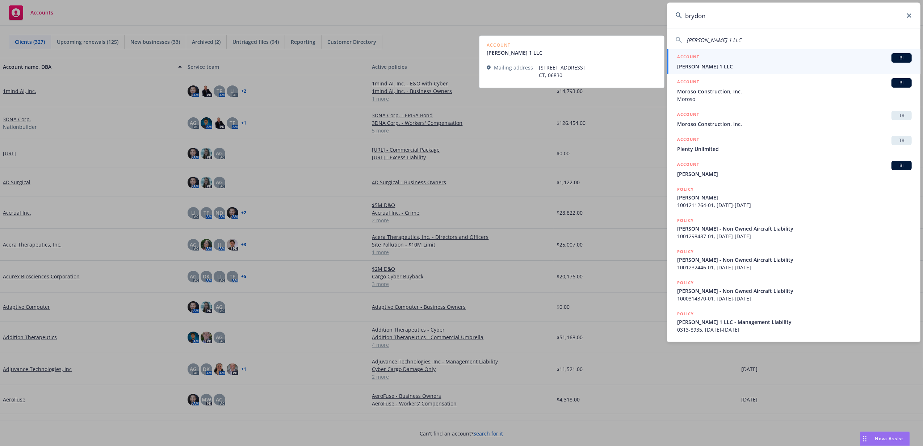
click at [731, 66] on span "[PERSON_NAME] 1 LLC" at bounding box center [794, 67] width 235 height 8
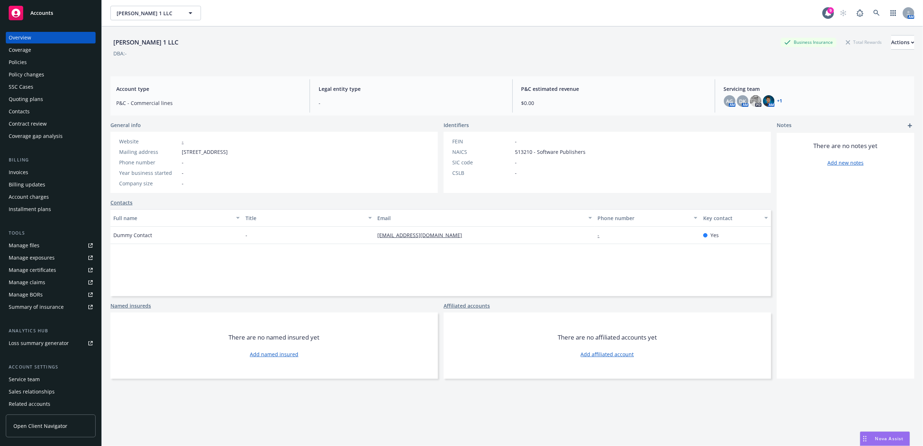
click at [54, 64] on div "Policies" at bounding box center [51, 62] width 84 height 12
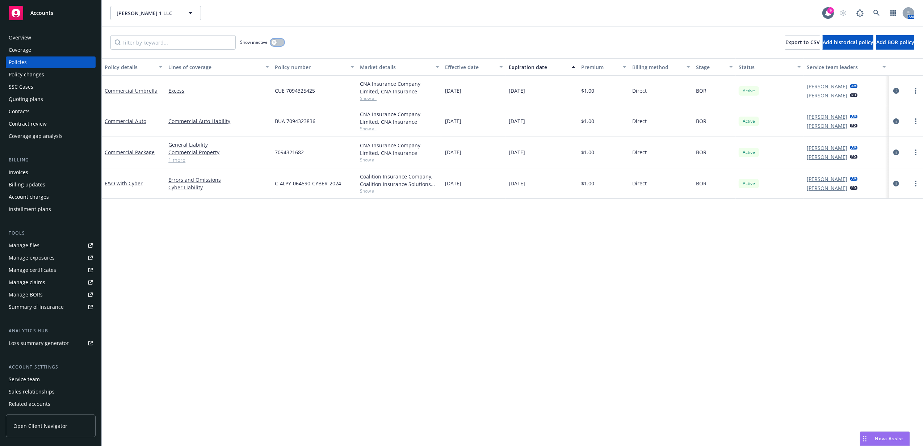
click at [274, 43] on icon "button" at bounding box center [274, 42] width 3 height 3
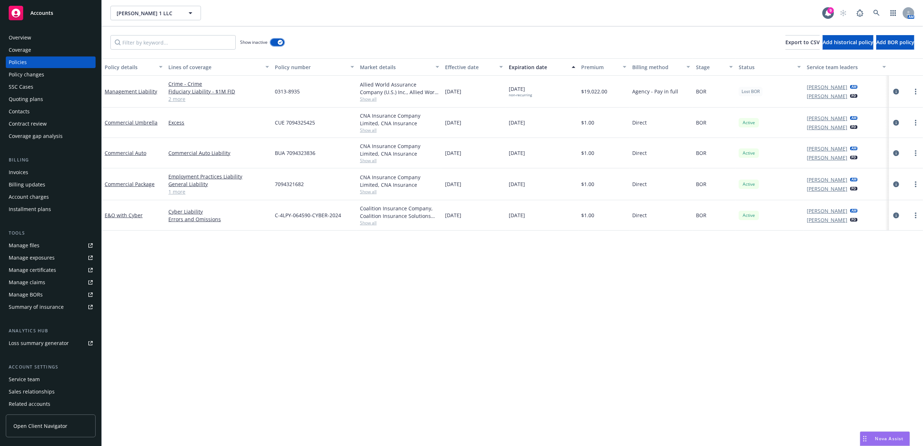
click at [274, 43] on button "button" at bounding box center [277, 42] width 14 height 7
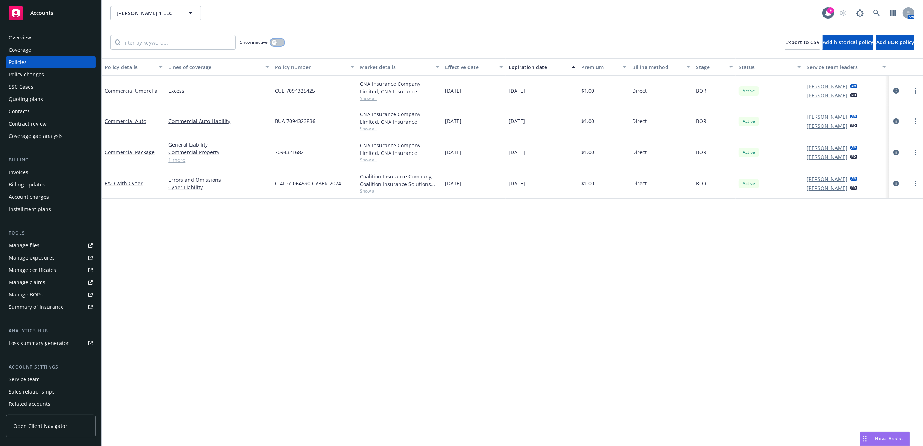
click at [274, 43] on icon "button" at bounding box center [274, 42] width 3 height 3
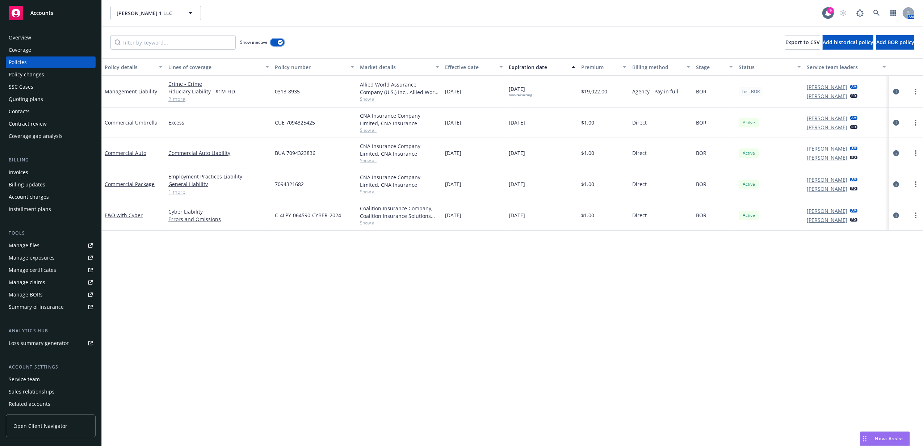
click at [271, 42] on button "button" at bounding box center [277, 42] width 14 height 7
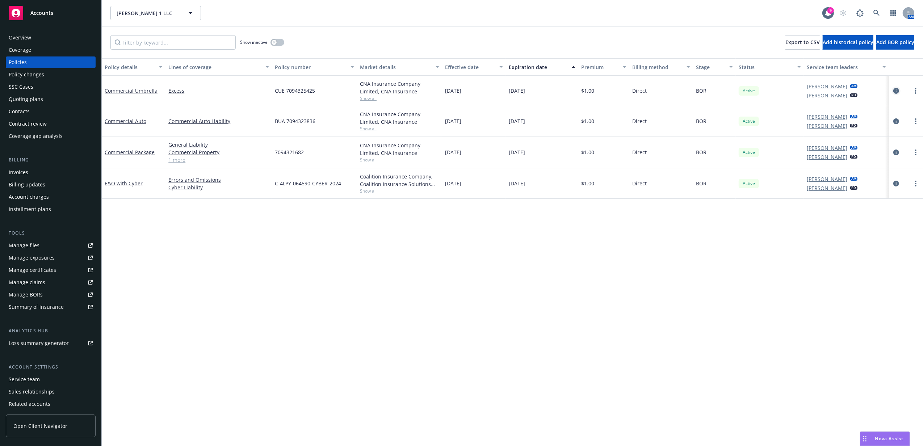
click at [899, 92] on link "circleInformation" at bounding box center [896, 91] width 9 height 9
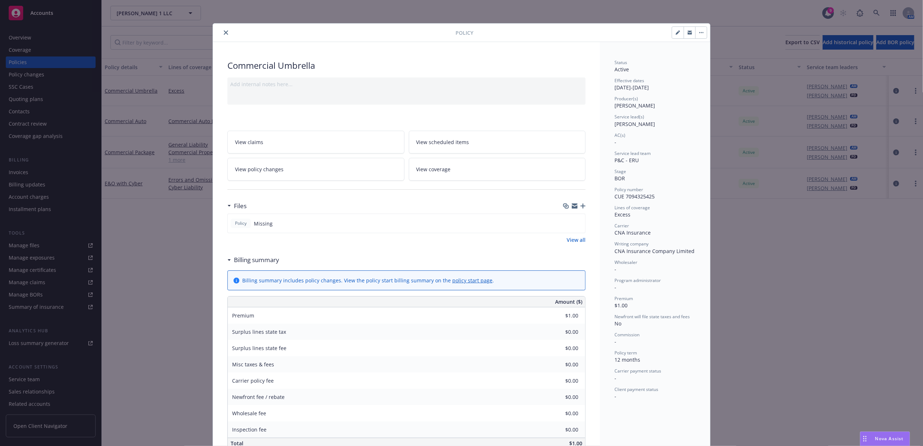
click at [581, 206] on icon "button" at bounding box center [582, 205] width 5 height 5
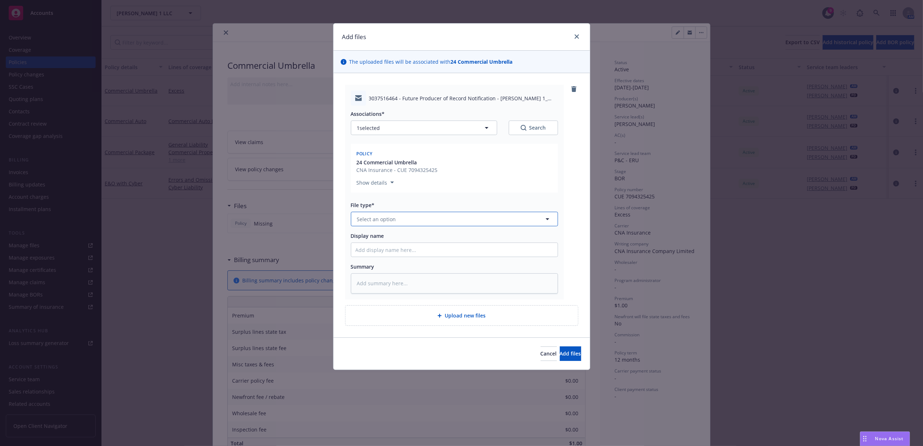
click at [424, 219] on button "Select an option" at bounding box center [454, 219] width 207 height 14
type input "brok"
click at [448, 240] on div "Broker of Record" at bounding box center [454, 239] width 198 height 10
click at [399, 127] on button "1 selected" at bounding box center [424, 128] width 146 height 14
type textarea "x"
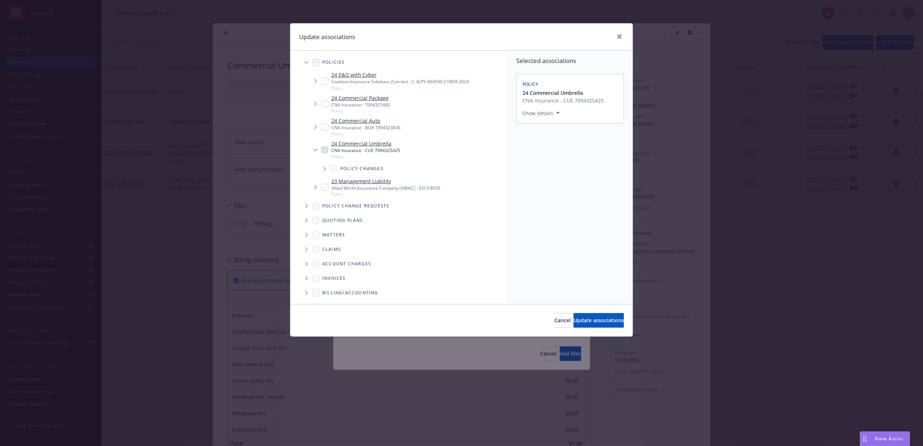
click at [322, 80] on input "Tree Example" at bounding box center [324, 80] width 7 height 7
click at [324, 82] on input "Tree Example" at bounding box center [324, 80] width 7 height 7
checkbox input "false"
click at [325, 186] on input "Tree Example" at bounding box center [324, 187] width 7 height 7
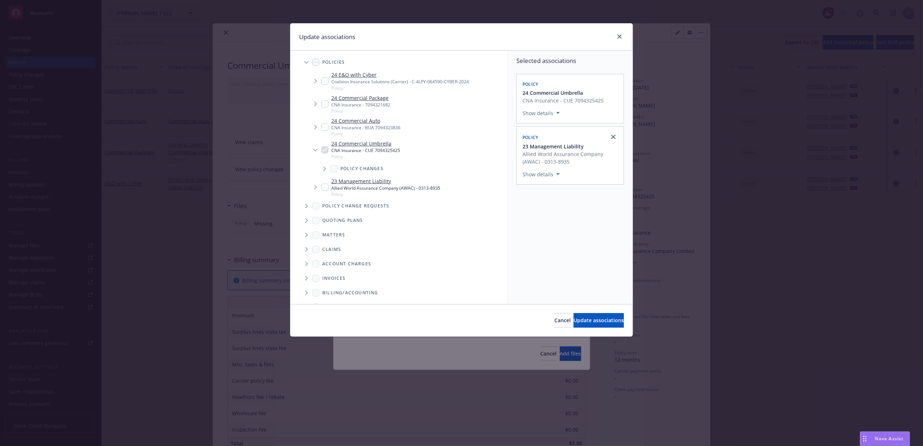
checkbox input "false"
click at [324, 123] on input "Tree Example" at bounding box center [324, 126] width 7 height 7
checkbox input "true"
click at [324, 101] on input "Tree Example" at bounding box center [324, 103] width 7 height 7
checkbox input "true"
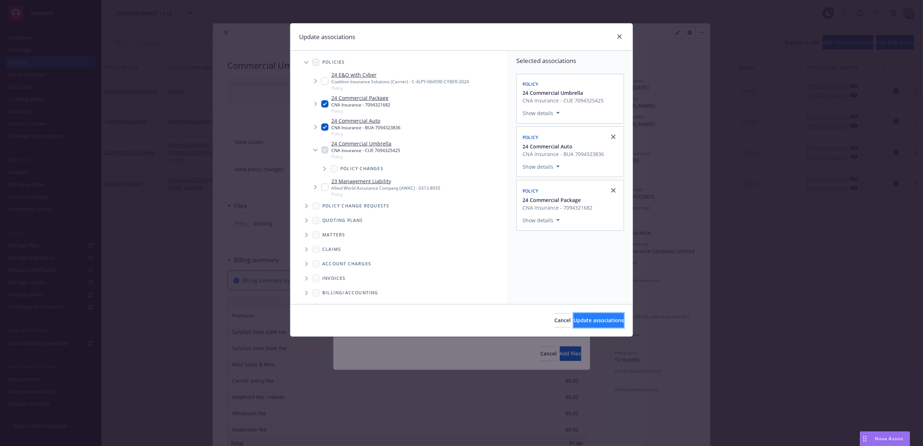
click at [593, 319] on span "Update associations" at bounding box center [598, 320] width 50 height 7
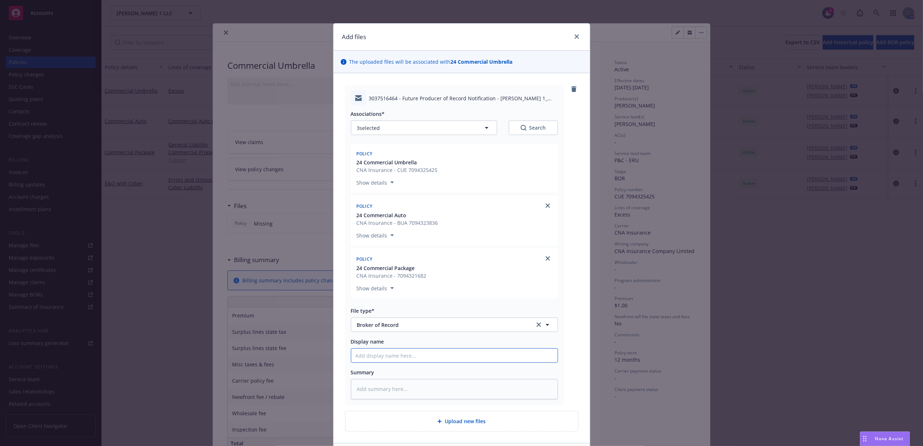
click at [383, 359] on input "Display name" at bounding box center [454, 356] width 206 height 14
type textarea "x"
type input "B"
type textarea "x"
type input "BO"
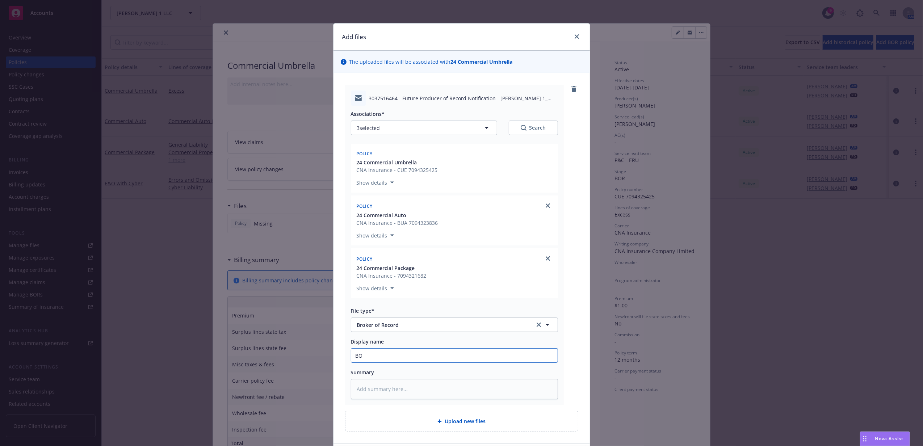
type textarea "x"
type input "BO R"
type textarea "x"
type input "BO"
type textarea "x"
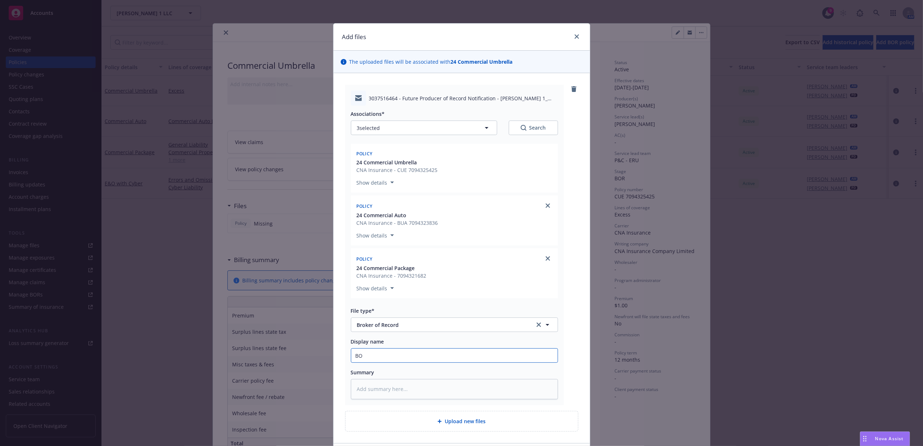
type input "BO"
type textarea "x"
type input "BOR"
type textarea "x"
type input "BOR"
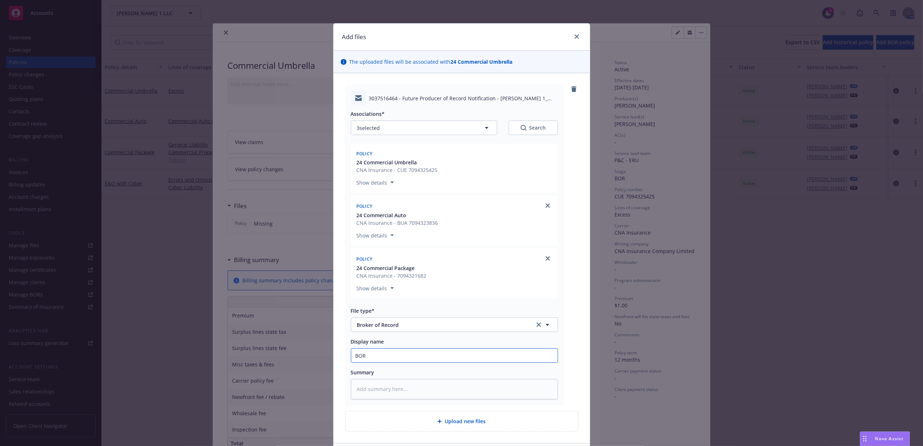
type textarea "x"
type input "BOR R"
type textarea "x"
type input "BOR Re"
type textarea "x"
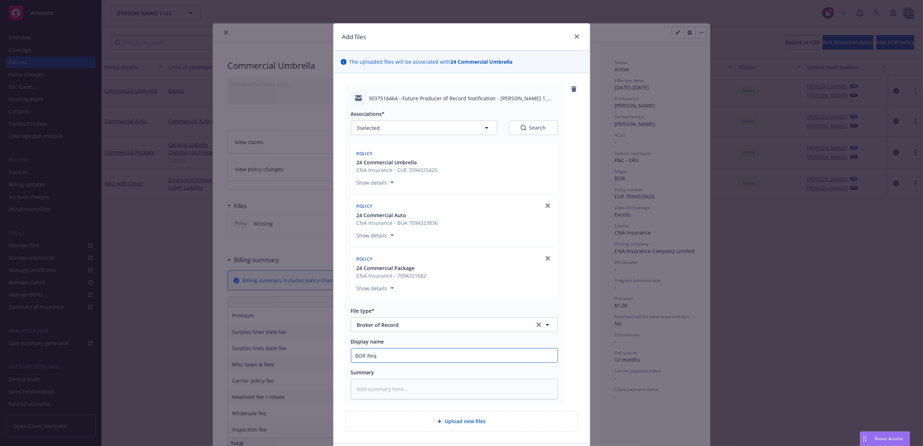
type input "BOR Requ"
type textarea "x"
type input "BOR Reque"
type textarea "x"
type input "BOR Reques"
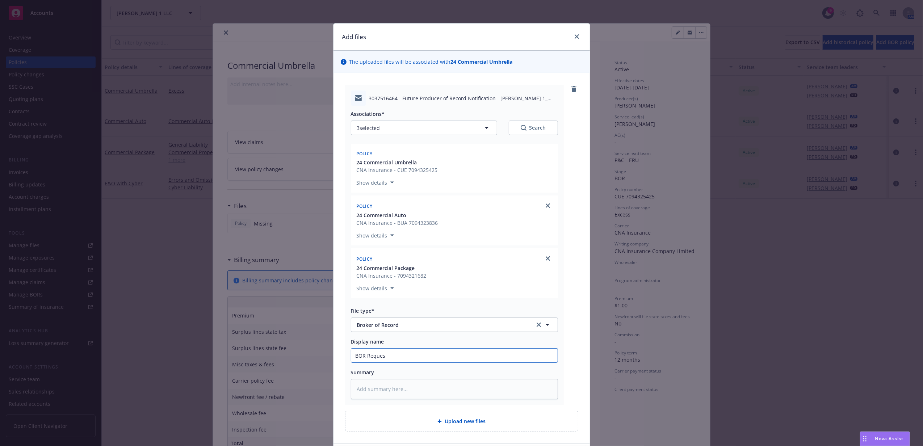
type textarea "x"
type input "BOR Request"
type textarea "x"
type input "BOR Request"
type textarea "x"
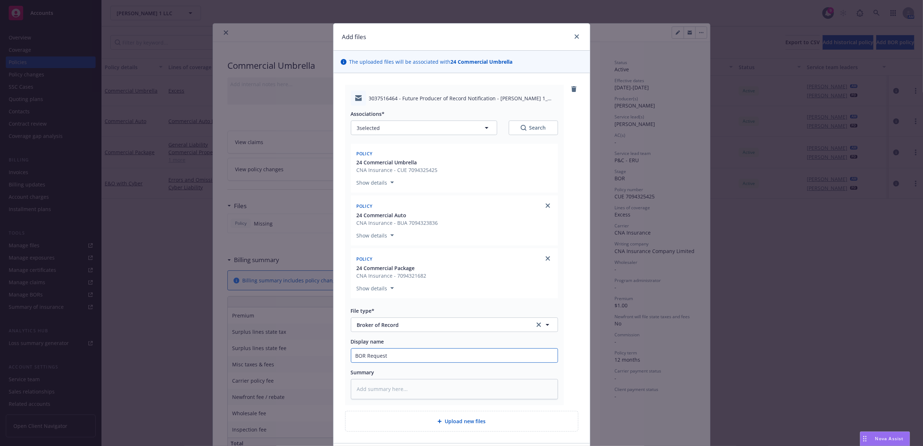
type input "BOR Request A"
type textarea "x"
type input "BOR Request Ac"
type textarea "x"
type input "BOR Request Ack"
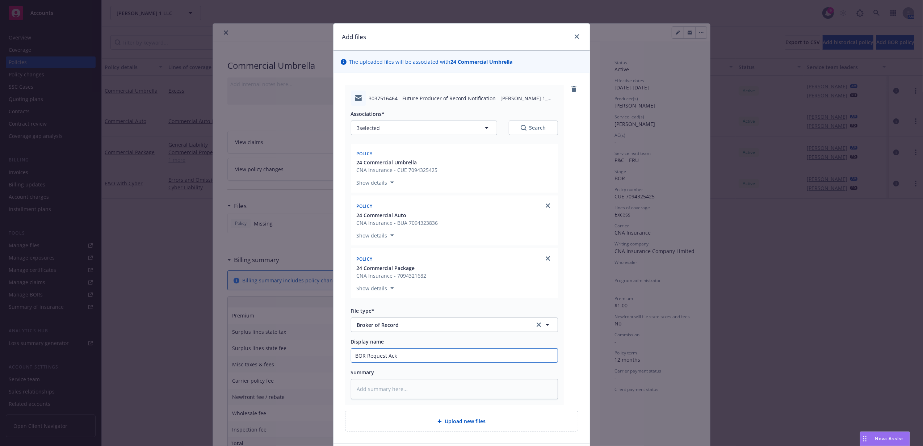
type textarea "x"
type input "BOR Request Ackn"
type textarea "x"
type input "BOR Request Acknw"
type textarea "x"
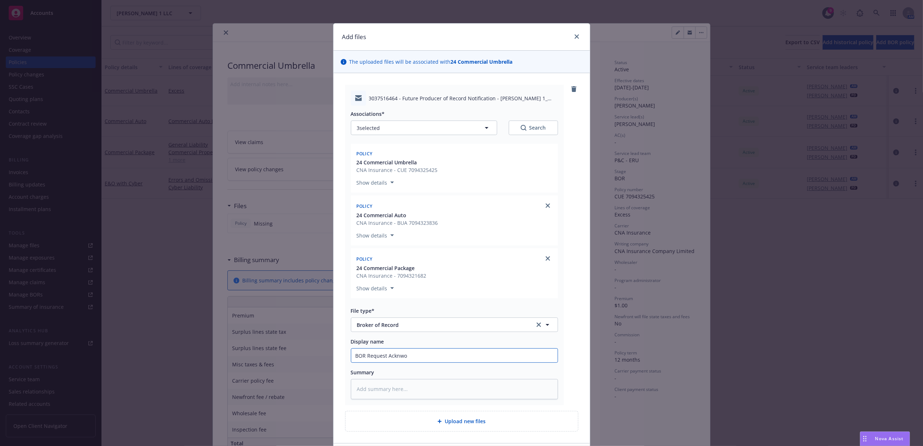
type input "BOR Request Acknwol"
type textarea "x"
type input "BOR Request Acknwole"
type textarea "x"
type input "BOR Request Acknwoled"
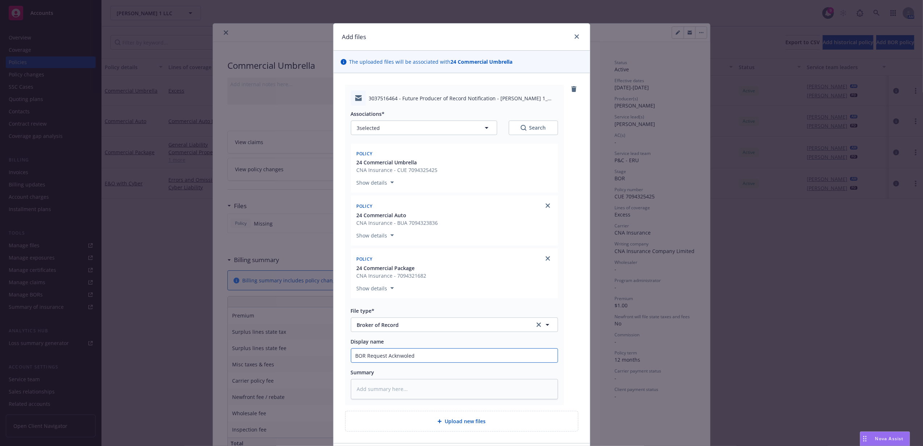
type textarea "x"
type input "BOR Request Acknwoledg"
type textarea "x"
type input "BOR Request Acknwoledgem"
type textarea "x"
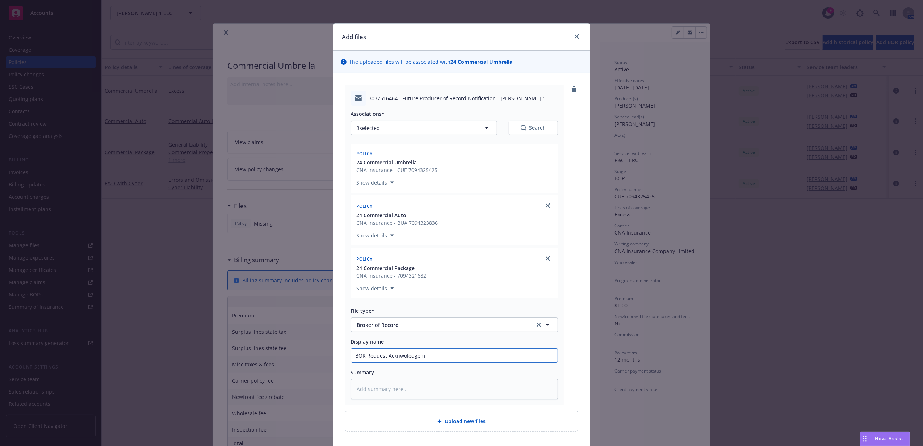
type input "BOR Request Acknwoledgeme"
type textarea "x"
type input "BOR Request Acknwoledgement"
type textarea "x"
type input "BOR Request Acknwoledgement"
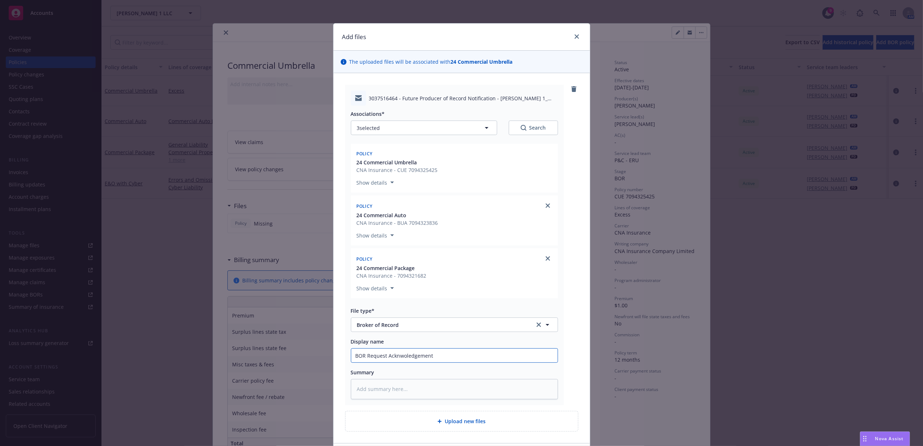
type textarea "x"
type input "BOR Request Acknwoledgement f"
type textarea "x"
type input "BOR Request Acknwoledgement fro"
type textarea "x"
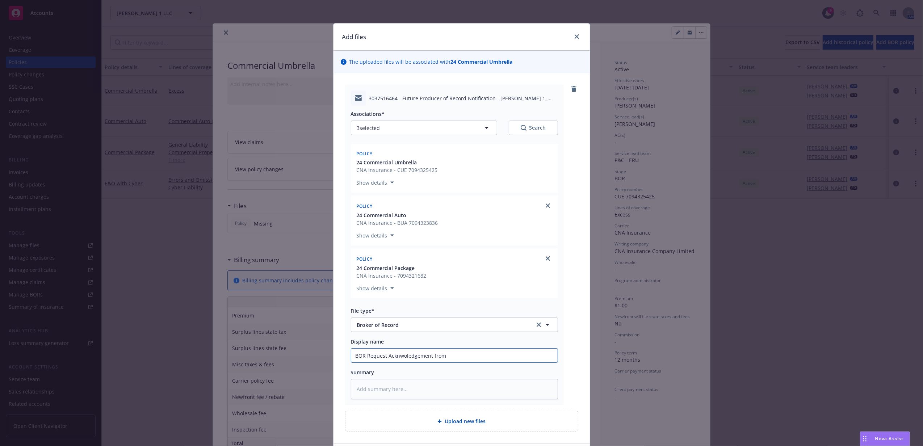
type input "BOR Request Acknwoledgement from"
type textarea "x"
type input "BOR Request Acknwoledgement from [GEOGRAPHIC_DATA]"
type textarea "x"
type input "BOR Request Acknwoledgement from CNA"
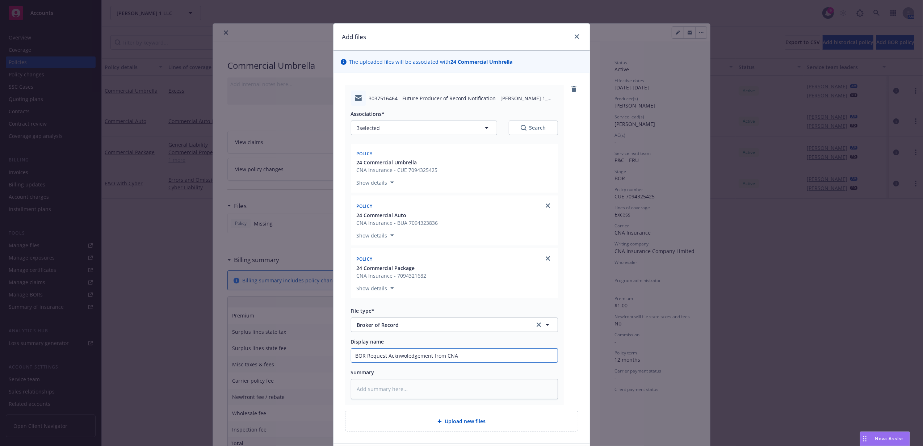
type textarea "x"
type input "BOR Request Acknowledgement from CNA"
click button "Add files"
type textarea "x"
